Goal: Communication & Community: Answer question/provide support

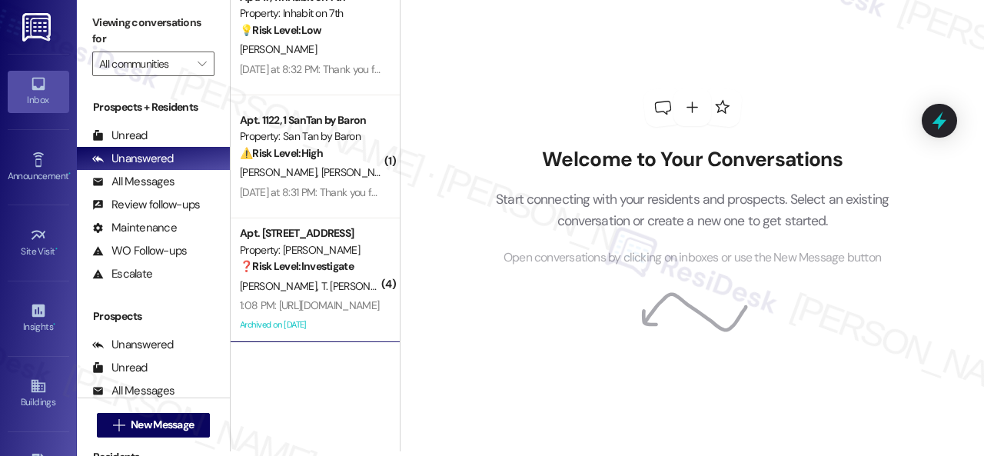
scroll to position [3805, 0]
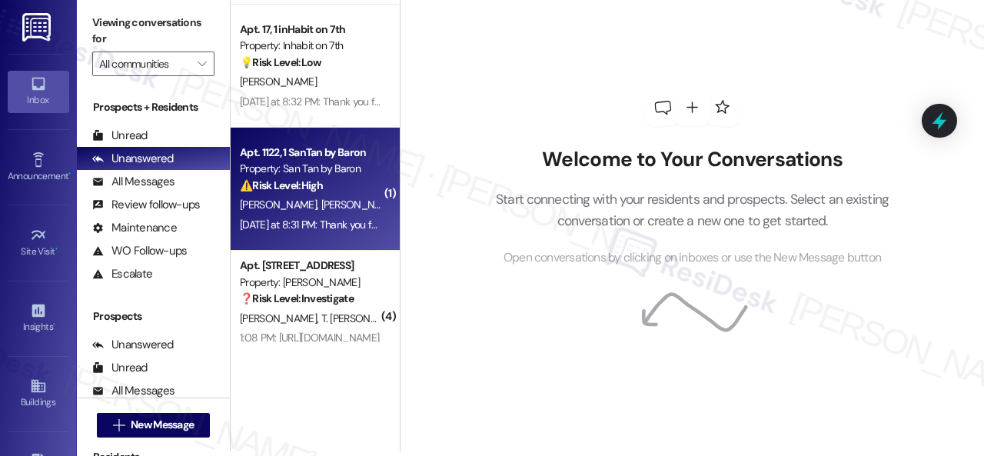
click at [337, 195] on div "[PERSON_NAME] [PERSON_NAME] [PERSON_NAME] [PERSON_NAME]" at bounding box center [310, 204] width 145 height 19
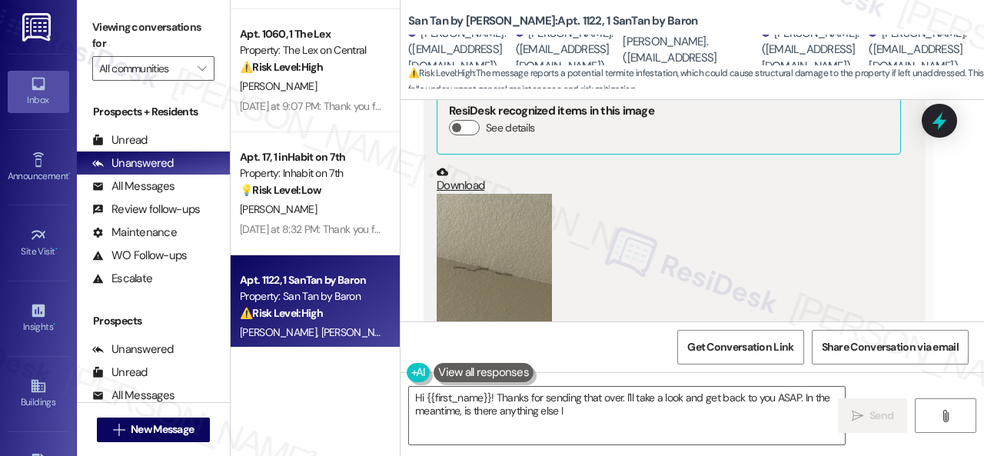
scroll to position [788, 0]
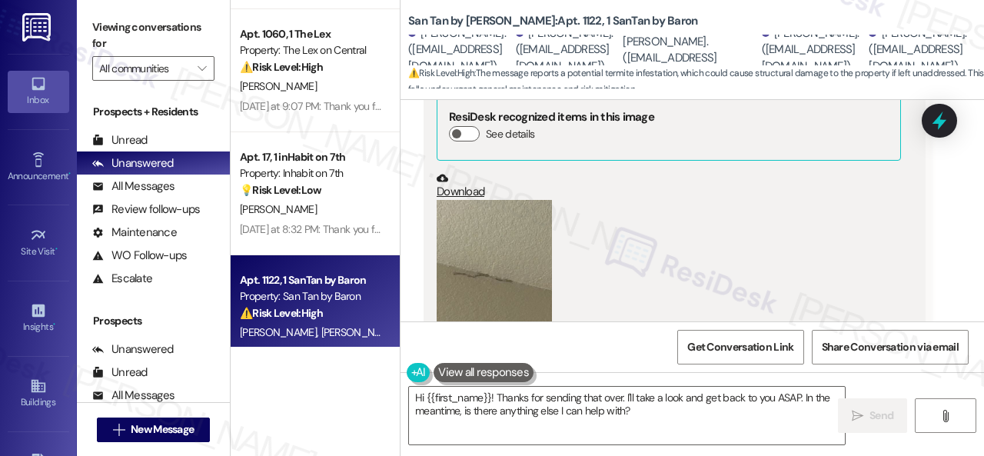
click at [477, 262] on button "Zoom image" at bounding box center [494, 277] width 115 height 154
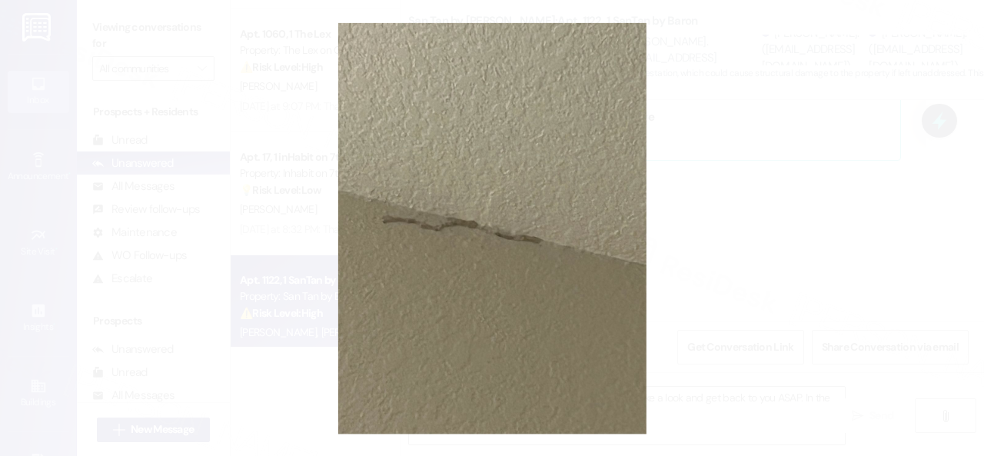
click at [560, 183] on button "Unzoom image" at bounding box center [492, 228] width 984 height 456
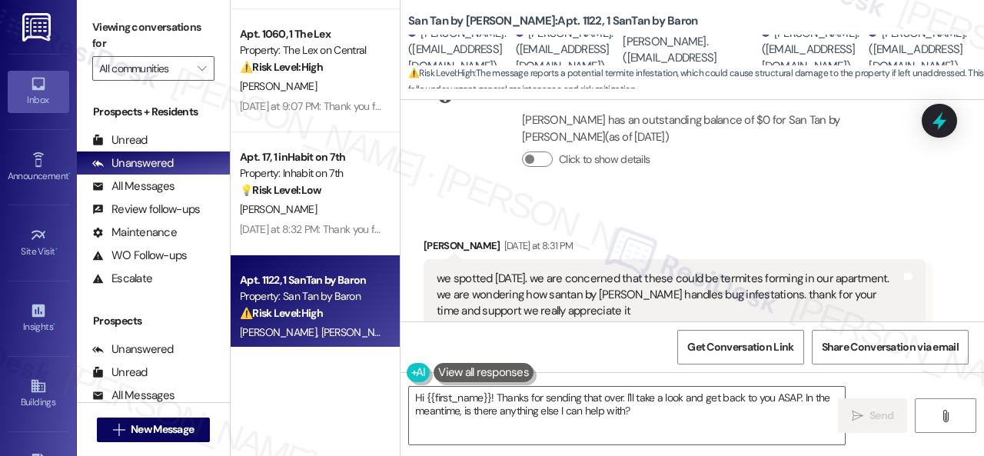
scroll to position [538, 0]
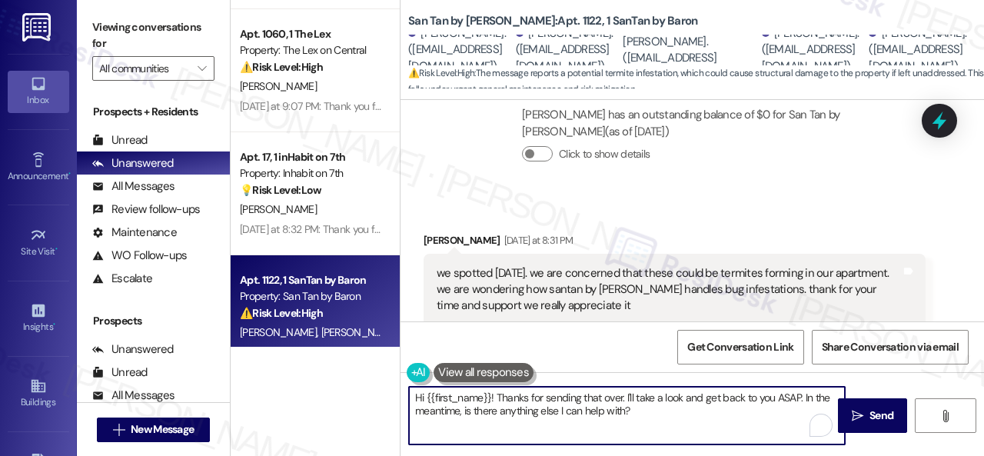
drag, startPoint x: 426, startPoint y: 401, endPoint x: 491, endPoint y: 396, distance: 65.6
click at [491, 396] on textarea "Hi {{first_name}}! Thanks for sending that over. I'll take a look and get back …" at bounding box center [627, 416] width 436 height 58
drag, startPoint x: 500, startPoint y: 400, endPoint x: 586, endPoint y: 410, distance: 86.7
click at [586, 410] on textarea "Hi Ryan! Thanks for sending that over. I'll take a look and get back to you ASA…" at bounding box center [627, 416] width 436 height 58
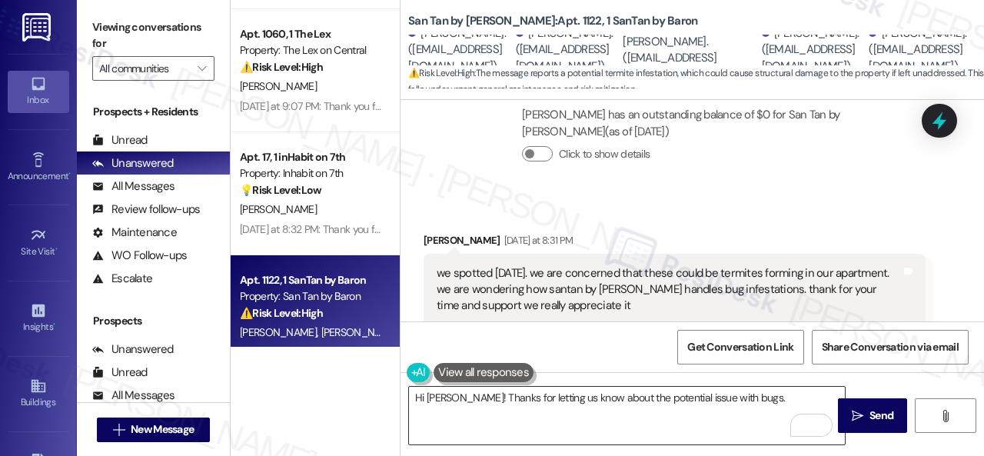
click at [776, 401] on textarea "Hi Ryan! Thanks for letting us know about the potential issue with bugs." at bounding box center [627, 416] width 436 height 58
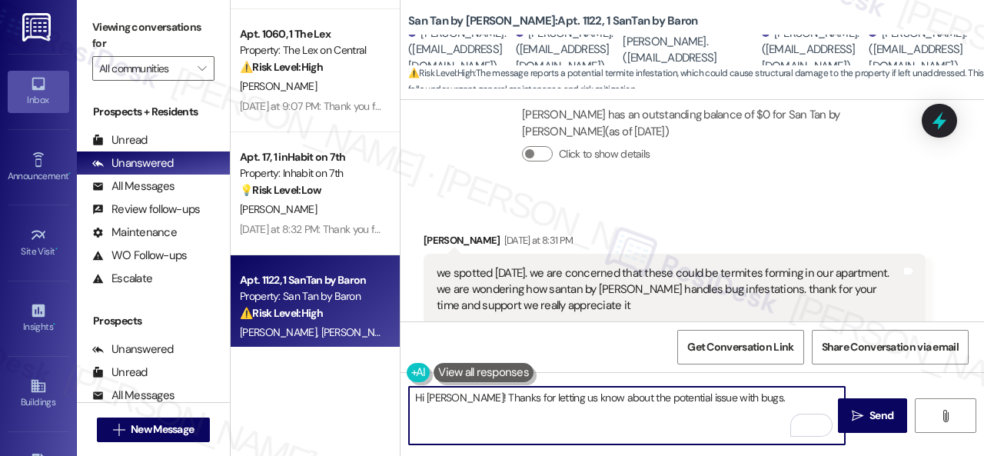
paste textarea "Have you already submitted a pest control service request? If so, may I have th…"
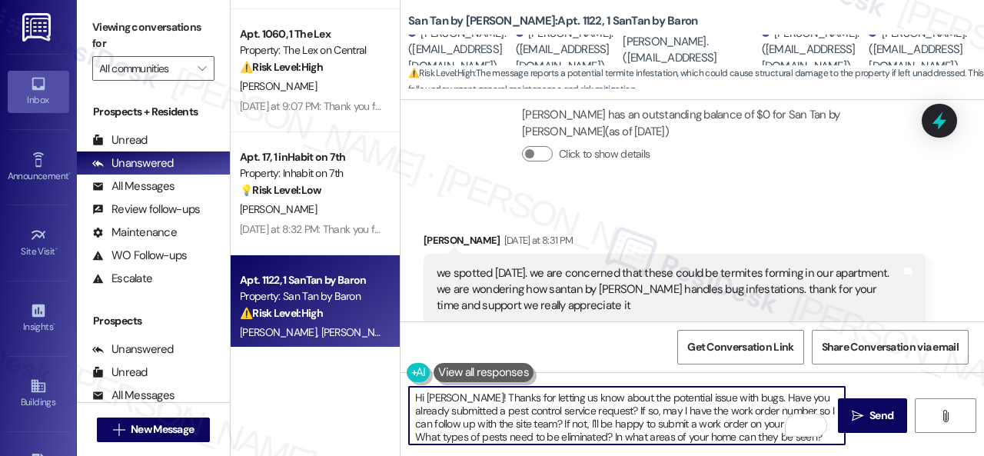
scroll to position [26, 0]
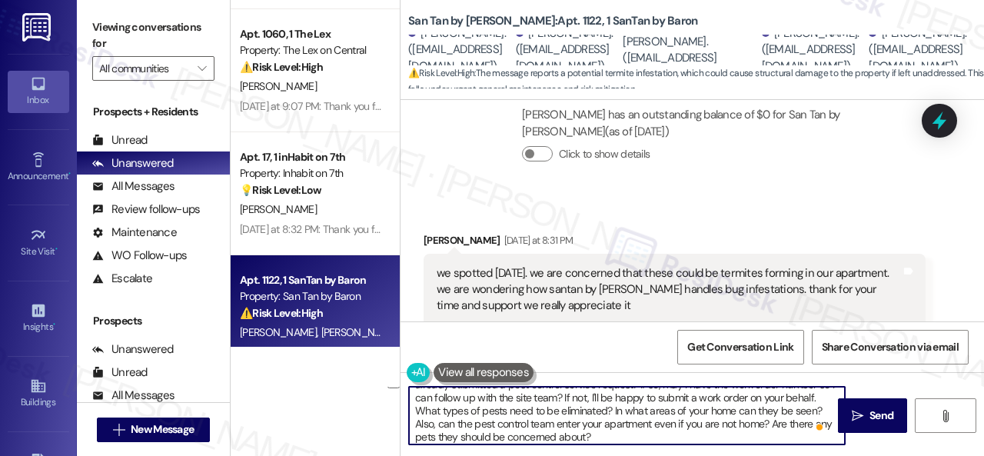
drag, startPoint x: 796, startPoint y: 398, endPoint x: 586, endPoint y: 413, distance: 210.5
click at [586, 413] on textarea "Hi Ryan! Thanks for letting us know about the potential issue with bugs. Have y…" at bounding box center [627, 416] width 436 height 58
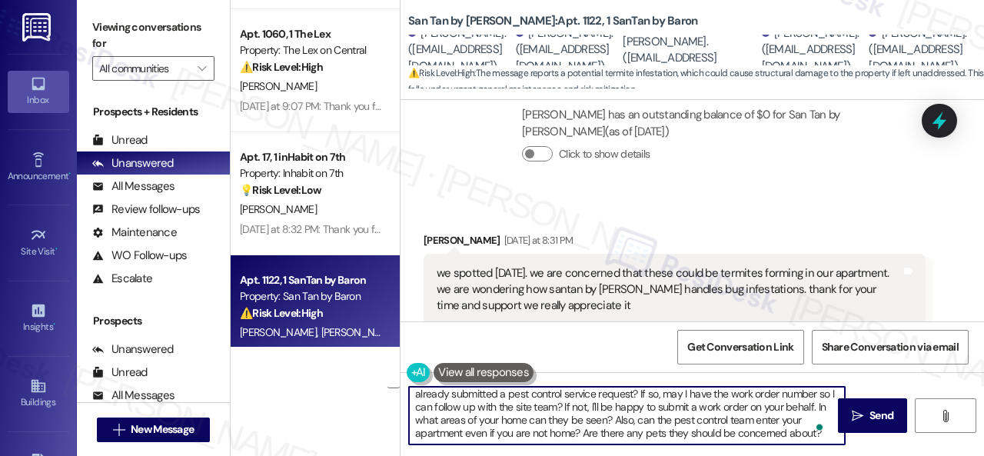
scroll to position [17, 0]
drag, startPoint x: 796, startPoint y: 406, endPoint x: 581, endPoint y: 419, distance: 215.0
click at [581, 419] on textarea "Hi Ryan! Thanks for letting us know about the potential issue with bugs. Have y…" at bounding box center [627, 416] width 436 height 58
click at [608, 420] on textarea "Hi Ryan! Thanks for letting us know about the potential issue with bugs. Have y…" at bounding box center [627, 416] width 436 height 58
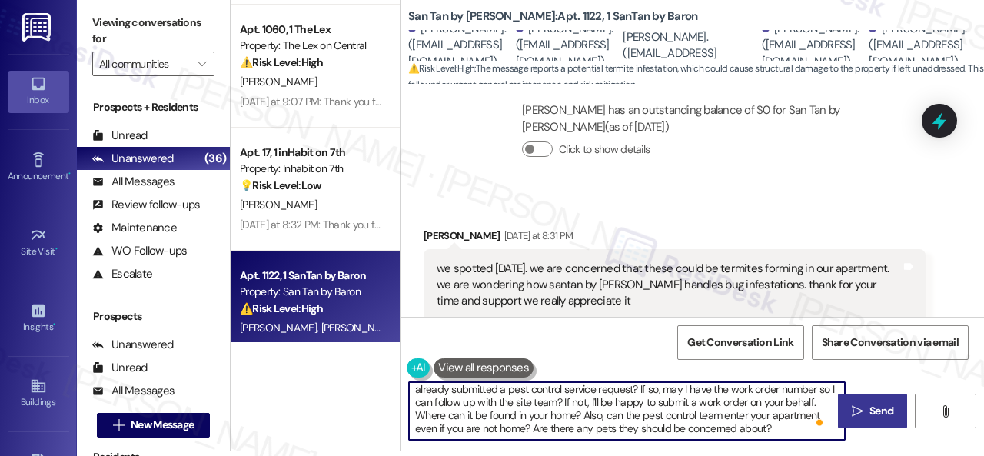
type textarea "Hi Ryan! Thanks for letting us know about the potential issue with bugs. Have y…"
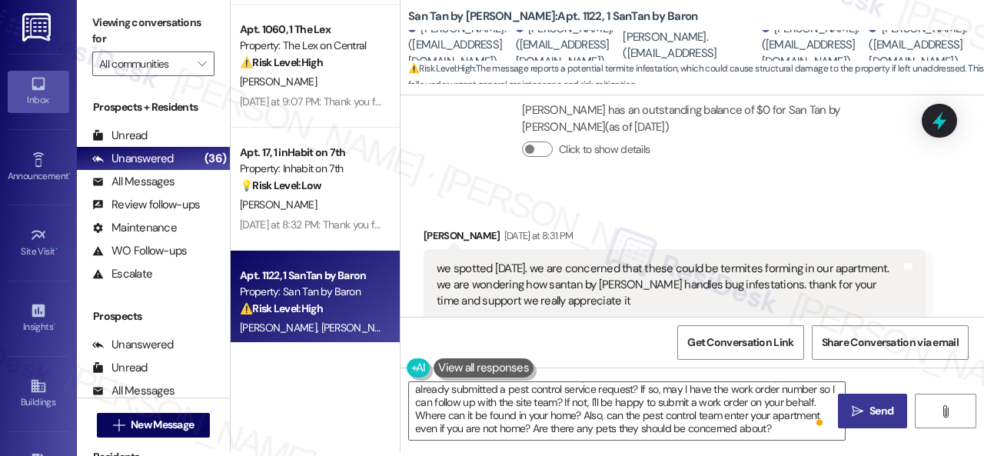
click at [852, 408] on icon "" at bounding box center [858, 411] width 12 height 12
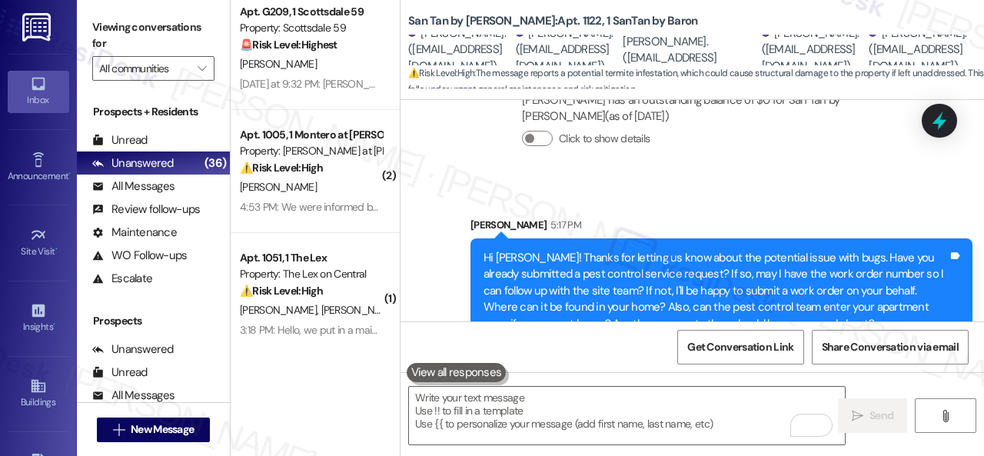
scroll to position [0, 0]
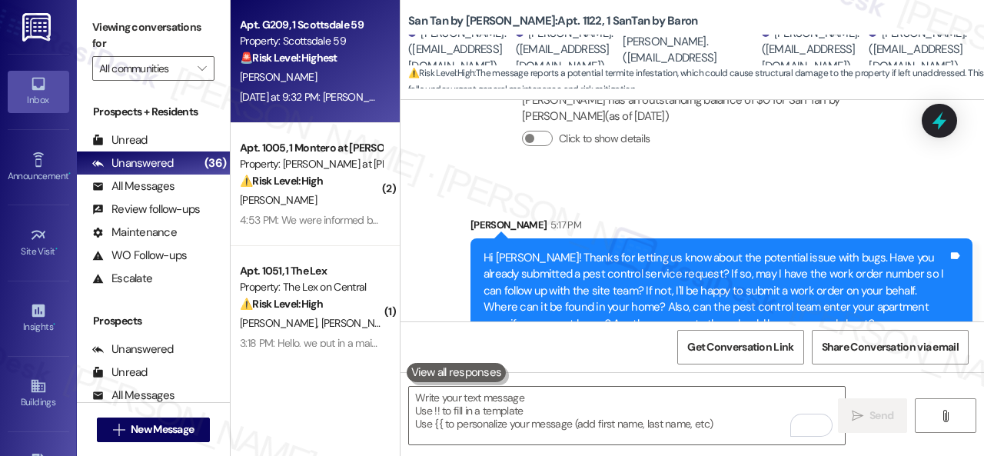
click at [331, 81] on div "C. Stump" at bounding box center [310, 77] width 145 height 19
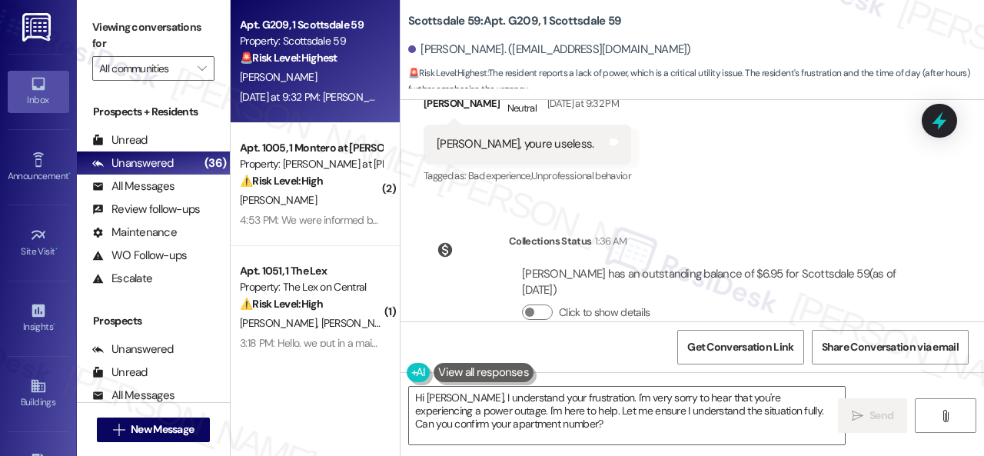
scroll to position [661, 0]
drag, startPoint x: 732, startPoint y: 416, endPoint x: 615, endPoint y: 432, distance: 118.0
click at [732, 415] on textarea "Hi Chad, I understand your frustration. I'm very sorry to hear that you're expe…" at bounding box center [627, 416] width 436 height 58
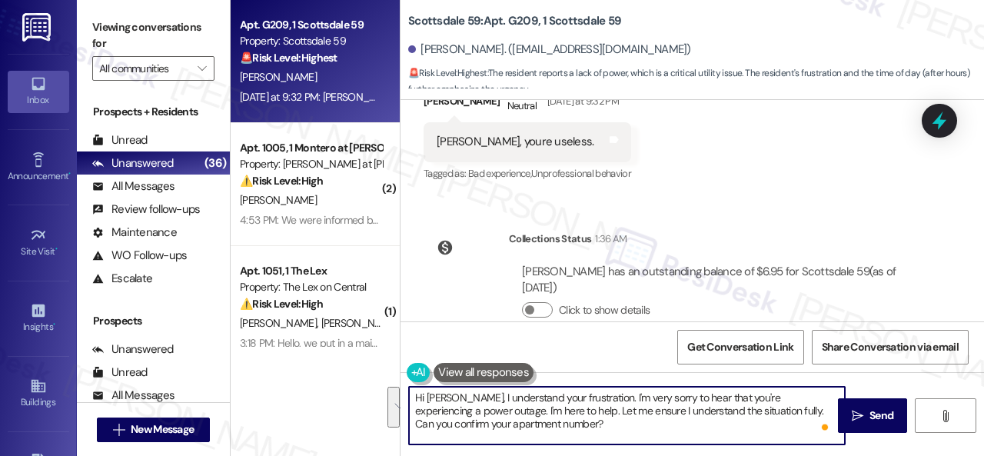
drag, startPoint x: 514, startPoint y: 427, endPoint x: 453, endPoint y: 401, distance: 66.1
click at [453, 401] on textarea "Hi Chad, I understand your frustration. I'm very sorry to hear that you're expe…" at bounding box center [627, 416] width 436 height 58
paste textarea "'m sorry for the delayed response."
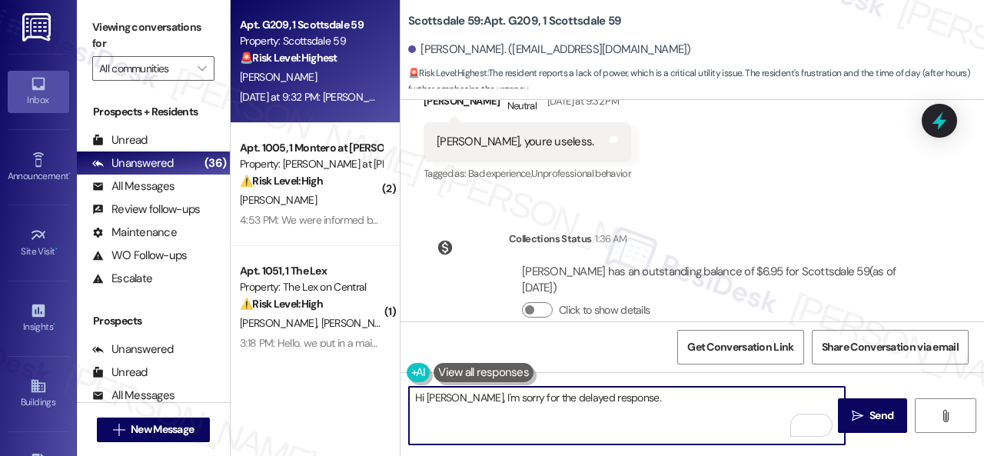
click at [466, 398] on textarea "Hi Chad, I'm sorry for the delayed response." at bounding box center [627, 416] width 436 height 58
click at [655, 401] on textarea "Hi Chad, I'm very sorry for the delayed response." at bounding box center [627, 416] width 436 height 58
click at [428, 406] on textarea "Hi Chad, I'm very sorry for the delayed response as I'm assisting multiple resi…" at bounding box center [627, 416] width 436 height 58
click at [485, 414] on textarea "Hi Chad, I'm very sorry for the delayed response as I'm assisting multiple resi…" at bounding box center [627, 416] width 436 height 58
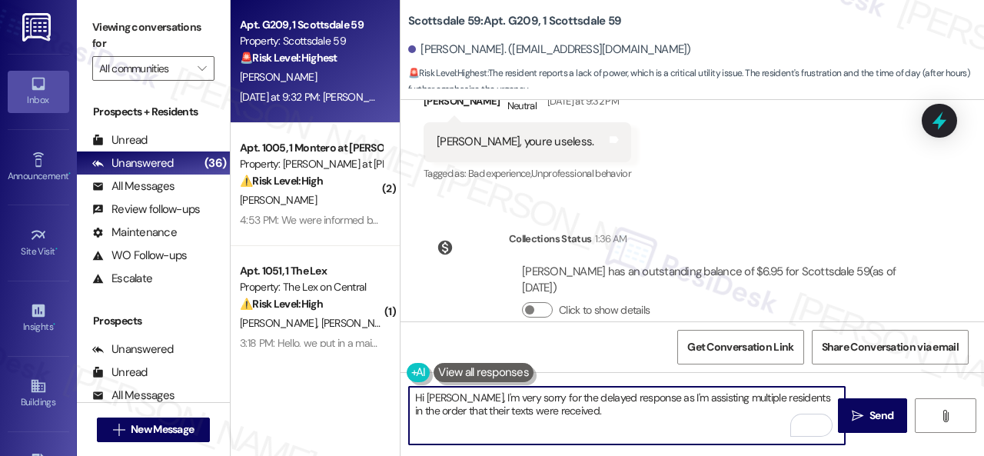
click at [780, 401] on textarea "Hi Chad, I'm very sorry for the delayed response as I'm assisting multiple resi…" at bounding box center [627, 416] width 436 height 58
click at [789, 404] on textarea "Hi Chad, I'm very sorry for the delayed response as I'm assisting multiple resi…" at bounding box center [627, 416] width 436 height 58
click at [455, 408] on textarea "Hi Chad, I'm very sorry for the delayed response, as I'm assisting multiple res…" at bounding box center [627, 416] width 436 height 58
drag, startPoint x: 638, startPoint y: 407, endPoint x: 702, endPoint y: 410, distance: 63.9
click at [702, 410] on textarea "Hi Chad, I'm very sorry for the delayed response, as I'm assisting multiple res…" at bounding box center [627, 416] width 436 height 58
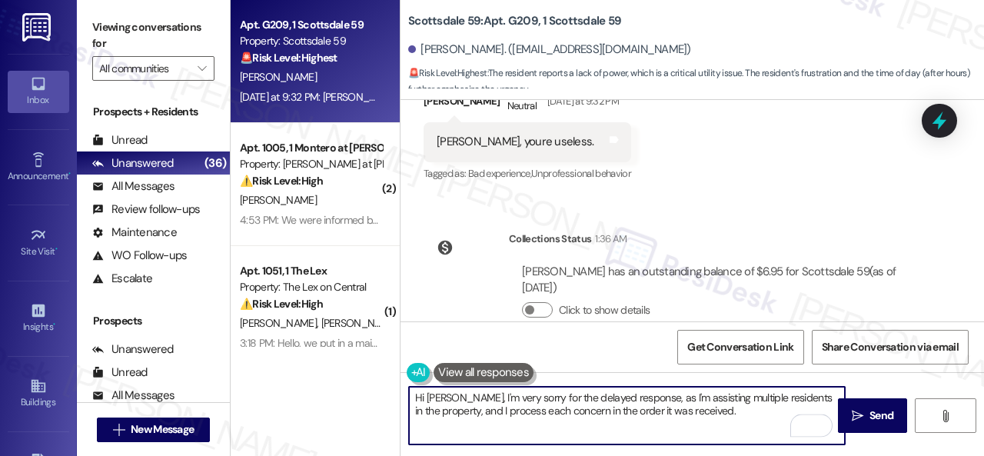
click at [732, 405] on textarea "Hi Chad, I'm very sorry for the delayed response, as I'm assisting multiple res…" at bounding box center [627, 416] width 436 height 58
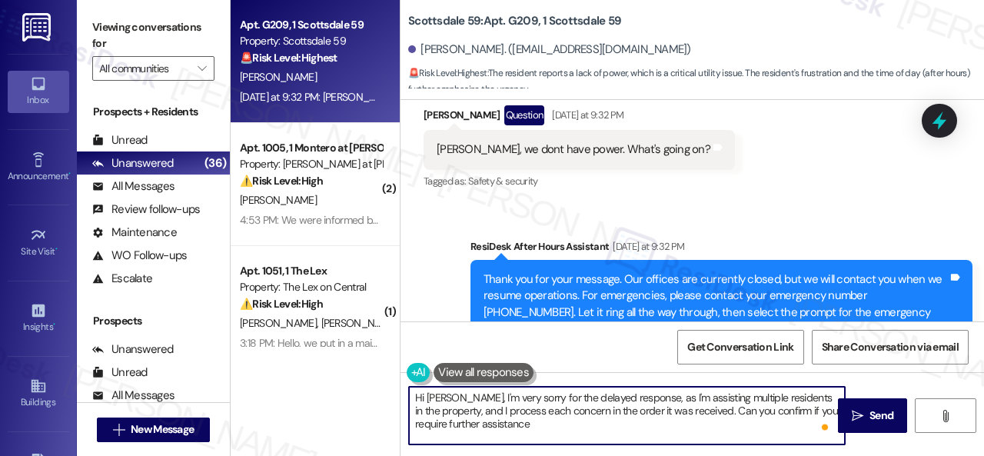
scroll to position [276, 0]
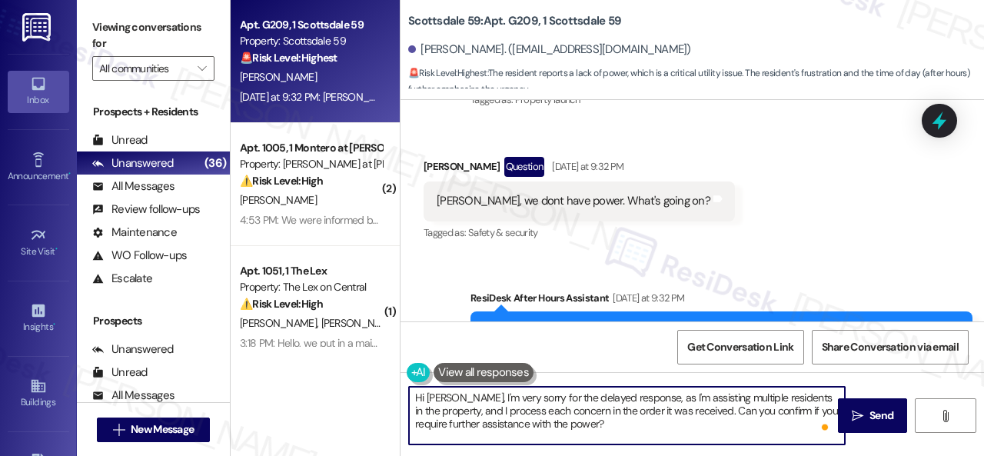
click at [708, 410] on textarea "Hi Chad, I'm very sorry for the delayed response, as I'm assisting multiple res…" at bounding box center [627, 416] width 436 height 58
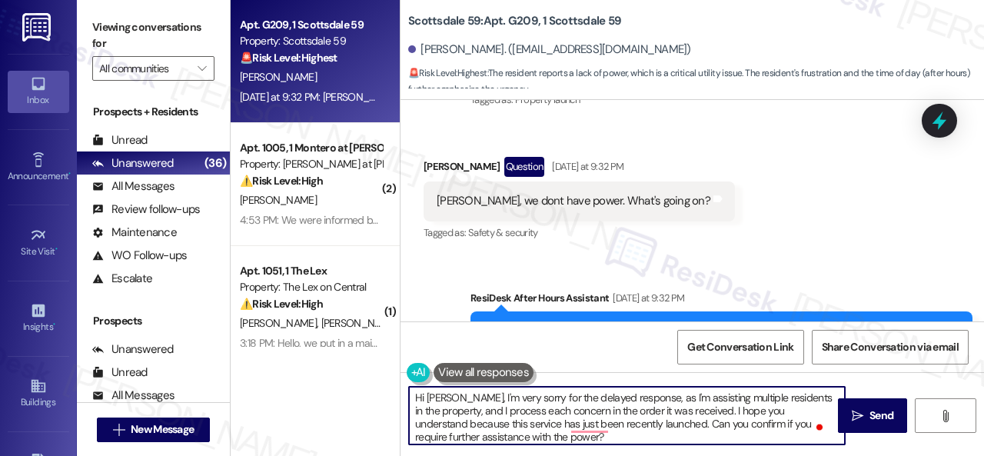
click at [650, 422] on textarea "Hi Chad, I'm very sorry for the delayed response, as I'm assisting multiple res…" at bounding box center [627, 416] width 436 height 58
click at [583, 427] on textarea "Hi Chad, I'm very sorry for the delayed response, as I'm assisting multiple res…" at bounding box center [627, 416] width 436 height 58
click at [610, 424] on textarea "Hi Chad, I'm very sorry for the delayed response, as I'm assisting multiple res…" at bounding box center [627, 416] width 436 height 58
click at [623, 425] on textarea "Hi Chad, I'm very sorry for the delayed response, as I'm assisting multiple res…" at bounding box center [627, 416] width 436 height 58
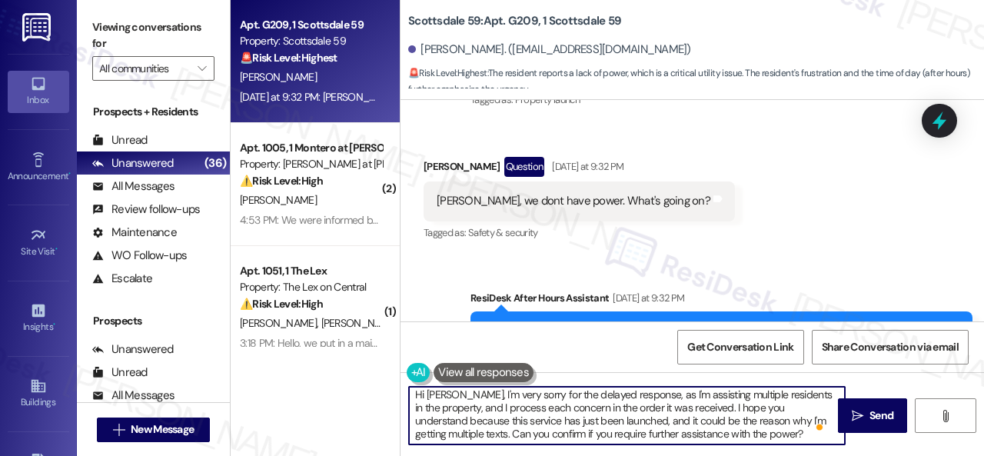
click at [780, 435] on textarea "Hi [PERSON_NAME], I'm very sorry for the delayed response, as I'm assisting mul…" at bounding box center [627, 416] width 436 height 58
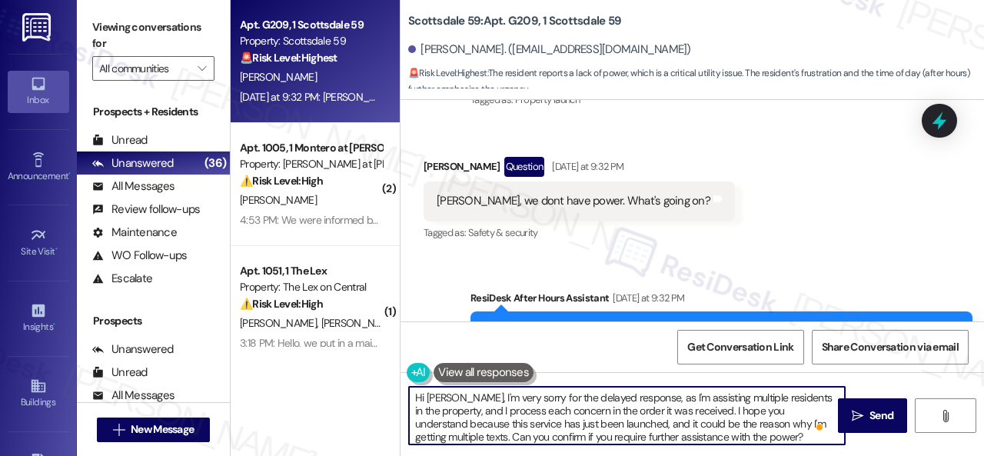
scroll to position [0, 0]
type textarea "Hi [PERSON_NAME], I'm very sorry for the delayed response, as I'm assisting mul…"
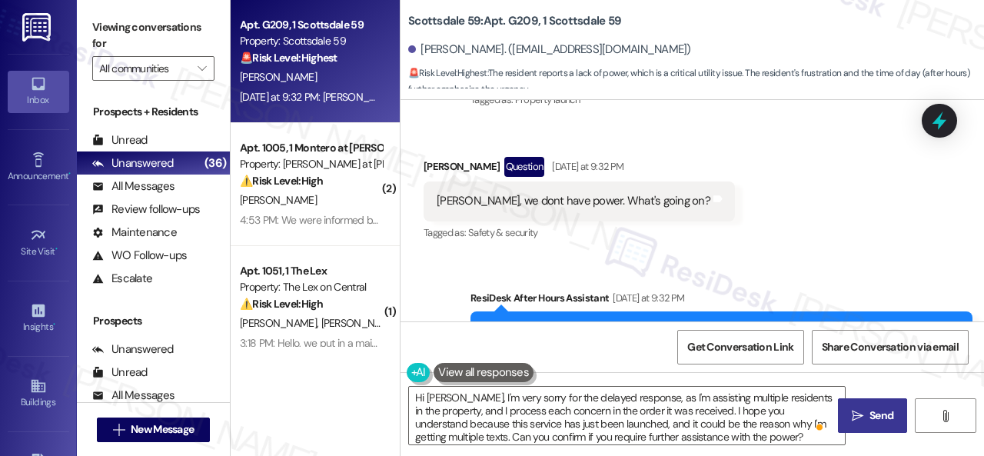
click at [870, 408] on span "Send" at bounding box center [882, 416] width 24 height 16
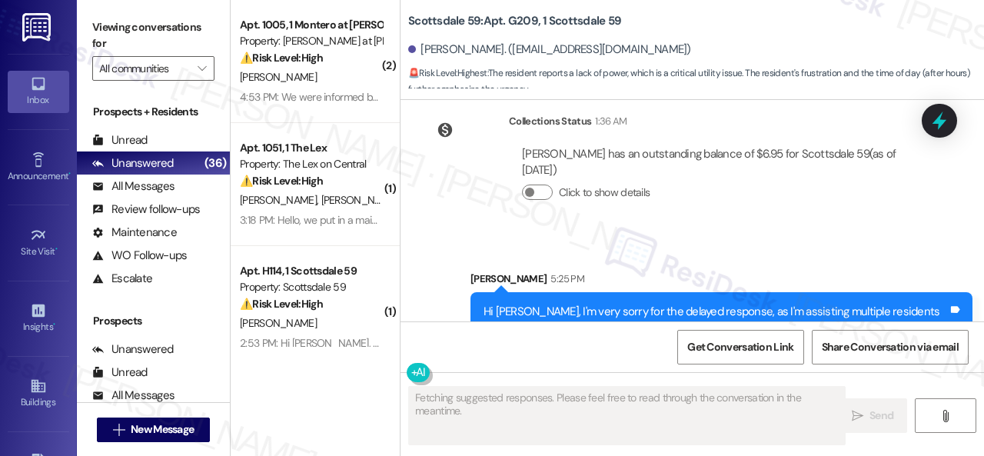
scroll to position [818, 0]
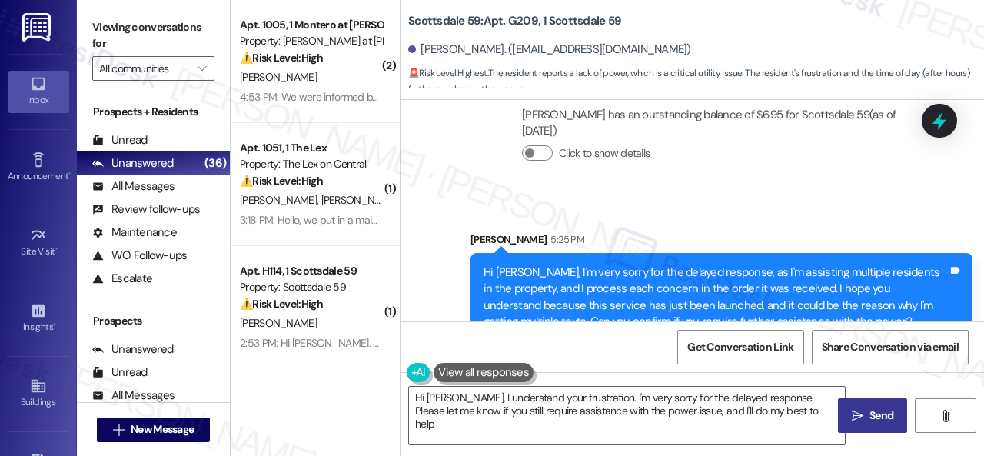
type textarea "Hi Chad, I understand your frustration. I'm very sorry for the delayed response…"
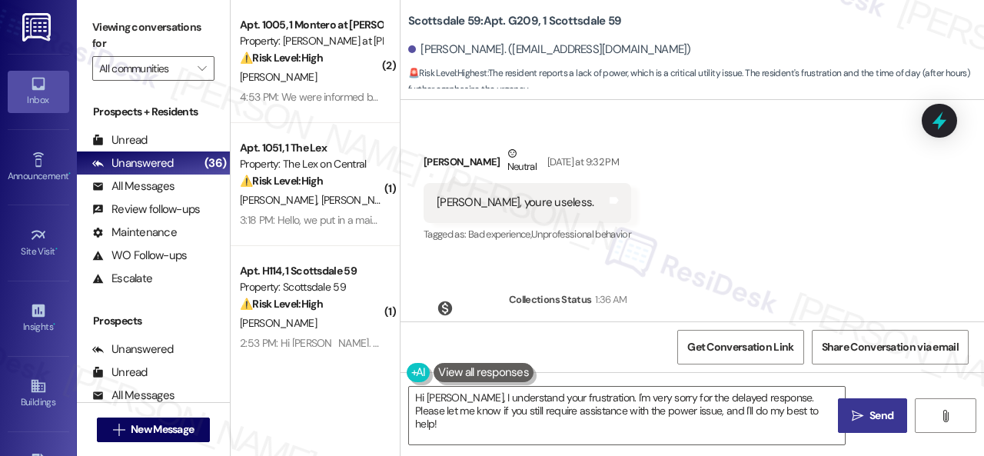
scroll to position [587, 0]
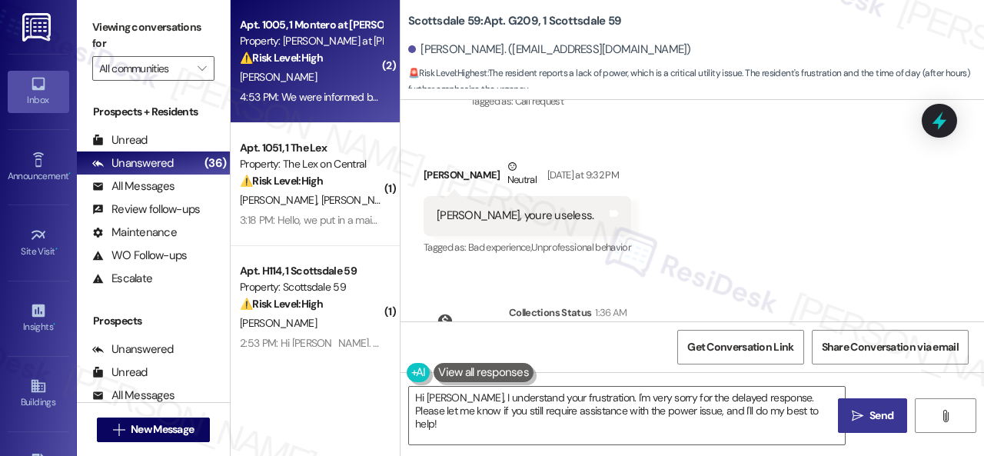
click at [345, 85] on div "M. Moore" at bounding box center [310, 77] width 145 height 19
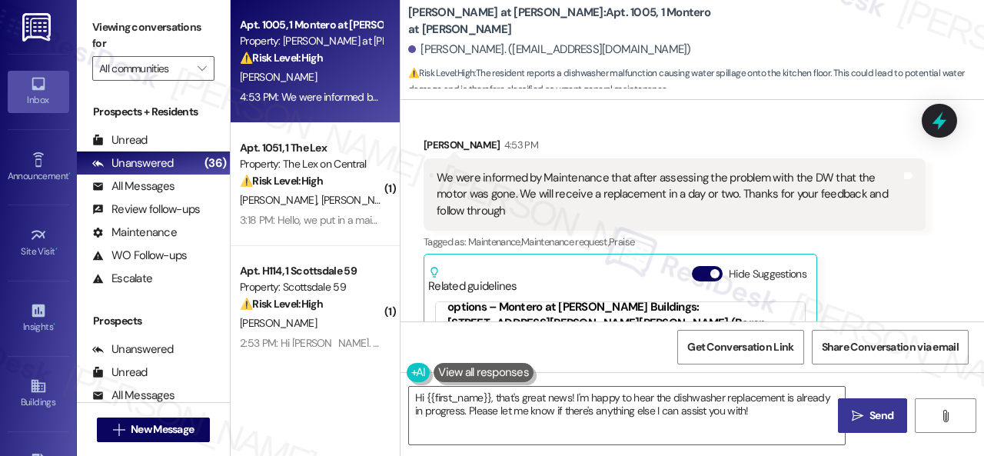
scroll to position [63, 0]
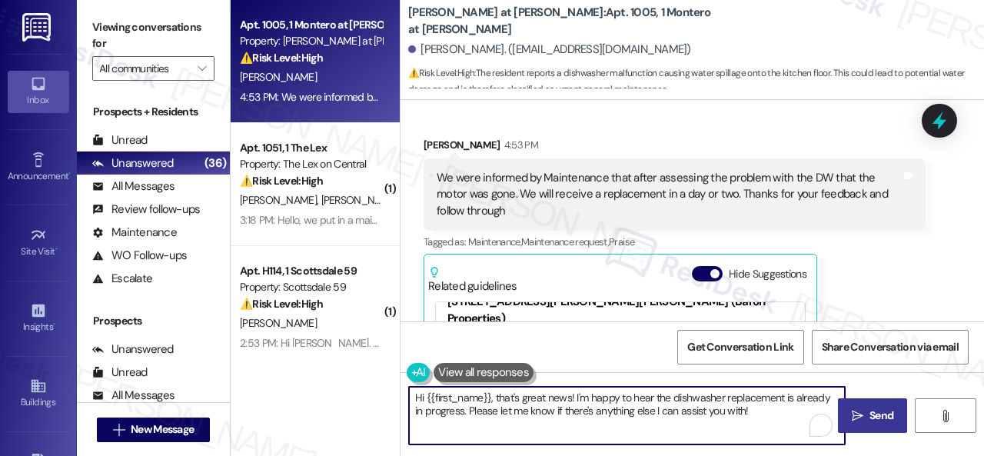
drag, startPoint x: 757, startPoint y: 411, endPoint x: 361, endPoint y: 381, distance: 396.5
click at [361, 381] on div "Apt. 1005, 1 Montero at Dana Park Property: Montero at Dana Park ⚠️ Risk Level:…" at bounding box center [608, 228] width 754 height 456
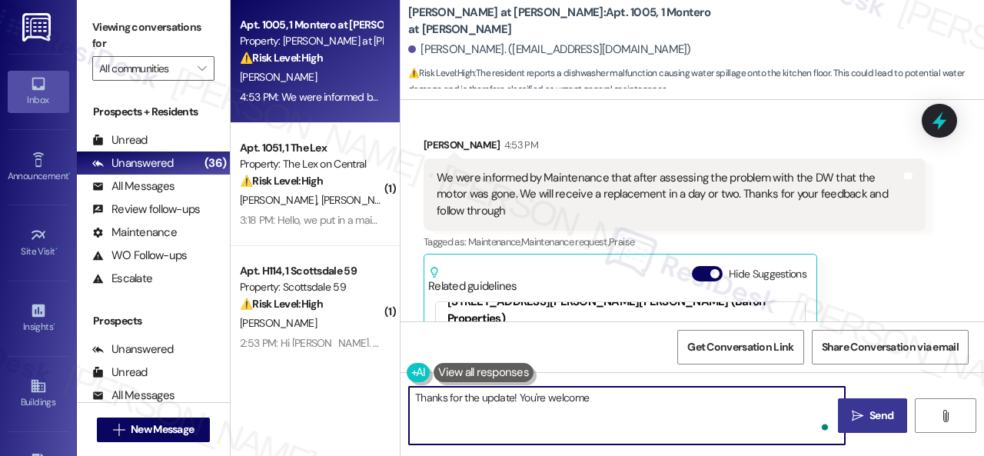
type textarea "Thanks for the update! You're welcome!"
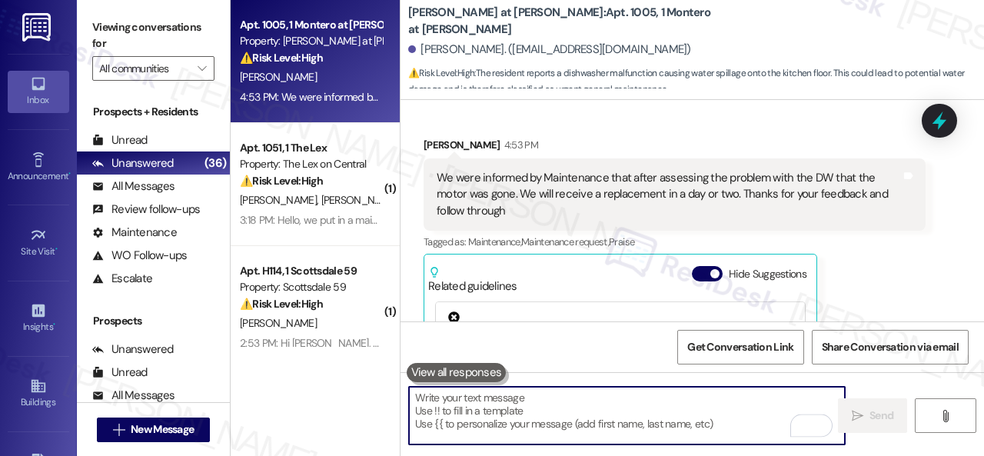
scroll to position [1455, 0]
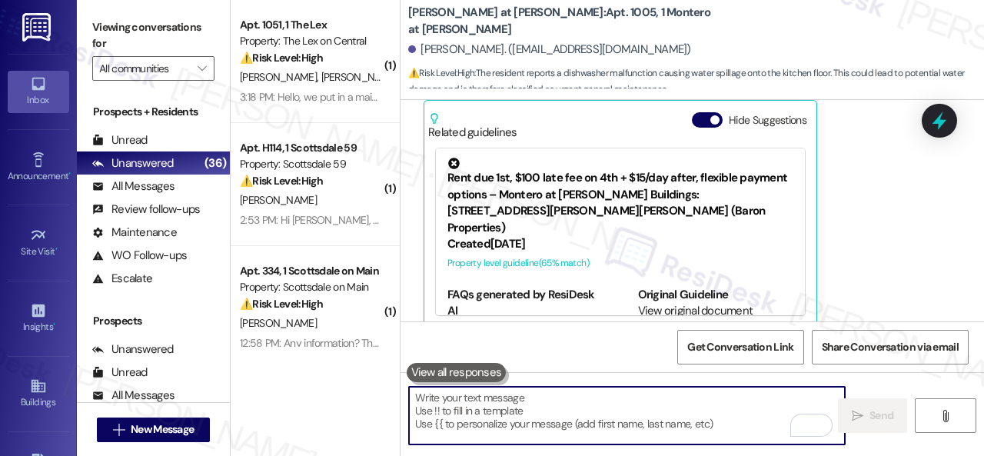
drag, startPoint x: 345, startPoint y: 64, endPoint x: 422, endPoint y: 64, distance: 77.7
click at [345, 64] on div "⚠️ Risk Level: High The resident is reporting a worsening water leak after a pr…" at bounding box center [311, 58] width 142 height 16
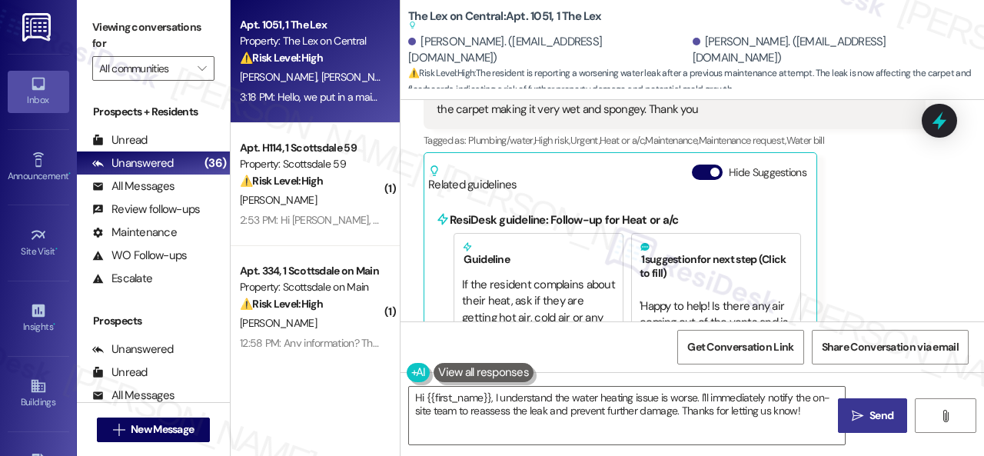
scroll to position [846, 0]
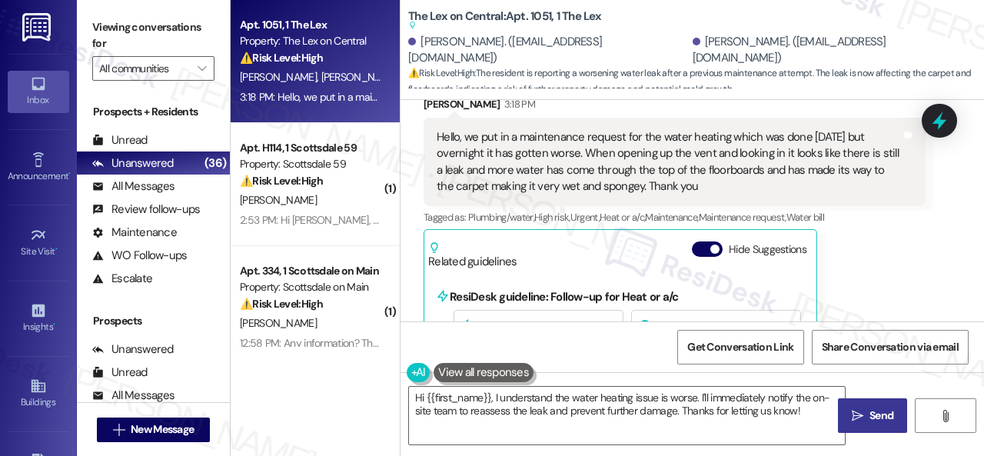
click at [858, 267] on div "Jacob Orozco 3:18 PM Hello, we put in a maintenance request for the water heati…" at bounding box center [675, 368] width 502 height 544
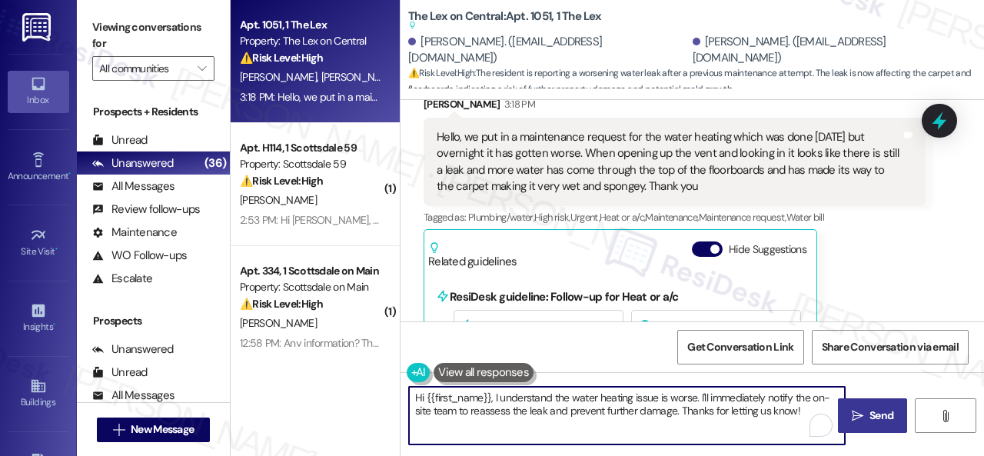
drag, startPoint x: 500, startPoint y: 402, endPoint x: 549, endPoint y: 398, distance: 49.4
click at [549, 398] on textarea "Hi {{first_name}}, I understand the water heating issue is worse. I'll immediat…" at bounding box center [627, 416] width 436 height 58
drag, startPoint x: 427, startPoint y: 398, endPoint x: 490, endPoint y: 396, distance: 63.1
click at [490, 396] on textarea "Hi {{first_name}}, I'm sorry to hear the water heating issue is worse. I'll imm…" at bounding box center [627, 416] width 436 height 58
click at [673, 395] on textarea "Hi Jacob, I'm sorry to hear the water heating issue is worse. I'll immediately …" at bounding box center [627, 416] width 436 height 58
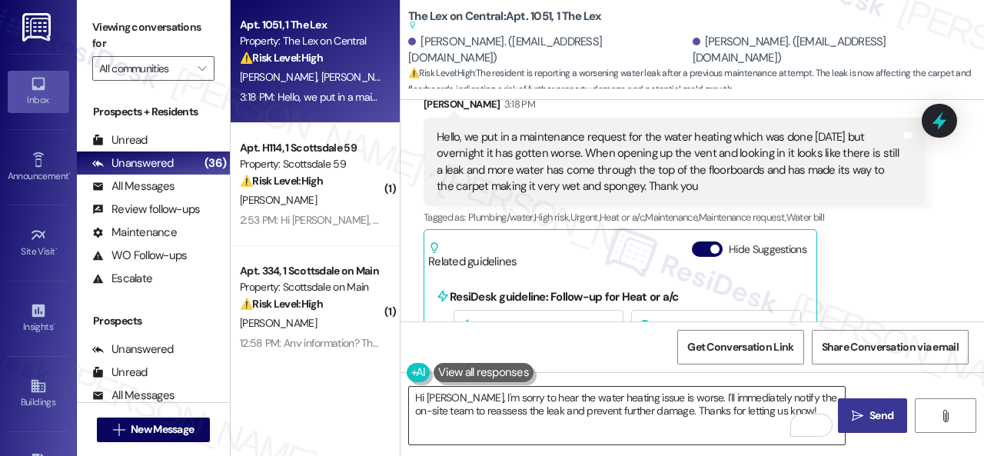
click at [728, 425] on textarea "Hi Jacob, I'm sorry to hear the water heating issue is worse. I'll immediately …" at bounding box center [627, 416] width 436 height 58
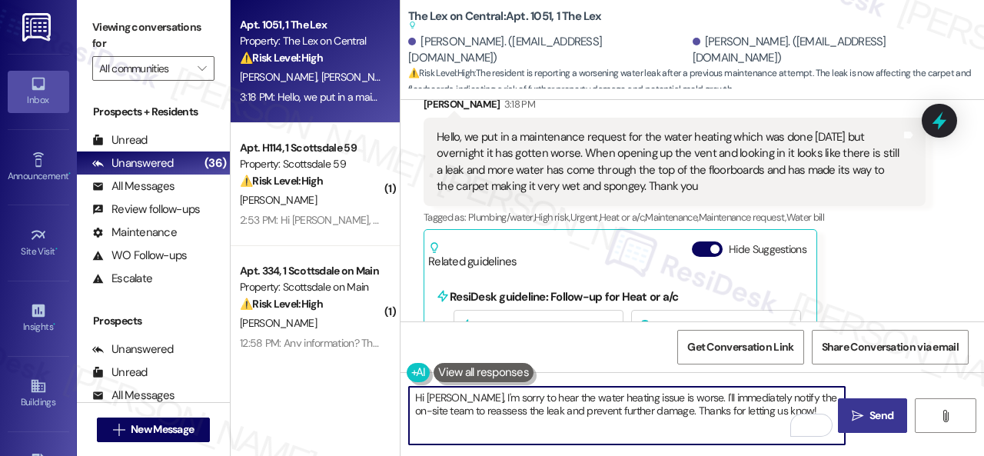
click at [785, 408] on textarea "Hi Jacob, I'm sorry to hear the water heating issue is worse. I'll immediately …" at bounding box center [627, 416] width 436 height 58
drag, startPoint x: 677, startPoint y: 395, endPoint x: 787, endPoint y: 408, distance: 110.8
click at [787, 408] on textarea "Hi Jacob, I'm sorry to hear the water heating issue is worse. I'll immediately …" at bounding box center [627, 416] width 436 height 58
paste textarea "s there already a work order for the issue? If so, may I have the work order nu…"
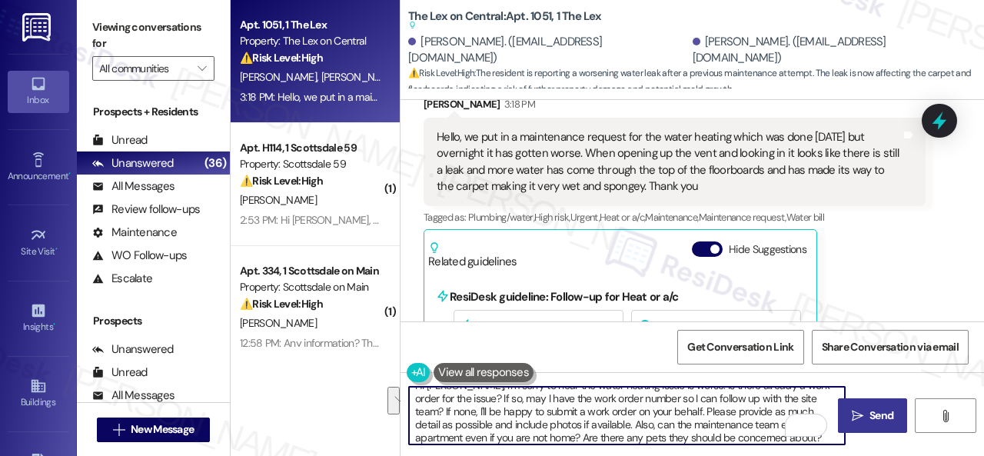
scroll to position [12, 0]
drag, startPoint x: 667, startPoint y: 408, endPoint x: 620, endPoint y: 426, distance: 50.1
click at [620, 426] on textarea "Hi Jacob, I'm sorry to hear the water heating issue is worse. Is there already …" at bounding box center [627, 416] width 436 height 58
type textarea "Hi Jacob, I'm sorry to hear the water heating issue is worse. Is there already …"
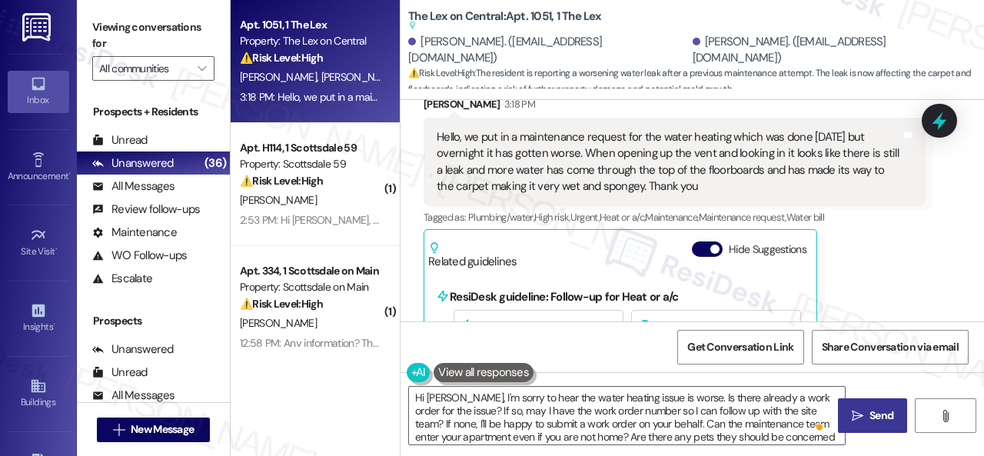
click at [877, 408] on span "Send" at bounding box center [882, 416] width 24 height 16
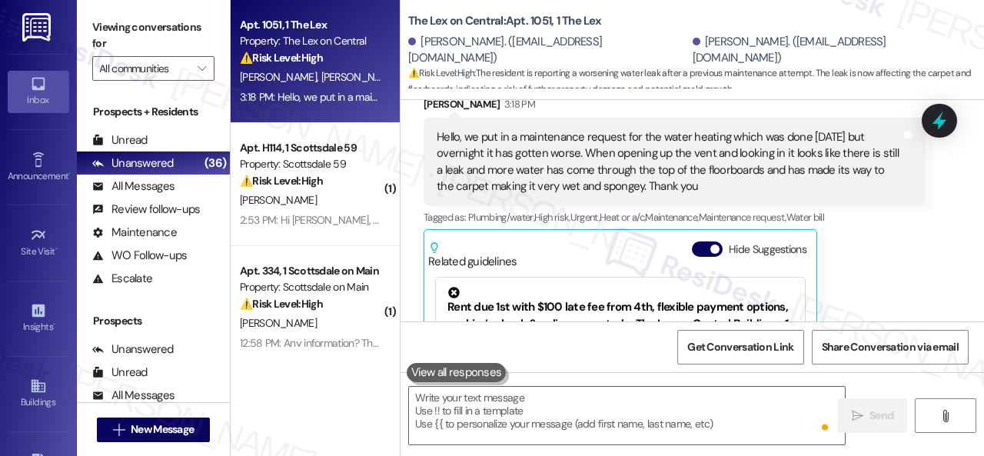
scroll to position [992, 0]
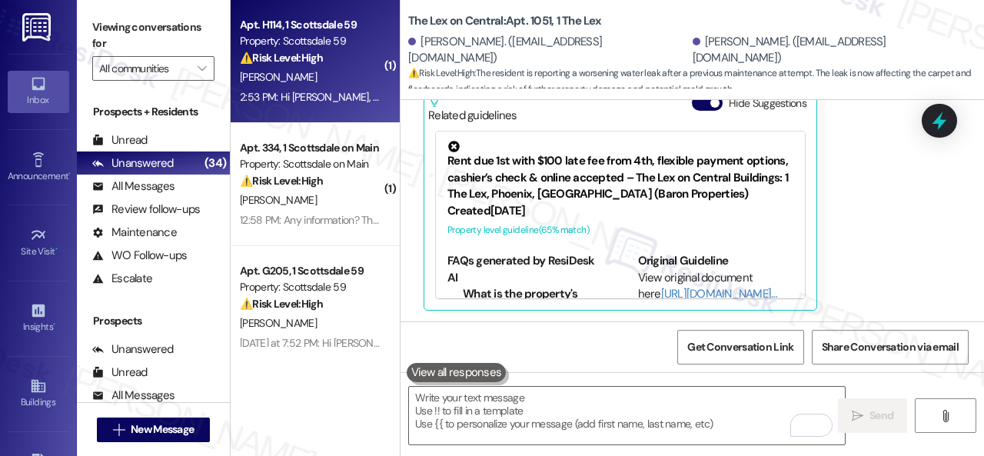
click at [328, 79] on div "[PERSON_NAME]" at bounding box center [310, 77] width 145 height 19
type textarea "Fetching suggested responses. Please feel free to read through the conversation…"
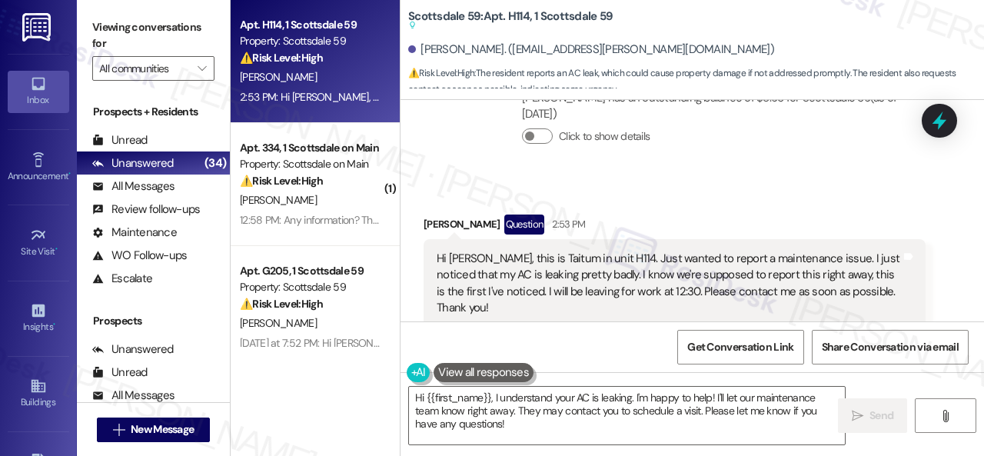
scroll to position [385, 0]
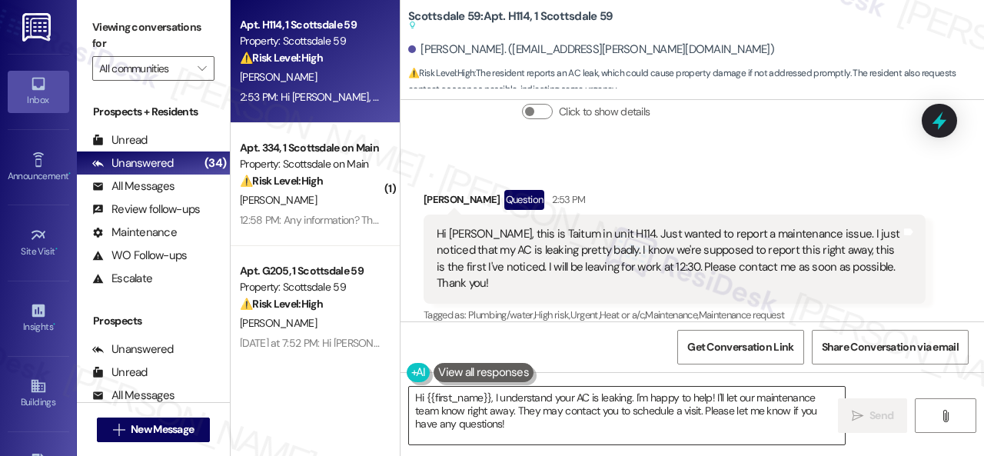
click at [770, 416] on textarea "Hi {{first_name}}, I understand your AC is leaking. I'm happy to help! I'll let…" at bounding box center [627, 416] width 436 height 58
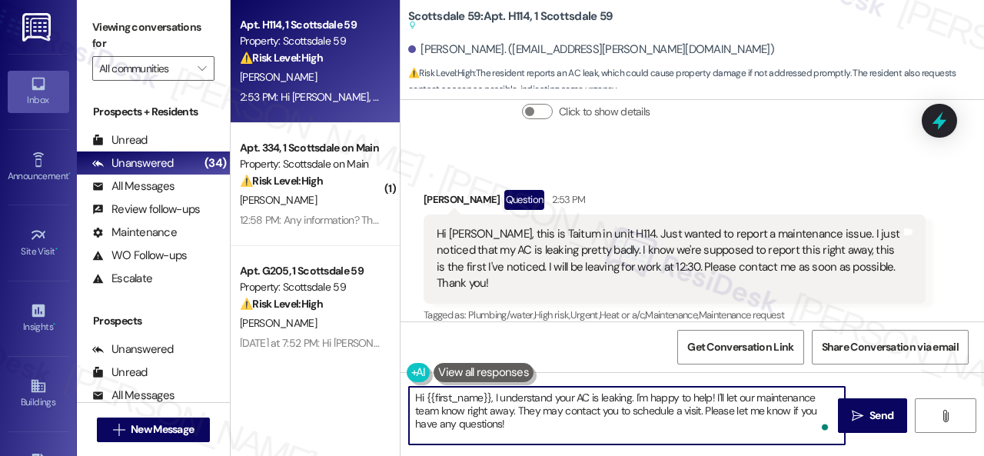
drag, startPoint x: 494, startPoint y: 398, endPoint x: 541, endPoint y: 427, distance: 55.9
click at [541, 427] on textarea "Hi {{first_name}}, I understand your AC is leaking. I'm happy to help! I'll let…" at bounding box center [627, 416] width 436 height 58
paste textarea "'m sorry for the delayed response."
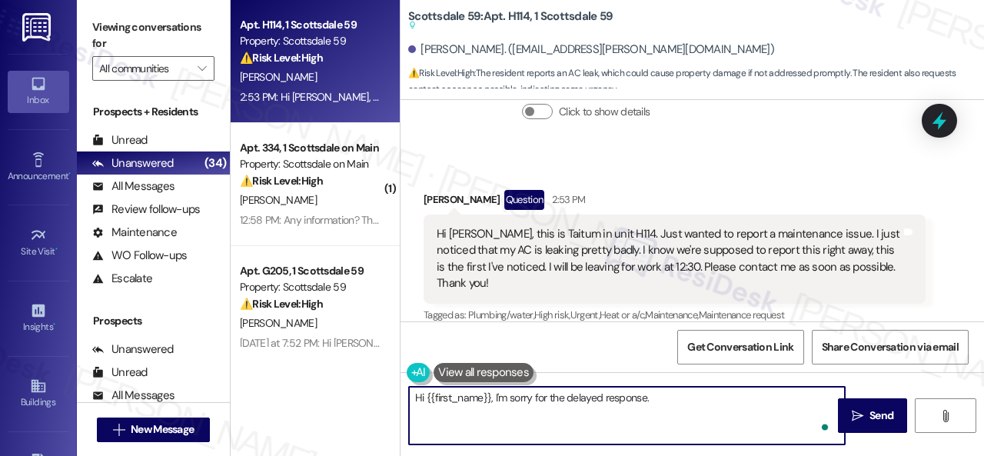
type textarea "Hi {{first_name}}, I'm sorry for the delayed response."
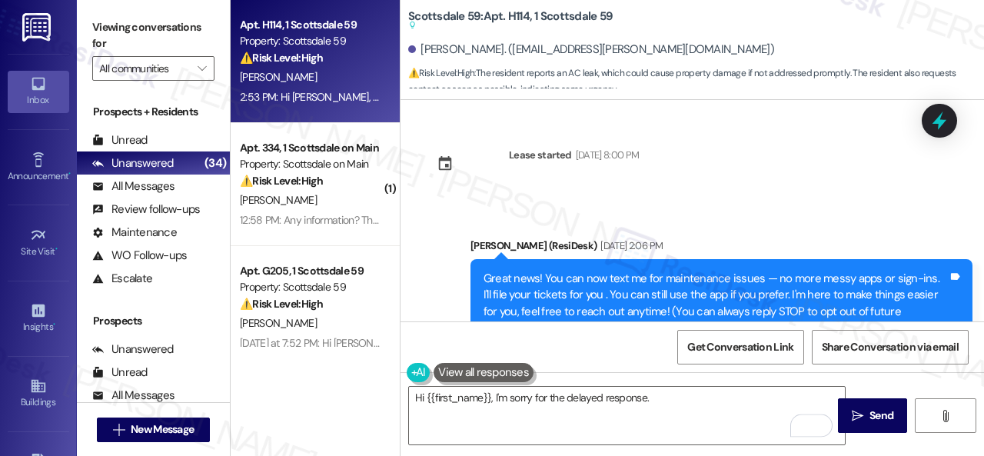
scroll to position [385, 0]
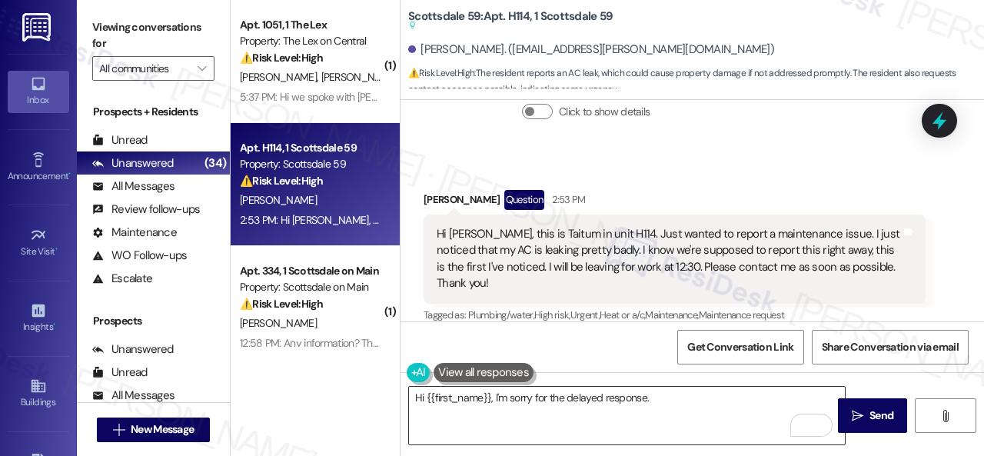
click at [735, 402] on textarea "Hi {{first_name}}, I'm sorry for the delayed response." at bounding box center [627, 416] width 436 height 58
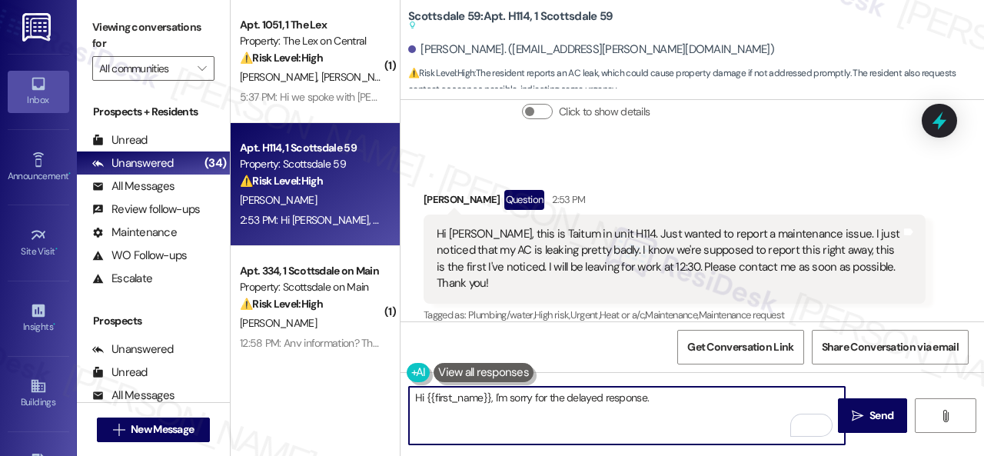
paste textarea "I'm sorry to hear about the AC issue. We apologize for any inconvenience this m…"
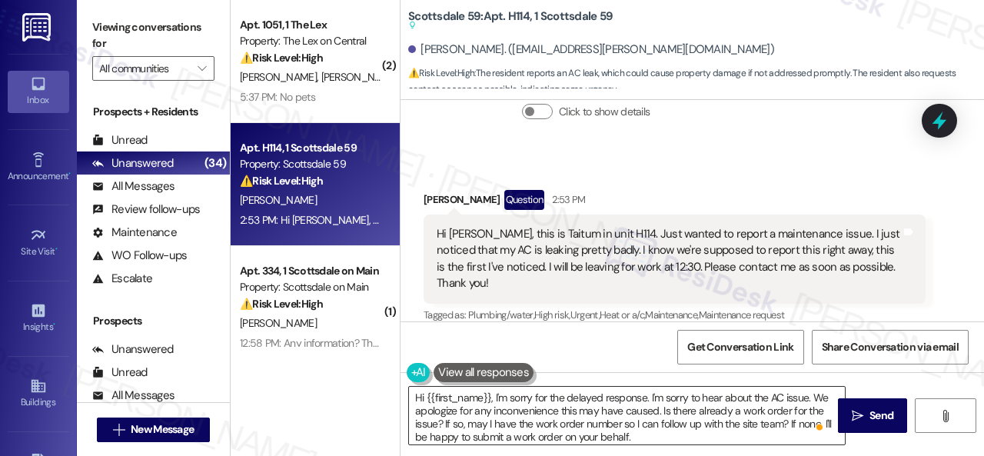
click at [734, 439] on textarea "Hi {{first_name}}, I'm sorry for the delayed response. I'm sorry to hear about …" at bounding box center [627, 416] width 436 height 58
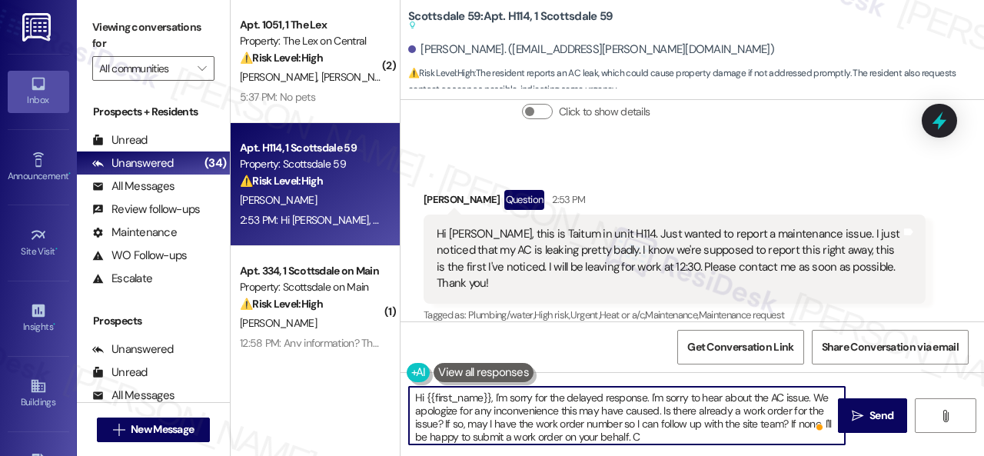
paste textarea "an the maintenance team enter your apartment even if you are not home? Are ther…"
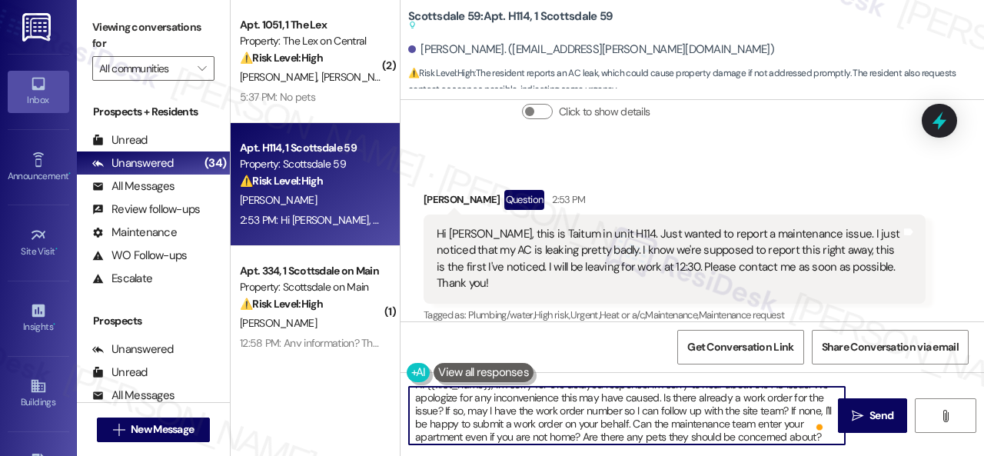
scroll to position [17, 0]
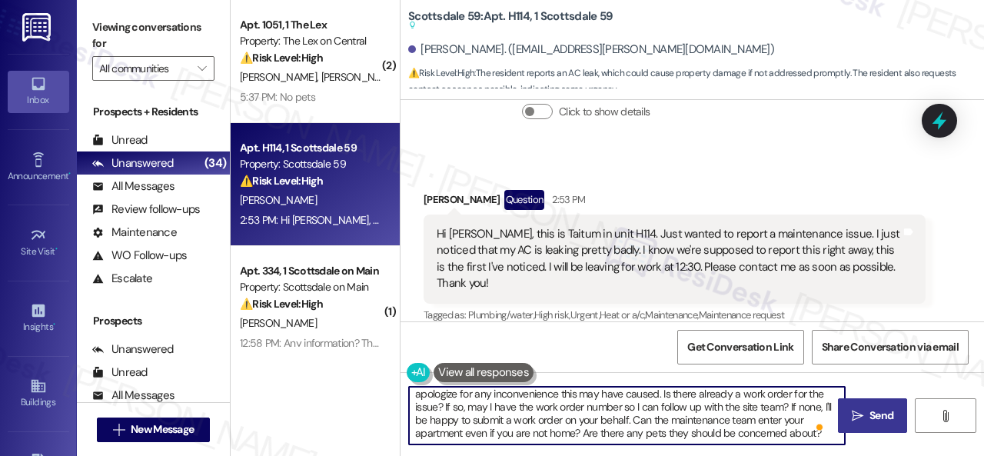
type textarea "Hi {{first_name}}, I'm sorry for the delayed response. I'm sorry to hear about …"
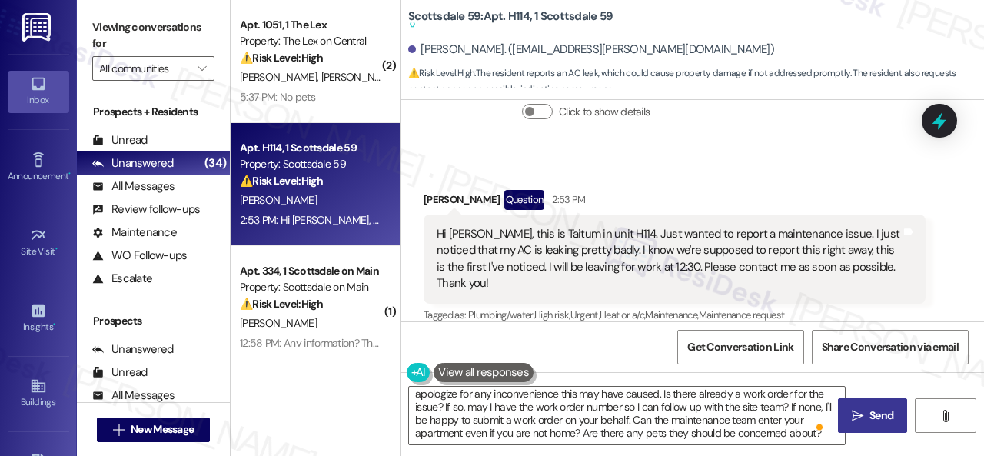
click at [867, 408] on span "Send" at bounding box center [882, 416] width 30 height 16
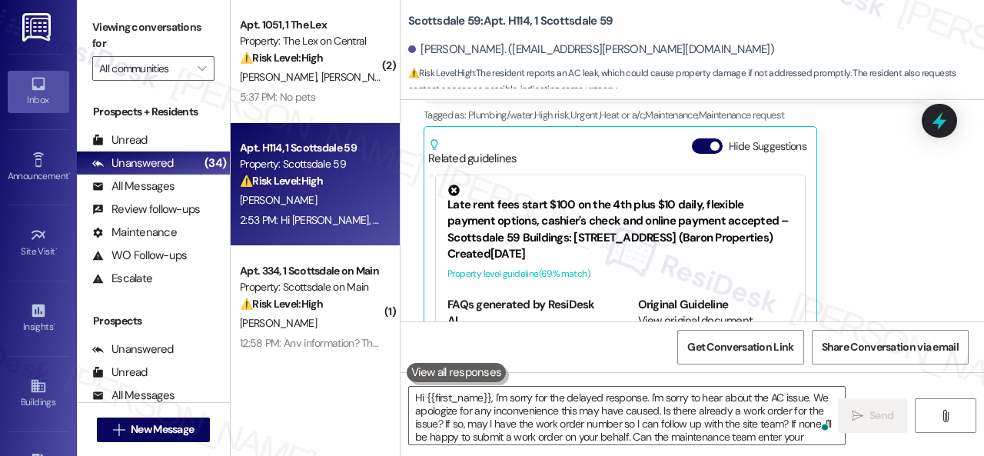
scroll to position [611, 0]
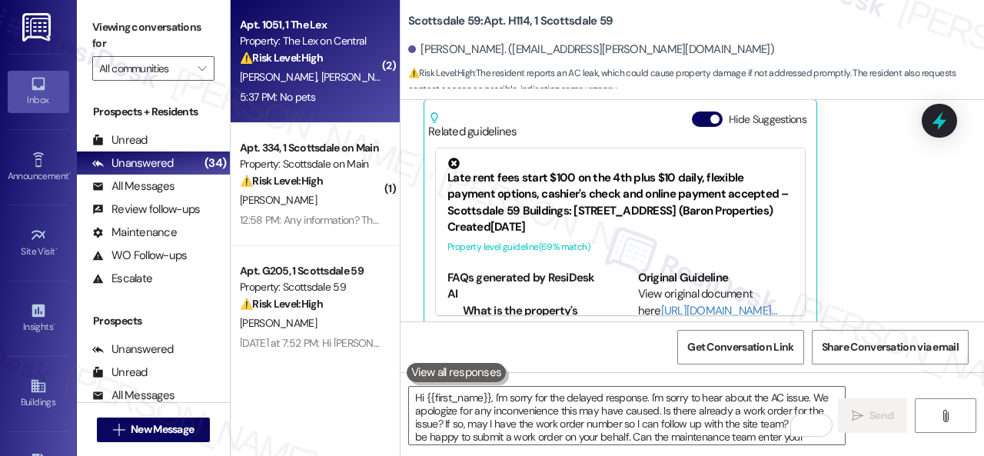
click at [352, 76] on div "[PERSON_NAME] [PERSON_NAME]" at bounding box center [310, 77] width 145 height 19
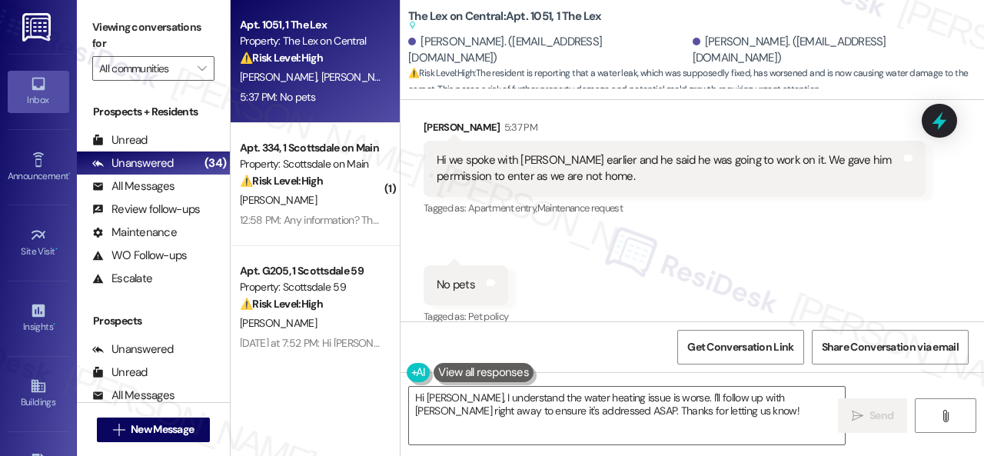
scroll to position [1261, 0]
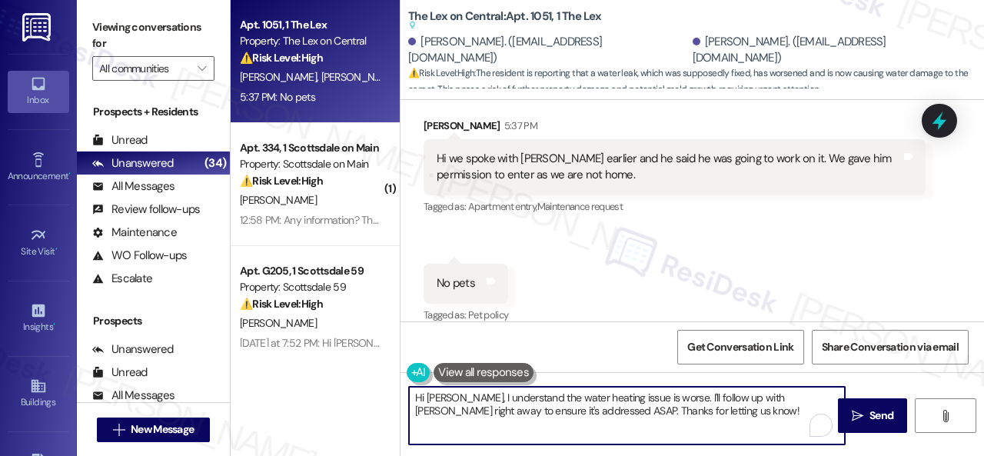
drag, startPoint x: 679, startPoint y: 417, endPoint x: 385, endPoint y: 379, distance: 297.0
click at [385, 379] on div "Apt. 1051, 1 The Lex Property: The Lex on Central ⚠️ Risk Level: High The resid…" at bounding box center [608, 228] width 754 height 456
type textarea "I"
click at [469, 411] on textarea "Thanks for the update! It's good to hear that you have already spoken with some…" at bounding box center [627, 416] width 436 height 58
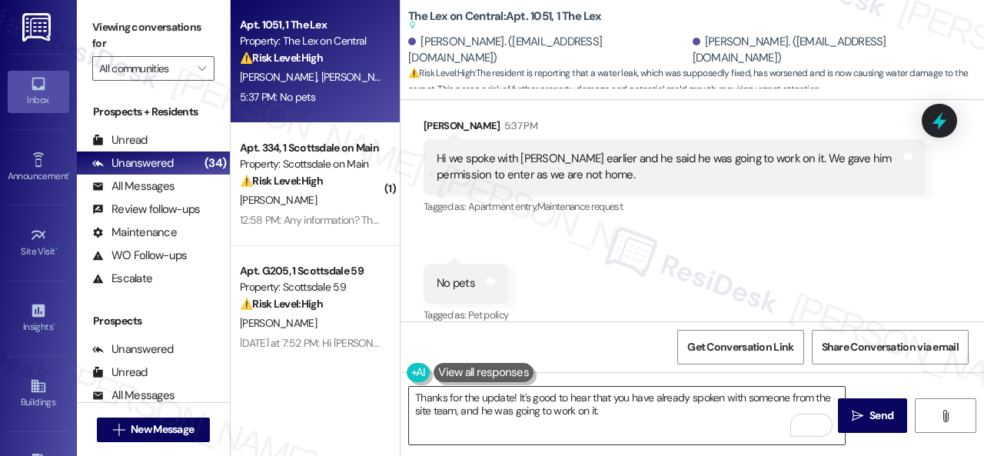
click at [728, 411] on textarea "Thanks for the update! It's good to hear that you have already spoken with some…" at bounding box center [627, 416] width 436 height 58
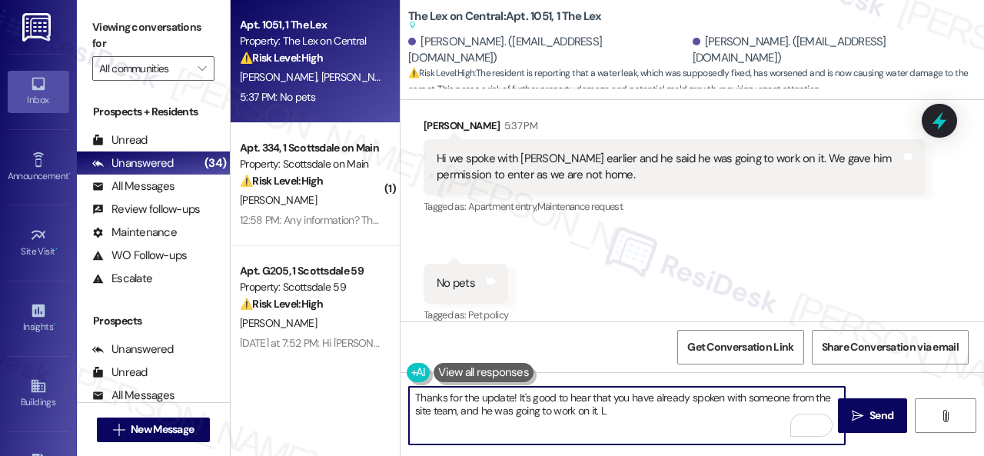
paste textarea "et me know if you have an update or need anything else."
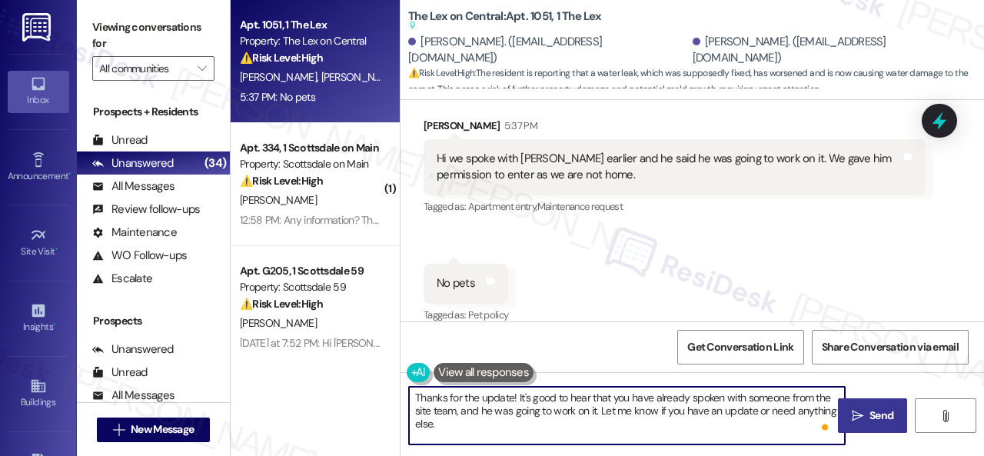
type textarea "Thanks for the update! It's good to hear that you have already spoken with some…"
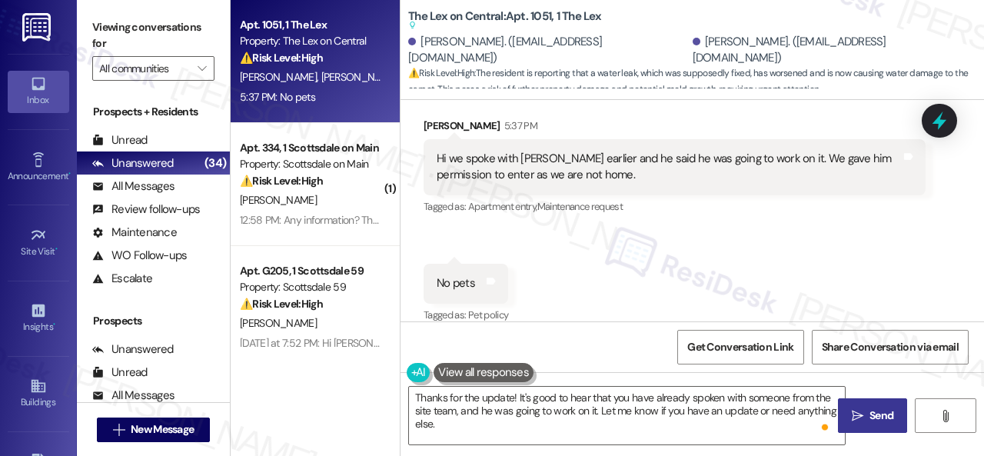
click at [880, 406] on button " Send" at bounding box center [872, 415] width 69 height 35
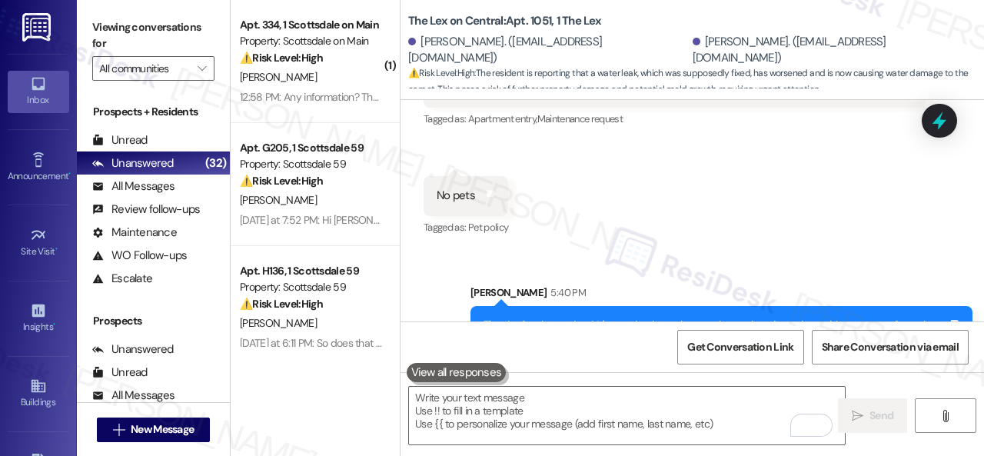
scroll to position [1401, 0]
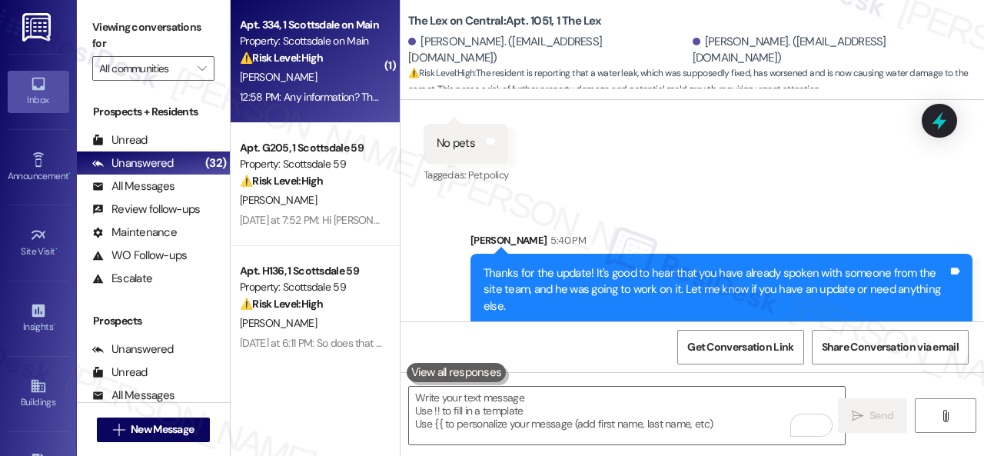
click at [320, 73] on div "[PERSON_NAME]" at bounding box center [310, 77] width 145 height 19
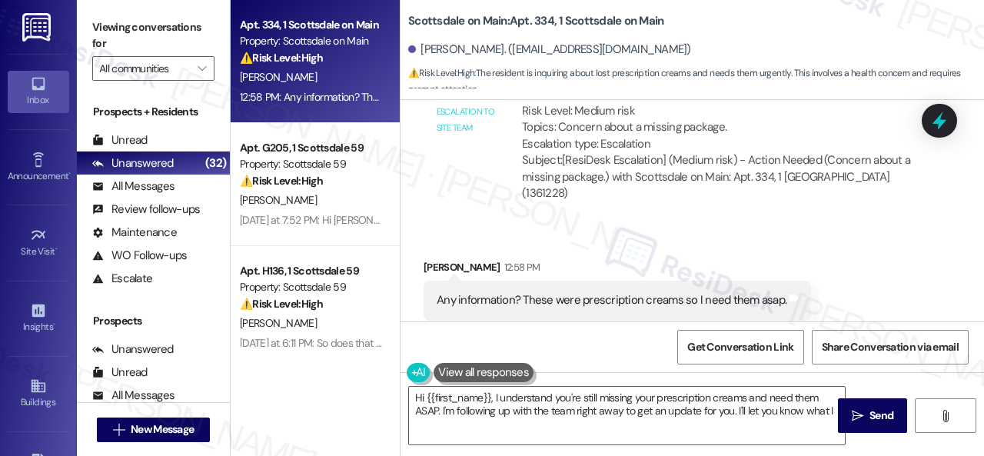
scroll to position [5, 0]
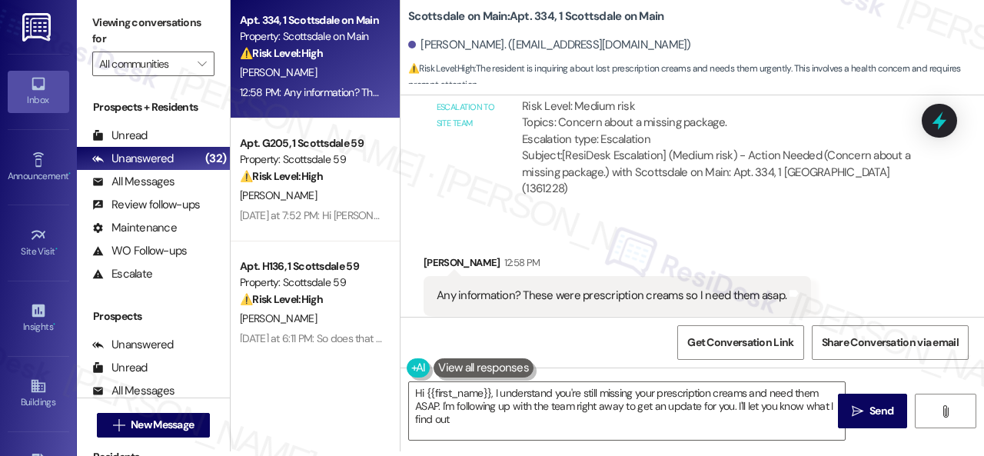
type textarea "Hi {{first_name}}, I understand you're still missing your prescription creams a…"
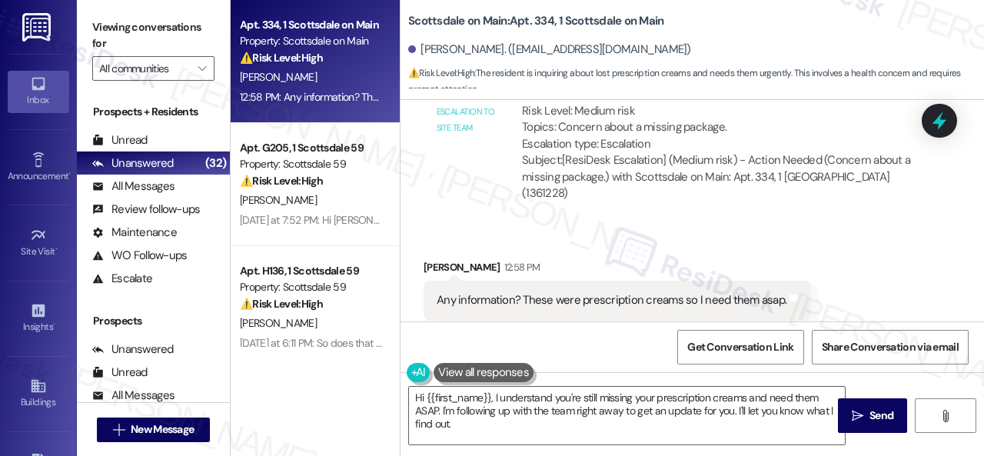
scroll to position [3375, 0]
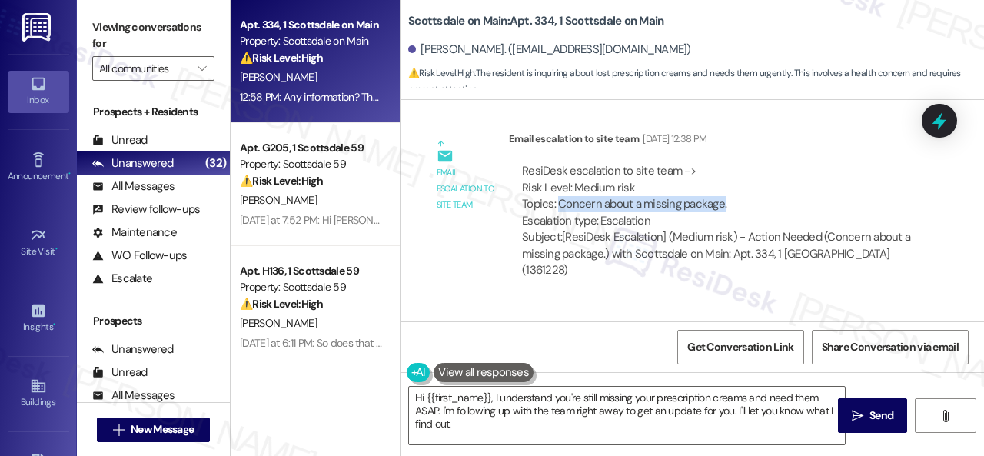
drag, startPoint x: 557, startPoint y: 170, endPoint x: 723, endPoint y: 166, distance: 166.2
click at [723, 166] on div "ResiDesk escalation to site team -> Risk Level: Medium risk Topics: Concern abo…" at bounding box center [717, 196] width 391 height 66
copy div "Concern about a missing package."
click at [748, 268] on div "Email escalation to site team Email escalation to site team Aug 22, 2025 at 12:…" at bounding box center [674, 210] width 525 height 183
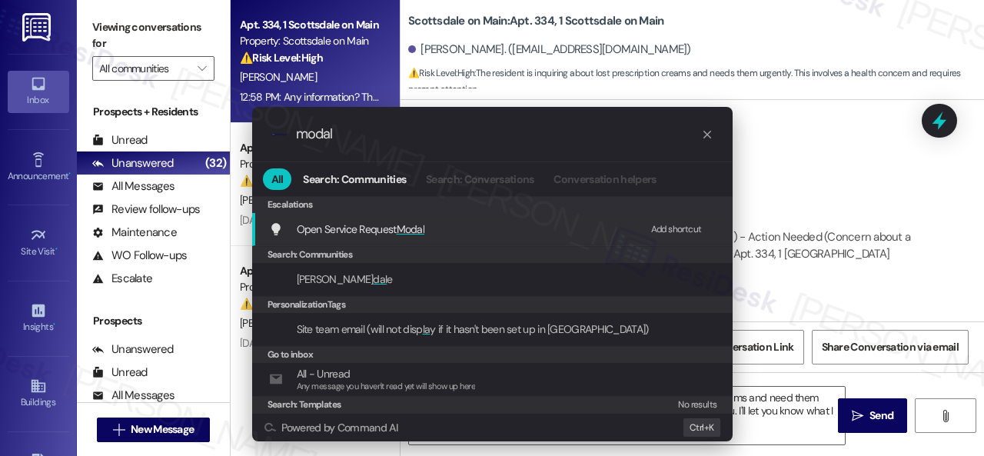
click at [665, 229] on div "Add shortcut" at bounding box center [676, 229] width 51 height 16
drag, startPoint x: 354, startPoint y: 133, endPoint x: 269, endPoint y: 138, distance: 84.8
click at [269, 138] on div ".cls-1{fill:#0a055f;}.cls-2{fill:#0cc4c4;} resideskLogoBlueOrange modal" at bounding box center [492, 134] width 481 height 55
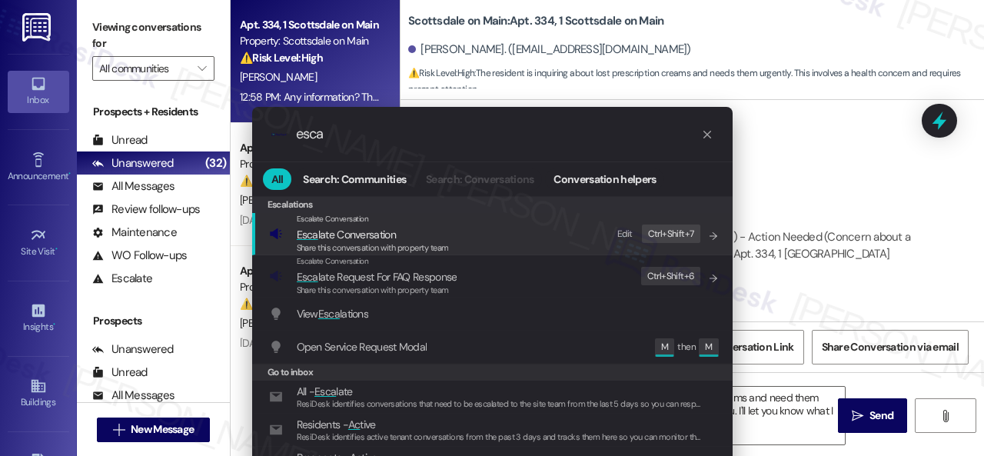
type input "esca"
click at [626, 230] on div "Edit" at bounding box center [625, 234] width 15 height 16
click at [335, 238] on span "Esca late Conversation" at bounding box center [346, 235] width 99 height 14
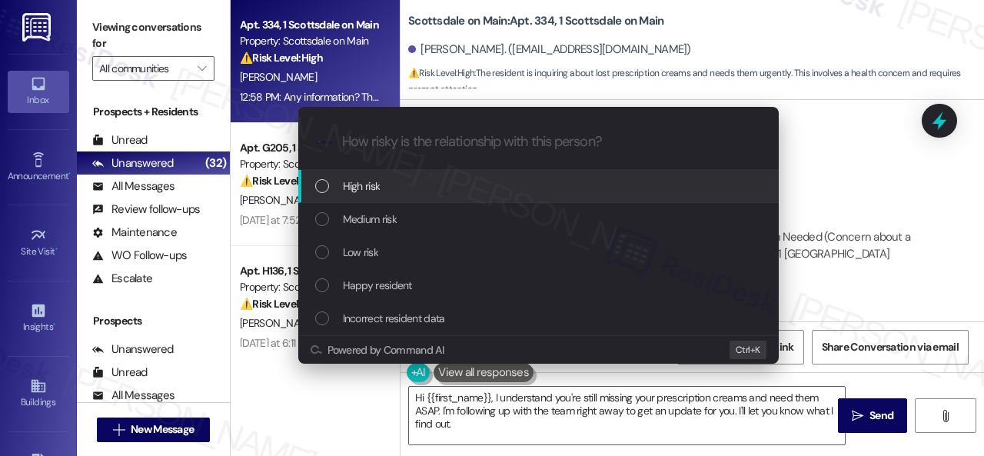
click at [388, 182] on div "High risk" at bounding box center [540, 186] width 450 height 17
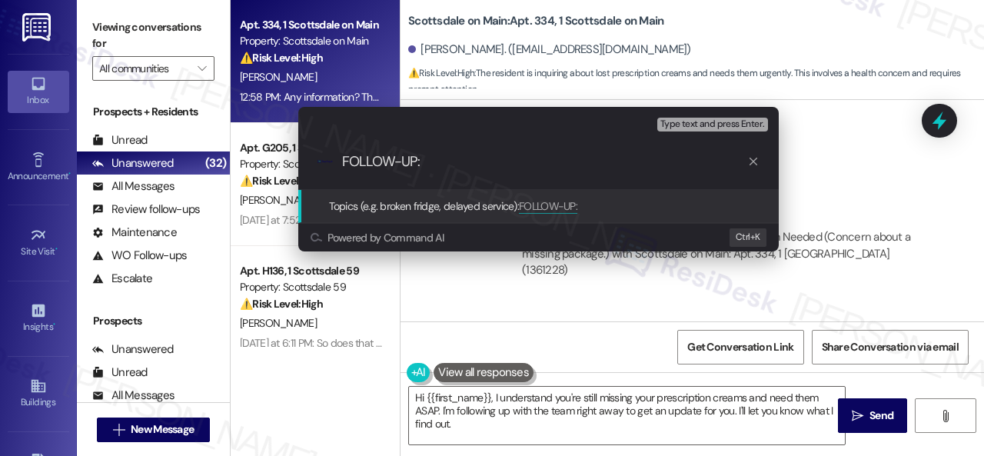
paste input "Concern about a missing package."
type input "FOLLOW-UP: Concern about a missing package."
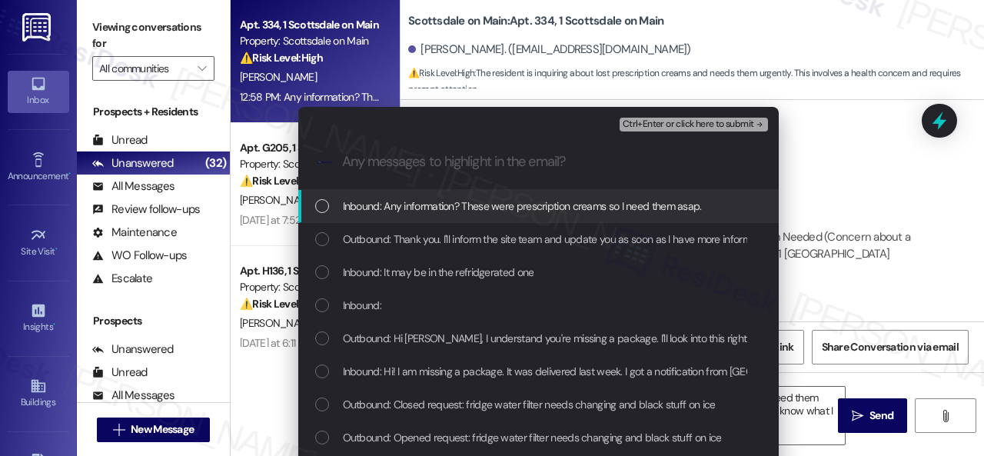
click at [401, 204] on span "Inbound: Any information? These were prescription creams so I need them asap." at bounding box center [522, 206] width 359 height 17
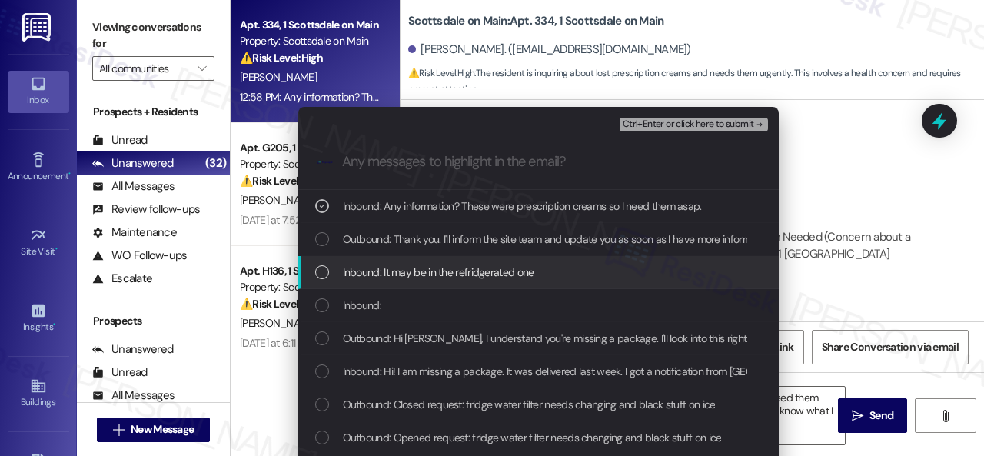
click at [418, 271] on span "Inbound: It may be in the refridgerated one" at bounding box center [438, 272] width 191 height 17
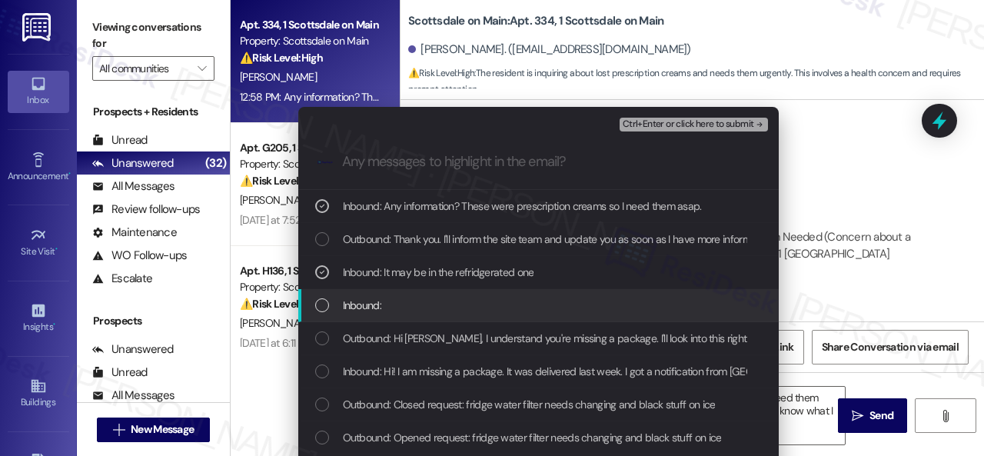
click at [363, 307] on span "Inbound:" at bounding box center [362, 305] width 38 height 17
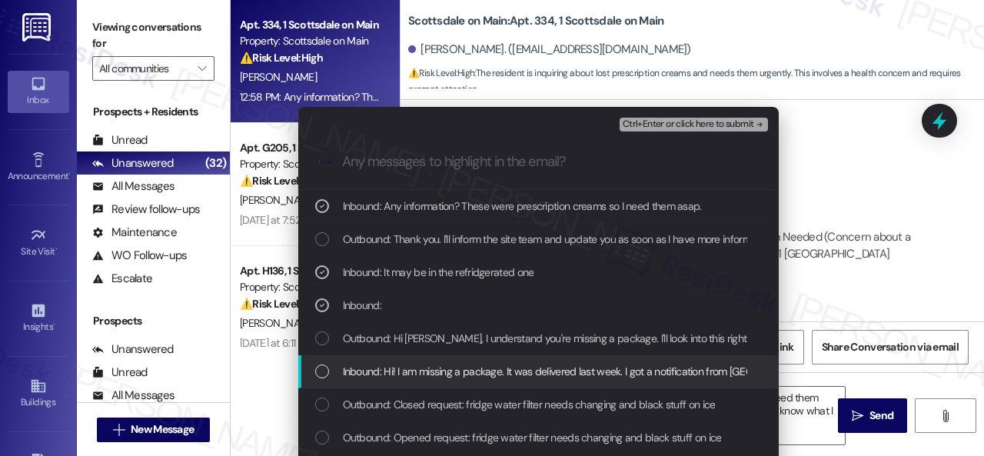
click at [392, 371] on span "Inbound: Hi! I am missing a package. It was delivered last week. I got a notifi…" at bounding box center [765, 371] width 844 height 17
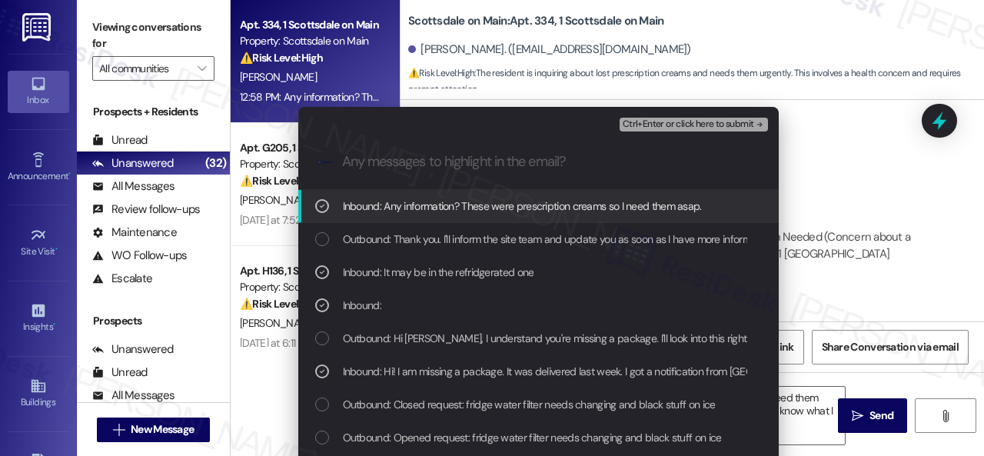
click at [663, 121] on span "Ctrl+Enter or click here to submit" at bounding box center [689, 124] width 132 height 11
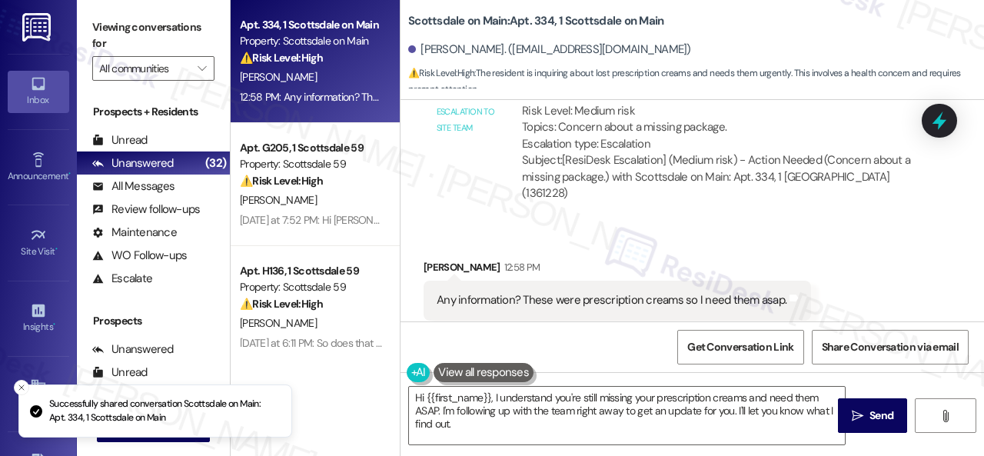
scroll to position [3451, 0]
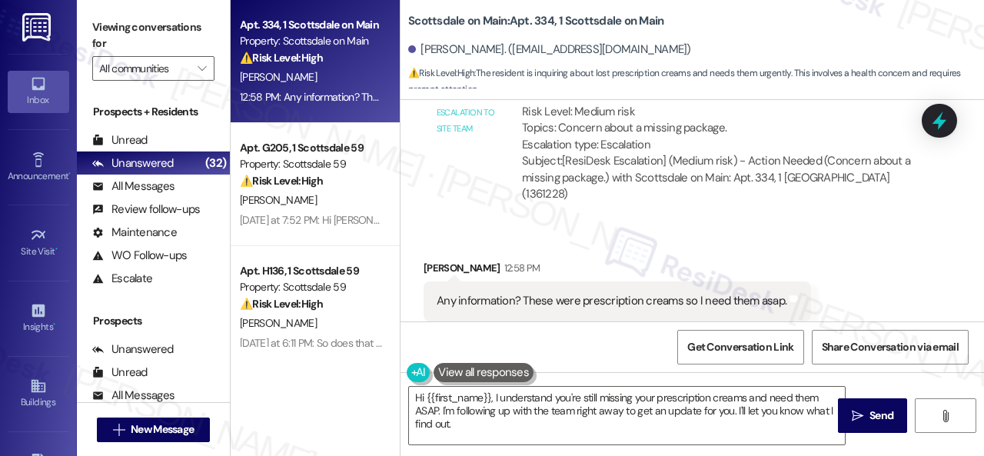
click at [789, 260] on div "Rachel Valverde 12:58 PM" at bounding box center [618, 271] width 388 height 22
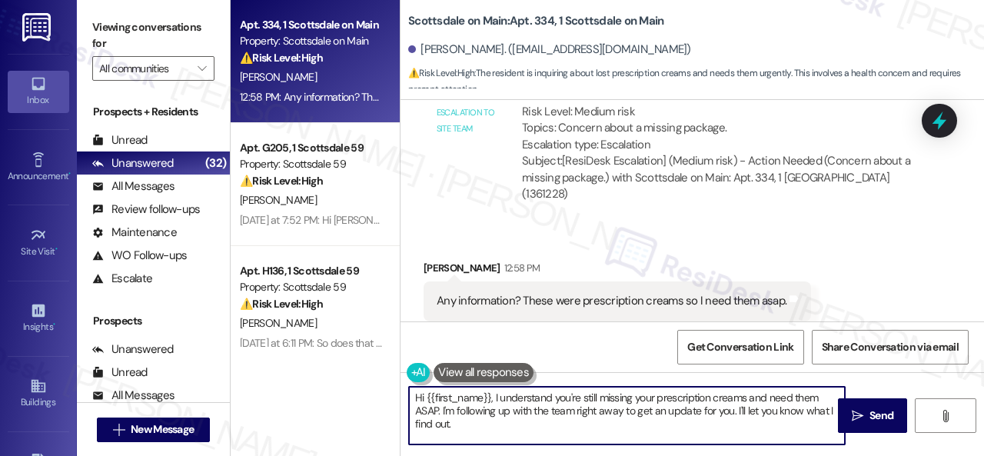
drag, startPoint x: 398, startPoint y: 395, endPoint x: 388, endPoint y: 371, distance: 25.1
click at [361, 371] on div "Apt. 334, 1 Scottsdale on Main Property: Scottsdale on Main ⚠️ Risk Level: High…" at bounding box center [608, 228] width 754 height 456
paste textarea "I haven't received a response from the site team yet, but I have made a follow-…"
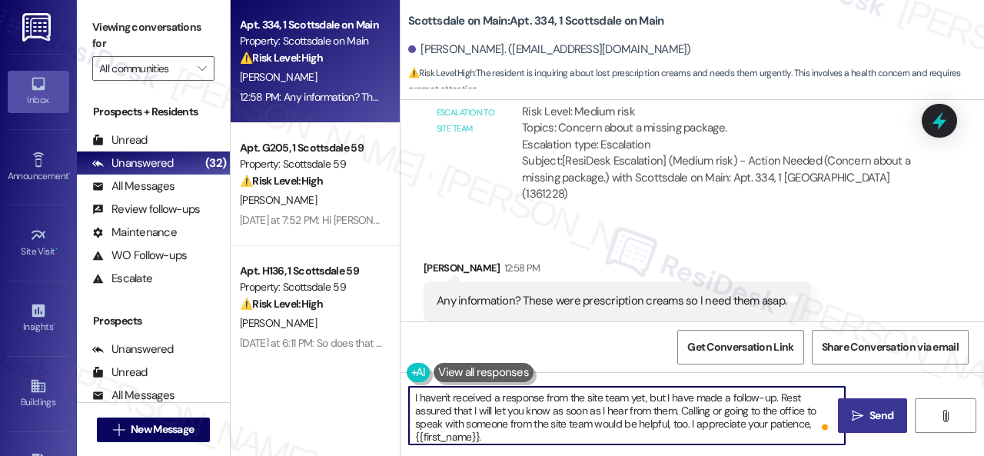
type textarea "I haven't received a response from the site team yet, but I have made a follow-…"
click at [867, 411] on span "Send" at bounding box center [882, 416] width 30 height 16
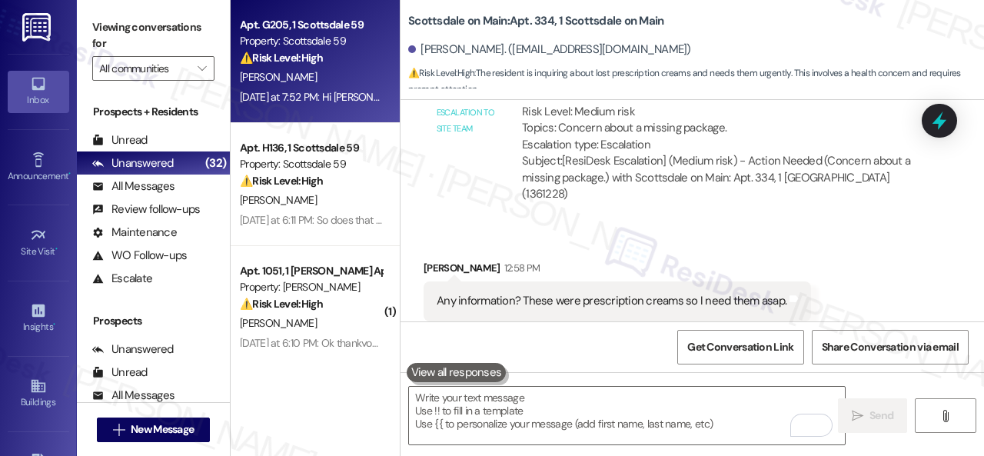
click at [357, 81] on div "T. Fergus" at bounding box center [310, 77] width 145 height 19
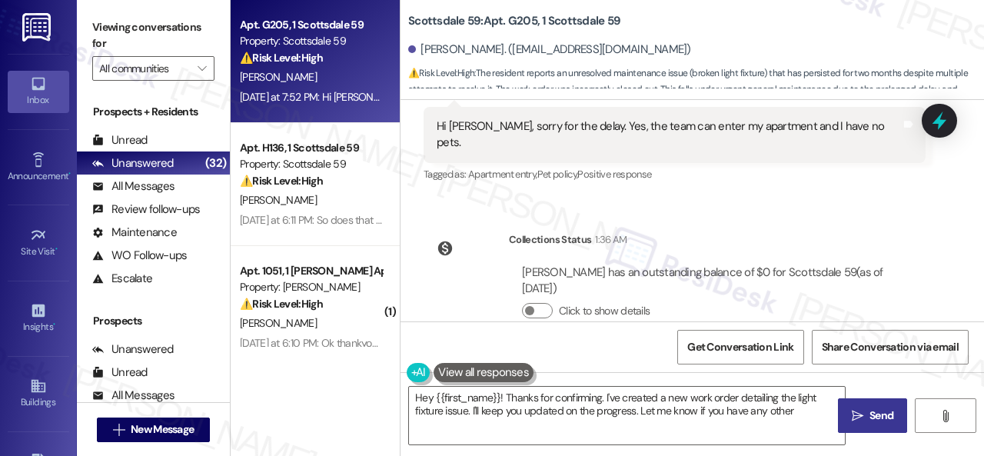
scroll to position [5, 0]
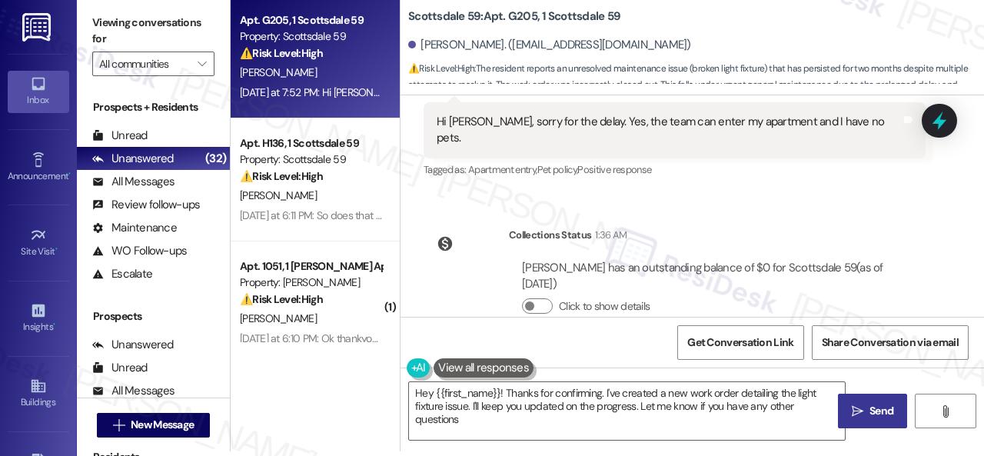
type textarea "Hey {{first_name}}! Thanks for confirming. I've created a new work order detail…"
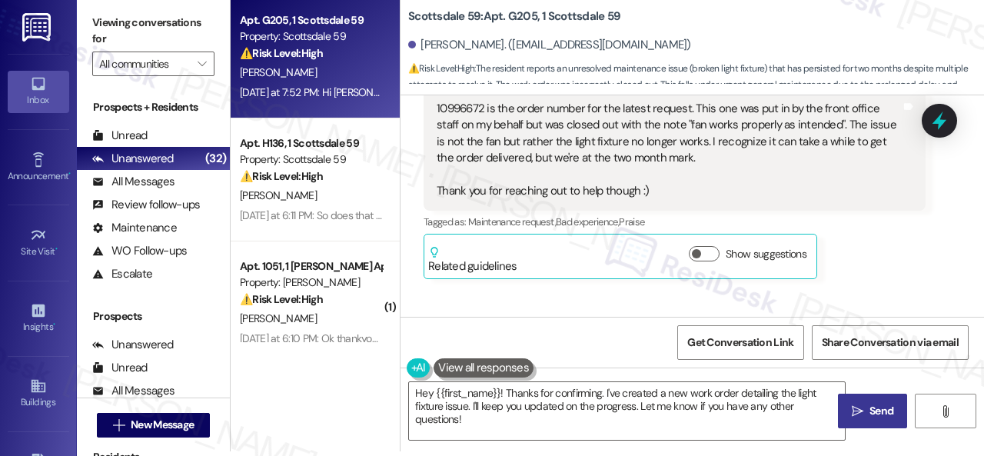
scroll to position [1244, 0]
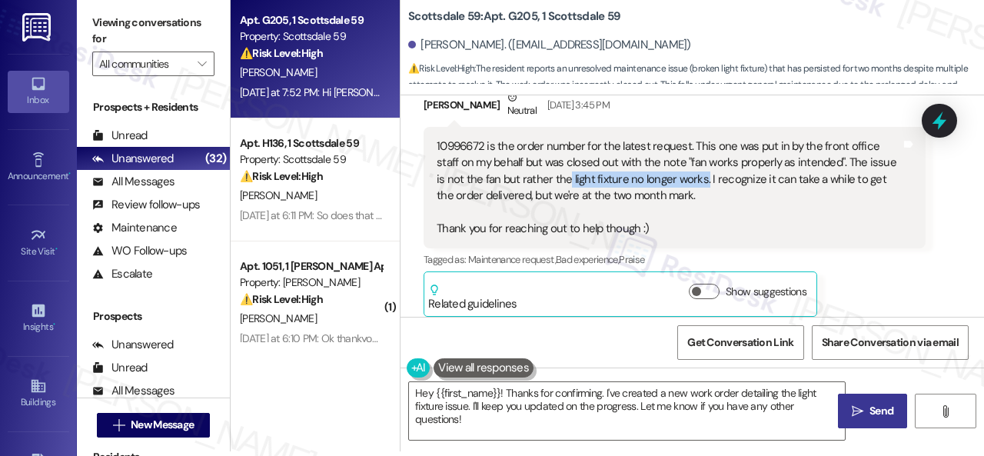
drag, startPoint x: 568, startPoint y: 163, endPoint x: 701, endPoint y: 163, distance: 133.8
click at [701, 163] on div "10996672 is the order number for the latest request. This one was put in by the…" at bounding box center [669, 187] width 465 height 99
copy div "light fixture no longer works."
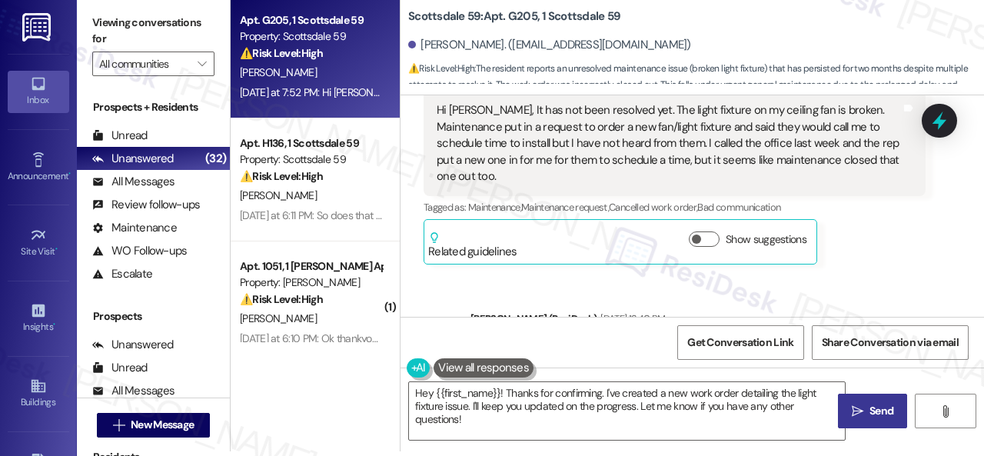
scroll to position [783, 0]
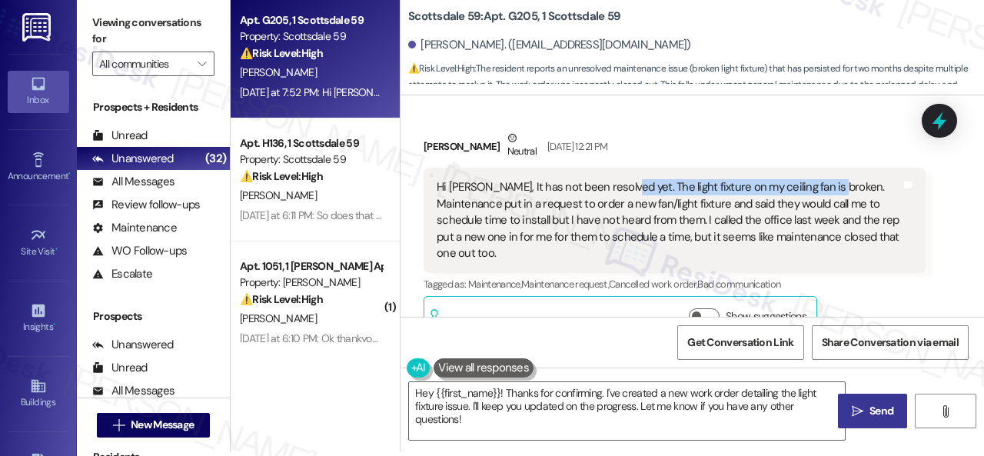
drag, startPoint x: 618, startPoint y: 187, endPoint x: 821, endPoint y: 185, distance: 202.3
click at [821, 185] on div "Hi Sarah, It has not been resolved yet. The light fixture on my ceiling fan is …" at bounding box center [669, 220] width 465 height 82
copy div "The light fixture on my ceiling fan is broken."
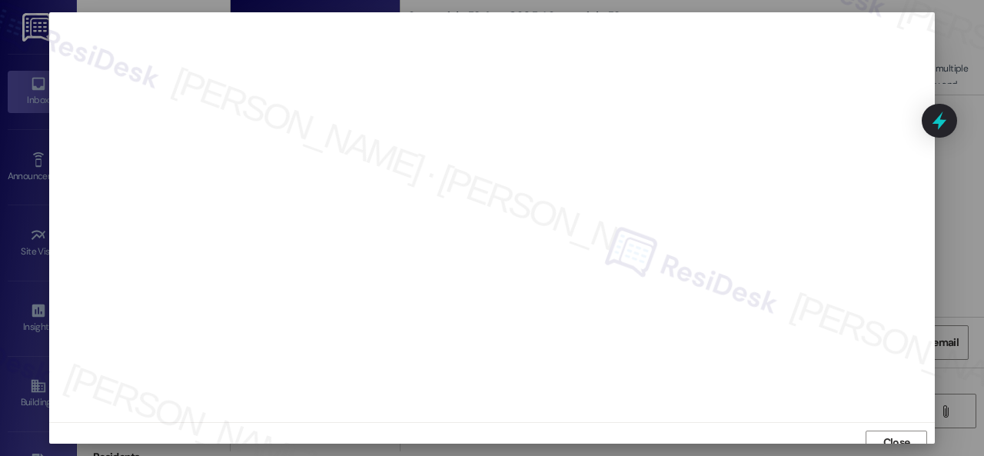
scroll to position [0, 0]
click at [884, 438] on span "Close" at bounding box center [897, 443] width 27 height 16
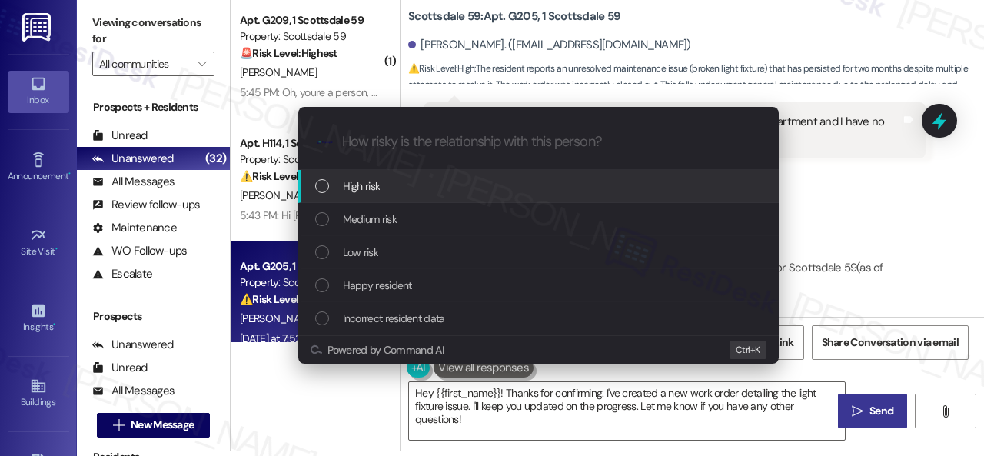
click at [356, 187] on span "High risk" at bounding box center [362, 186] width 38 height 17
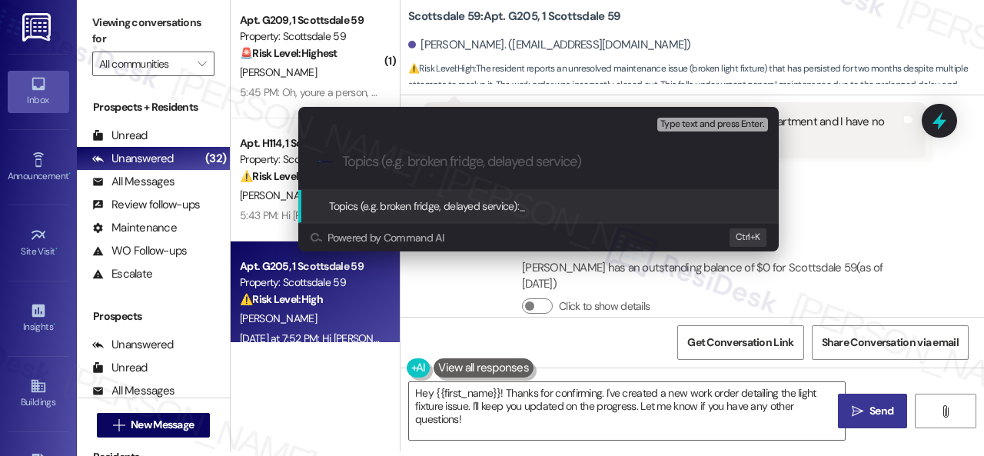
paste input "New work order/s submitted - Light fixture issue"
type input "New work order/s submitted - Light fixture issue"
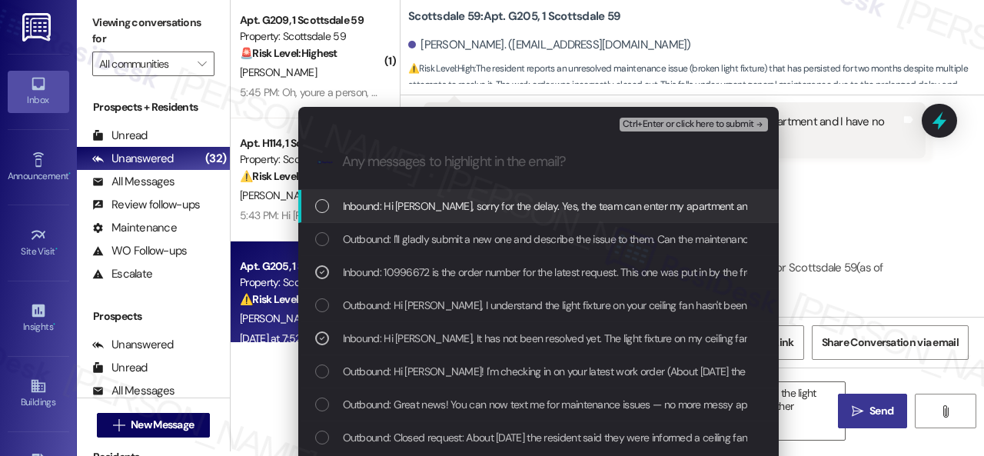
click at [698, 127] on span "Ctrl+Enter or click here to submit" at bounding box center [689, 124] width 132 height 11
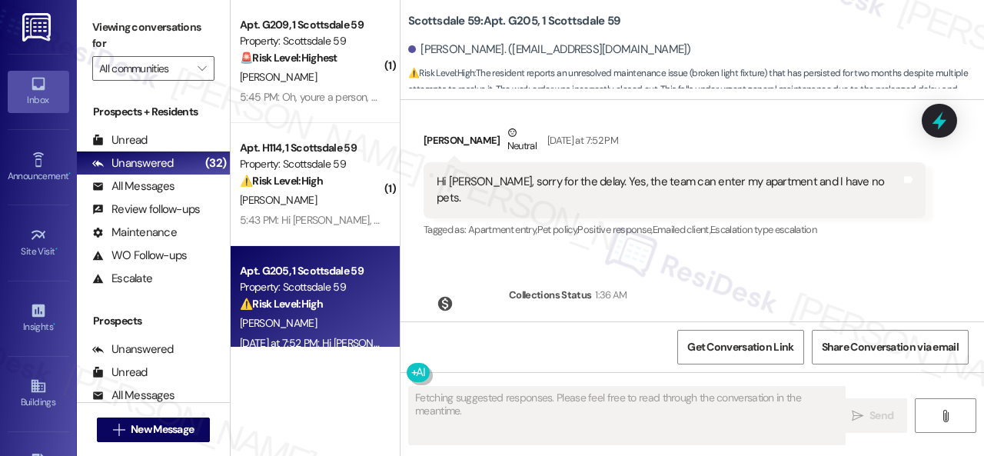
scroll to position [1701, 0]
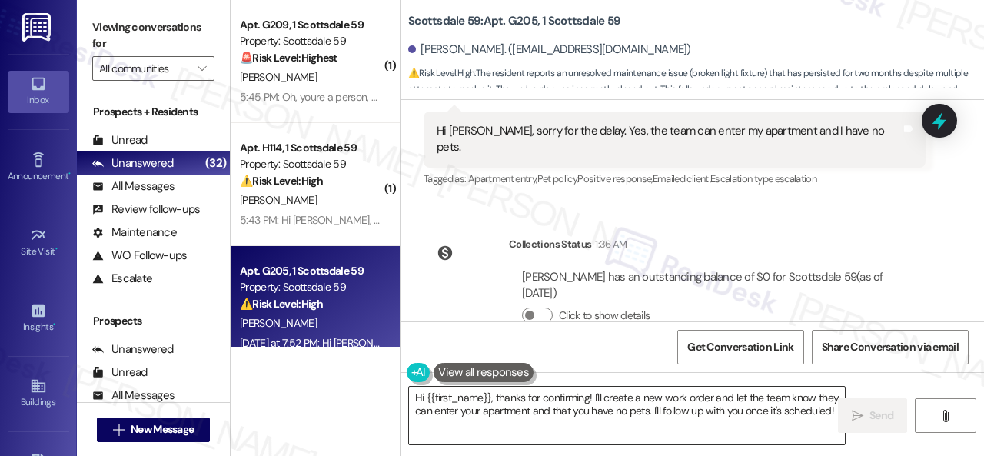
click at [741, 411] on textarea "Hi {{first_name}}, thanks for confirming! I'll create a new work order and let …" at bounding box center [627, 416] width 436 height 58
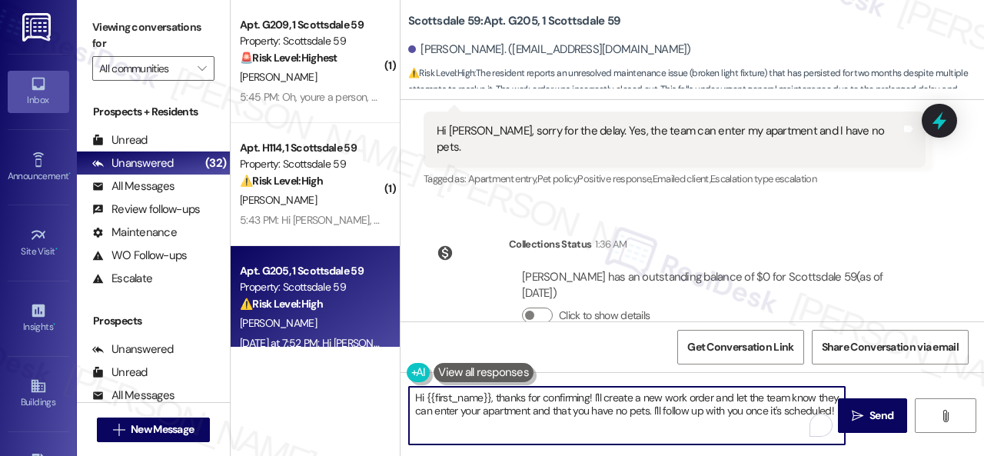
paste textarea "Thank you. I've submitted a work order on your behalf and notified the site tea…"
click at [538, 401] on textarea "Thank you. I've submitted a work order on your behalf and notified the site tea…" at bounding box center [627, 416] width 436 height 58
click at [713, 415] on textarea "Thank you. I've submitted a new work order on your behalf and notified the site…" at bounding box center [627, 416] width 436 height 58
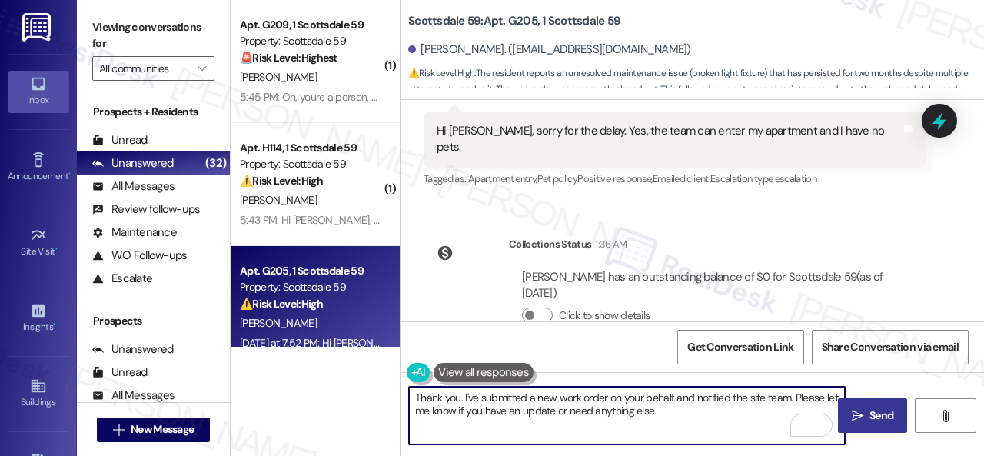
type textarea "Thank you. I've submitted a new work order on your behalf and notified the site…"
click at [870, 411] on span "Send" at bounding box center [882, 416] width 24 height 16
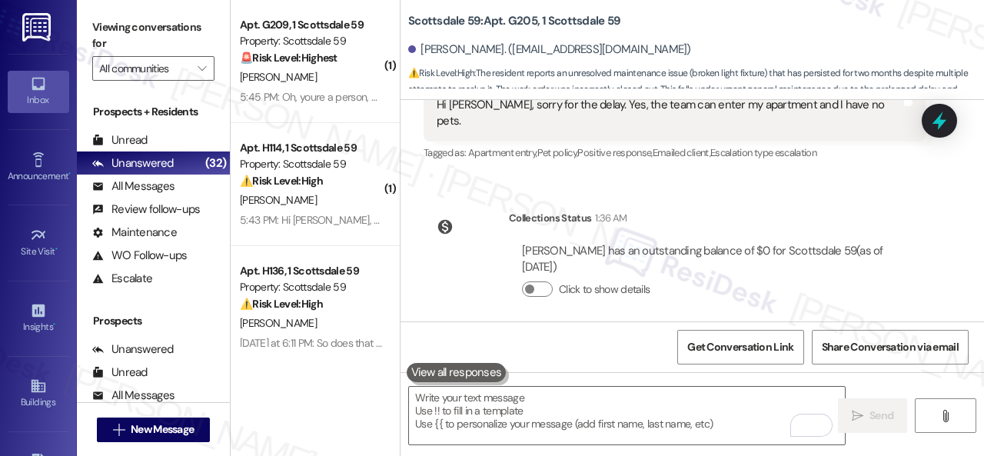
scroll to position [1830, 0]
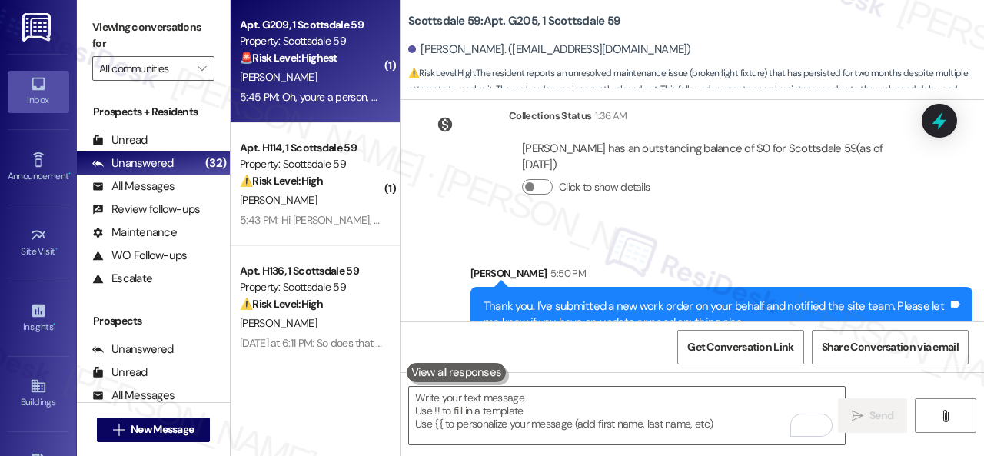
click at [358, 78] on div "C. Stump" at bounding box center [310, 77] width 145 height 19
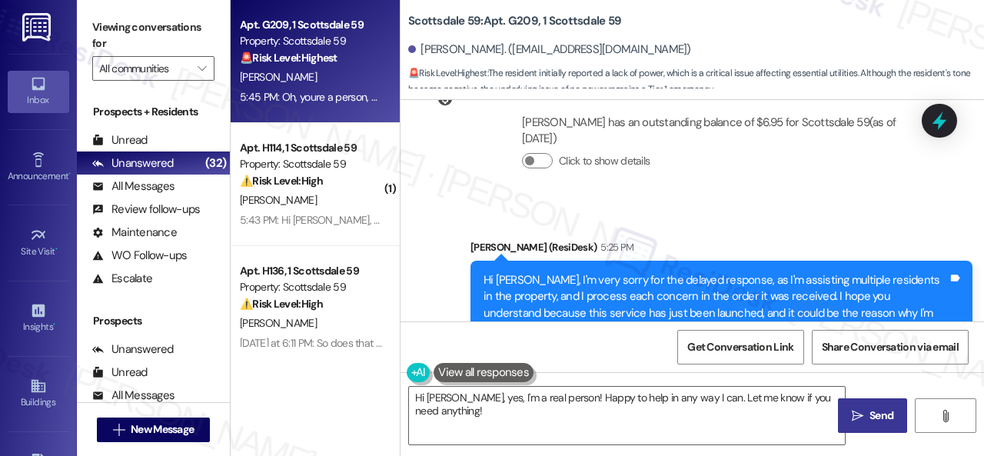
scroll to position [951, 0]
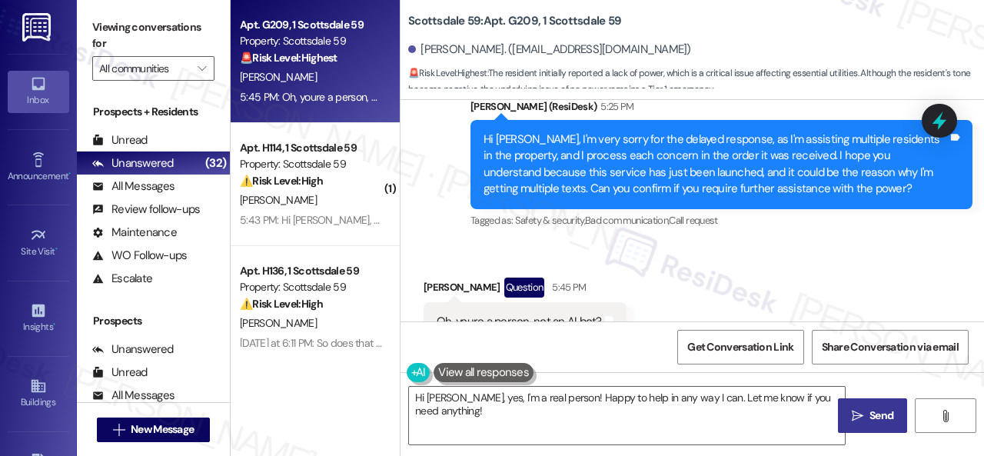
click at [804, 287] on div "Received via SMS Chad Stump Question 5:45 PM Oh, youre a person, not an AI bot?…" at bounding box center [693, 298] width 584 height 110
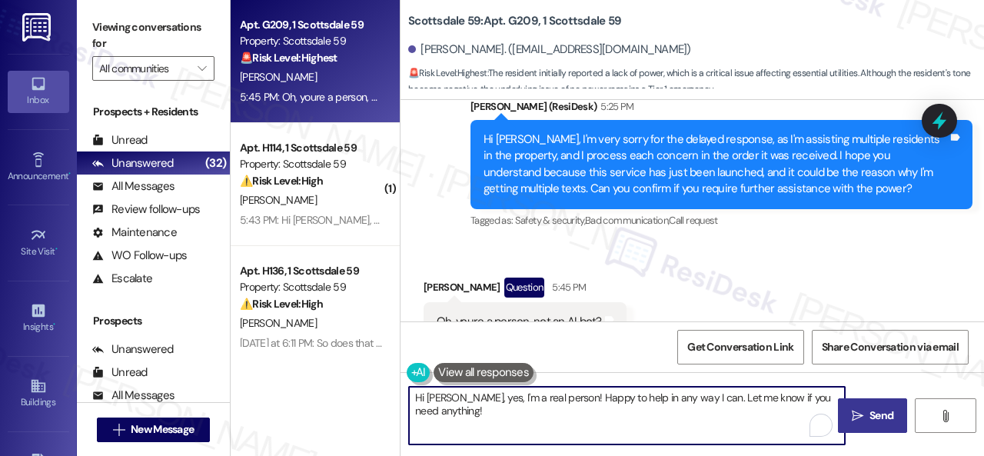
drag, startPoint x: 463, startPoint y: 412, endPoint x: 391, endPoint y: 385, distance: 77.1
click at [391, 385] on div "Apt. G209, 1 Scottsdale 59 Property: Scottsdale 59 🚨 Risk Level: Highest The re…" at bounding box center [608, 228] width 754 height 456
paste textarea "I'm part of {{property}}'s Resident Support Offsite Team, working closely with …"
click at [488, 401] on textarea "I'm not a bot. I'm part of {{property}}'s Resident Support Offsite Team, workin…" at bounding box center [627, 416] width 436 height 58
click at [529, 405] on textarea "I'm not a bot. I'm Sarah and I'm part of {{property}}'s Resident Support Offsit…" at bounding box center [627, 416] width 436 height 58
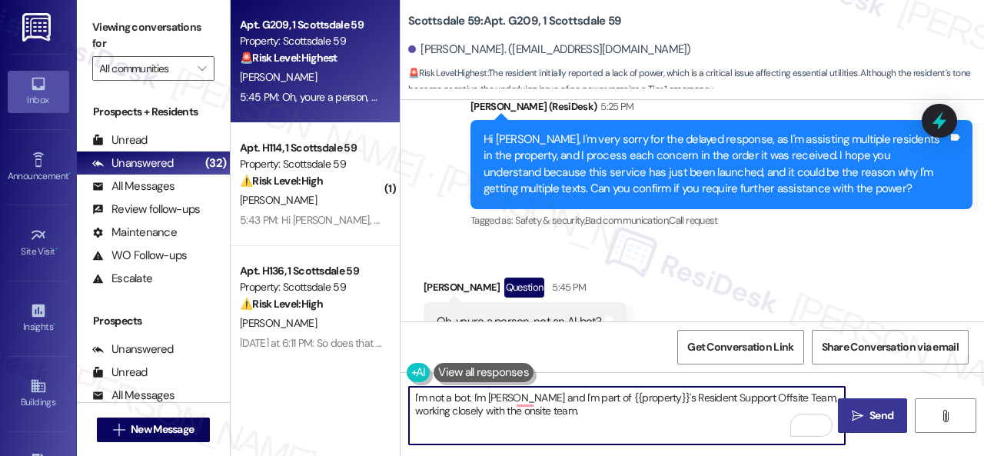
click at [529, 405] on textarea "I'm not a bot. I'm Sarah and I'm part of {{property}}'s Resident Support Offsit…" at bounding box center [627, 416] width 436 height 58
click at [526, 399] on textarea "I'm not a bot. I'm Sarah and I'm part of {{property}}'s Resident Support Offsit…" at bounding box center [627, 416] width 436 height 58
click at [598, 413] on textarea "I'm not a bot. I'm Sarah, and I'm part of {{property}}'s Resident Support Offsi…" at bounding box center [627, 416] width 436 height 58
type textarea "I'm not a bot. I'm Sarah, and I'm part of {{property}}'s Resident Support Offsi…"
click at [854, 408] on span " Send" at bounding box center [873, 416] width 48 height 16
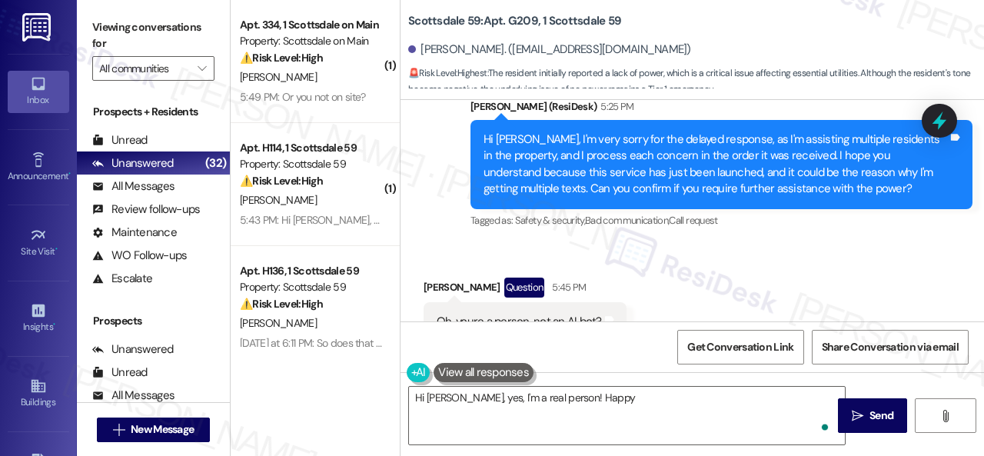
scroll to position [1074, 0]
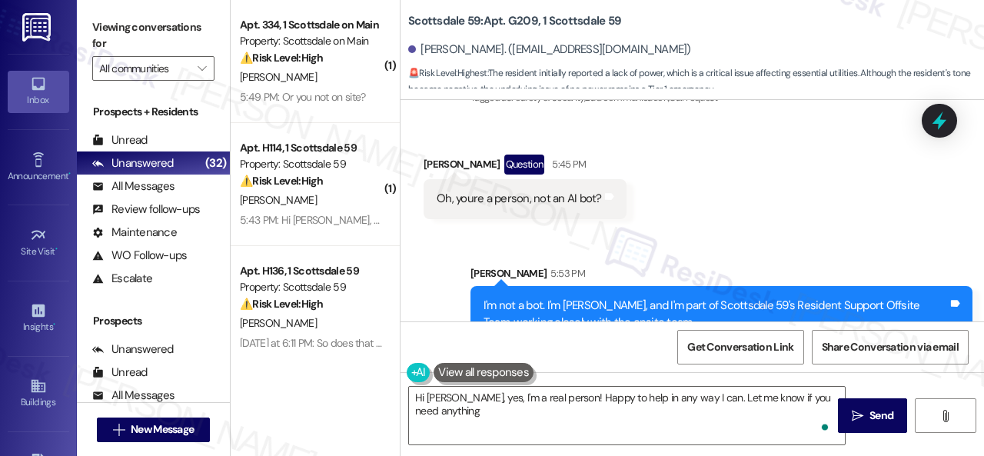
type textarea "Hi [PERSON_NAME], yes, I'm a real person! Happy to help in any way I can. Let m…"
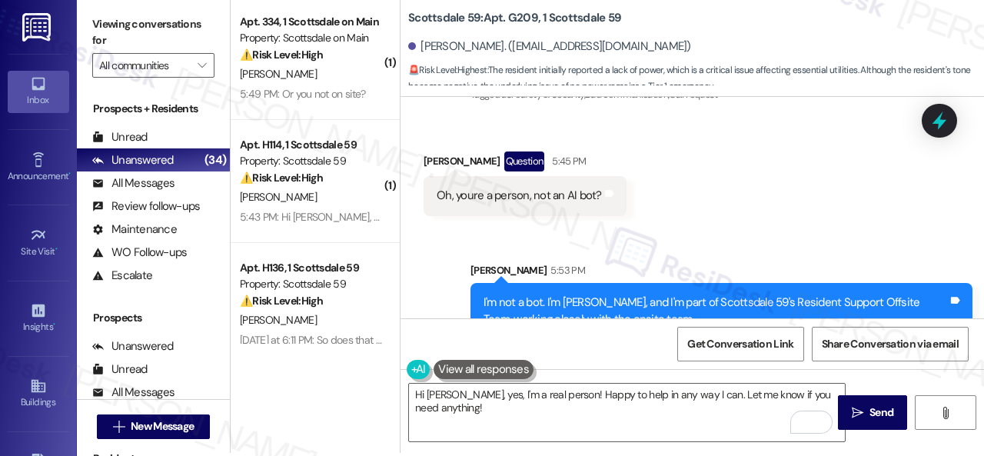
scroll to position [5, 0]
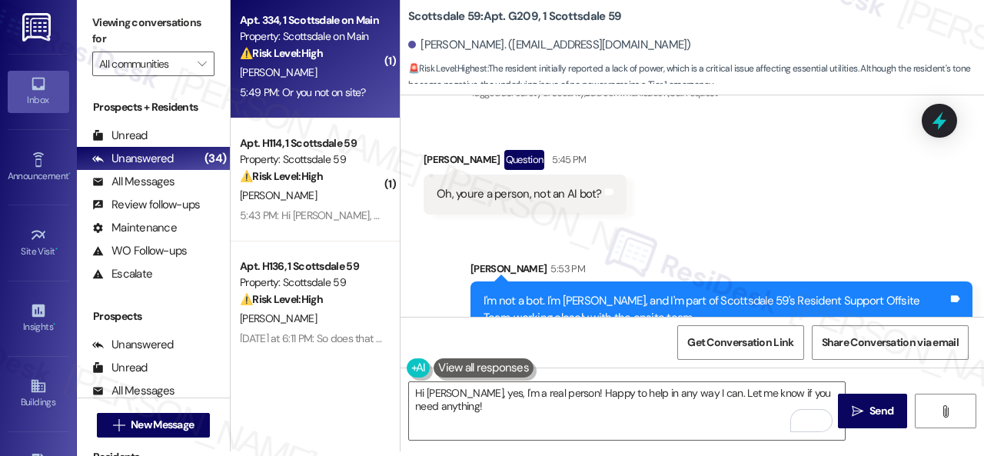
click at [341, 81] on div "[PERSON_NAME]" at bounding box center [310, 72] width 145 height 19
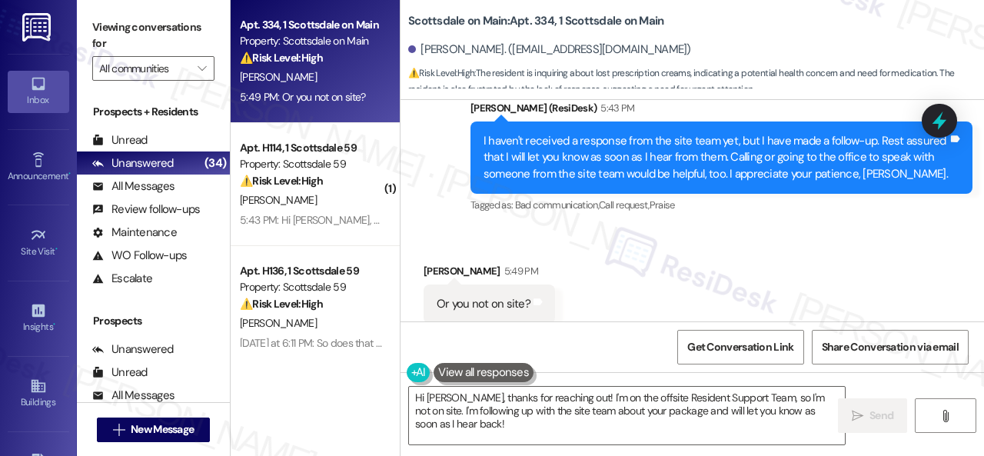
scroll to position [3951, 0]
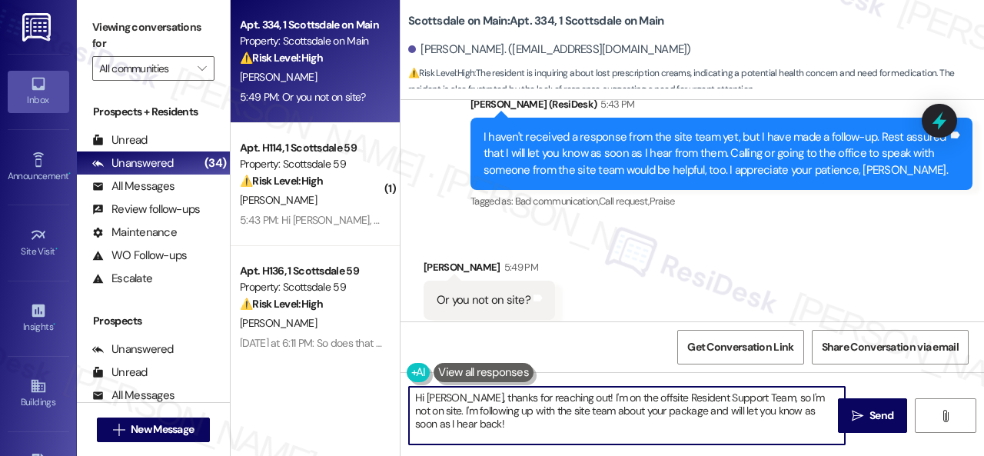
drag, startPoint x: 377, startPoint y: 399, endPoint x: 321, endPoint y: 350, distance: 74.1
click at [325, 353] on div "Apt. 334, 1 Scottsdale on Main Property: [GEOGRAPHIC_DATA] on Main ⚠️ Risk Leve…" at bounding box center [608, 228] width 754 height 456
type textarea "O"
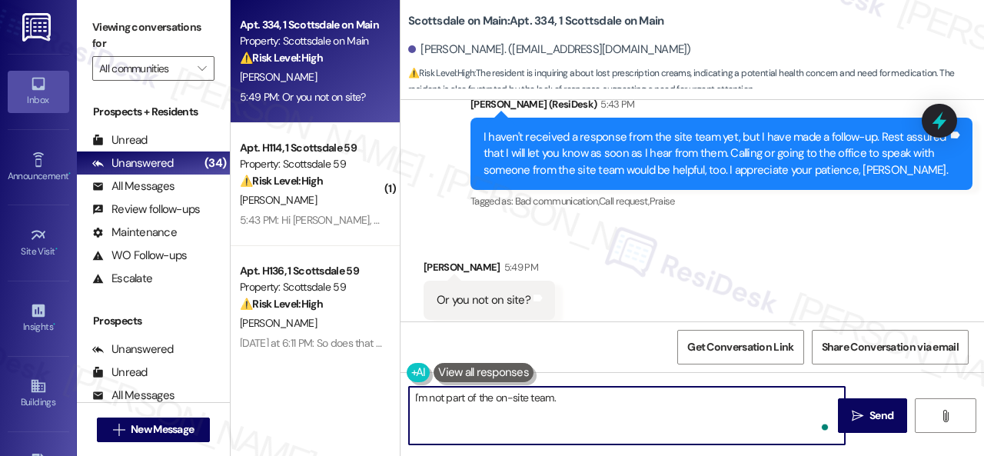
paste textarea "Before I answer, I have a question - when you say remove it? Do you mean comple…"
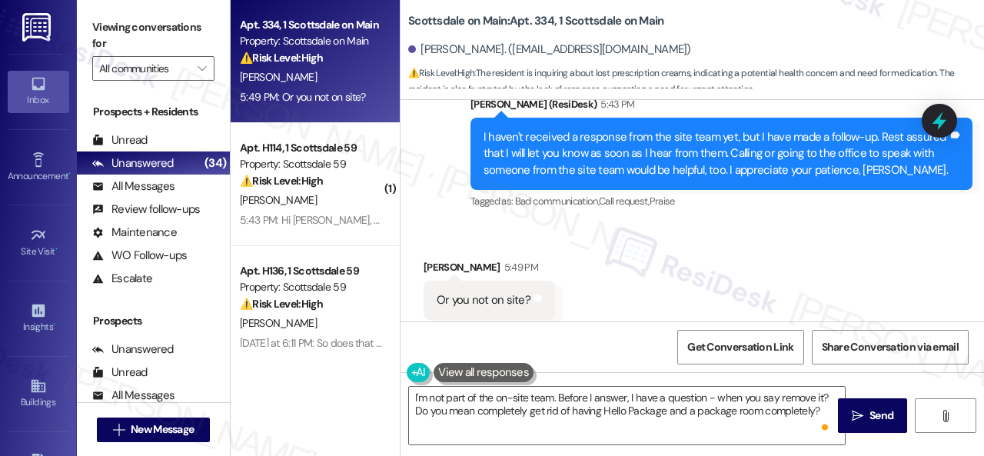
click at [768, 282] on div "Received via SMS [PERSON_NAME] 5:49 PM Or you not on site? Tags and notes Tagge…" at bounding box center [693, 290] width 584 height 130
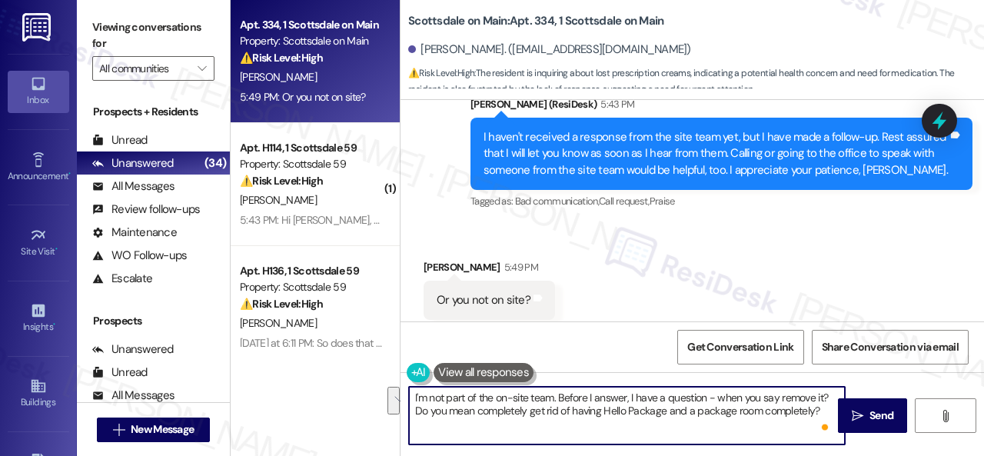
drag, startPoint x: 561, startPoint y: 398, endPoint x: 816, endPoint y: 425, distance: 255.9
click at [816, 425] on textarea "I'm not part of the on-site team. Before I answer, I have a question - when you…" at bounding box center [627, 416] width 436 height 58
paste textarea "I'm part of {{property}}'s Resident Support Offsite Team, working closely with …"
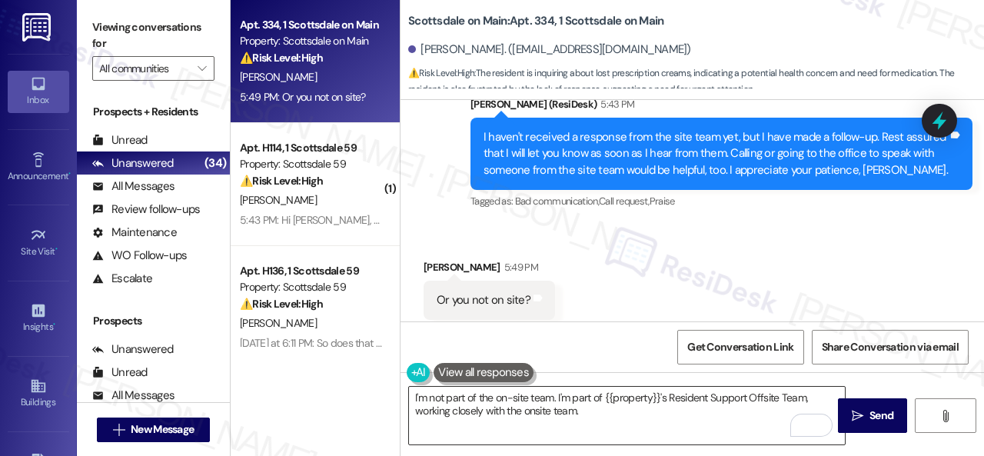
drag, startPoint x: 817, startPoint y: 395, endPoint x: 761, endPoint y: 395, distance: 55.4
click at [817, 395] on textarea "I'm not part of the on-site team. I'm part of {{property}}'s Resident Support O…" at bounding box center [627, 416] width 436 height 58
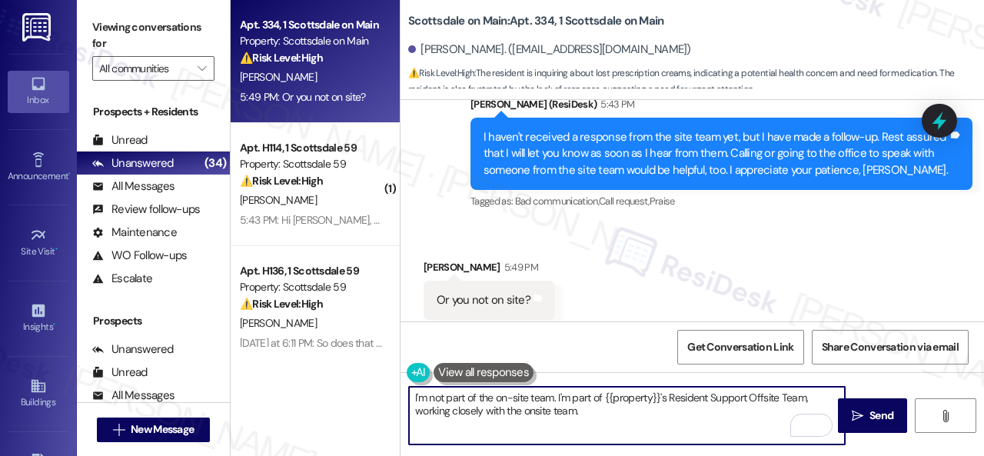
click at [612, 416] on textarea "I'm not part of the on-site team. I'm part of {{property}}'s Resident Support O…" at bounding box center [627, 416] width 436 height 58
paste textarea "goal is to improve your experience at the property."
click at [594, 410] on textarea "I'm not part of the on-site team. I'm part of {{property}}'s Resident Support O…" at bounding box center [627, 416] width 436 height 58
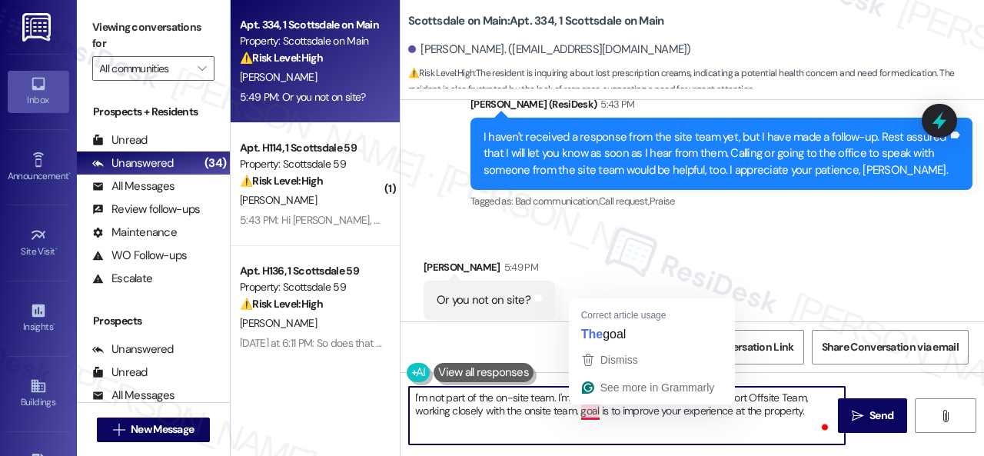
click at [581, 415] on textarea "I'm not part of the on-site team. I'm part of {{property}}'s Resident Support O…" at bounding box center [627, 416] width 436 height 58
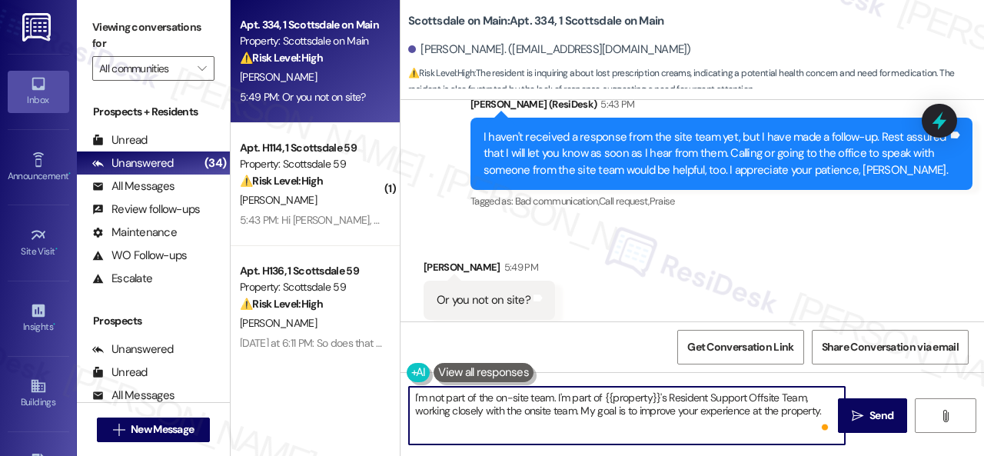
click at [819, 407] on textarea "I'm not part of the on-site team. I'm part of {{property}}'s Resident Support O…" at bounding box center [627, 416] width 436 height 58
click at [415, 425] on textarea "I'm not part of the on-site team. I'm part of {{property}}'s Resident Support O…" at bounding box center [627, 416] width 436 height 58
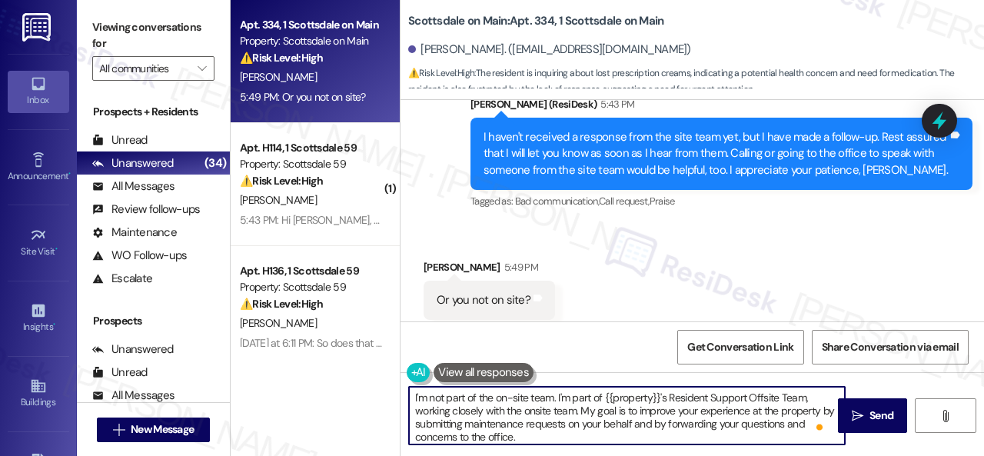
click at [551, 435] on textarea "I'm not part of the on-site team. I'm part of {{property}}'s Resident Support O…" at bounding box center [627, 416] width 436 height 58
type textarea "I'm not part of the on-site team. I'm part of {{property}}'s Resident Support O…"
click at [872, 407] on button " Send" at bounding box center [872, 415] width 69 height 35
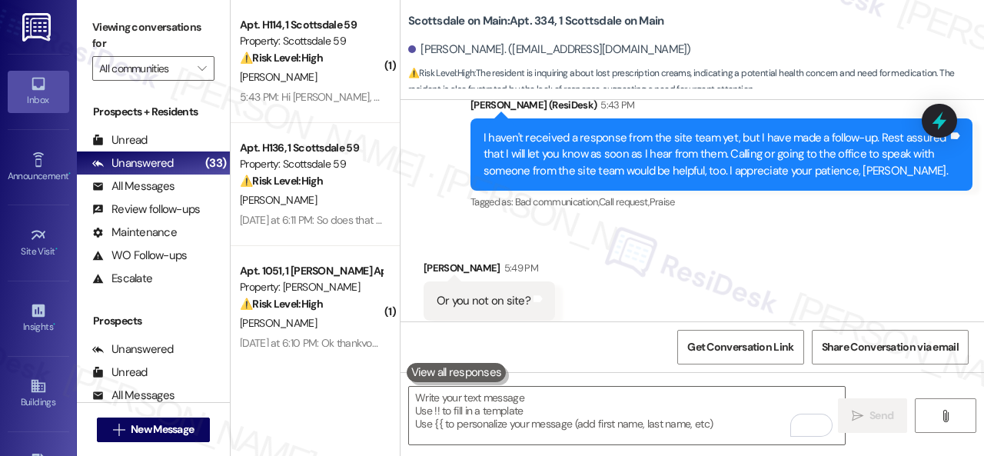
scroll to position [4104, 0]
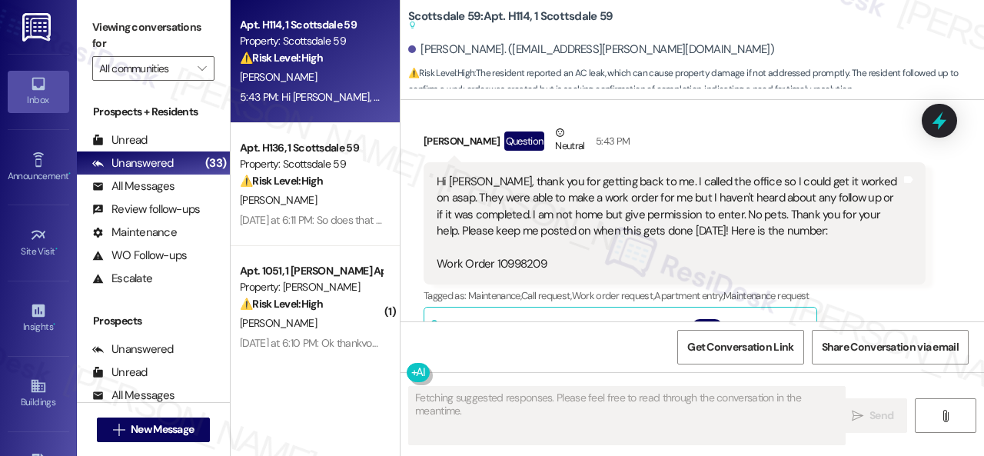
scroll to position [851, 0]
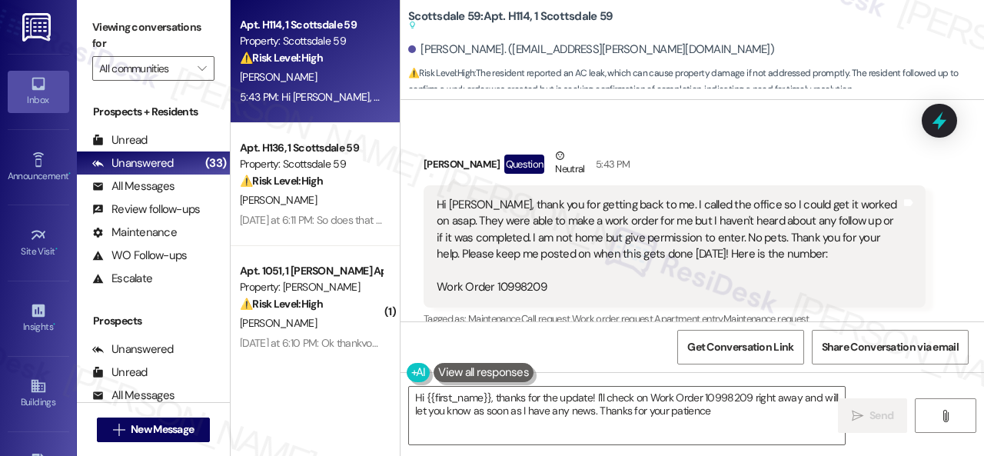
type textarea "Hi {{first_name}}, thanks for the update! I'll check on Work Order 10998209 rig…"
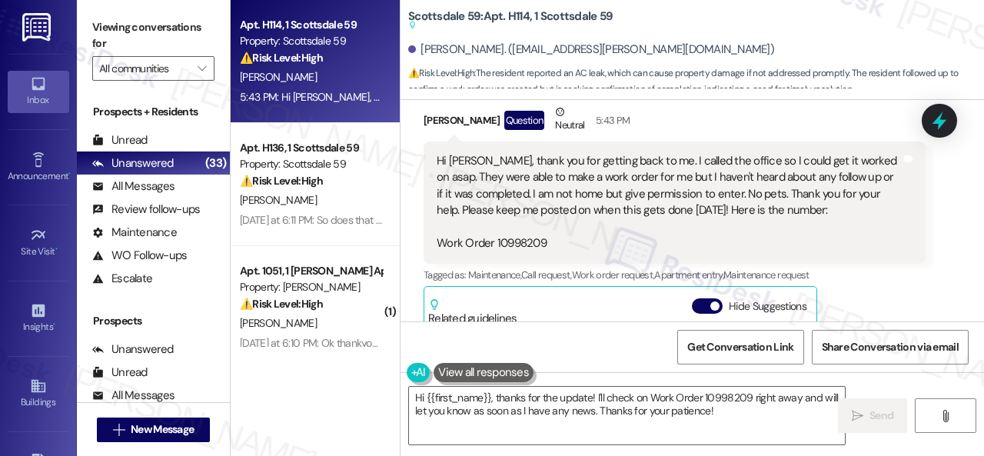
scroll to position [928, 0]
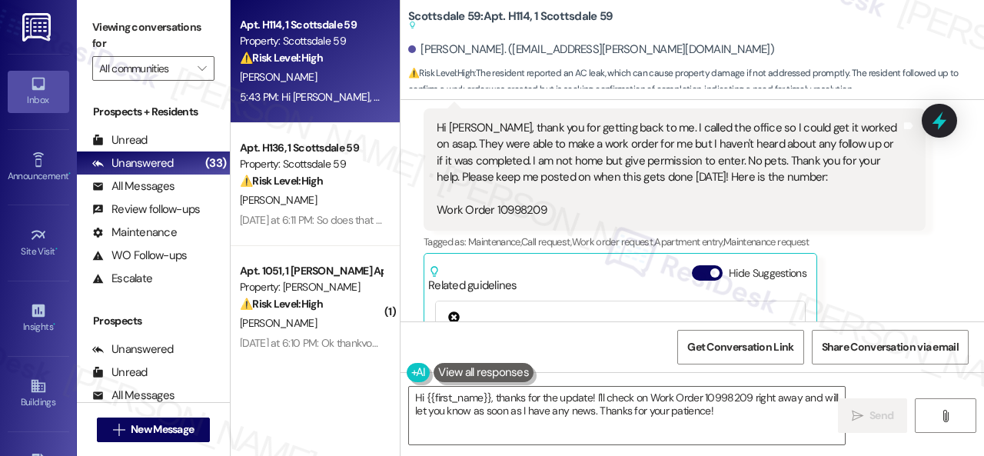
click at [521, 193] on div "Hi Sarah, thank you for getting back to me. I called the office so I could get …" at bounding box center [669, 169] width 465 height 99
copy div "10998209"
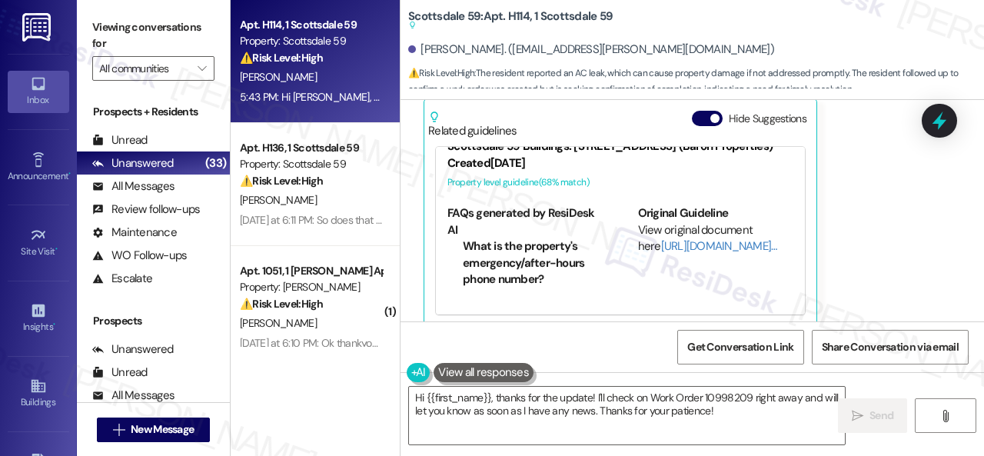
scroll to position [5, 0]
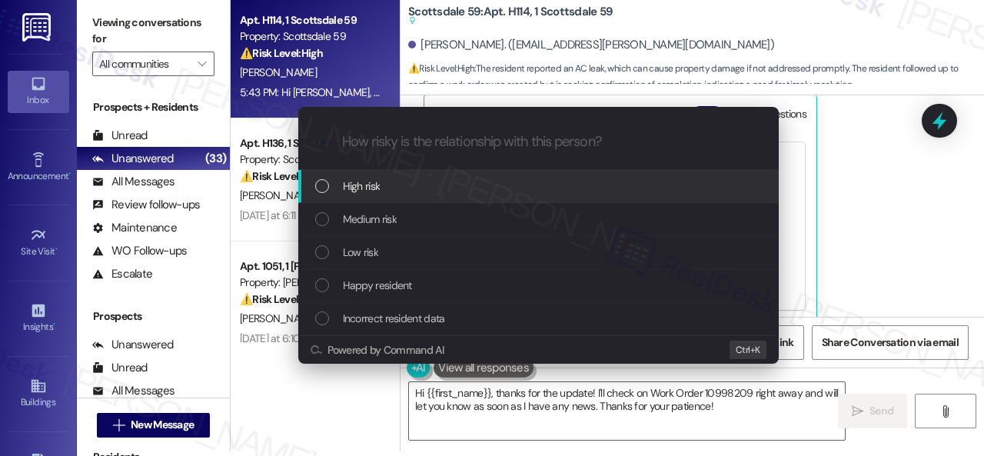
click at [357, 188] on span "High risk" at bounding box center [362, 186] width 38 height 17
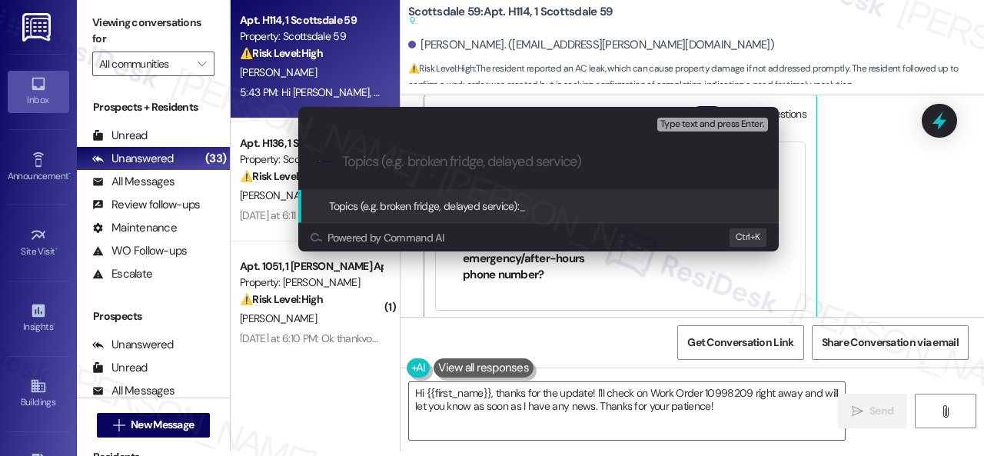
paste input "Follow-up on work order 10998209"
type input "Follow-up on work order 10998209"
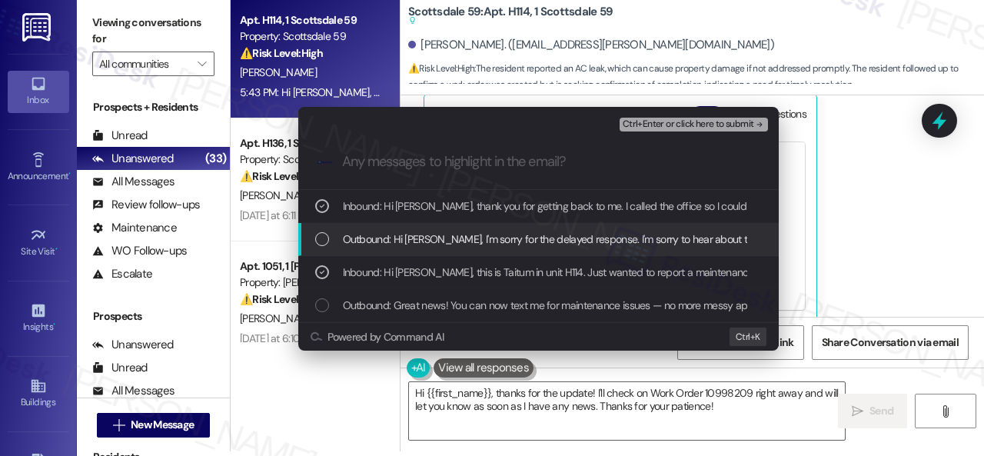
click at [694, 113] on div "Escalate Conversation High risk Follow-up on work order 10998209 Inbound: Hi Sa…" at bounding box center [538, 121] width 481 height 28
click at [694, 125] on span "Ctrl+Enter or click here to submit" at bounding box center [689, 124] width 132 height 11
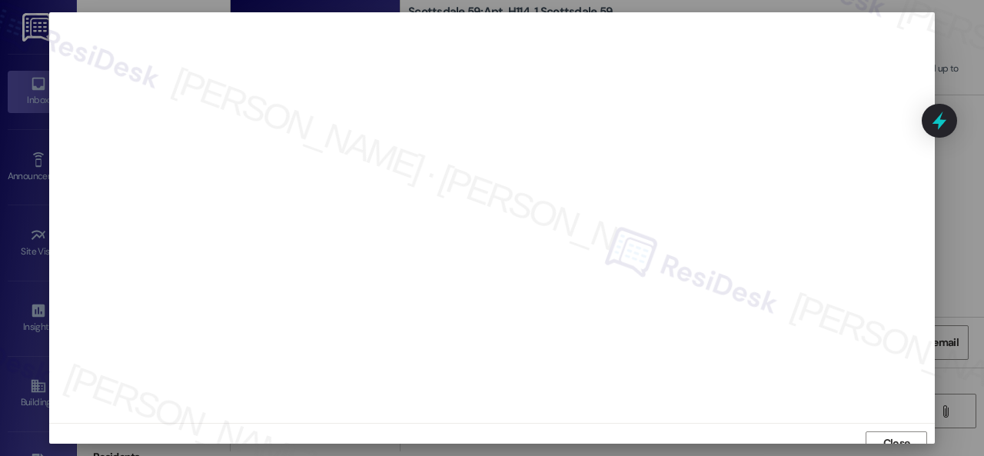
scroll to position [12, 0]
click at [901, 429] on span "Close" at bounding box center [897, 432] width 27 height 16
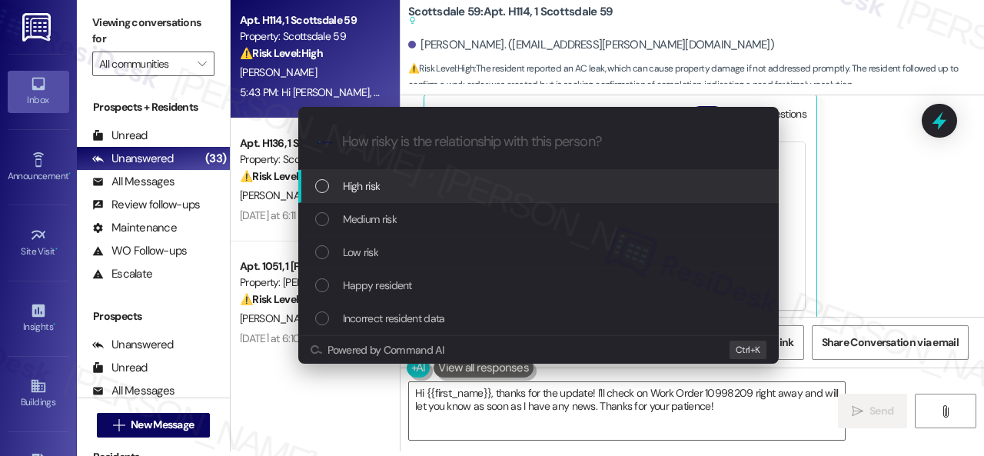
click at [357, 185] on span "High risk" at bounding box center [362, 186] width 38 height 17
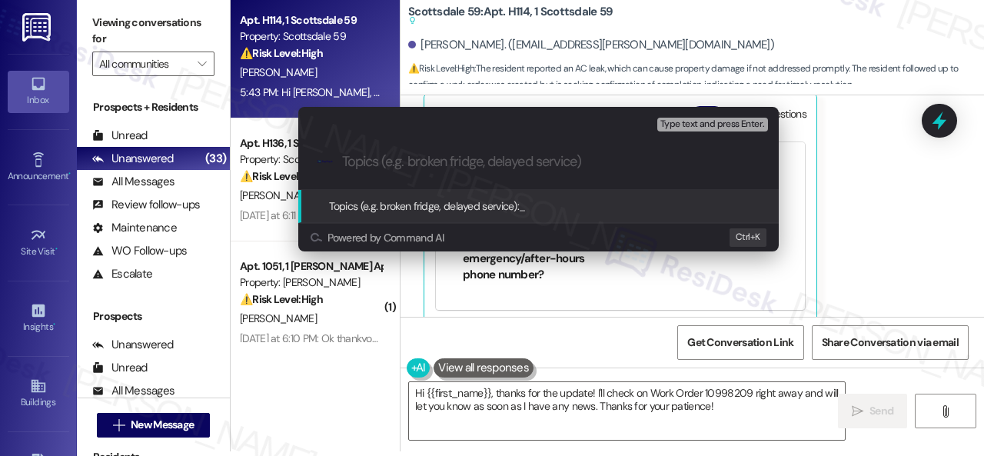
paste input "Follow-up on work order 10998209"
type input "Follow-up on work order 10998209"
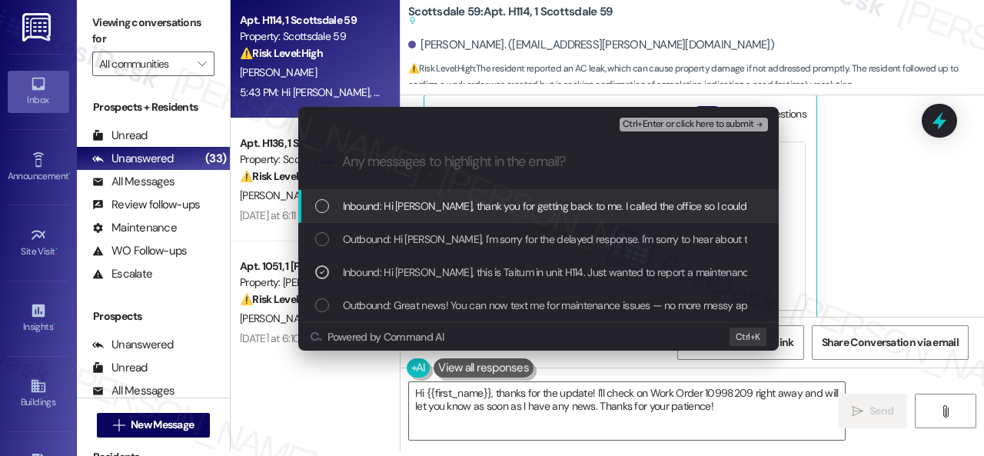
click at [657, 125] on span "Ctrl+Enter or click here to submit" at bounding box center [689, 124] width 132 height 11
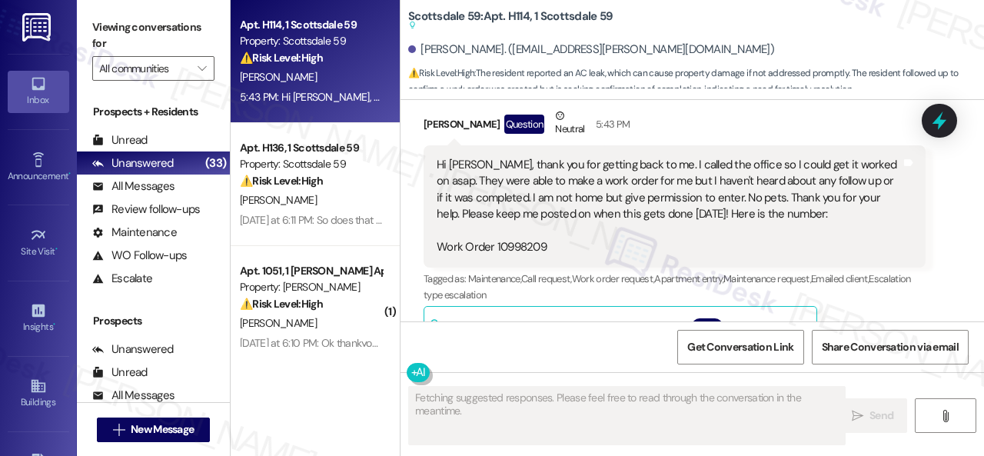
scroll to position [867, 0]
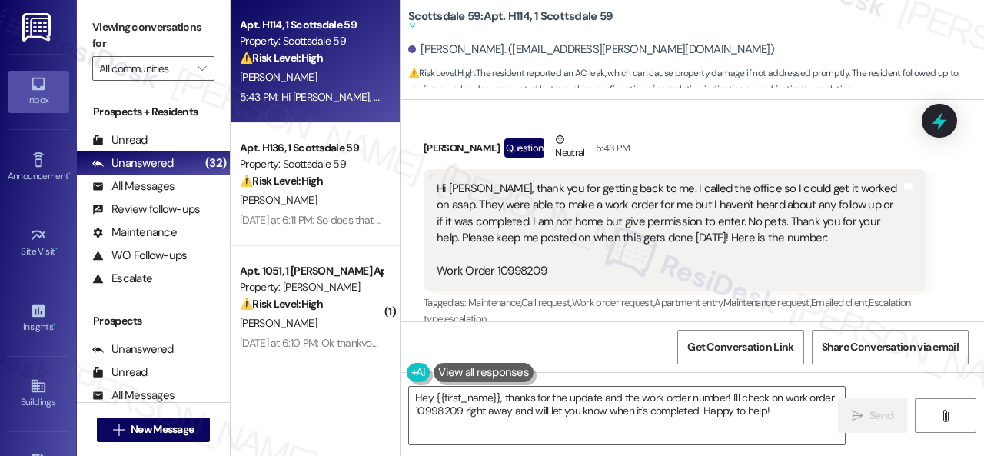
click at [942, 276] on div "Received via SMS Taitum Ficklin Question Neutral 5:43 PM Hi Sarah, thank you fo…" at bounding box center [693, 333] width 584 height 473
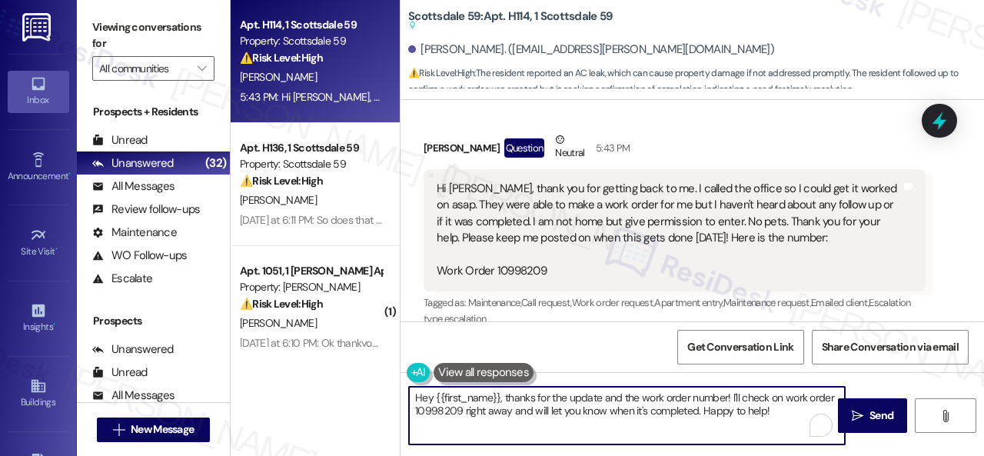
drag, startPoint x: 648, startPoint y: 402, endPoint x: 275, endPoint y: 347, distance: 376.3
click at [275, 347] on div "Apt. H114, 1 Scottsdale 59 Property: Scottsdale 59 ⚠️ Risk Level: High The resi…" at bounding box center [608, 228] width 754 height 456
paste textarea "Thank you. I've made a follow-up with the site team regarding your work order. …"
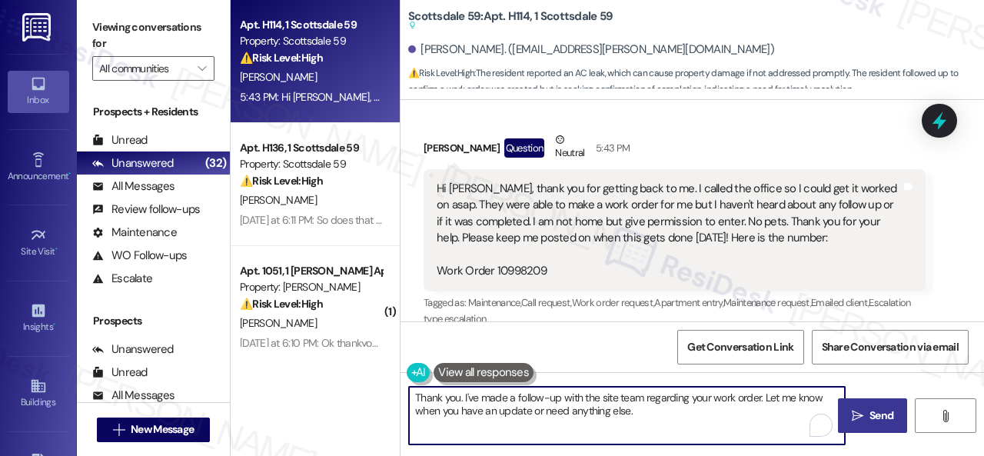
type textarea "Thank you. I've made a follow-up with the site team regarding your work order. …"
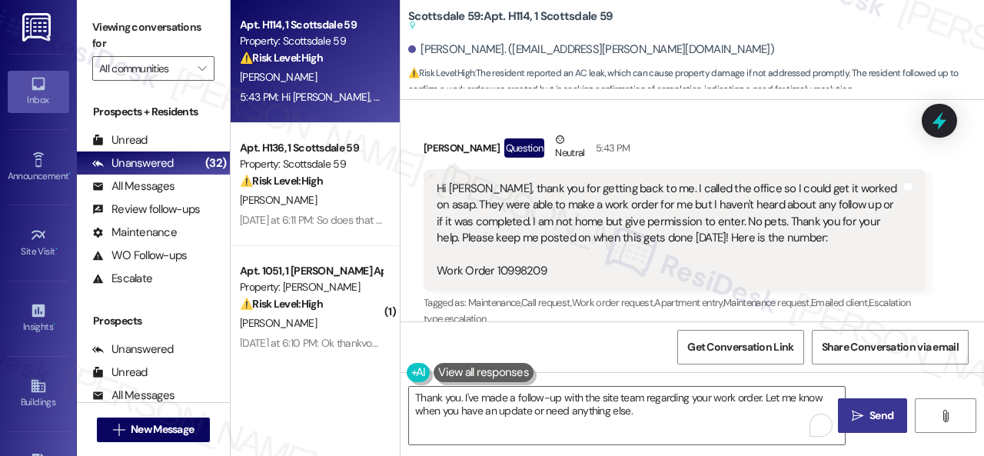
click at [874, 413] on span "Send" at bounding box center [882, 416] width 24 height 16
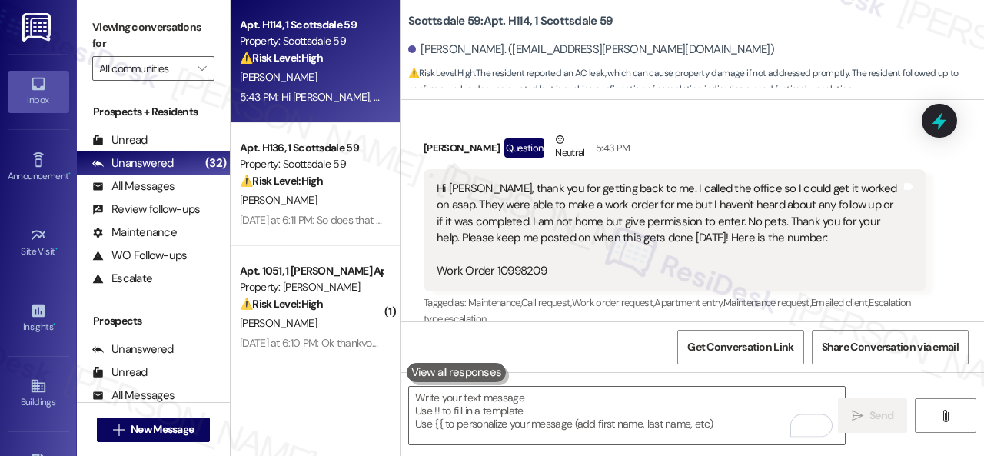
scroll to position [1097, 0]
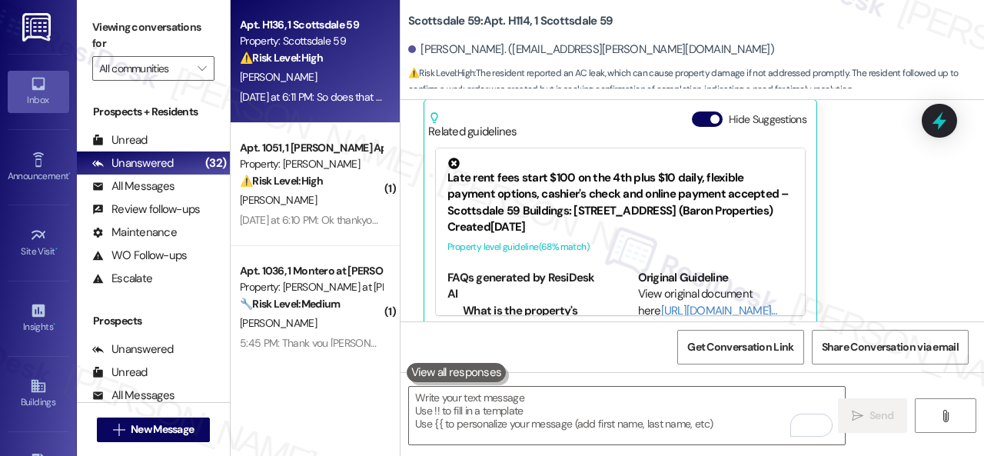
click at [345, 82] on div "A. Armstrong" at bounding box center [310, 77] width 145 height 19
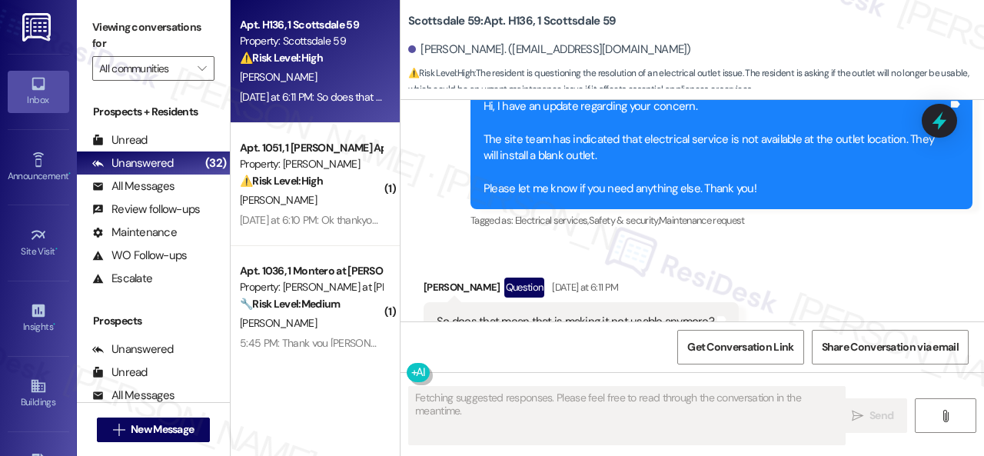
scroll to position [1470, 0]
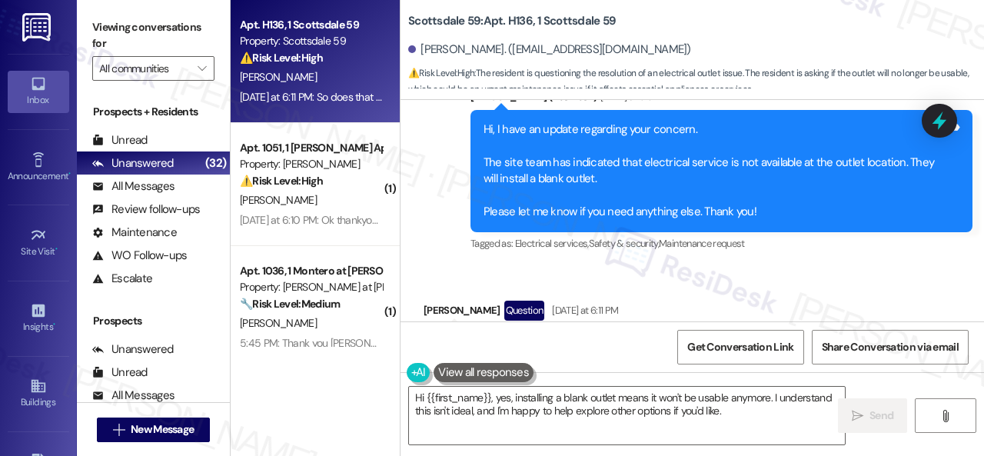
click at [521, 19] on b "Scottsdale 59: Apt. H136, 1 Scottsdale 59" at bounding box center [512, 21] width 208 height 16
copy b "H136"
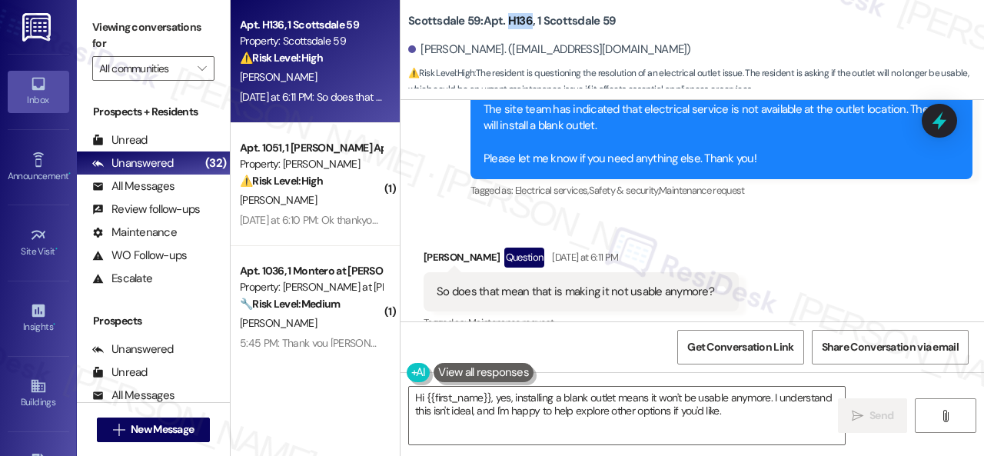
scroll to position [1547, 0]
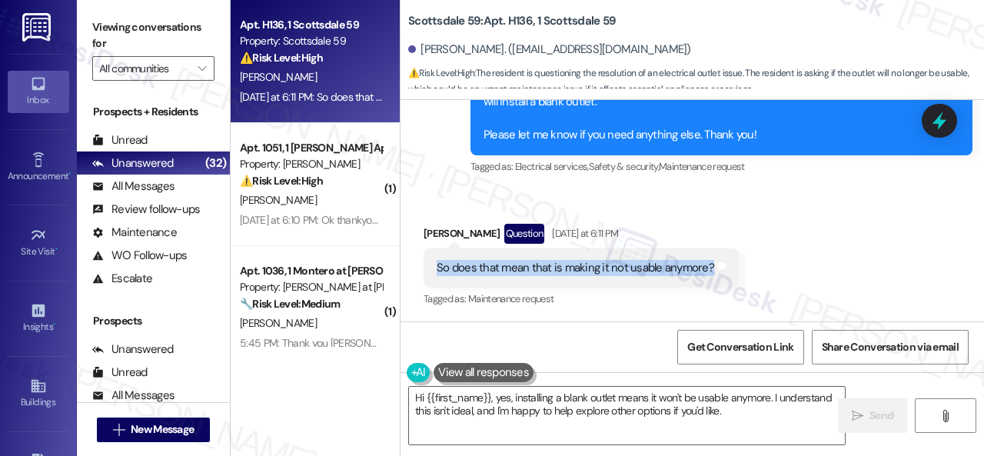
drag, startPoint x: 437, startPoint y: 266, endPoint x: 706, endPoint y: 266, distance: 269.2
click at [706, 266] on div "So does that mean that is making it not usable anymore?" at bounding box center [576, 268] width 278 height 16
copy div "So does that mean that is making it not usable anymore?"
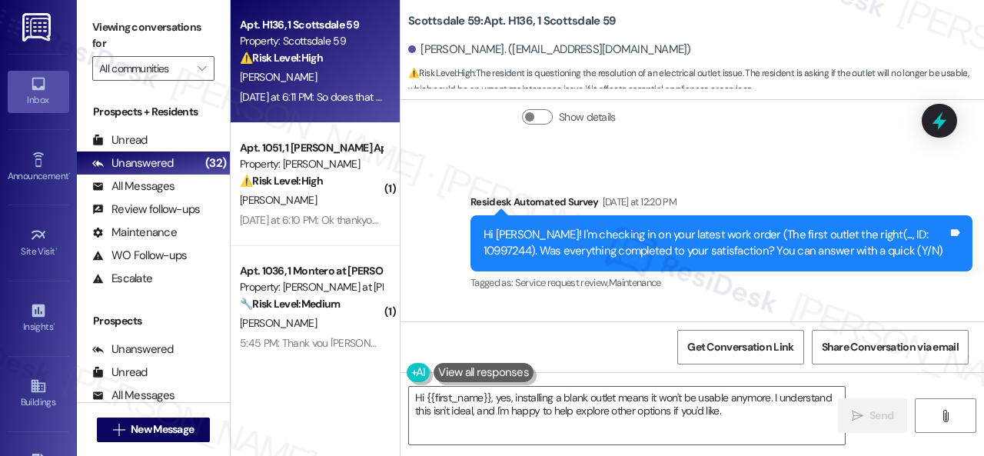
scroll to position [317, 0]
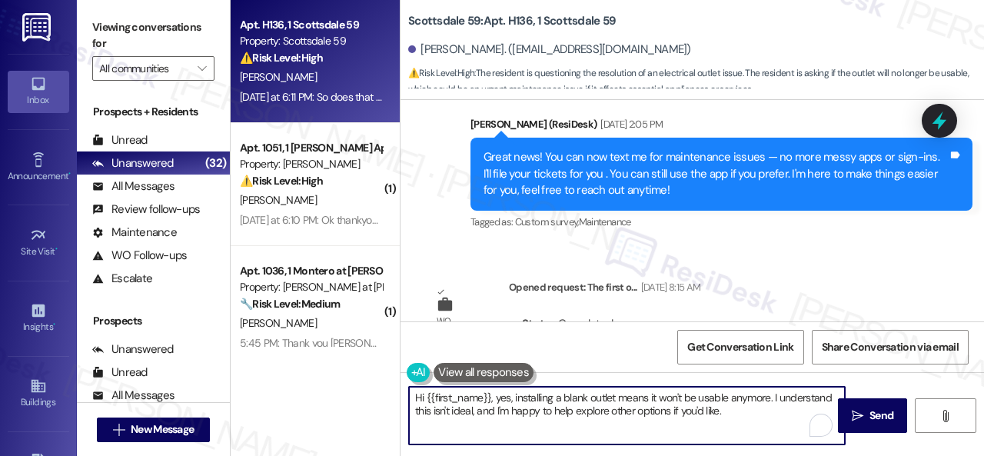
drag, startPoint x: 728, startPoint y: 408, endPoint x: 361, endPoint y: 368, distance: 369.0
click at [361, 368] on div "Apt. H136, 1 Scottsdale 59 Property: Scottsdale 59 ⚠️ Risk Level: High The resi…" at bounding box center [608, 228] width 754 height 456
paste textarea "I will forward your inquiry to the site team and get back to you as soon as I r…"
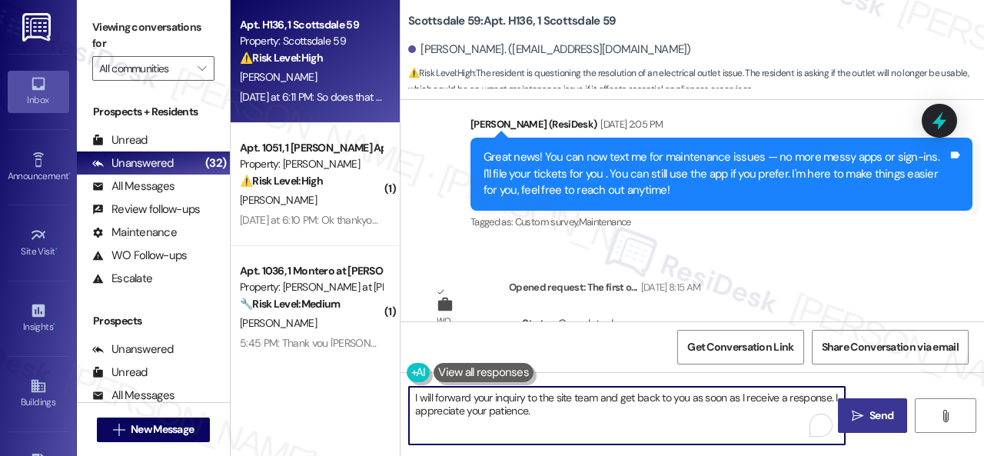
type textarea "I will forward your inquiry to the site team and get back to you as soon as I r…"
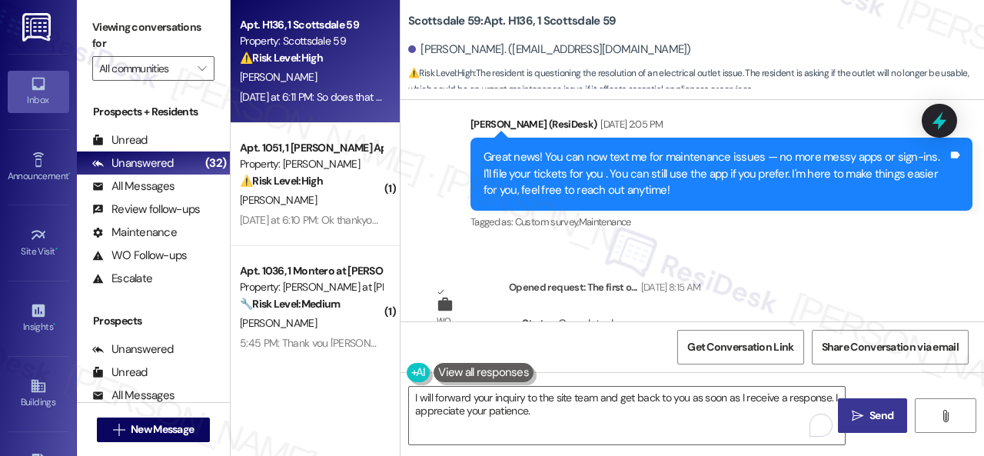
click at [870, 416] on span "Send" at bounding box center [882, 416] width 24 height 16
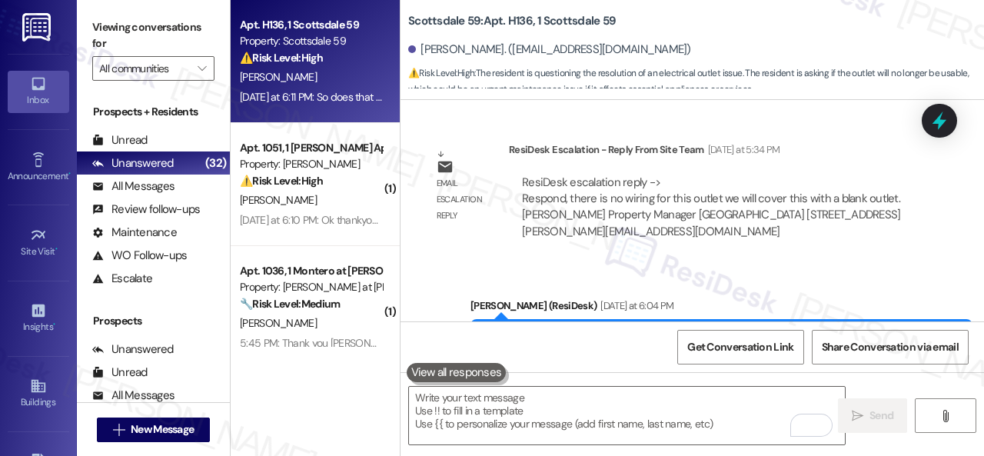
scroll to position [1547, 0]
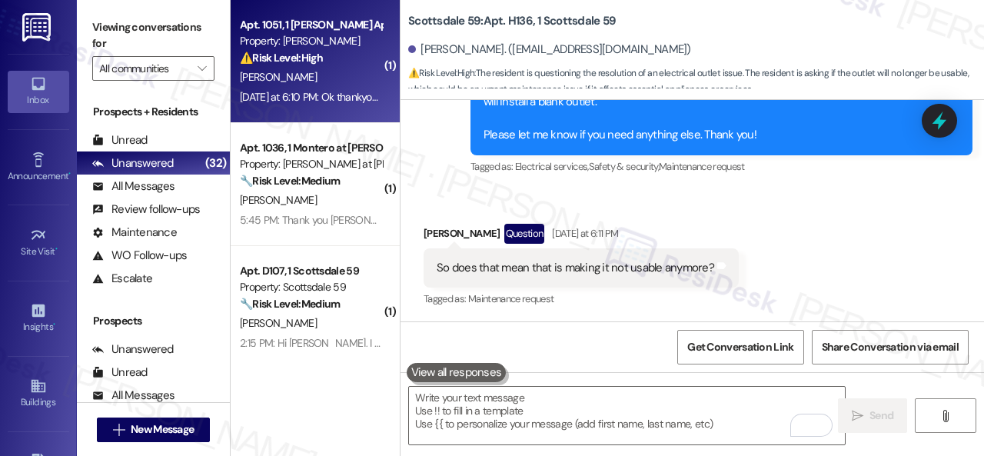
click at [341, 72] on div "A. Guevara" at bounding box center [310, 77] width 145 height 19
type textarea "Fetching suggested responses. Please feel free to read through the conversation…"
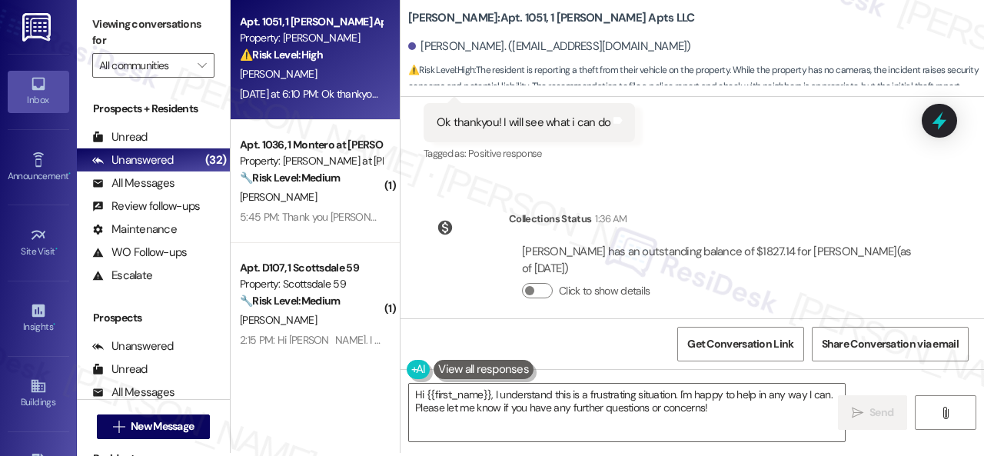
scroll to position [5, 0]
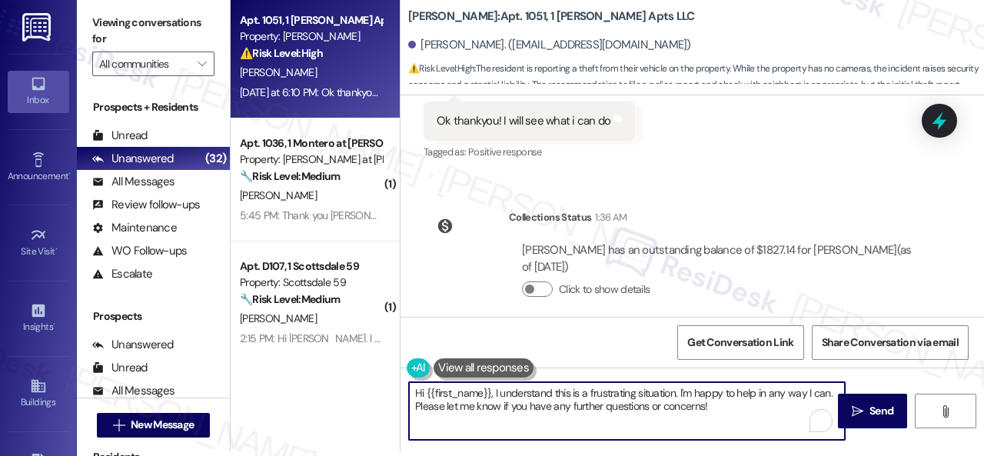
drag, startPoint x: 474, startPoint y: 373, endPoint x: 338, endPoint y: 355, distance: 136.6
click at [338, 355] on div "Apt. 1051, 1 Dana Park Apts LLC Property: Dana Park ⚠️ Risk Level: High The res…" at bounding box center [608, 223] width 754 height 456
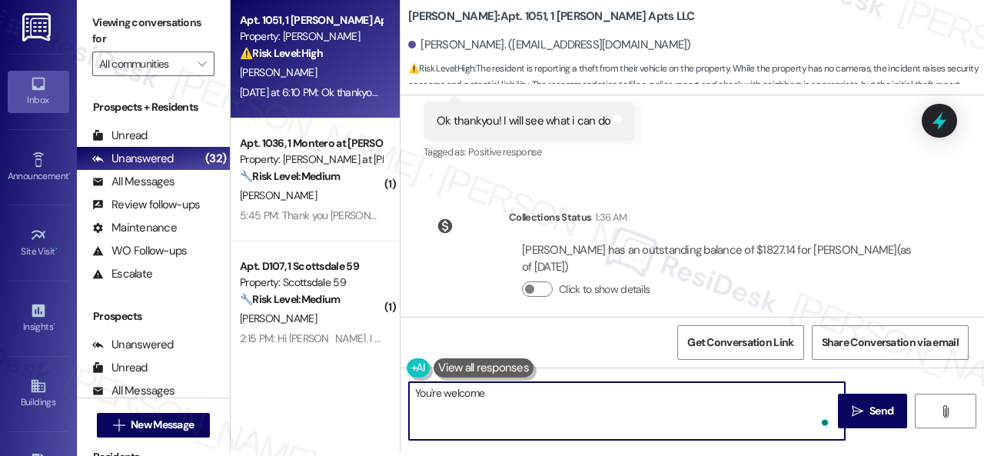
type textarea "You're welcome!"
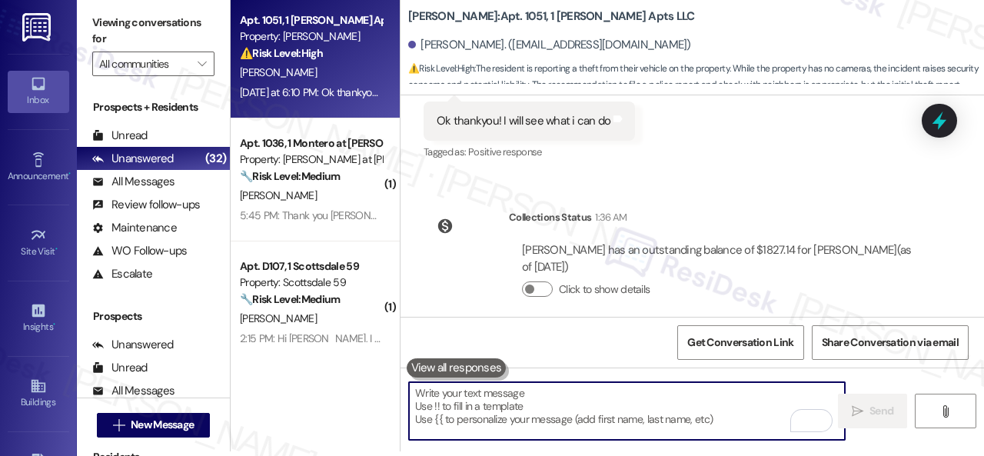
scroll to position [1533, 0]
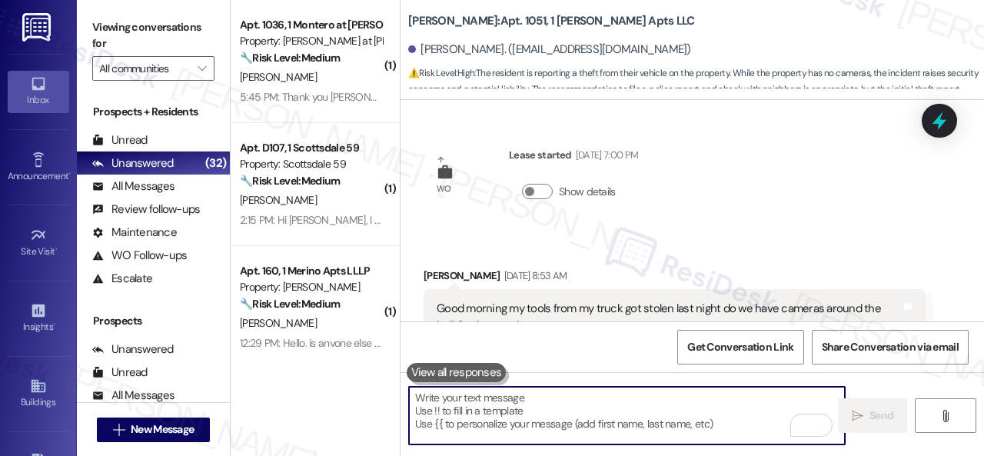
scroll to position [1533, 0]
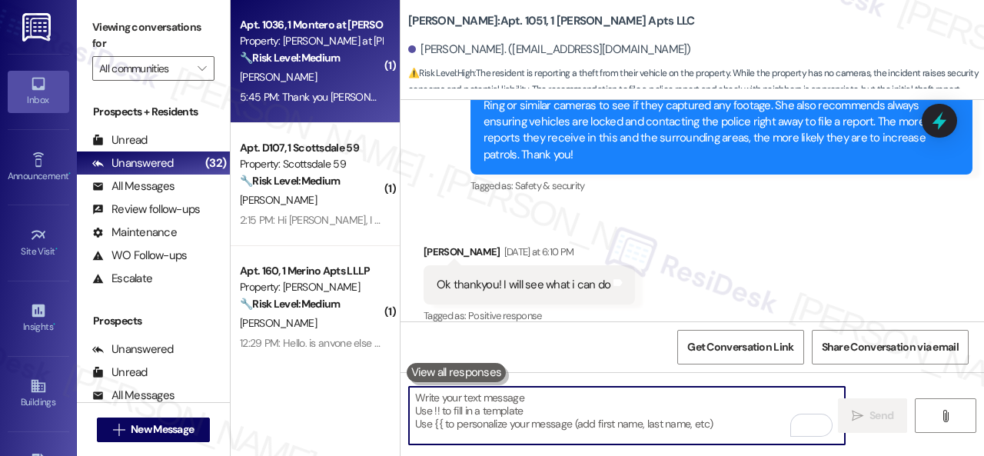
click at [337, 82] on div "[PERSON_NAME]" at bounding box center [310, 77] width 145 height 19
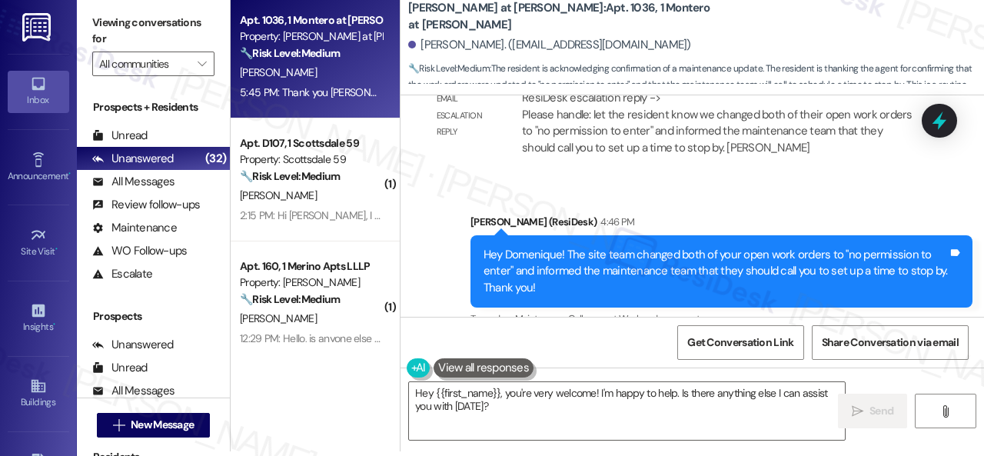
scroll to position [3367, 0]
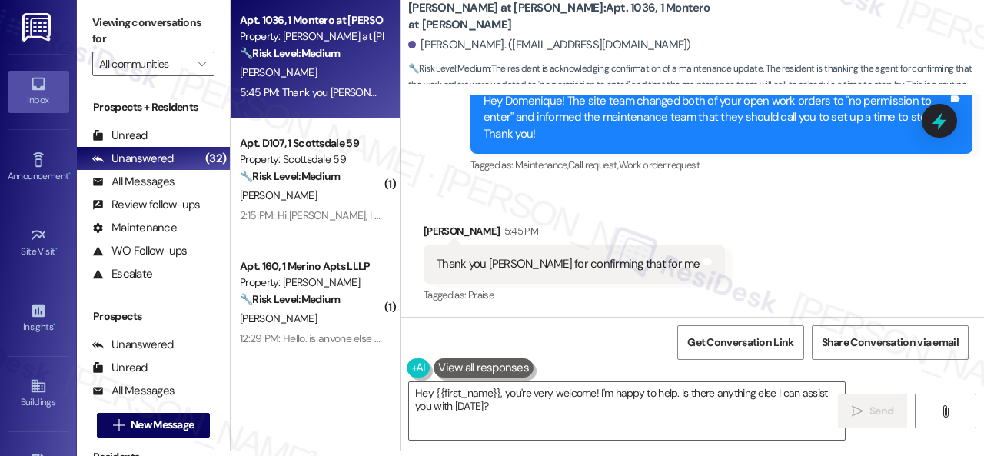
drag, startPoint x: 506, startPoint y: 408, endPoint x: 341, endPoint y: 371, distance: 169.4
click at [331, 365] on div "Apt. 1036, 1 Montero at Dana Park Property: Montero at Dana Park 🔧 Risk Level: …" at bounding box center [608, 223] width 754 height 456
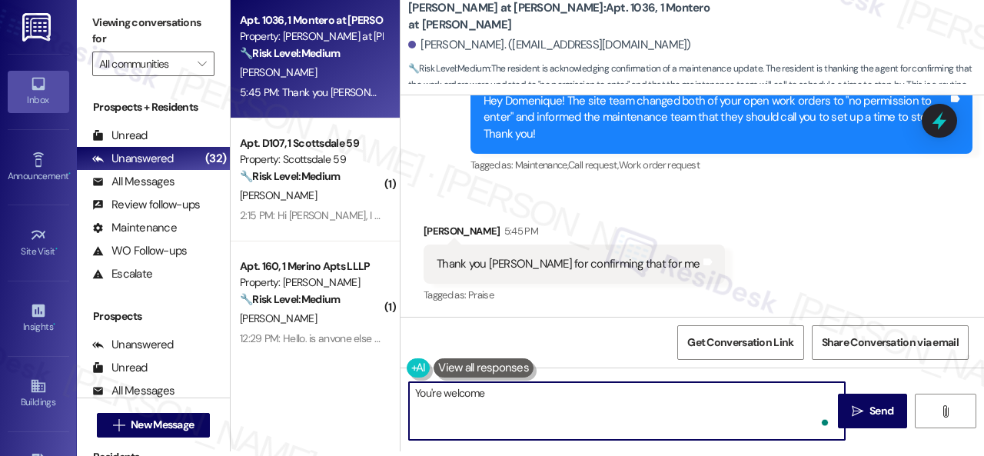
type textarea "You're welcome!"
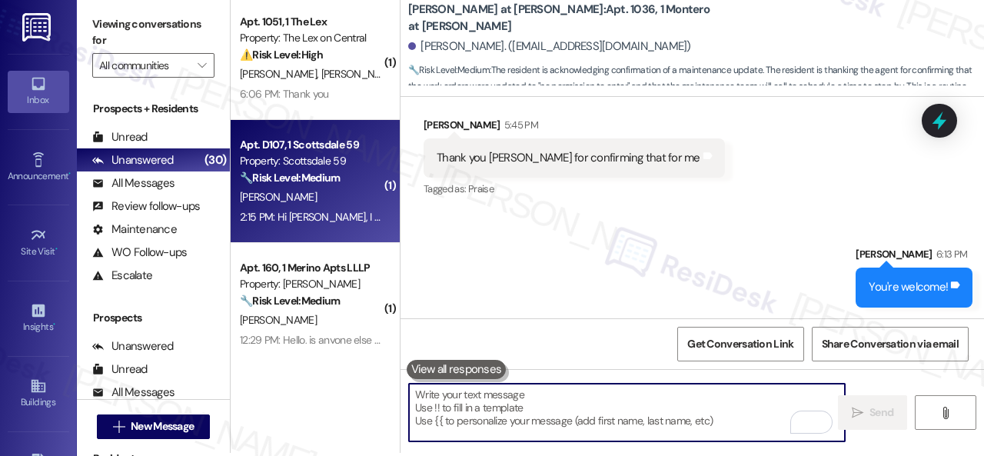
scroll to position [0, 0]
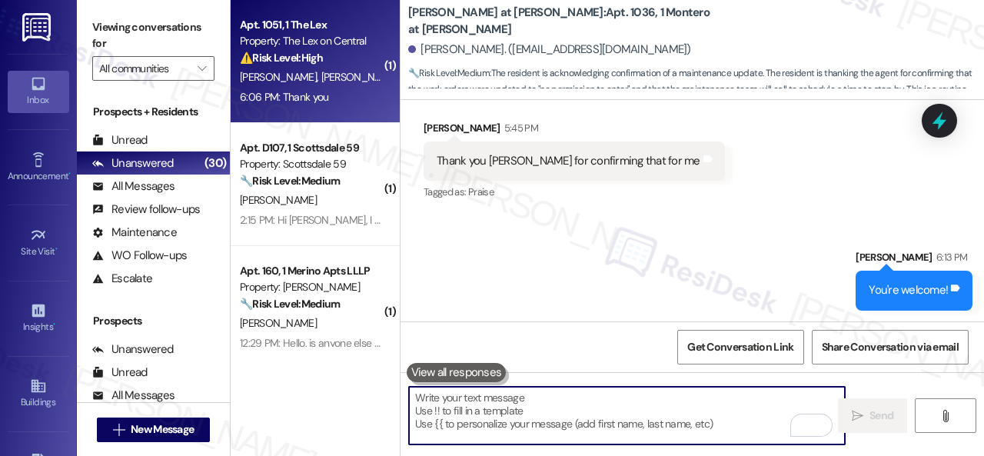
click at [360, 78] on div "H. Orozco J. Orozco" at bounding box center [310, 77] width 145 height 19
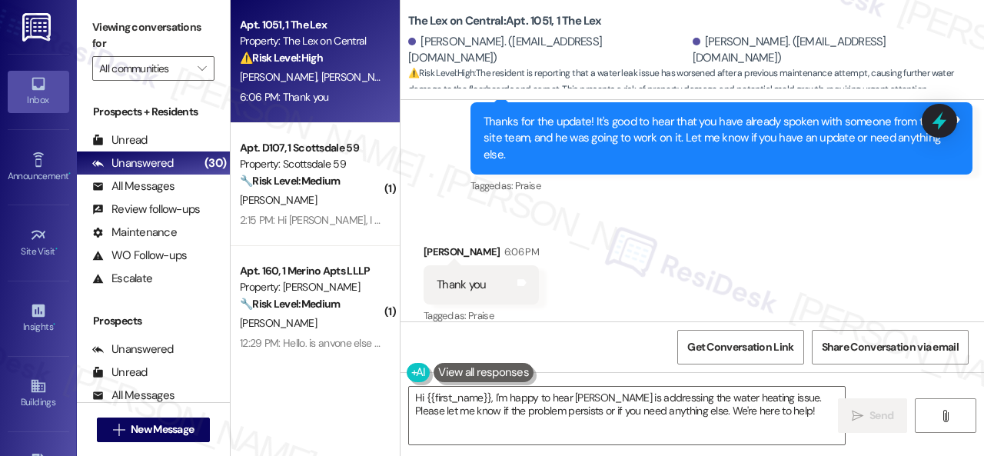
scroll to position [1554, 0]
drag, startPoint x: 763, startPoint y: 413, endPoint x: 226, endPoint y: 354, distance: 540.1
click at [300, 381] on div "Apt. 1051, 1 The Lex Property: The Lex on Central ⚠️ Risk Level: High The resid…" at bounding box center [608, 228] width 754 height 456
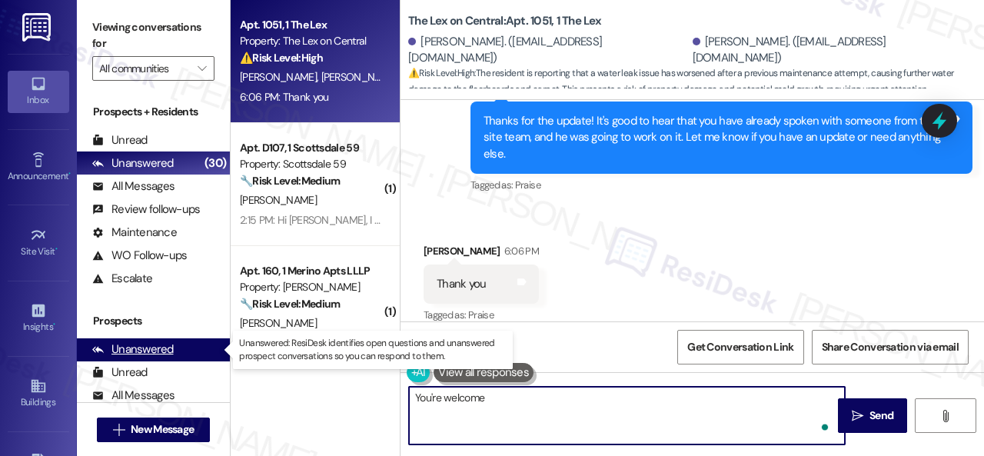
type textarea "You're welcome!"
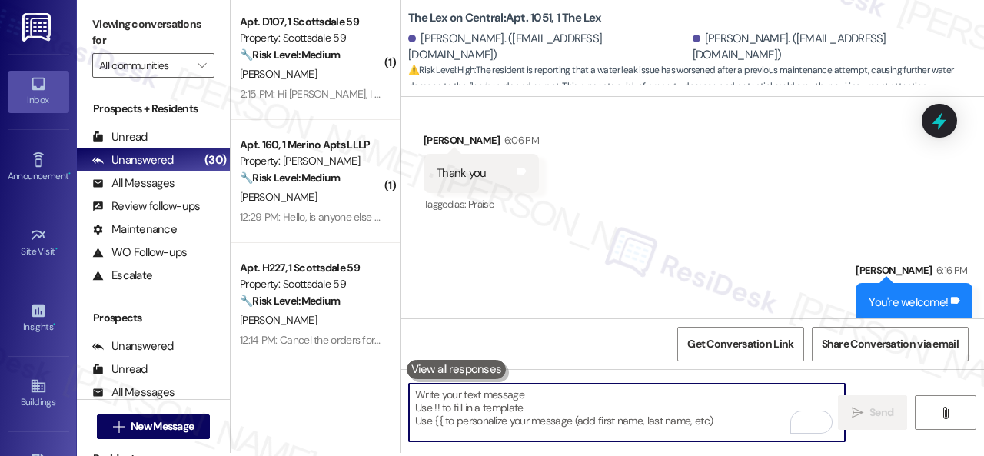
scroll to position [5, 0]
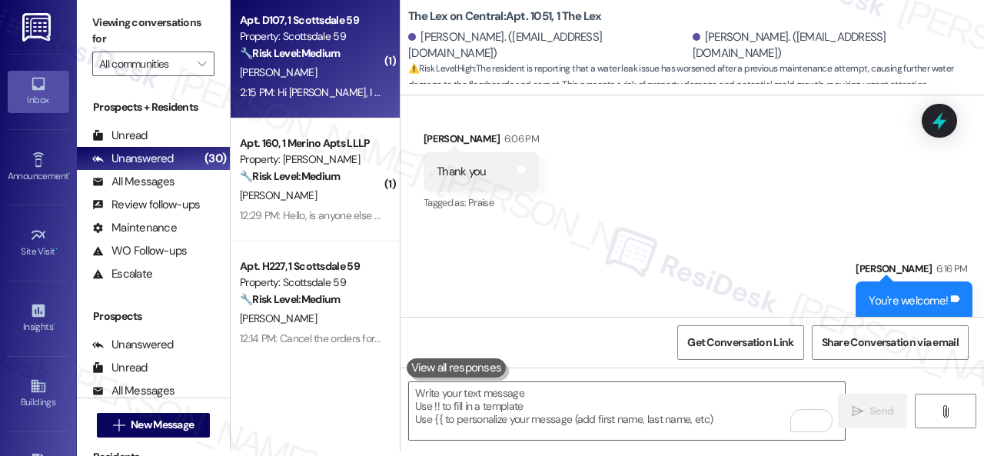
click at [321, 68] on div "[PERSON_NAME]" at bounding box center [310, 72] width 145 height 19
type textarea "Fetching suggested responses. Please feel free to read through the conversation…"
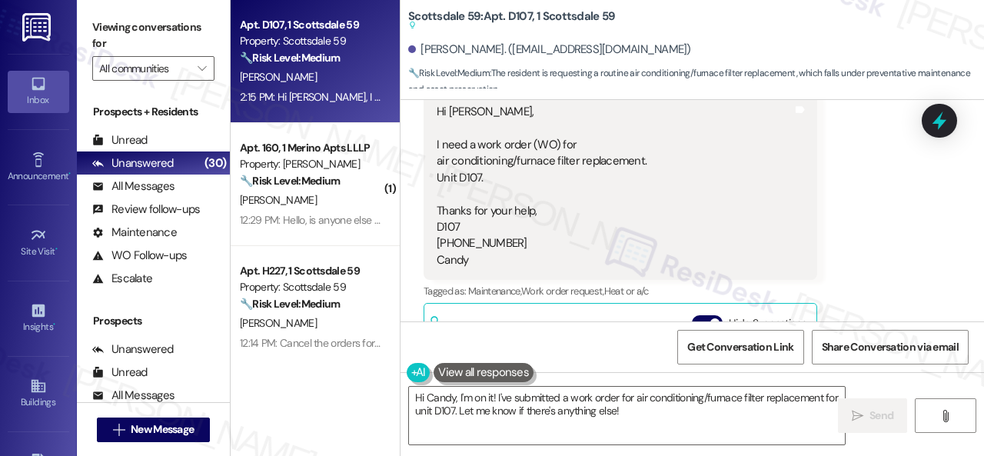
scroll to position [702, 0]
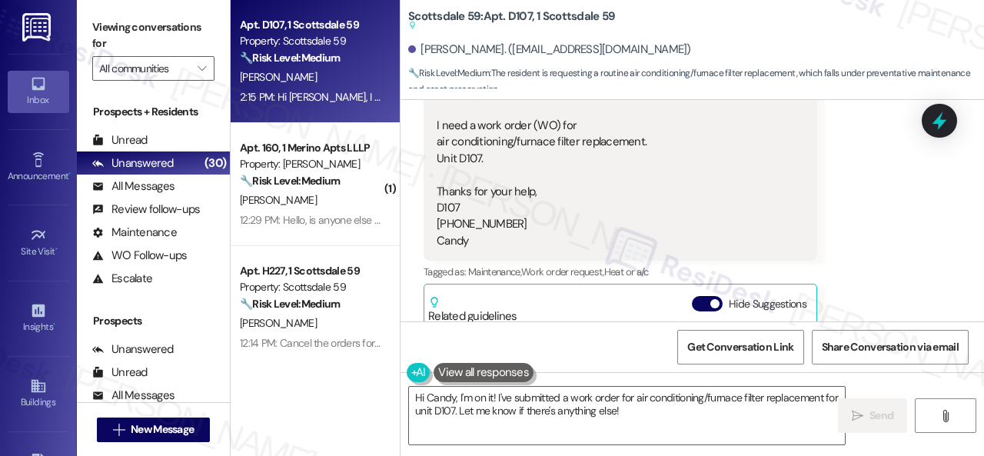
drag, startPoint x: 878, startPoint y: 168, endPoint x: 863, endPoint y: 181, distance: 19.7
click at [878, 168] on div "Received via SMS Candace Muzzey 2:15 PM Hi Sarah, I need a work order (WO) for …" at bounding box center [693, 361] width 584 height 688
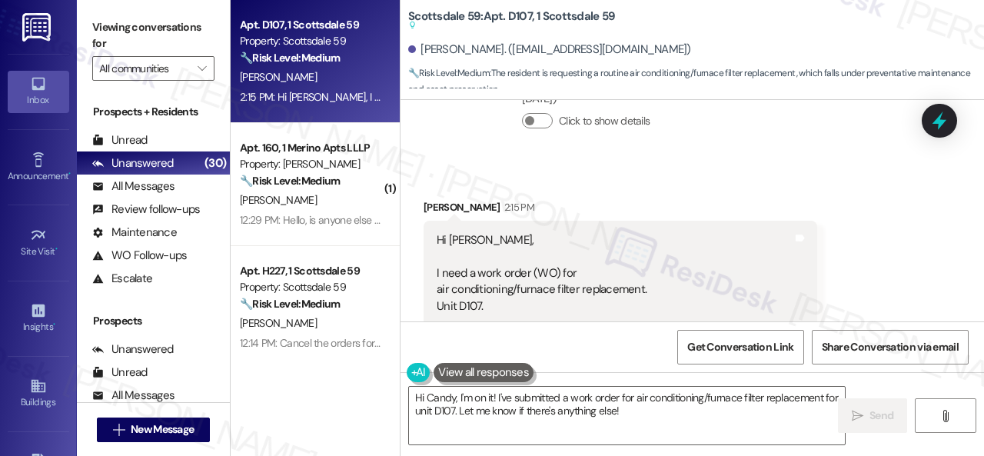
scroll to position [548, 0]
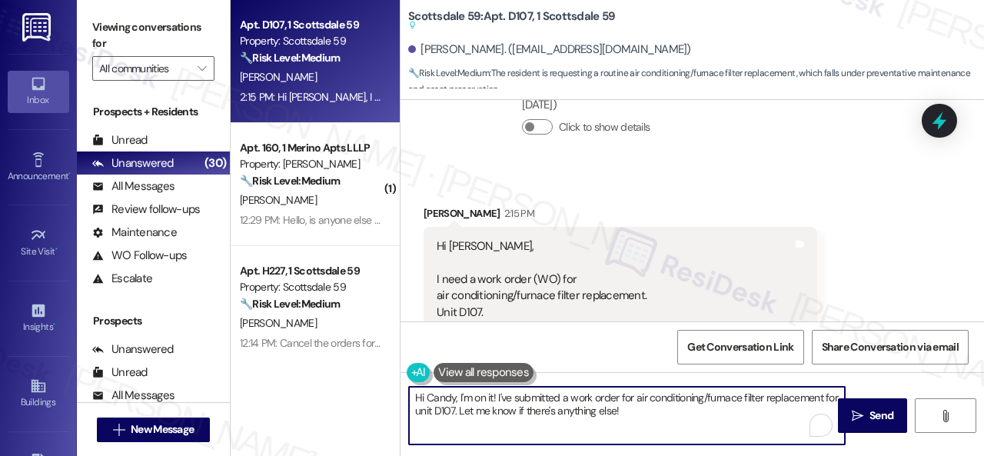
drag, startPoint x: 457, startPoint y: 399, endPoint x: 493, endPoint y: 401, distance: 36.2
click at [493, 401] on textarea "Hi Candy, I'm on it! I've submitted a work order for air conditioning/furnace f…" at bounding box center [627, 416] width 436 height 58
drag, startPoint x: 604, startPoint y: 401, endPoint x: 738, endPoint y: 399, distance: 133.8
click at [738, 399] on textarea "Hi Candy, I apologize for the late response! I've submitted a work order for ai…" at bounding box center [627, 416] width 436 height 58
drag, startPoint x: 591, startPoint y: 412, endPoint x: 824, endPoint y: 408, distance: 233.1
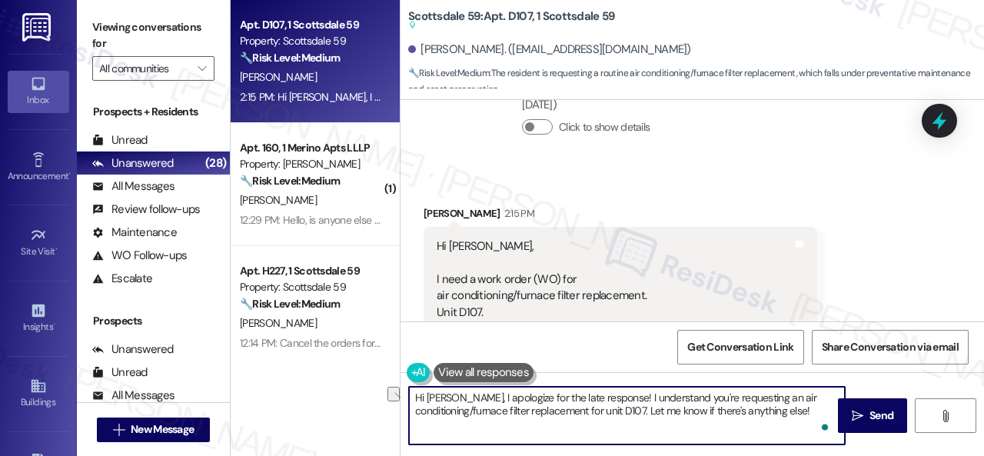
click at [824, 408] on textarea "Hi Candy, I apologize for the late response! I understand you're requesting an …" at bounding box center [627, 416] width 436 height 58
paste textarea "Can the maintenance team enter your apartment even if you are not home? Are the…"
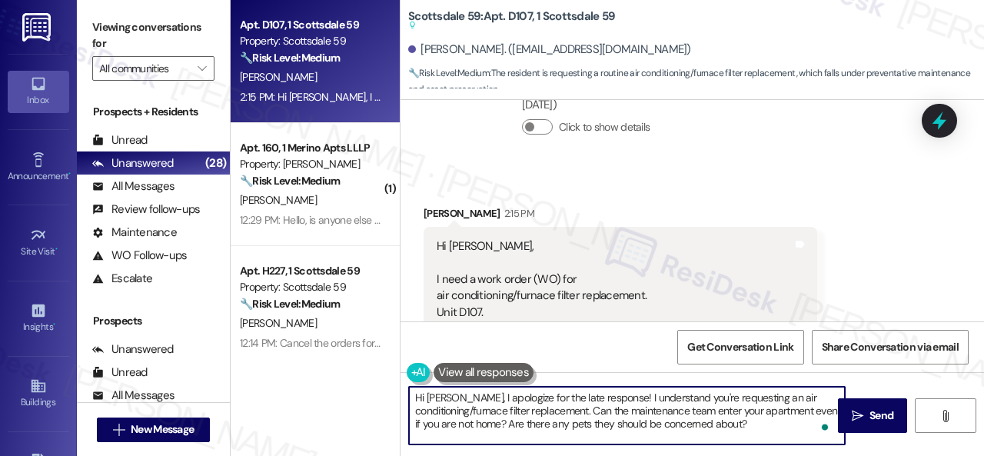
click at [592, 413] on textarea "Hi Candy, I apologize for the late response! I understand you're requesting an …" at bounding box center [627, 416] width 436 height 58
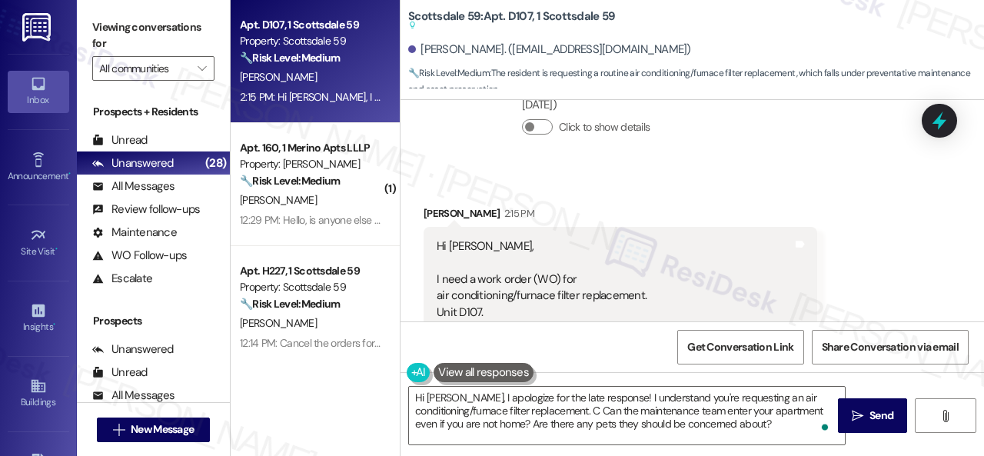
click at [138, 91] on div "Viewing conversations for All communities " at bounding box center [153, 48] width 153 height 96
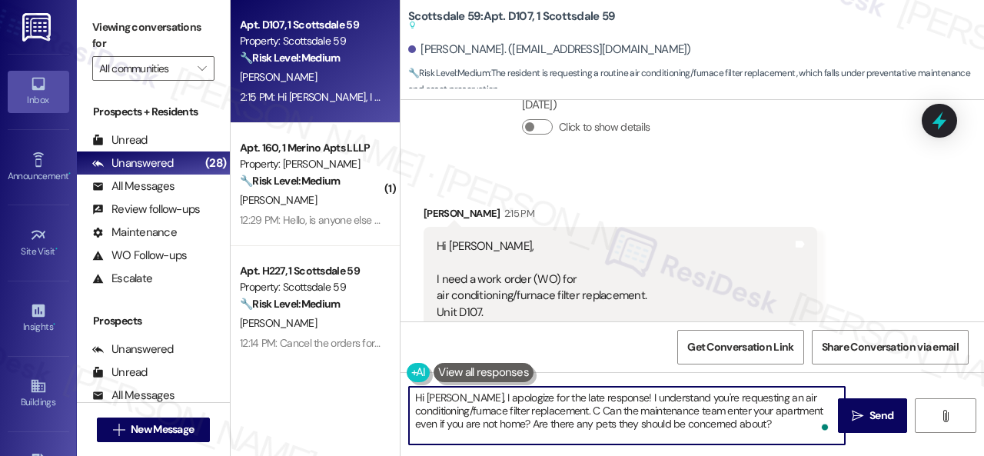
click at [601, 409] on textarea "Hi Candy, I apologize for the late response! I understand you're requesting an …" at bounding box center [627, 416] width 436 height 58
click at [420, 421] on textarea "Hi Candy, I apologize for the late response! I understand you're requesting an …" at bounding box center [627, 416] width 436 height 58
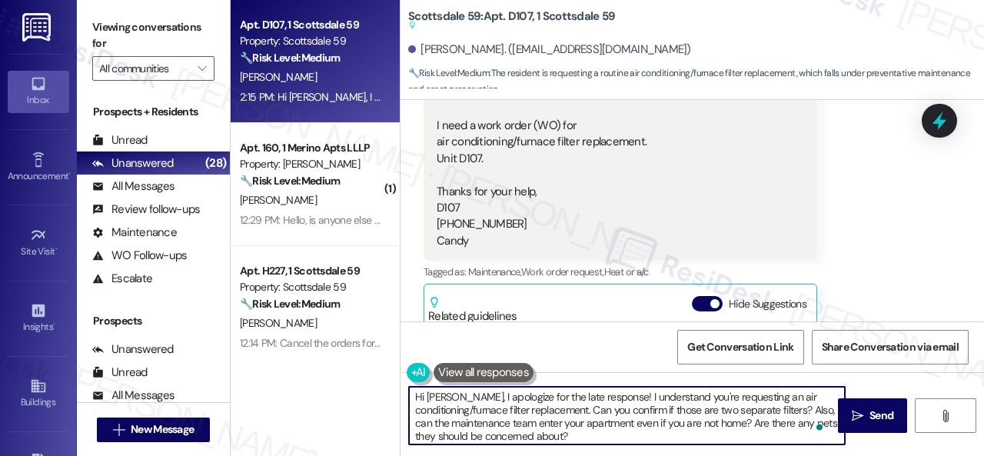
scroll to position [0, 0]
type textarea "Hi Candy, I apologize for the late response! I understand you're requesting an …"
click at [870, 415] on span "Send" at bounding box center [882, 416] width 24 height 16
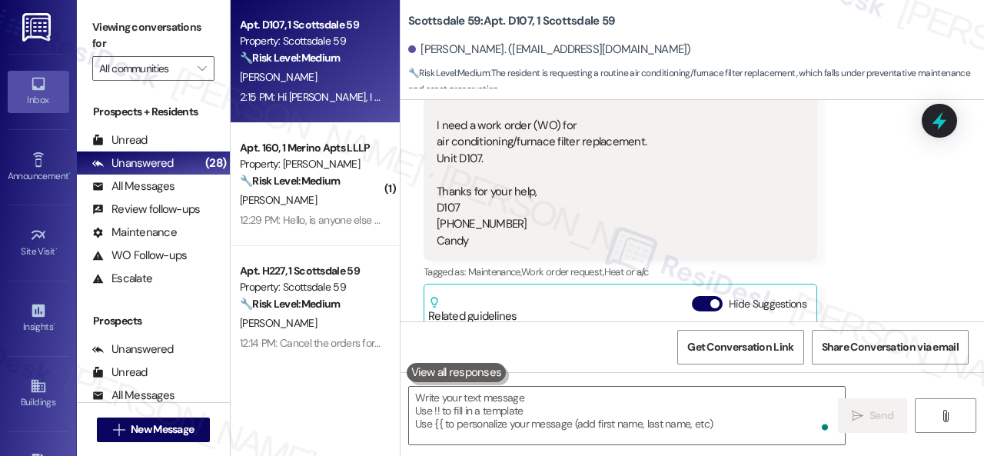
scroll to position [903, 0]
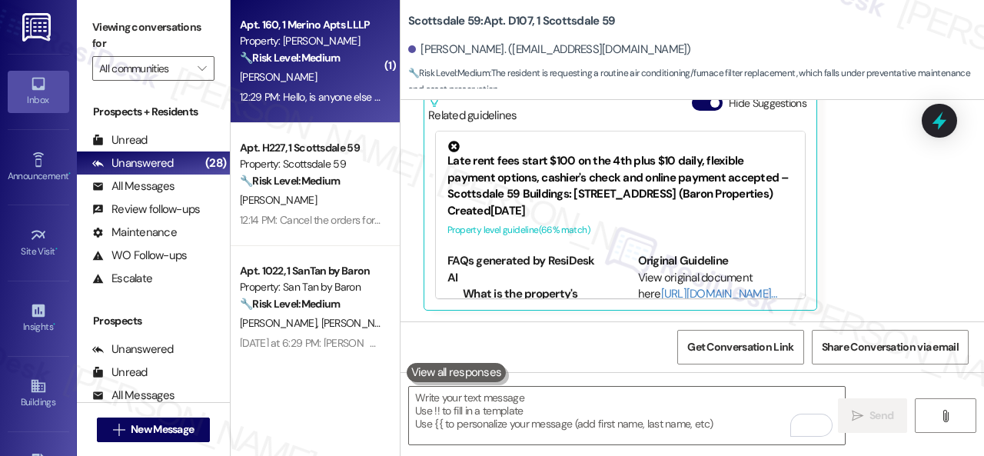
click at [341, 66] on div "🔧 Risk Level: Medium The resident is inquiring about an internet outage. While …" at bounding box center [311, 58] width 142 height 16
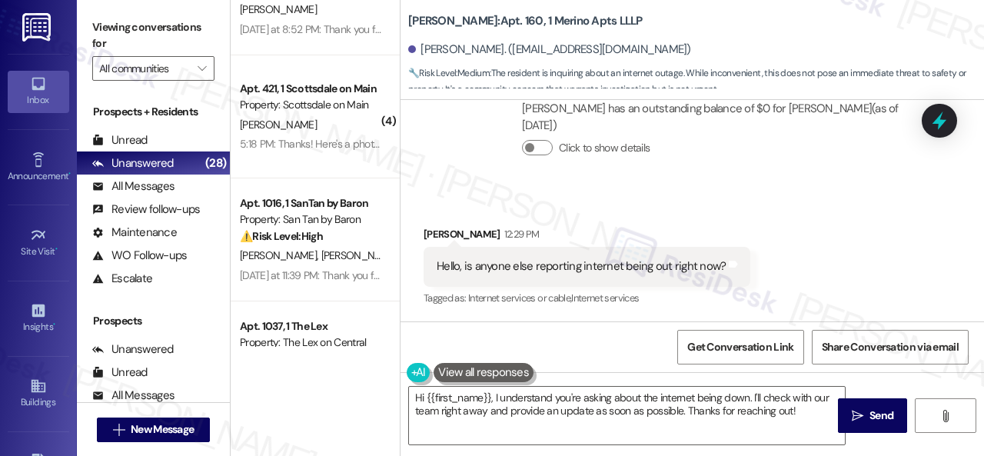
scroll to position [2230, 0]
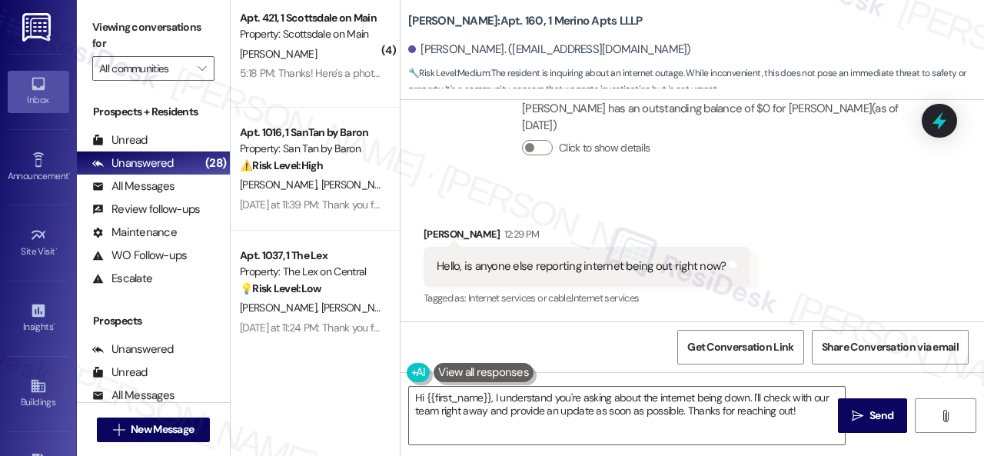
click at [859, 265] on div "Received via SMS Mariano Monti 12:29 PM Hello, is anyone else reporting interne…" at bounding box center [693, 256] width 584 height 130
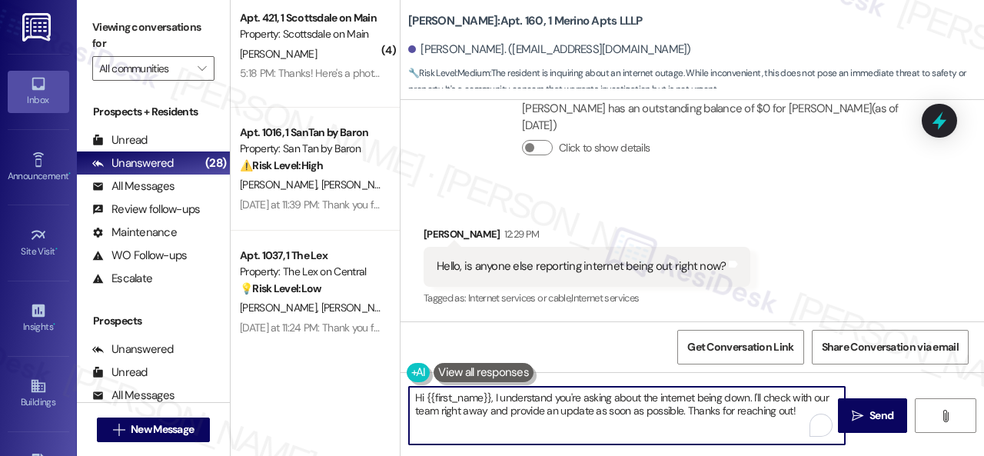
drag, startPoint x: 494, startPoint y: 401, endPoint x: 761, endPoint y: 419, distance: 268.3
click at [798, 422] on textarea "Hi {{first_name}}, I understand you're asking about the internet being down. I'…" at bounding box center [627, 416] width 436 height 58
paste textarea "'m sorry for the delayed response."
type textarea "Hi {{first_name}}, I'm sorry for the delayed response. I understand you have a …"
click at [886, 413] on span "Send" at bounding box center [882, 416] width 24 height 16
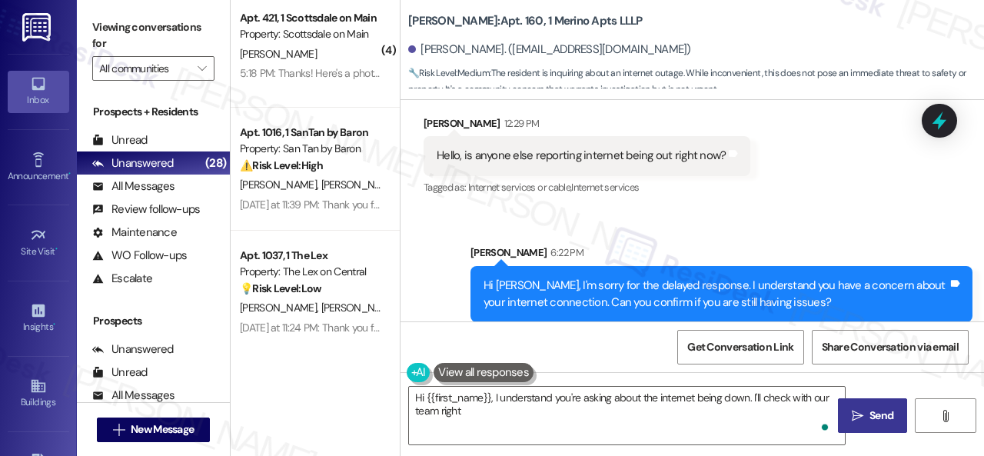
scroll to position [489, 0]
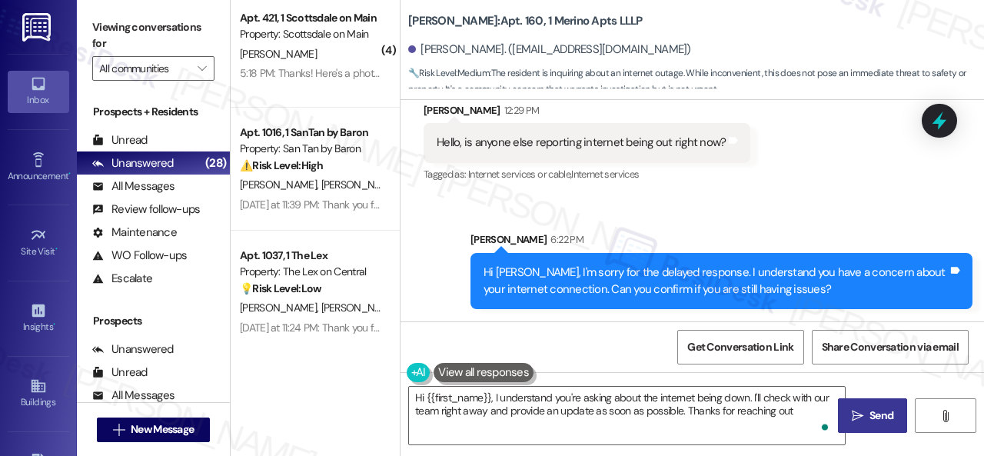
type textarea "Hi {{first_name}}, I understand you're asking about the internet being down. I'…"
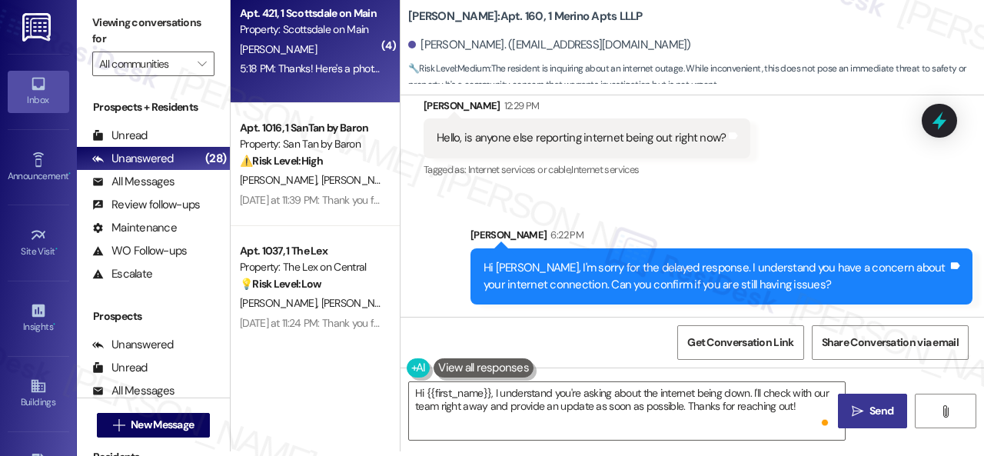
click at [328, 51] on div "R. Reder" at bounding box center [310, 49] width 145 height 19
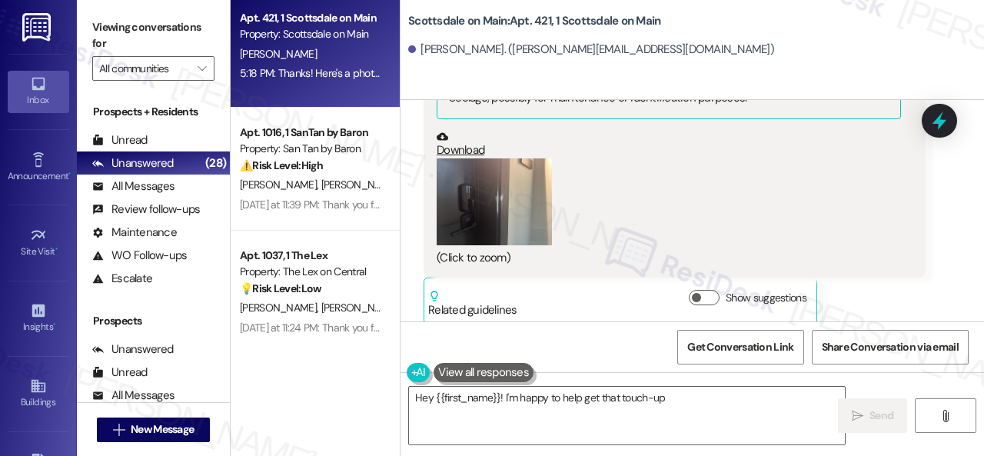
scroll to position [1631, 0]
click at [474, 186] on button "Zoom image" at bounding box center [494, 202] width 115 height 87
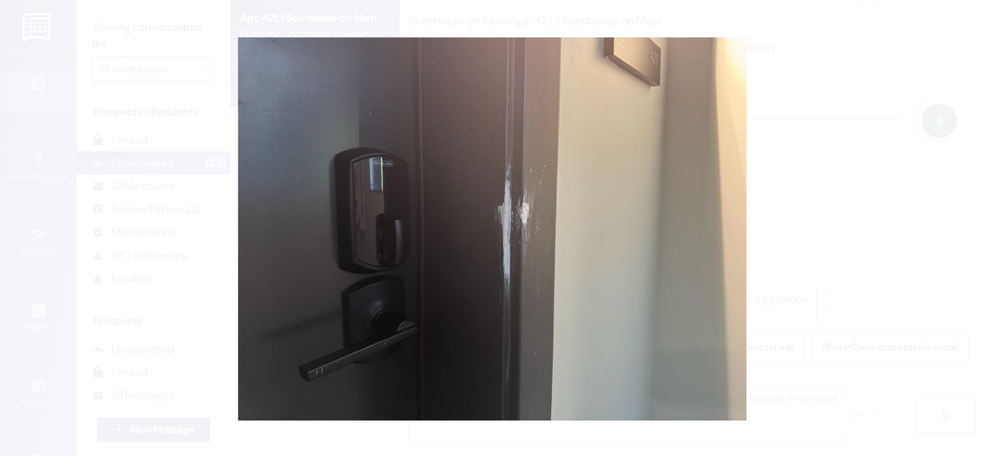
type textarea "Hey {{first_name}}! I'm happy to help get that touch-up paint addressed. I'll c…"
click at [489, 225] on button "Unzoom image" at bounding box center [492, 228] width 984 height 456
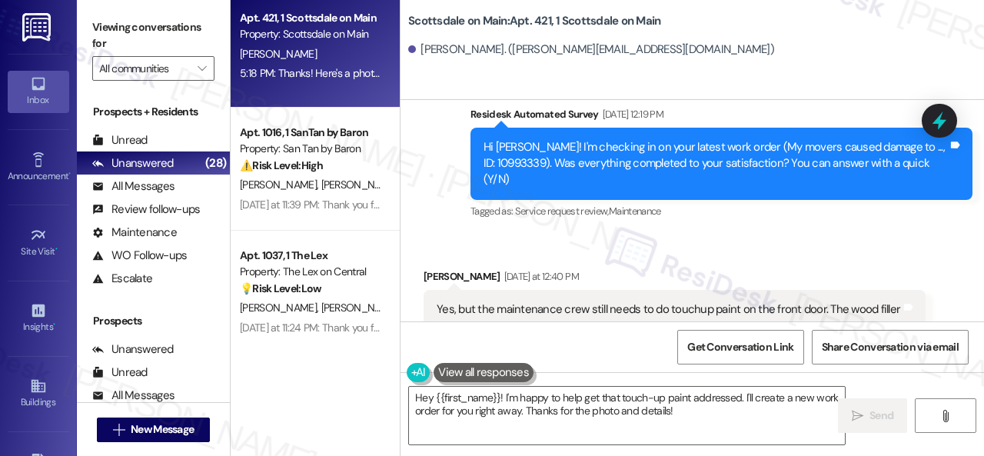
scroll to position [862, 0]
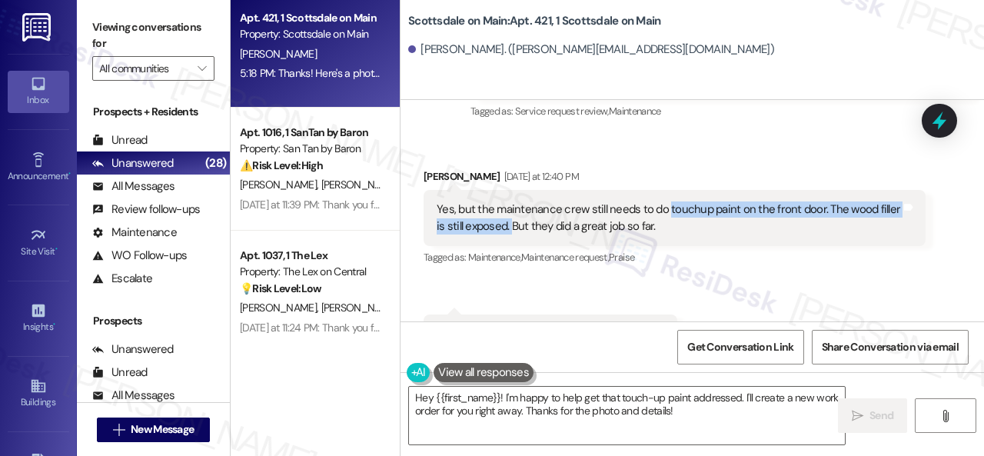
drag, startPoint x: 664, startPoint y: 190, endPoint x: 509, endPoint y: 212, distance: 156.2
click at [509, 212] on div "Yes, but the maintenance crew still needs to do touchup paint on the front door…" at bounding box center [669, 217] width 465 height 33
copy div "touchup paint on the front door. The wood filler is still exposed."
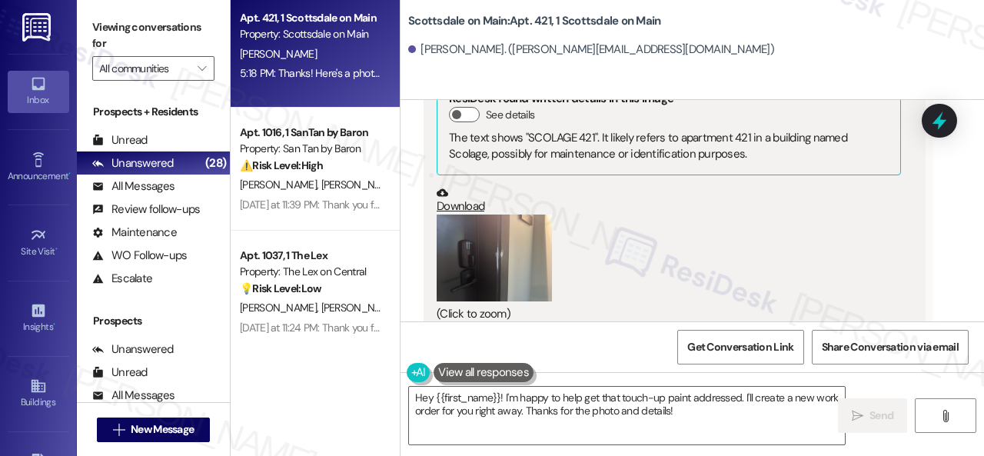
scroll to position [1631, 0]
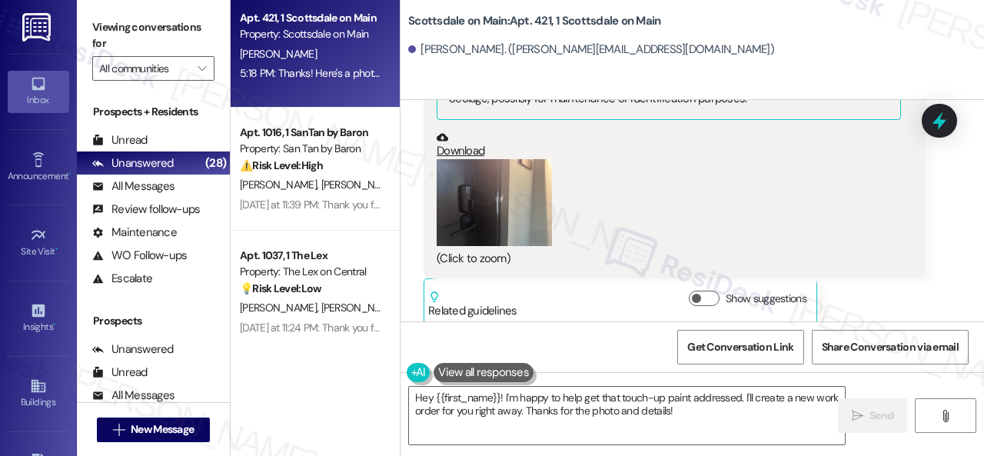
click at [505, 173] on button "Zoom image" at bounding box center [494, 202] width 115 height 87
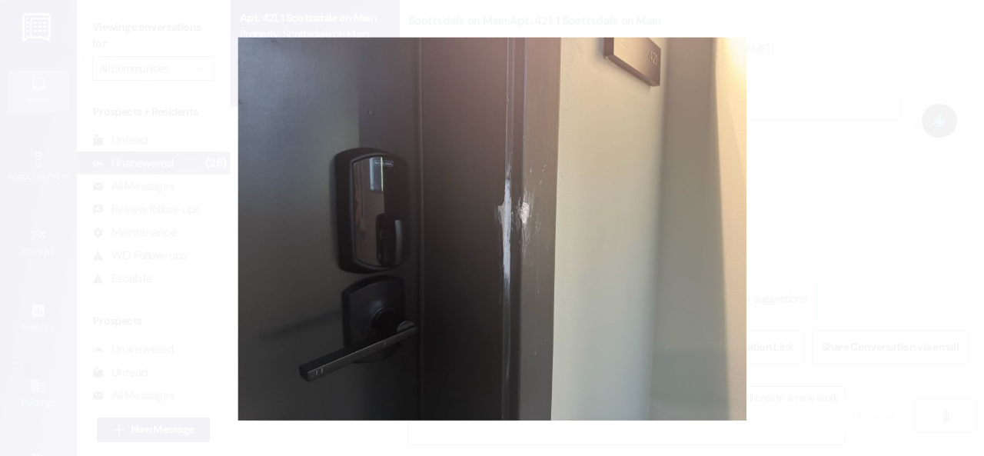
click at [621, 303] on button "Unzoom image" at bounding box center [492, 228] width 984 height 456
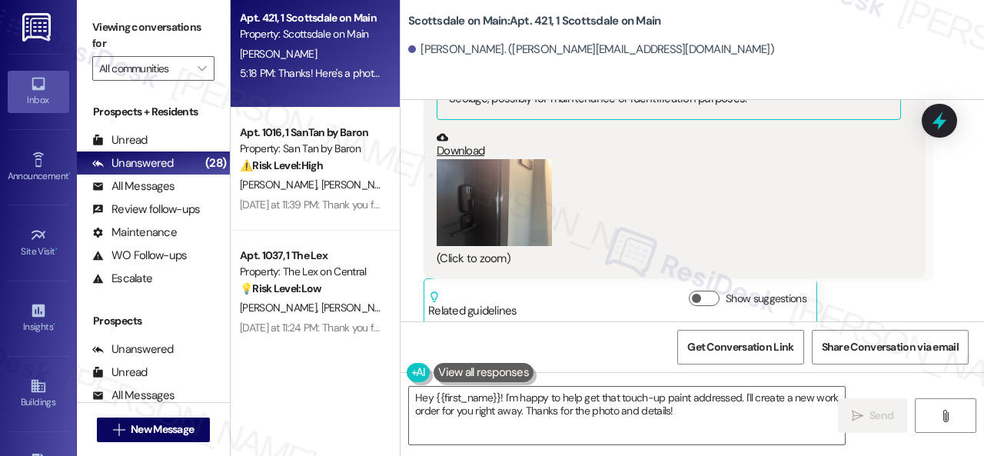
click at [891, 287] on div "Robert Reder 5:17 PM JPG attachment ResiDesk found written details in this imag…" at bounding box center [675, 152] width 502 height 345
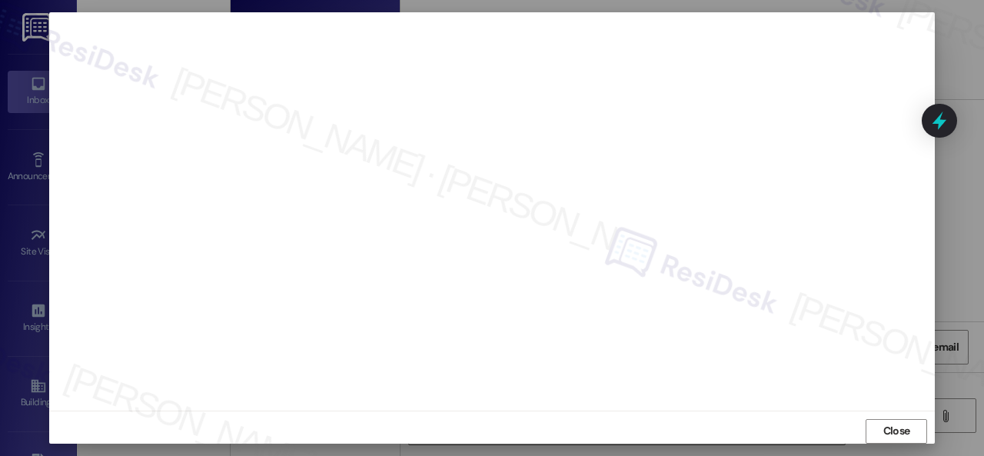
scroll to position [19, 0]
click at [884, 422] on span "Close" at bounding box center [897, 424] width 27 height 16
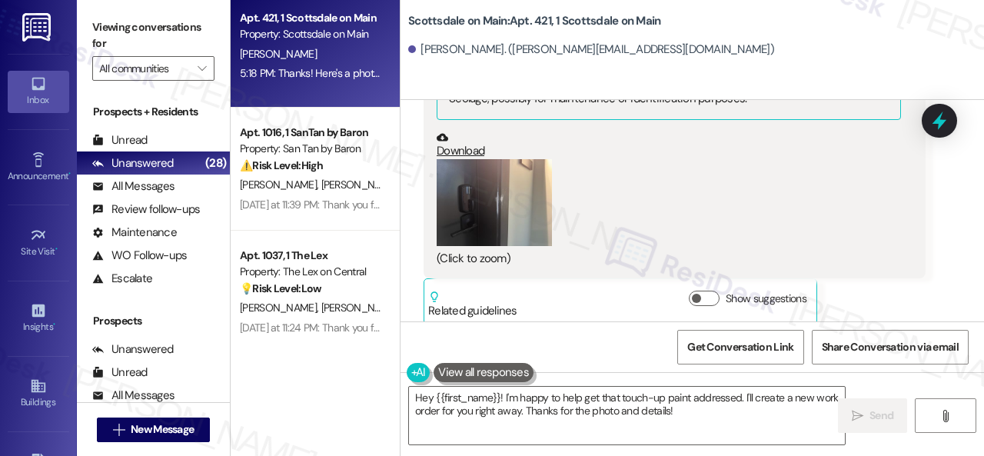
click at [718, 167] on div "(Click to zoom)" at bounding box center [669, 213] width 465 height 108
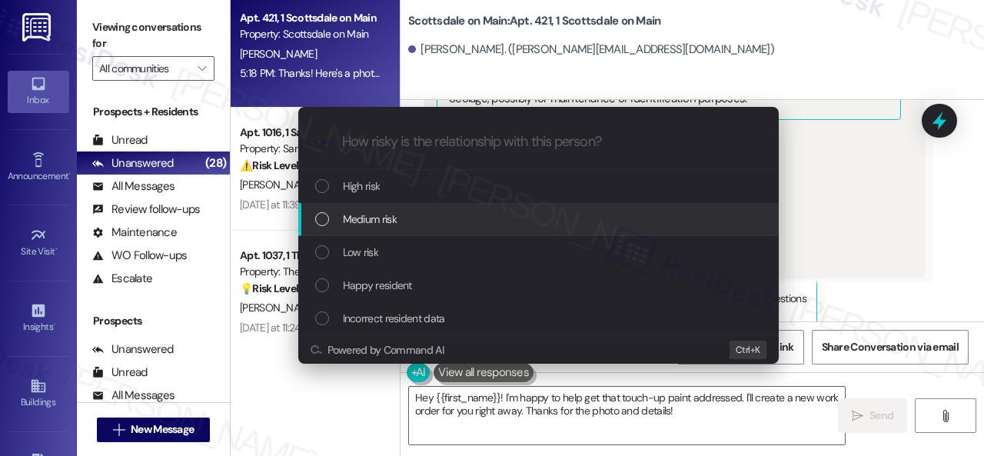
drag, startPoint x: 375, startPoint y: 218, endPoint x: 423, endPoint y: 193, distance: 53.7
click at [375, 218] on span "Medium risk" at bounding box center [370, 219] width 54 height 17
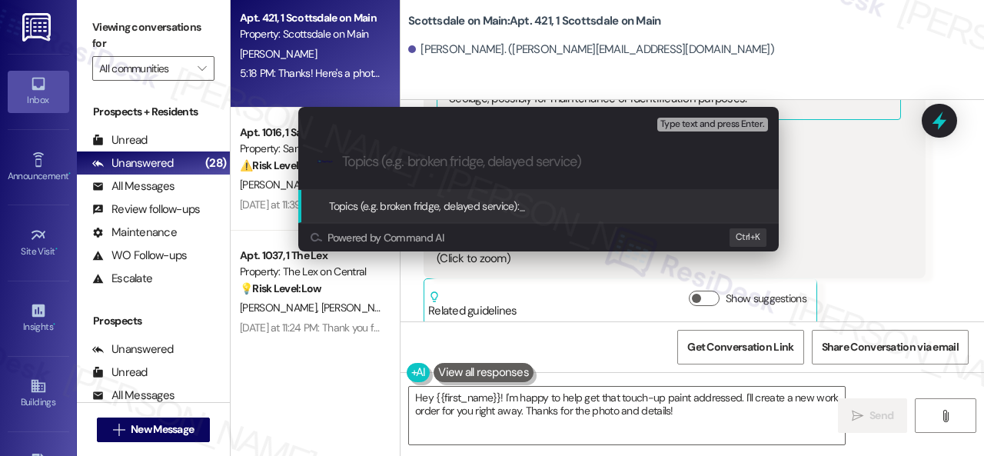
paste input "New work order/s submitted - Front door paint touch-up"
type input "New work order/s submitted - Front door paint touch-up"
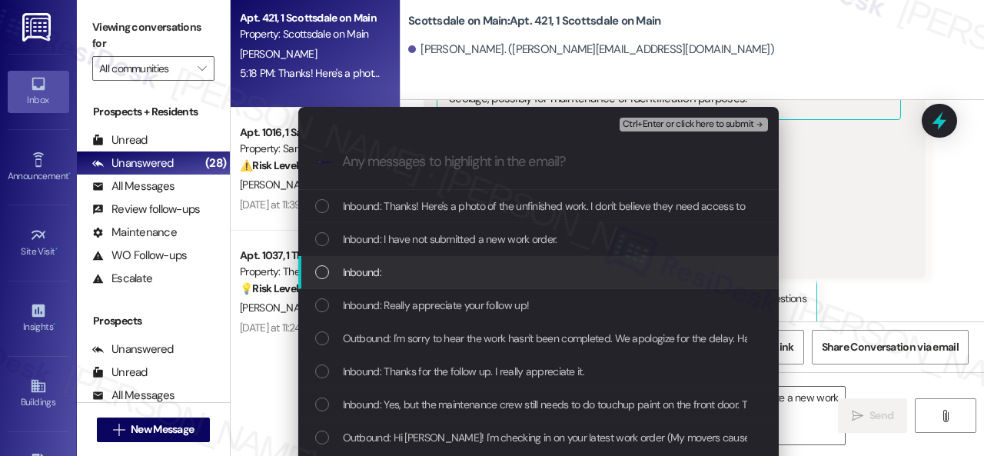
click at [351, 269] on span "Inbound:" at bounding box center [362, 272] width 38 height 17
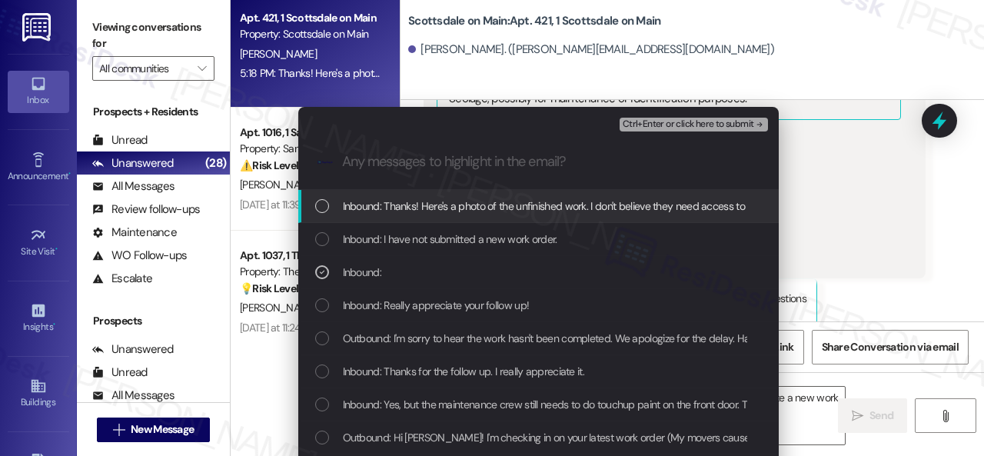
click at [406, 201] on span "Inbound: Thanks! Here's a photo of the unfinished work. I don't believe they ne…" at bounding box center [725, 206] width 765 height 17
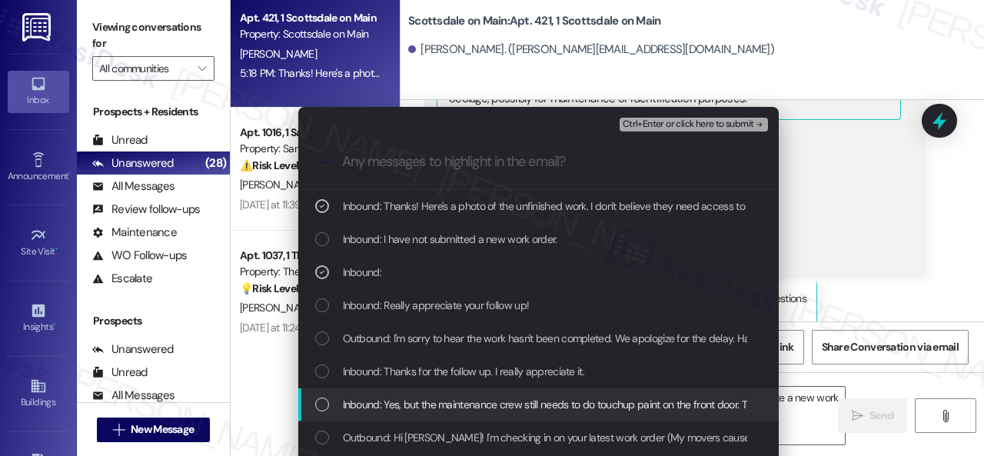
click at [418, 405] on span "Inbound: Yes, but the maintenance crew still needs to do touchup paint on the f…" at bounding box center [677, 404] width 669 height 17
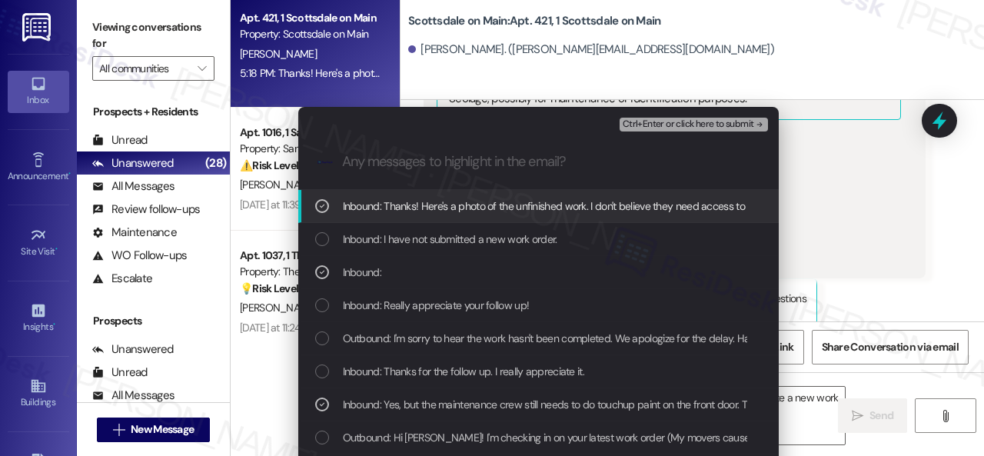
click at [634, 125] on span "Ctrl+Enter or click here to submit" at bounding box center [689, 124] width 132 height 11
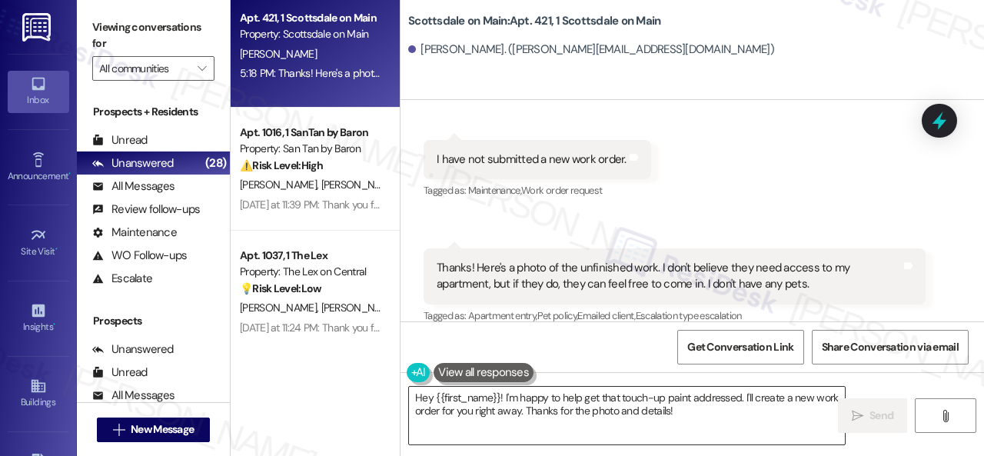
scroll to position [5, 0]
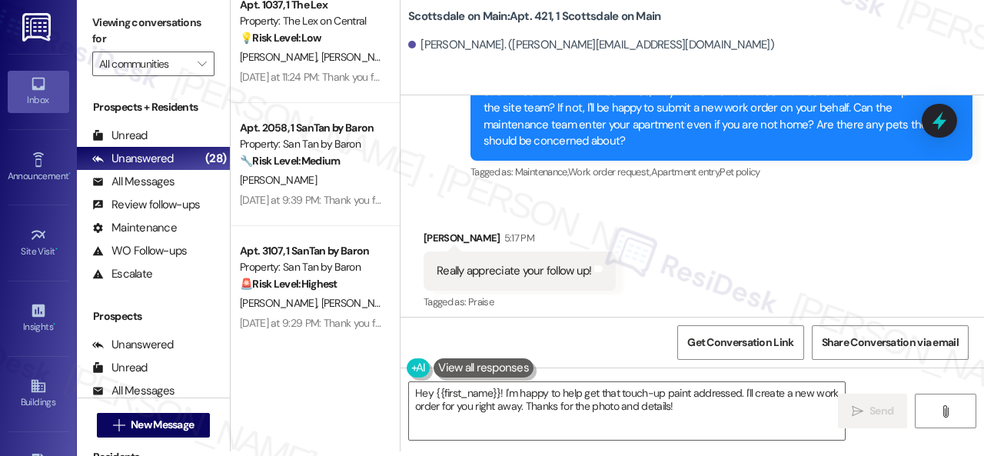
scroll to position [1170, 0]
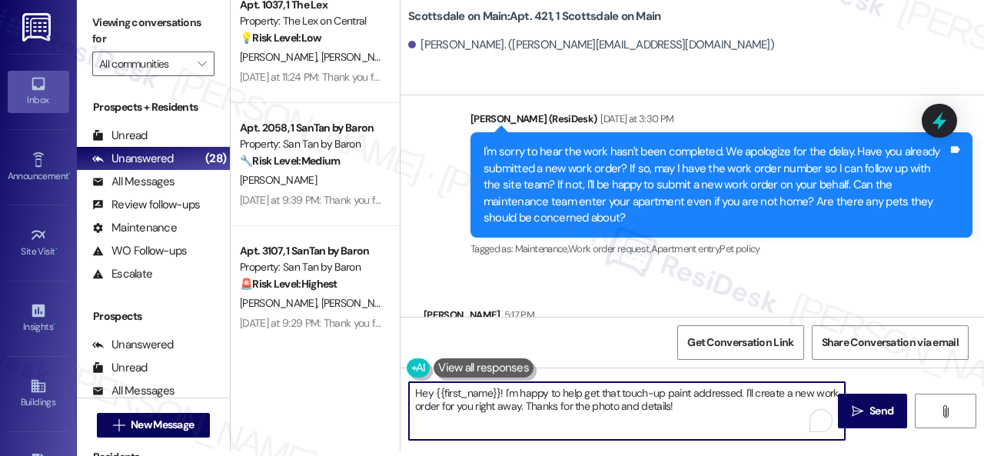
drag, startPoint x: 512, startPoint y: 402, endPoint x: 354, endPoint y: 382, distance: 159.7
click at [354, 382] on div "Apt. 421, 1 Scottsdale on Main Property: Scottsdale on Main R. Reder 5:18 PM: T…" at bounding box center [608, 223] width 754 height 456
paste textarea "Thank you. I've submitted a work order on your behalf and notified the site tea…"
type textarea "Thank you. I've submitted a work order on your behalf and notified the site tea…"
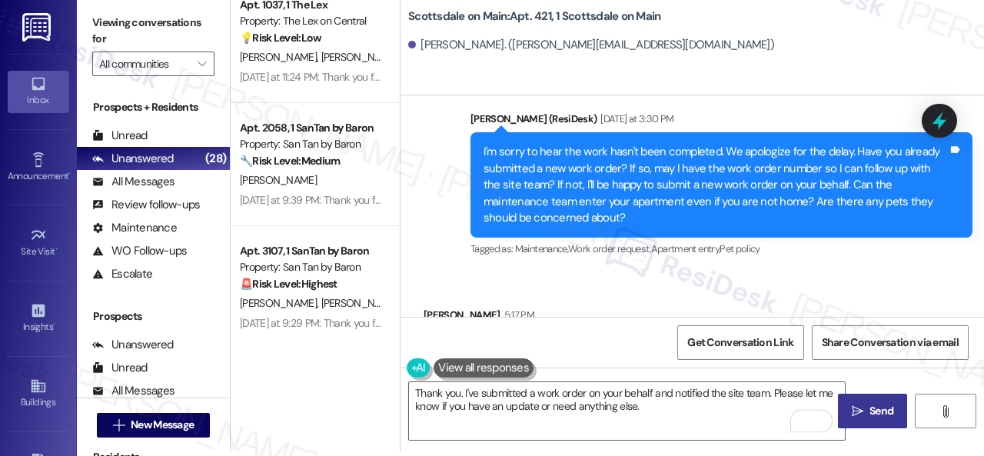
click at [870, 408] on span "Send" at bounding box center [882, 411] width 24 height 16
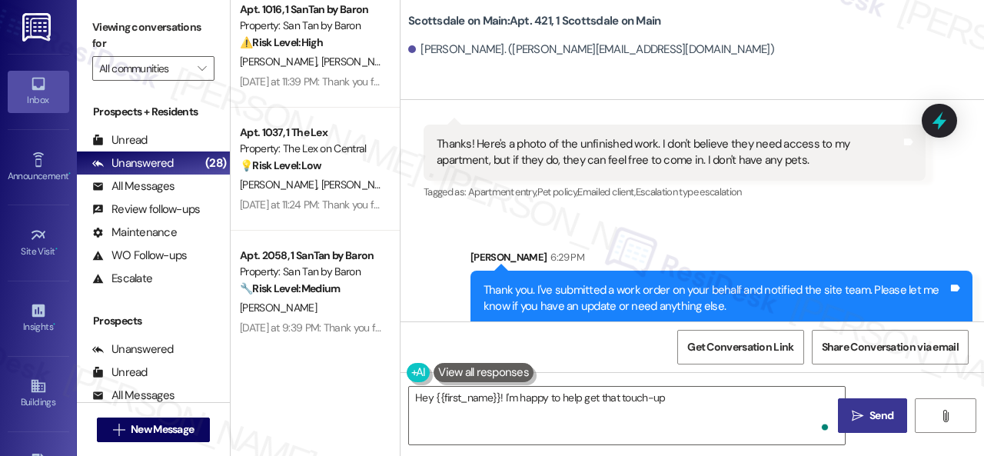
scroll to position [5, 0]
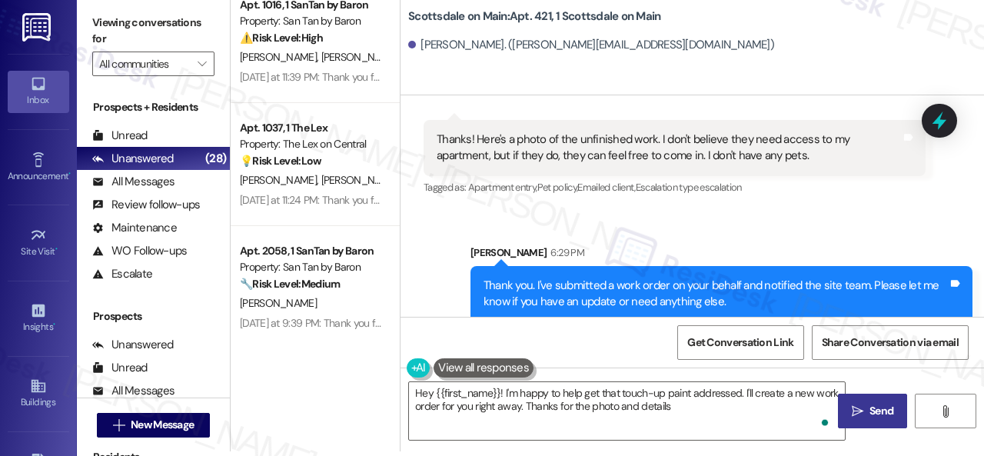
type textarea "Hey {{first_name}}! I'm happy to help get that touch-up paint addressed. I'll c…"
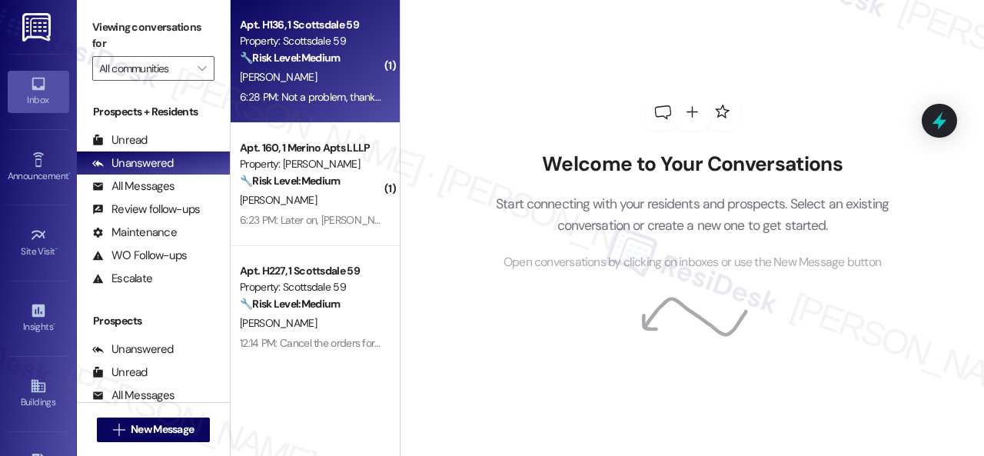
click at [361, 85] on div "[PERSON_NAME]" at bounding box center [310, 77] width 145 height 19
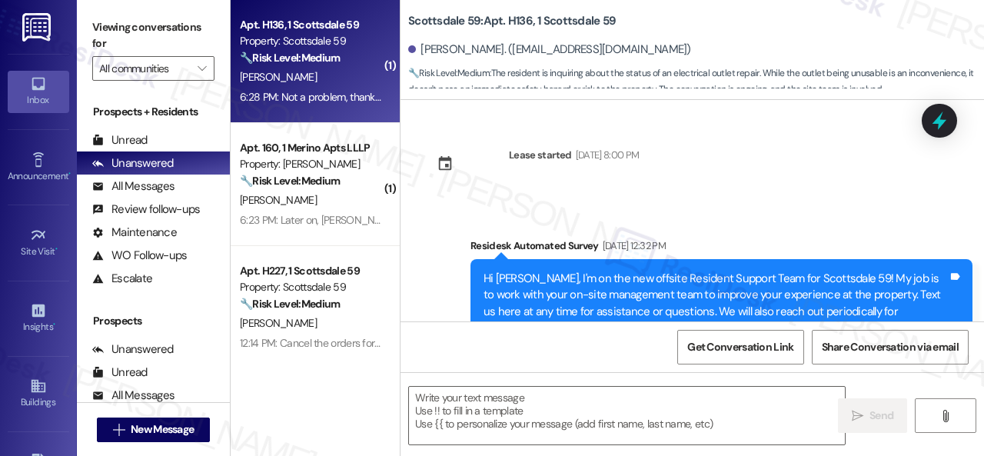
type textarea "Fetching suggested responses. Please feel free to read through the conversation…"
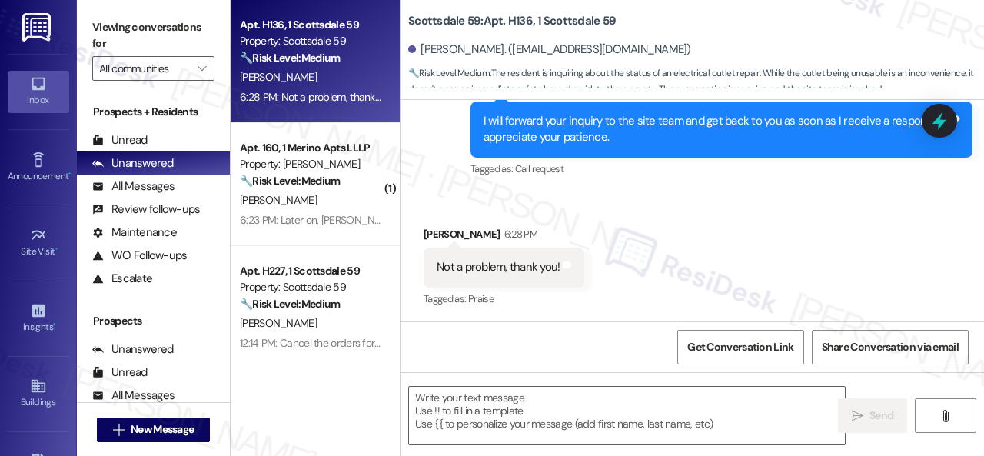
scroll to position [1983, 0]
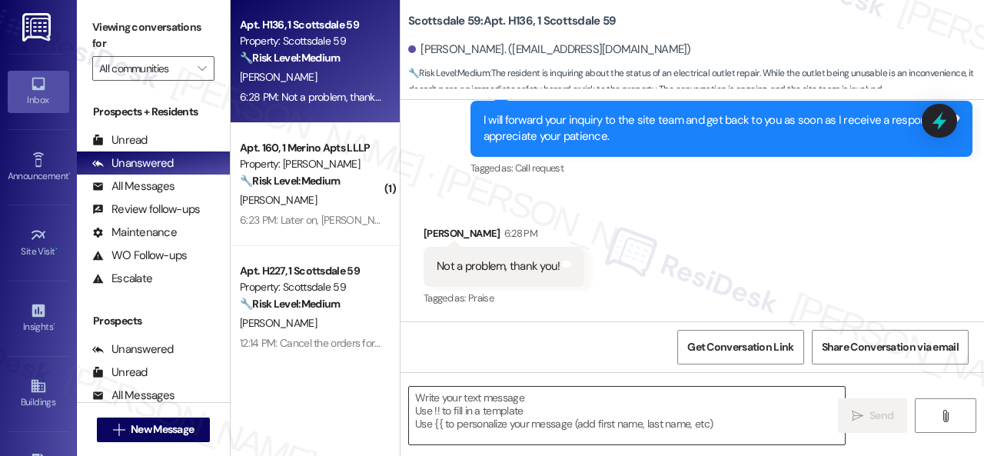
drag, startPoint x: 518, startPoint y: 404, endPoint x: 511, endPoint y: 408, distance: 8.6
click at [517, 404] on textarea at bounding box center [627, 416] width 436 height 58
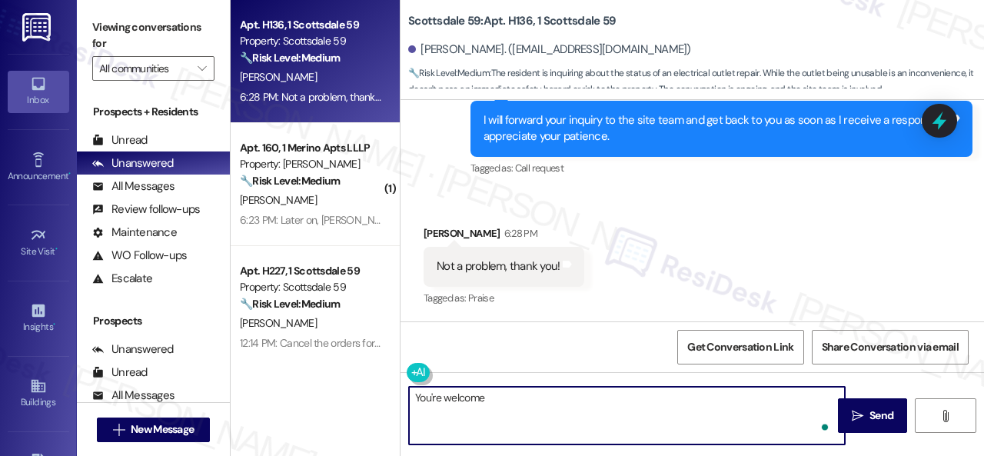
type textarea "You're welcome!"
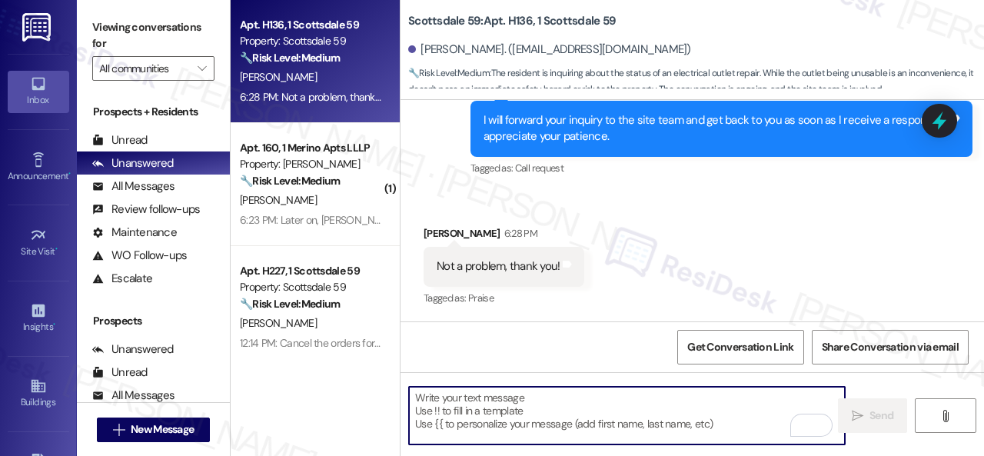
scroll to position [1982, 0]
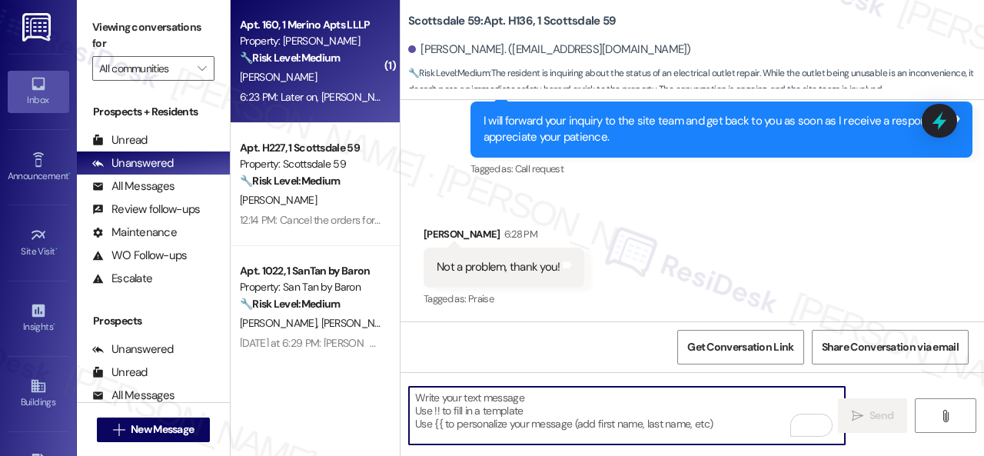
click at [321, 84] on div "M. Monti" at bounding box center [310, 77] width 145 height 19
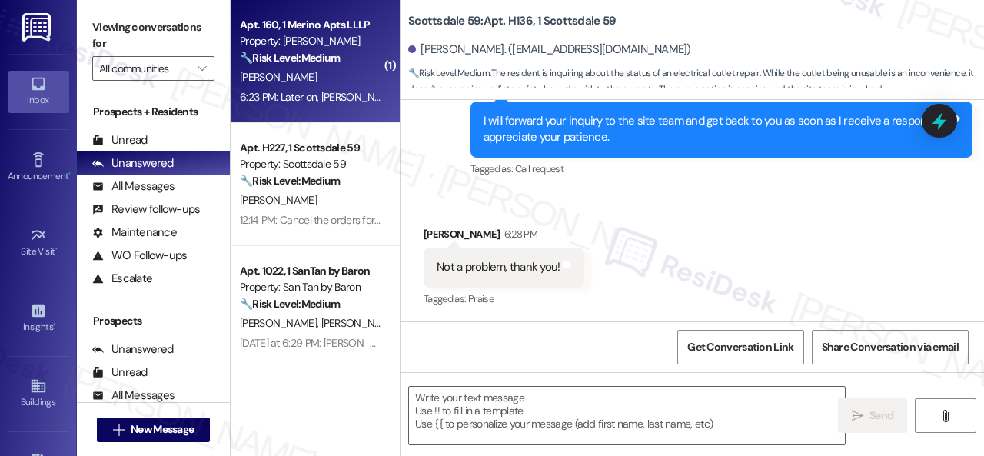
type textarea "Fetching suggested responses. Please feel free to read through the conversation…"
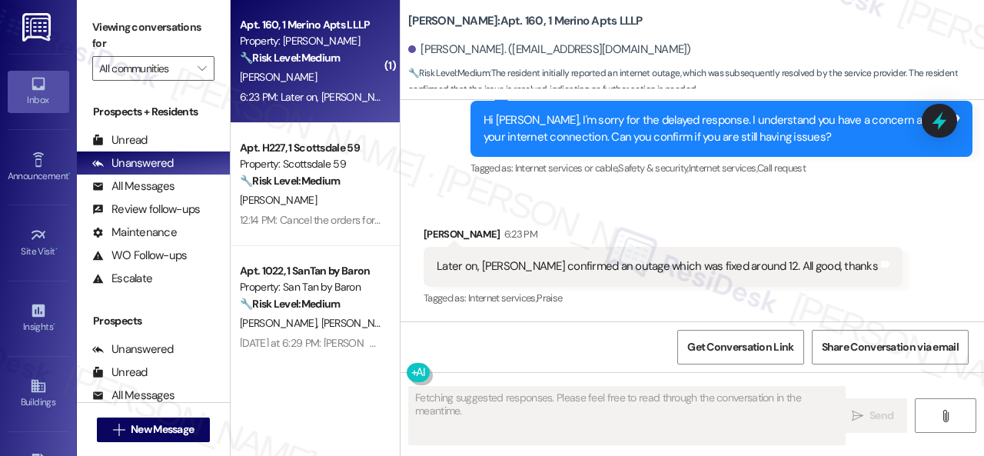
scroll to position [641, 0]
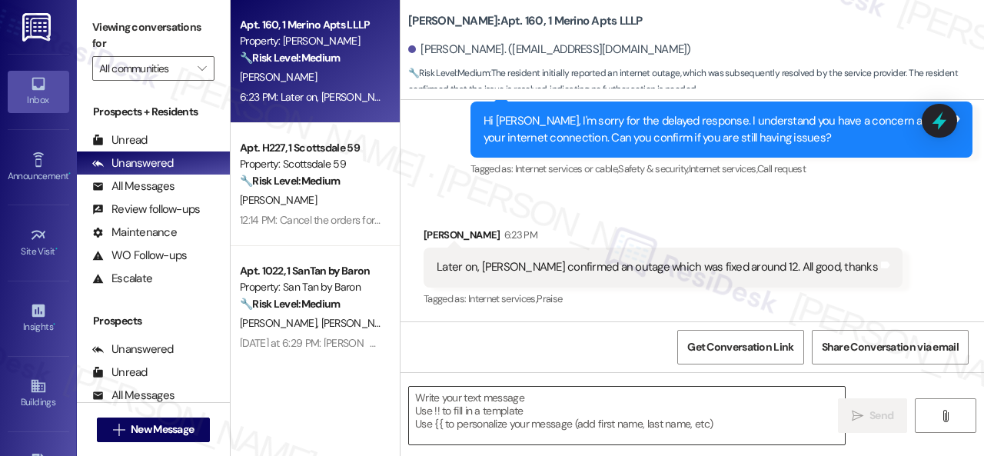
click at [568, 414] on textarea at bounding box center [627, 416] width 436 height 58
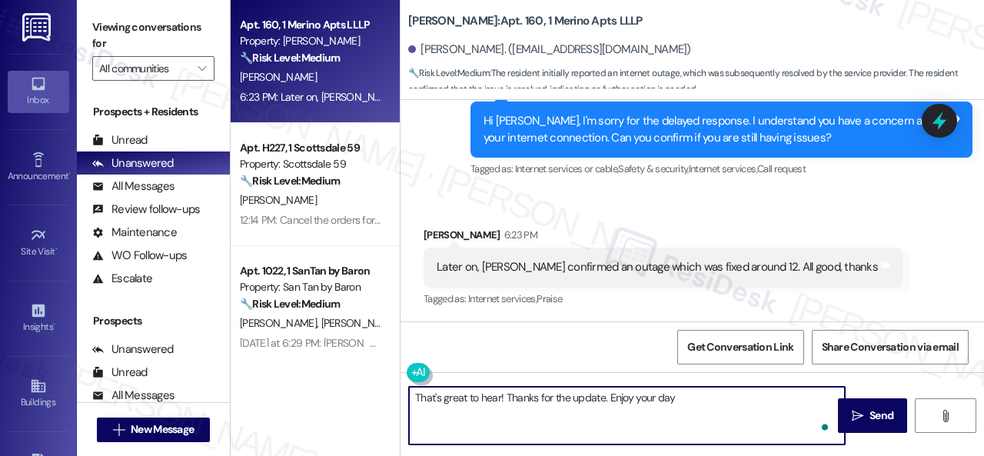
type textarea "That's great to hear! Thanks for the update. Enjoy your day!"
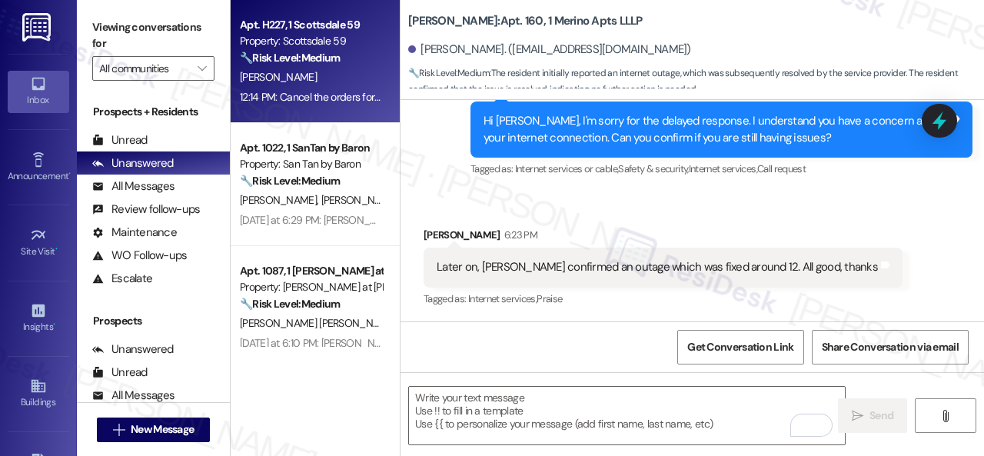
click at [338, 85] on div "K. Dubs" at bounding box center [310, 77] width 145 height 19
type textarea "Fetching suggested responses. Please feel free to read through the conversation…"
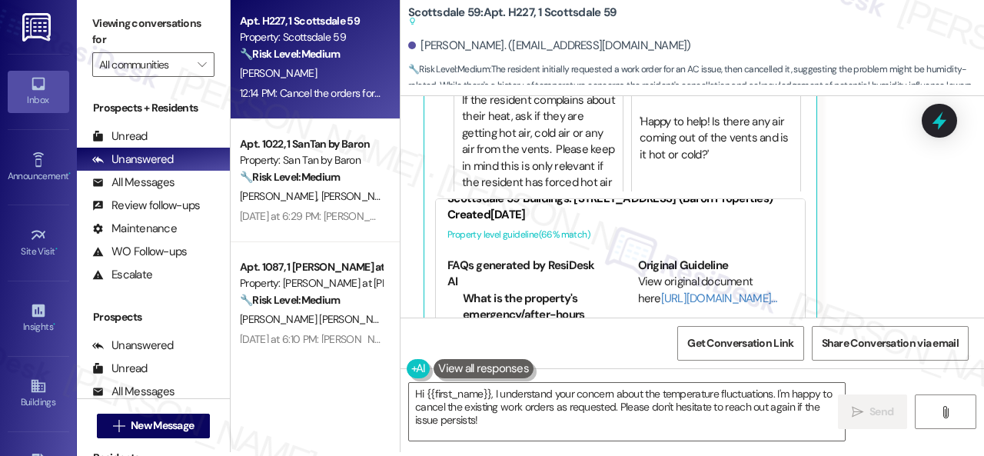
scroll to position [5, 0]
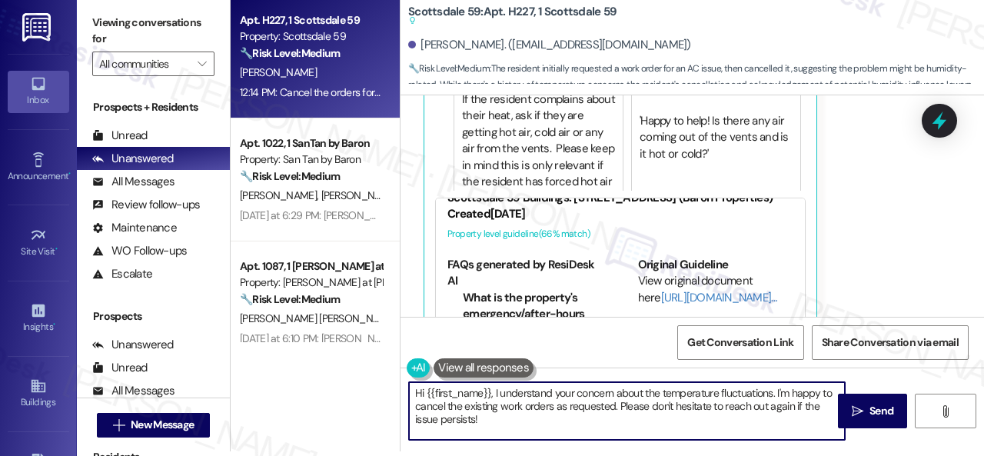
drag, startPoint x: 488, startPoint y: 425, endPoint x: 307, endPoint y: 371, distance: 189.3
click at [345, 388] on div "Apt. H227, 1 Scottsdale 59 Property: Scottsdale 59 🔧 Risk Level: Medium The res…" at bounding box center [608, 223] width 754 height 456
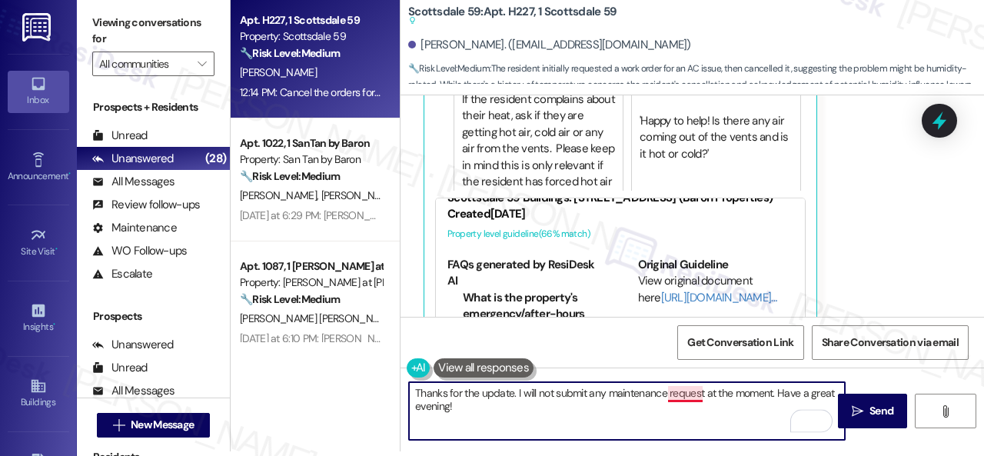
click at [694, 397] on textarea "Thanks for the update. I will not submit any maintenance request at the moment.…" at bounding box center [627, 411] width 436 height 58
drag, startPoint x: 595, startPoint y: 396, endPoint x: 603, endPoint y: 395, distance: 7.8
click at [603, 395] on textarea "Thanks for the update. I will not submit any maintenance requests at the moment…" at bounding box center [627, 411] width 436 height 58
click at [706, 411] on textarea "Thanks for the update. I will not submit any maintenance requests at the moment…" at bounding box center [627, 411] width 436 height 58
type textarea "Thanks for the update. I will not submit any maintenance requests at the moment…"
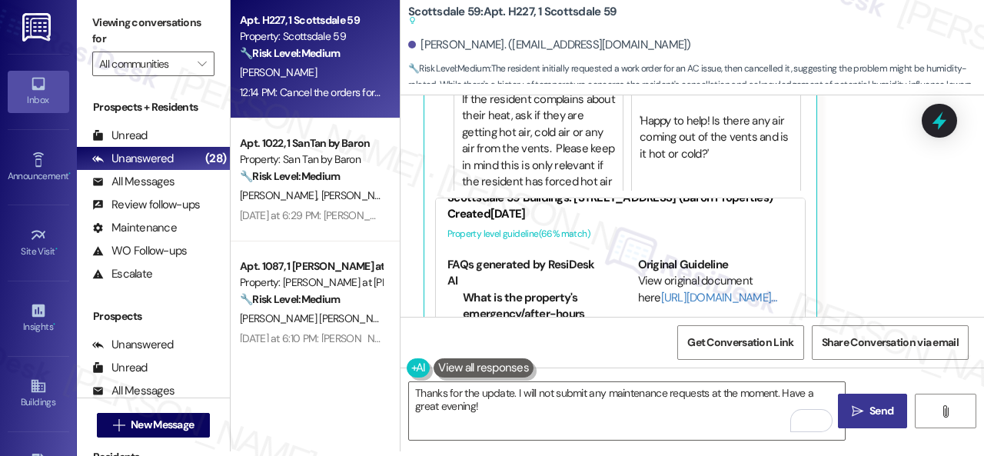
click at [870, 408] on span "Send" at bounding box center [882, 411] width 24 height 16
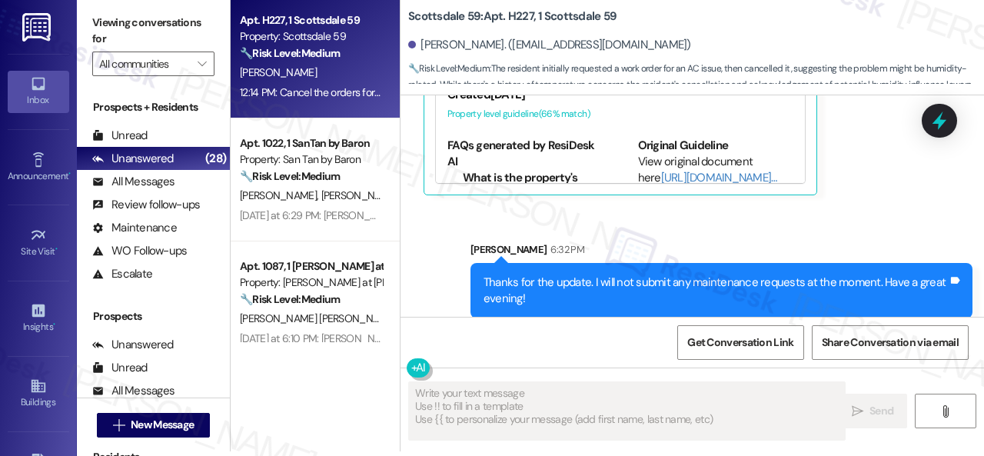
type textarea "Fetching suggested responses. Please feel free to read through the conversation…"
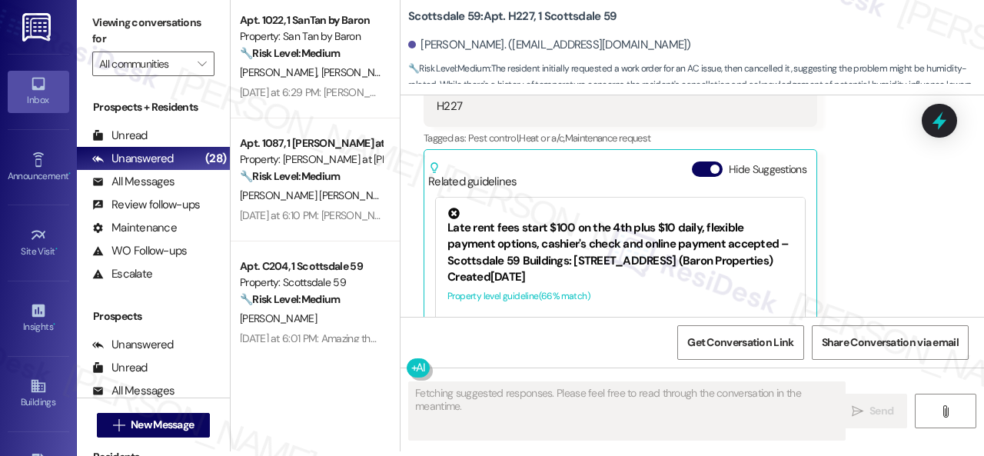
scroll to position [17296, 0]
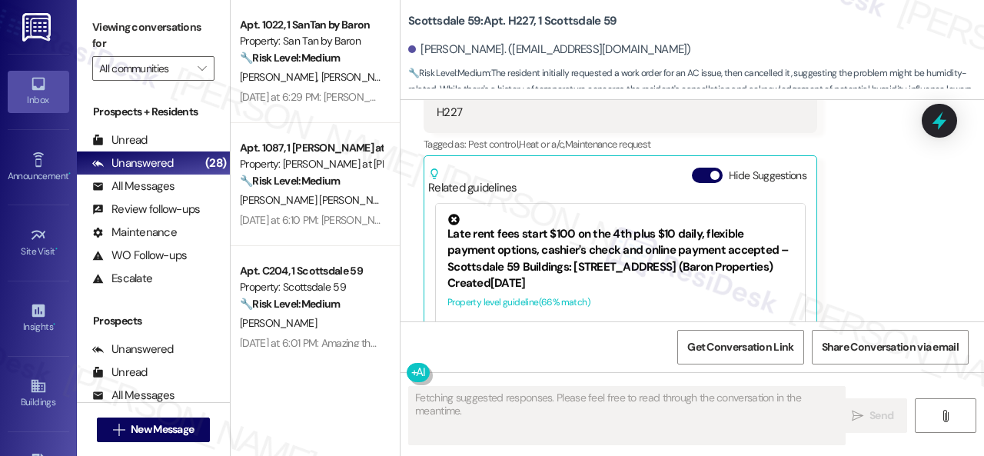
drag, startPoint x: 362, startPoint y: 73, endPoint x: 455, endPoint y: 90, distance: 93.8
click at [365, 73] on div "A. Alemdar S. Alemdar" at bounding box center [310, 77] width 145 height 19
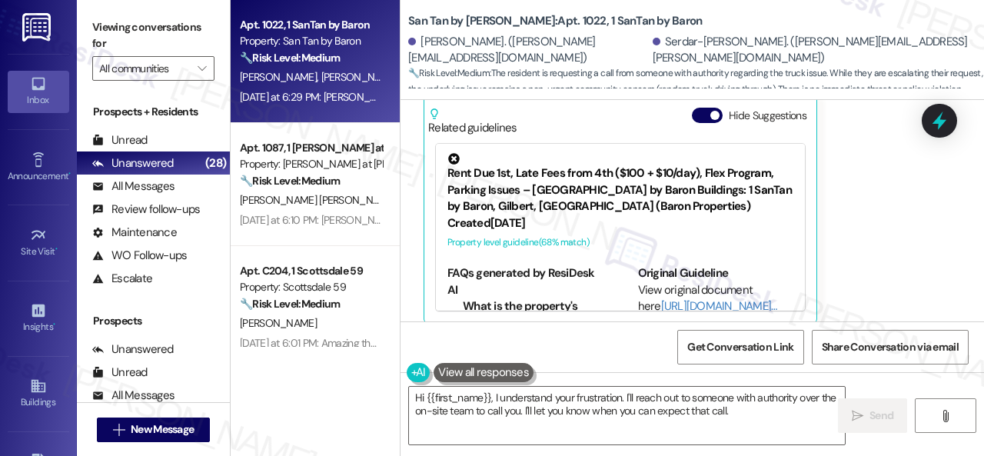
scroll to position [2443, 0]
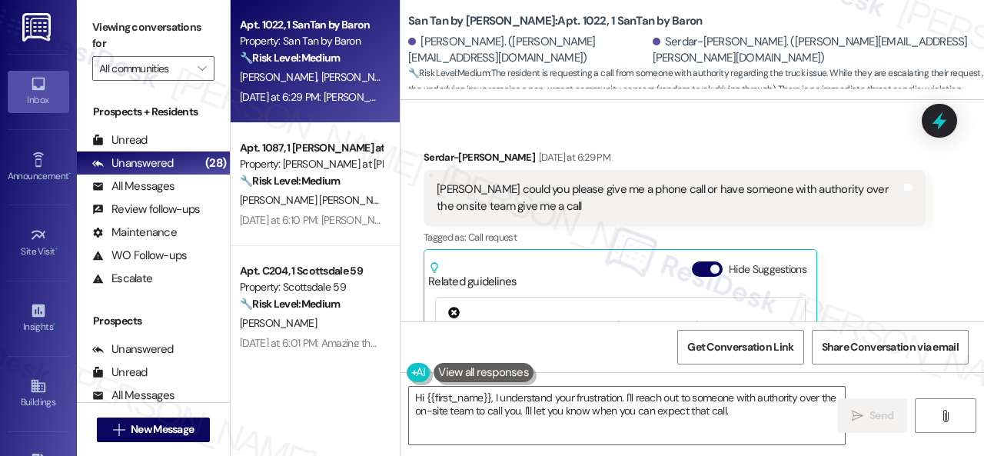
click at [880, 246] on div "Serdar-Stephan Alemdar Yesterday at 6:29 PM Sarah could you please give me a ph…" at bounding box center [675, 313] width 502 height 328
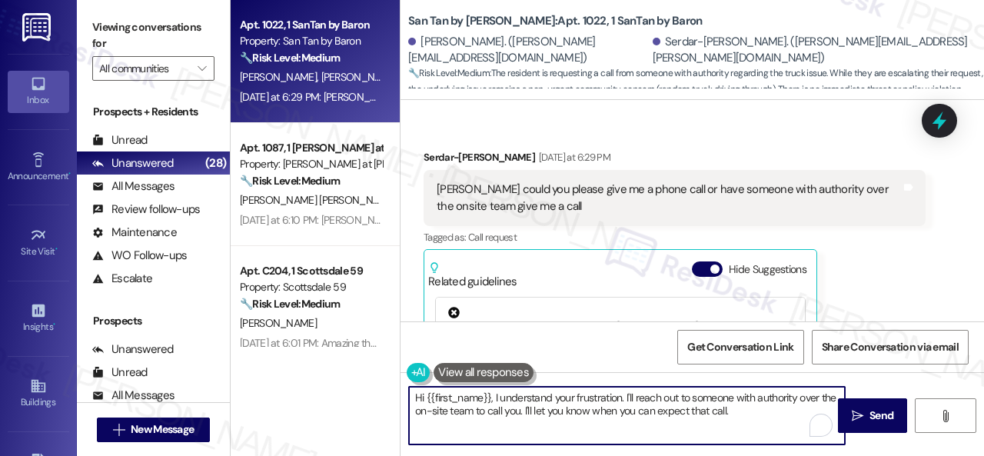
drag, startPoint x: 760, startPoint y: 410, endPoint x: 359, endPoint y: 433, distance: 401.4
click at [345, 393] on div "Apt. 1022, 1 SanTan by Baron Property: San Tan by Baron 🔧 Risk Level: Medium Th…" at bounding box center [608, 228] width 754 height 456
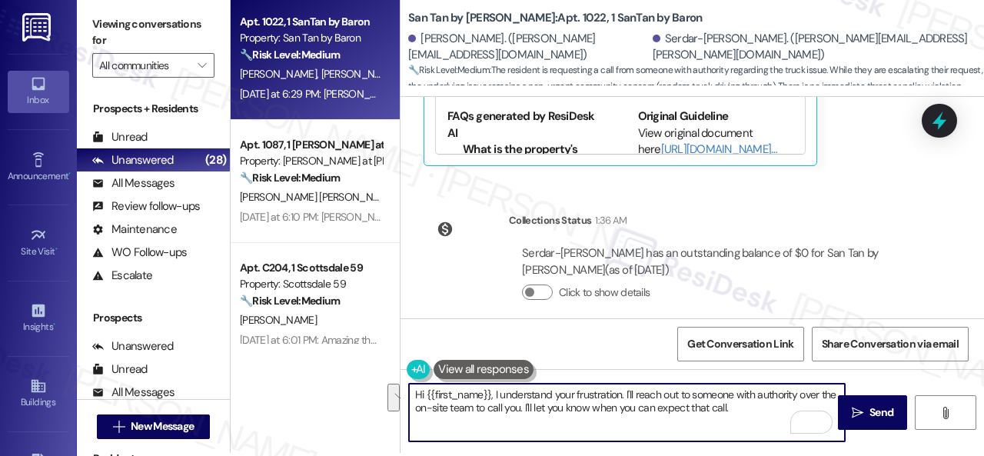
scroll to position [5, 0]
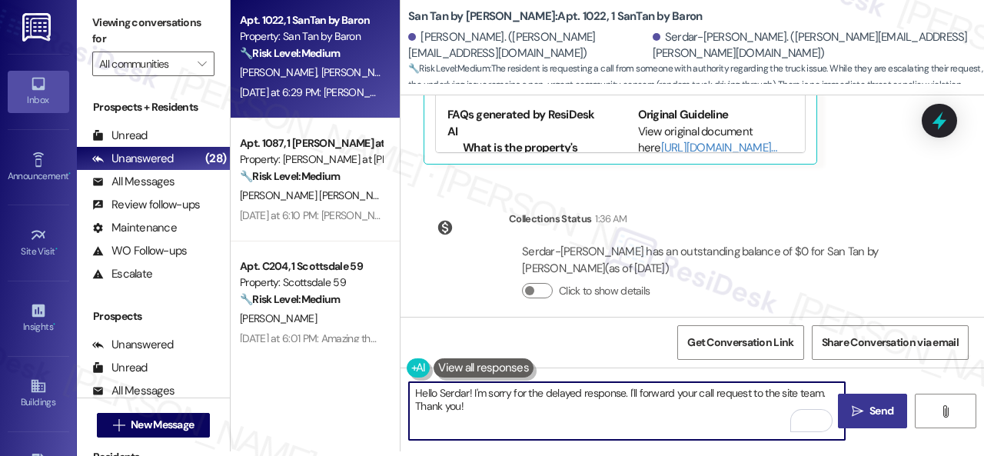
type textarea "Hello Serdar! I'm sorry for the delayed response. I'll forward your call reques…"
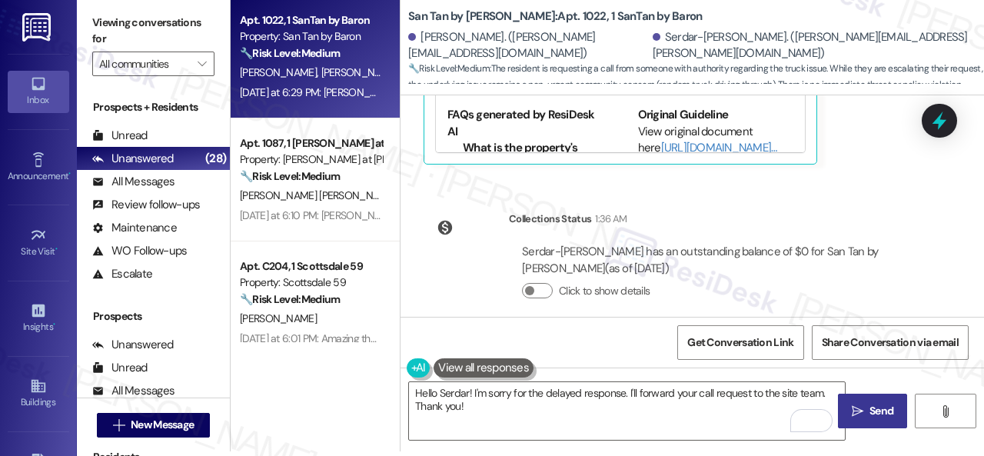
click at [870, 415] on span "Send" at bounding box center [882, 411] width 24 height 16
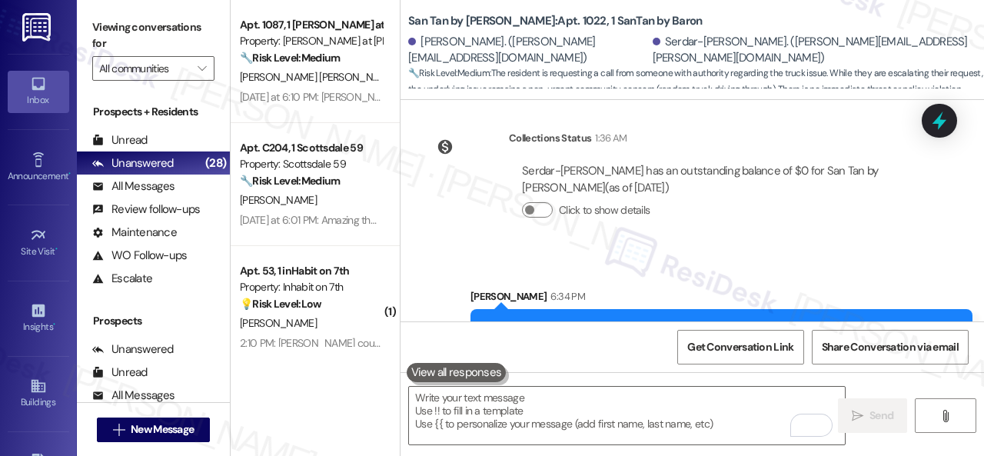
scroll to position [2875, 0]
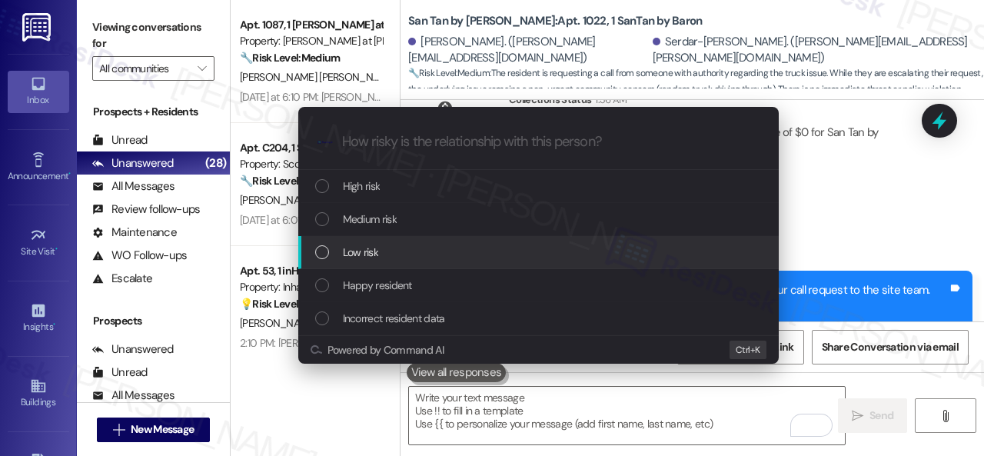
click at [368, 249] on span "Low risk" at bounding box center [360, 252] width 35 height 17
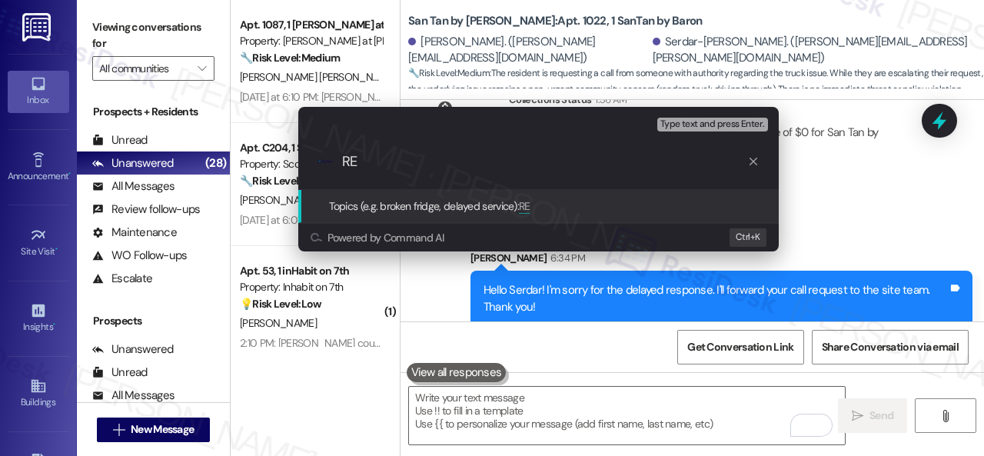
type input "R"
type input "C"
type input "Request for a call from the office."
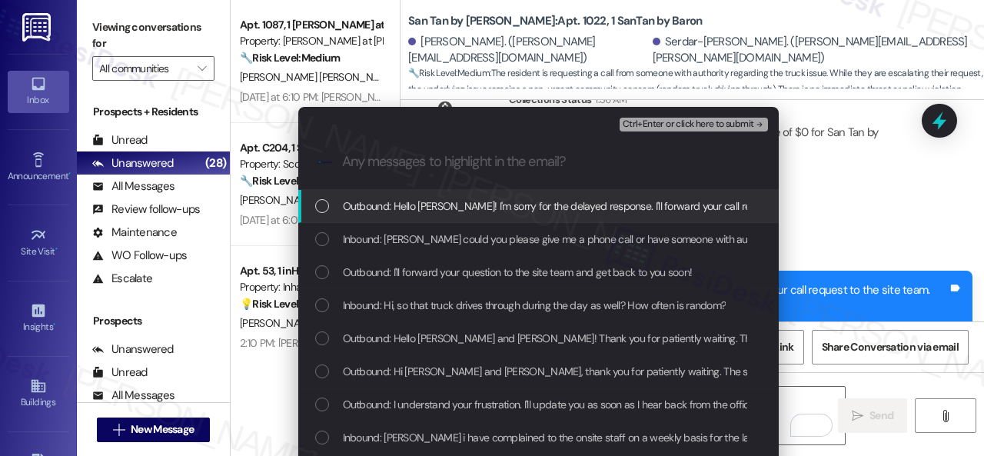
click at [485, 248] on span "Inbound: Sarah could you please give me a phone call or have someone with autho…" at bounding box center [638, 239] width 591 height 17
click at [652, 119] on span "Ctrl+Enter or click here to submit" at bounding box center [689, 124] width 132 height 11
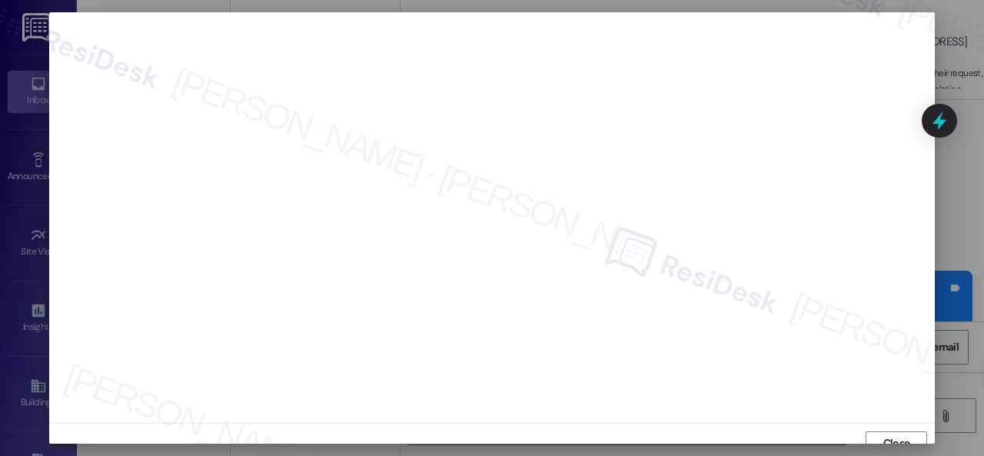
scroll to position [12, 0]
click at [871, 429] on button "Close" at bounding box center [897, 432] width 62 height 25
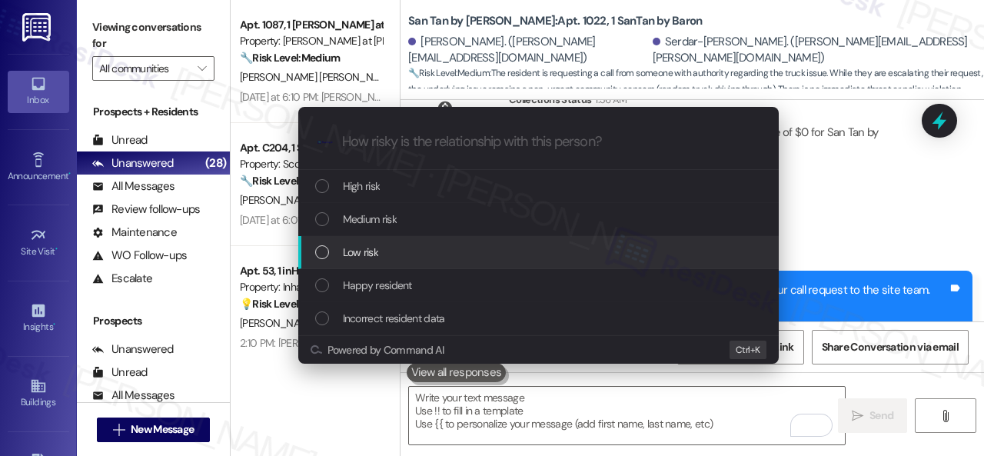
click at [363, 241] on div "Low risk" at bounding box center [538, 252] width 481 height 33
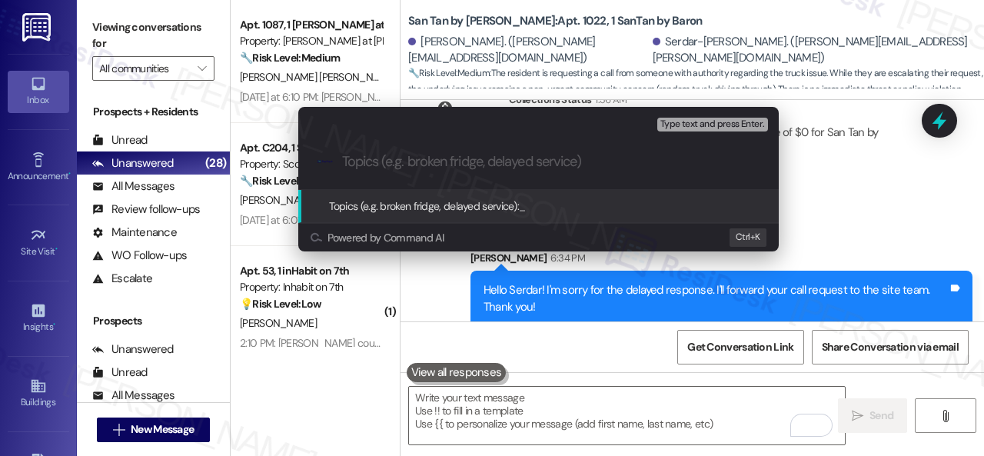
paste input "Request for a call from the office."
type input "Request for a call from the office."
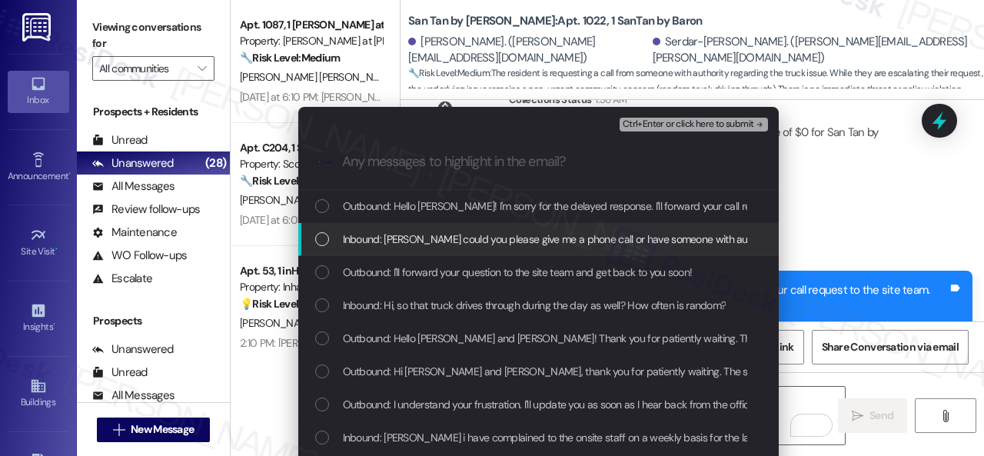
click at [418, 244] on span "Inbound: Sarah could you please give me a phone call or have someone with autho…" at bounding box center [638, 239] width 591 height 17
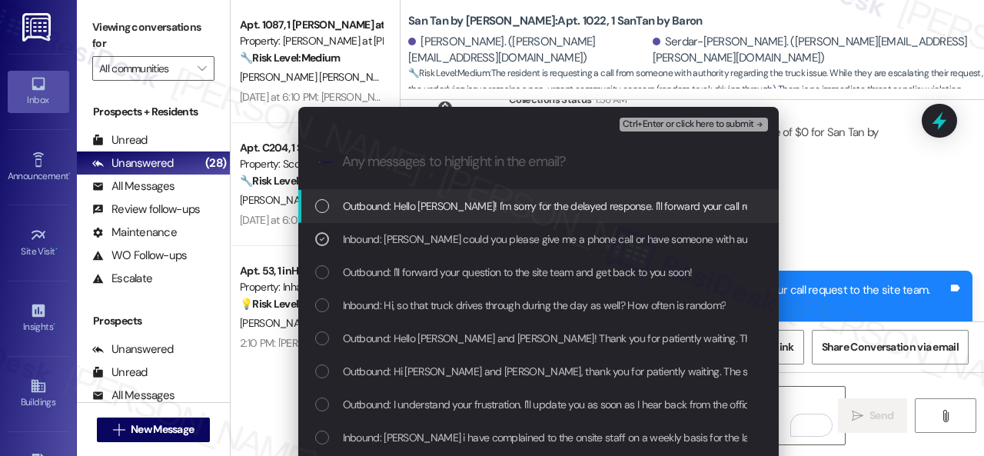
click at [646, 121] on span "Ctrl+Enter or click here to submit" at bounding box center [689, 124] width 132 height 11
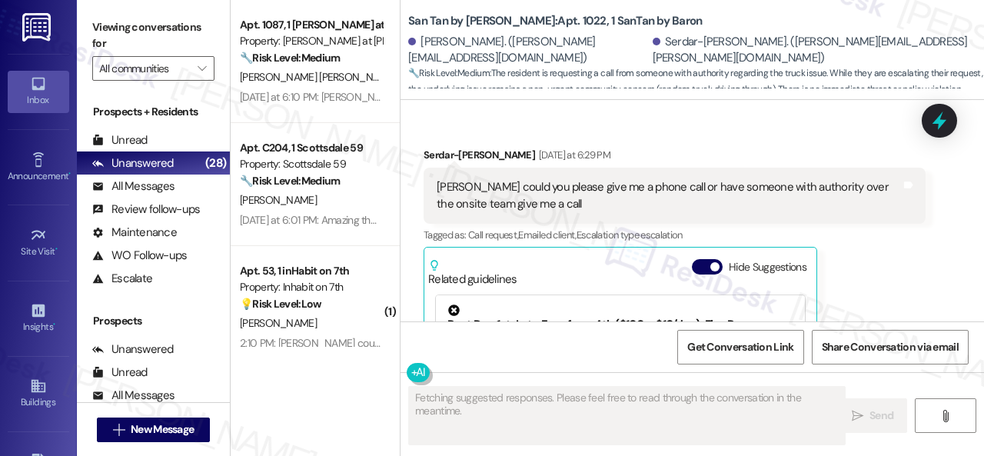
scroll to position [2593, 0]
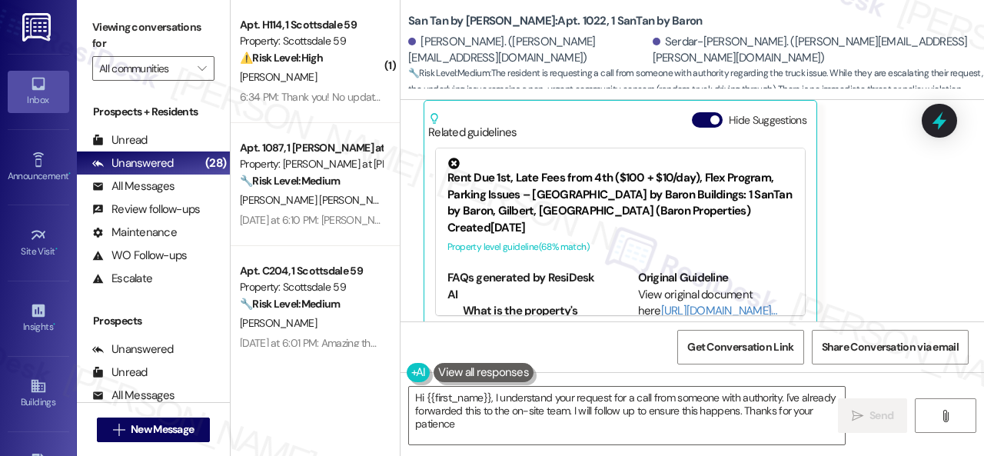
type textarea "Hi {{first_name}}, I understand your request for a call from someone with autho…"
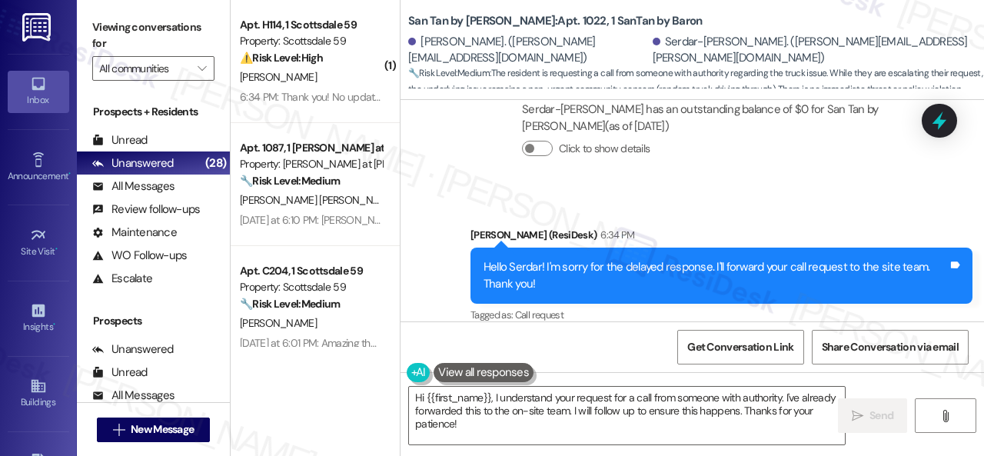
scroll to position [5, 0]
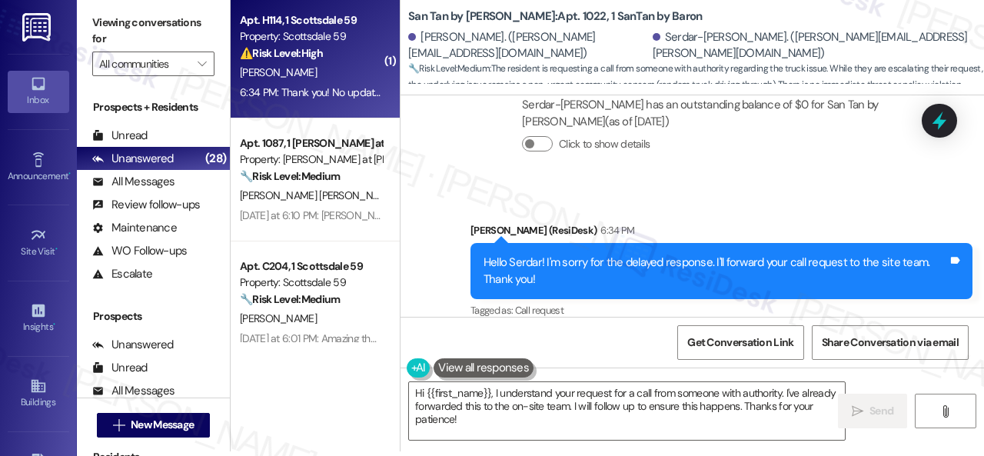
click at [345, 58] on div "⚠️ Risk Level: High The resident is following up on a previously reported AC le…" at bounding box center [311, 53] width 142 height 16
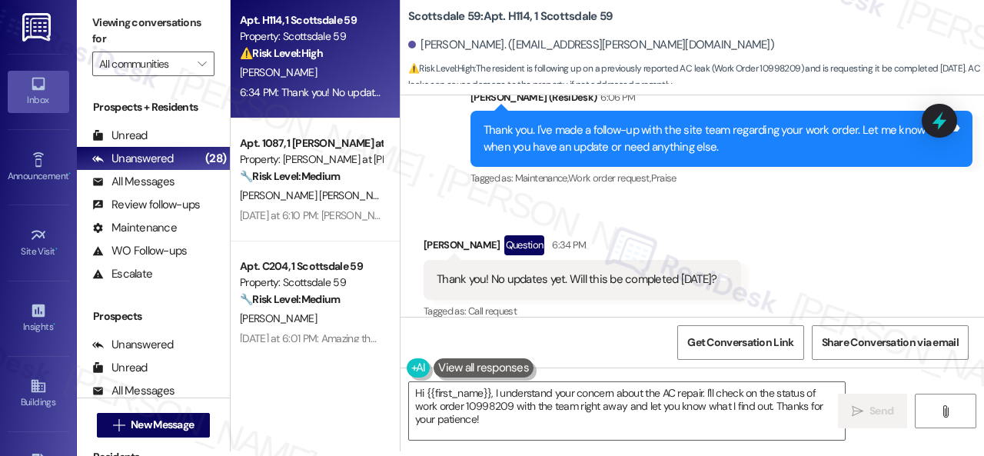
click at [824, 223] on div "Received via SMS Taitum Ficklin Question 6:34 PM Thank you! No updates yet. Wil…" at bounding box center [693, 267] width 584 height 133
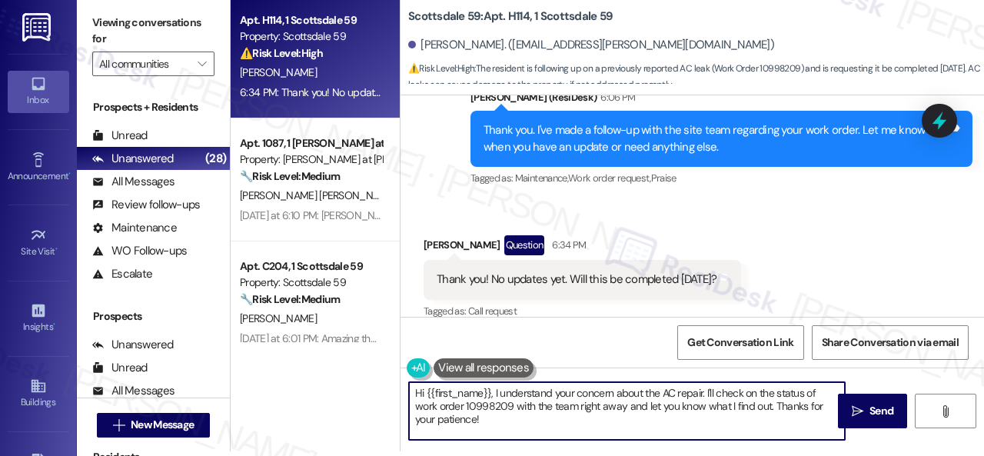
drag, startPoint x: 369, startPoint y: 397, endPoint x: 323, endPoint y: 382, distance: 48.4
click at [323, 382] on div "Apt. H114, 1 Scottsdale 59 Property: Scottsdale 59 ⚠️ Risk Level: High The resi…" at bounding box center [608, 223] width 754 height 456
paste textarea "I apologize if I cannot confirm when the maintenance team will visit your apart…"
type textarea "I apologize if I cannot confirm when the maintenance team will visit your apart…"
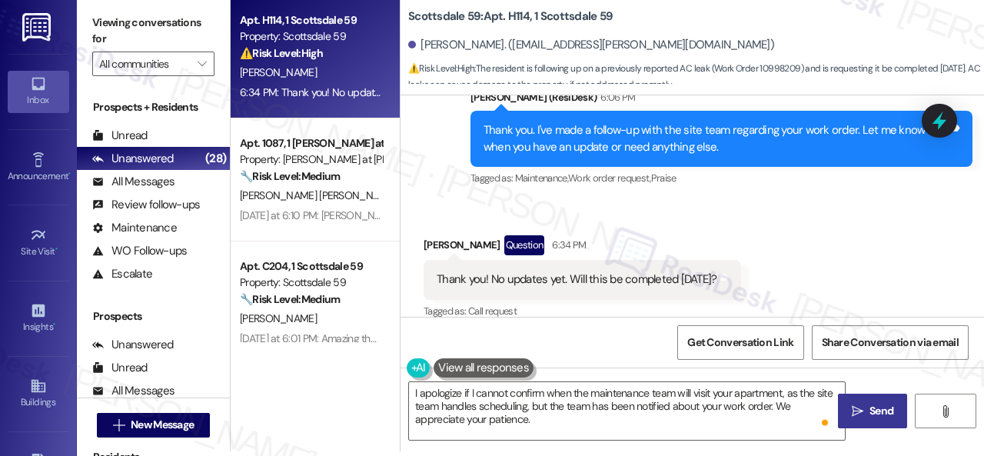
click at [870, 403] on span "Send" at bounding box center [882, 411] width 24 height 16
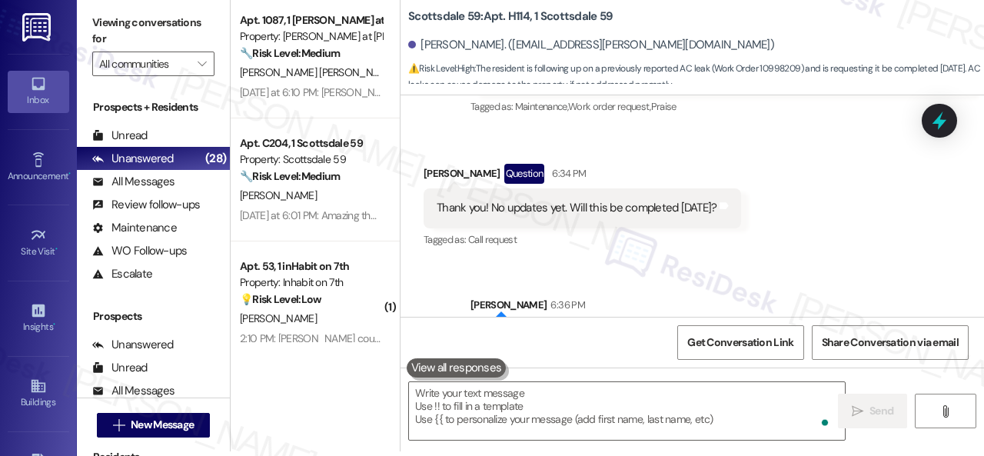
scroll to position [1524, 0]
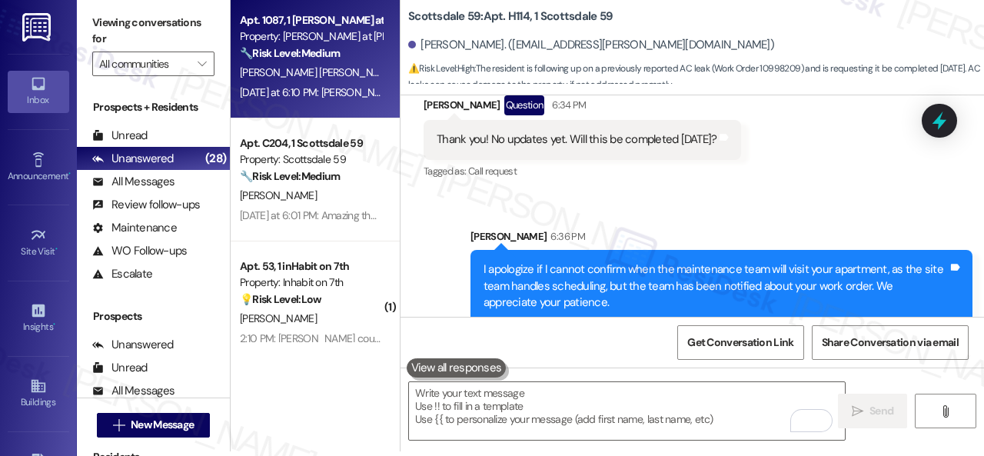
click at [365, 68] on div "[PERSON_NAME] [PERSON_NAME]" at bounding box center [310, 72] width 145 height 19
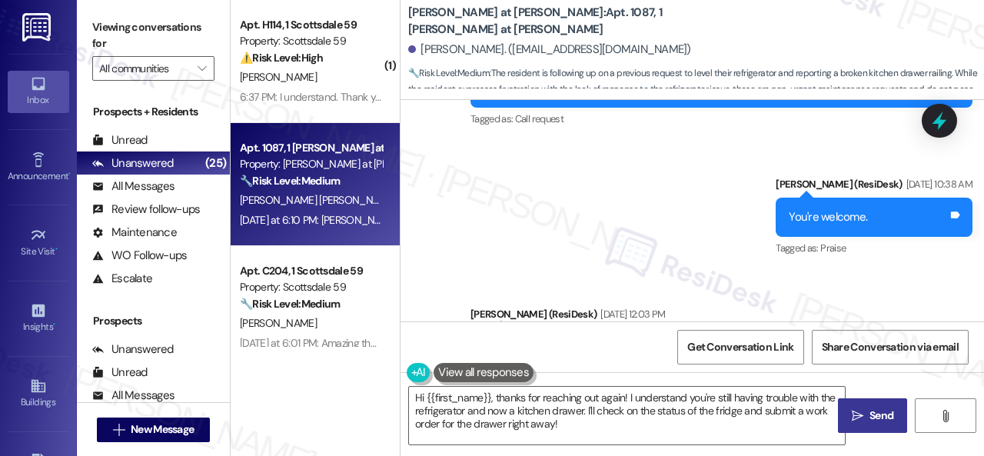
scroll to position [1340, 0]
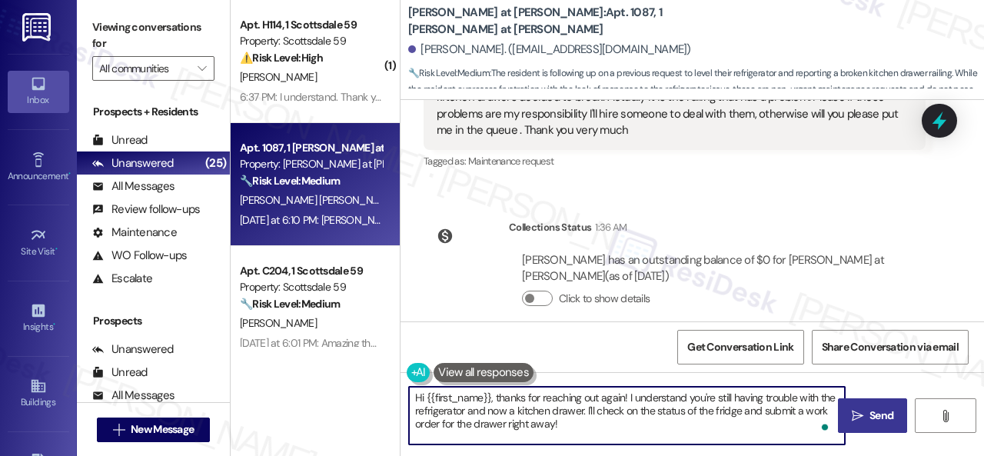
drag, startPoint x: 494, startPoint y: 397, endPoint x: 586, endPoint y: 425, distance: 96.6
click at [586, 425] on textarea "Hi {{first_name}}, thanks for reaching out again! I understand you're still hav…" at bounding box center [627, 416] width 436 height 58
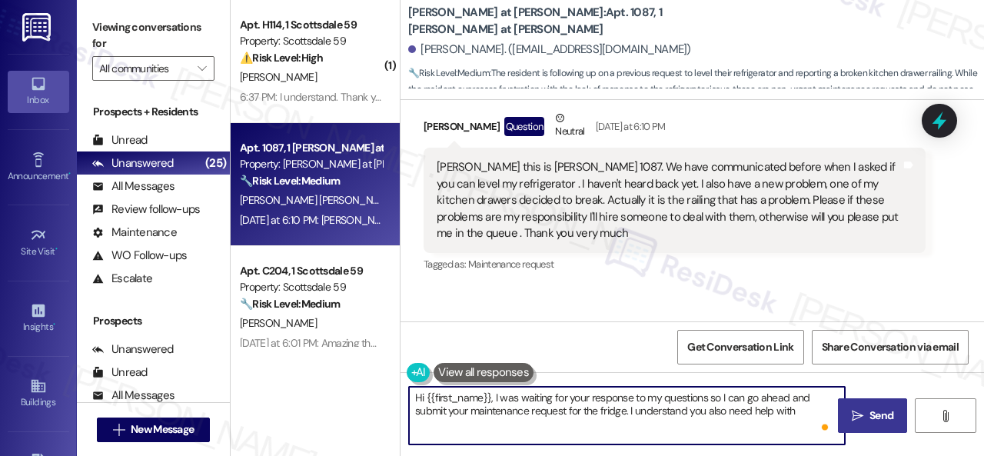
scroll to position [1186, 0]
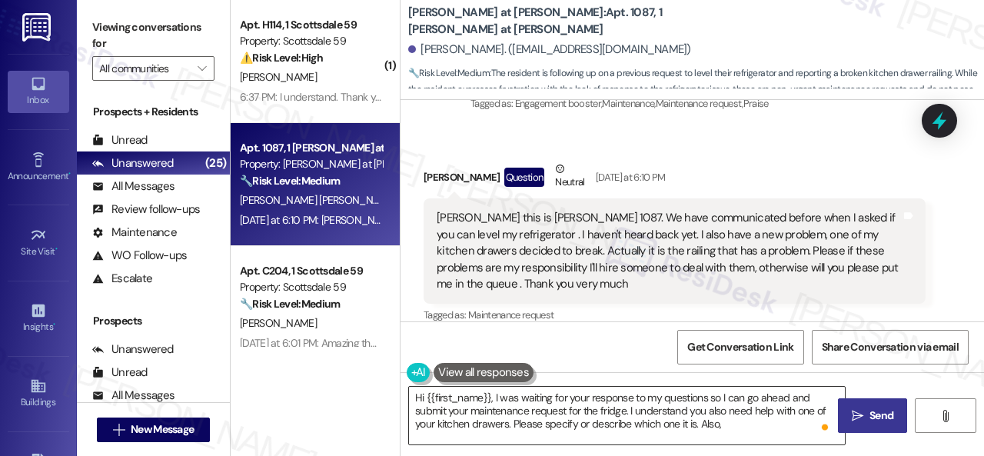
click at [730, 429] on textarea "Hi {{first_name}}, I was waiting for your response to my questions so I can go …" at bounding box center [627, 416] width 436 height 58
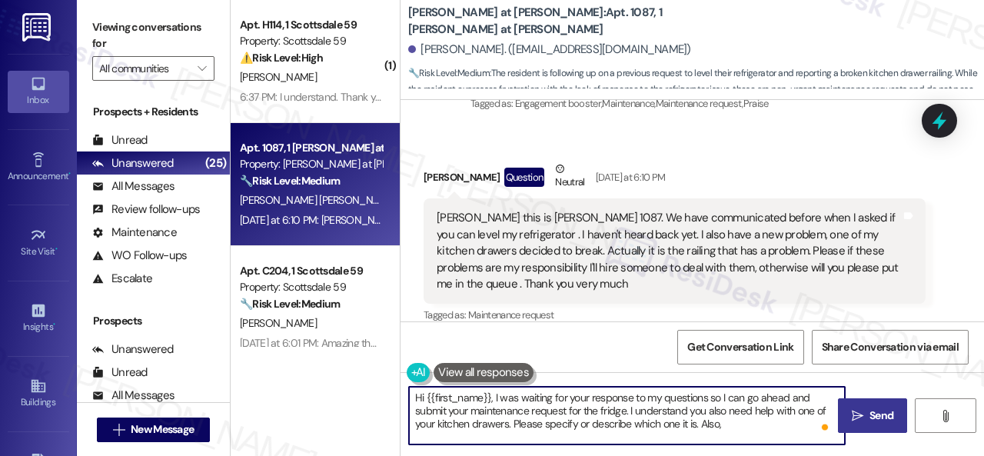
paste textarea "Can the maintenance team enter your apartment even if you are not home? Are the…"
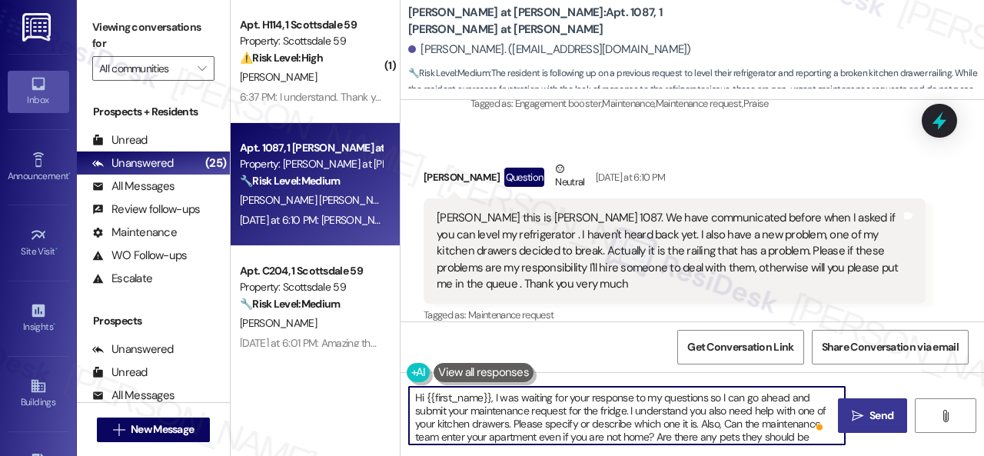
scroll to position [12, 0]
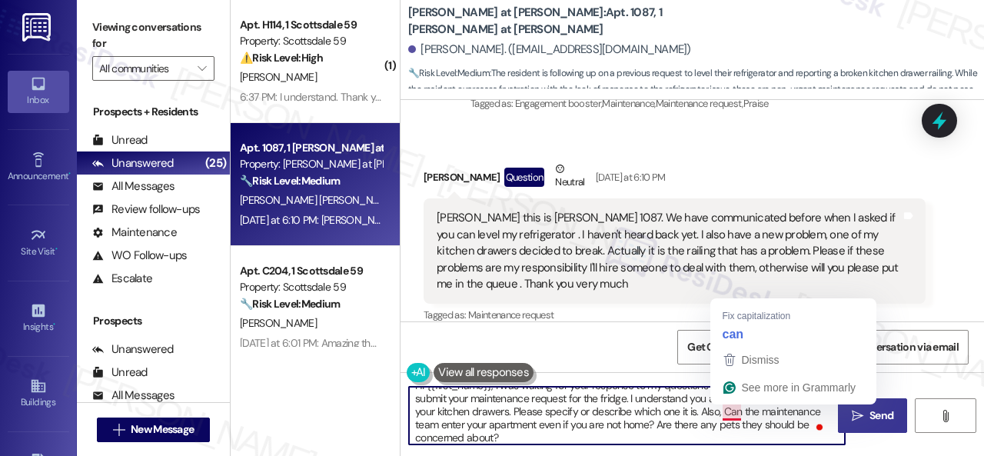
drag, startPoint x: 729, startPoint y: 411, endPoint x: 724, endPoint y: 405, distance: 8.3
click at [724, 411] on textarea "Hi {{first_name}}, I was waiting for your response to my questions so I can go …" at bounding box center [627, 416] width 436 height 58
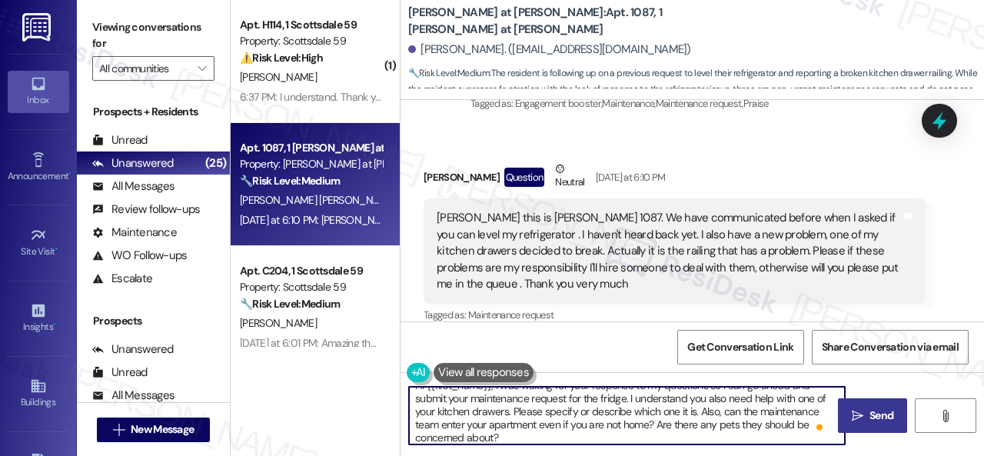
drag, startPoint x: 700, startPoint y: 407, endPoint x: 721, endPoint y: 411, distance: 22.0
click at [721, 411] on textarea "Hi {{first_name}}, I was waiting for your response to my questions so I can go …" at bounding box center [627, 416] width 436 height 58
click at [731, 411] on textarea "Hi {{first_name}}, I was waiting for your response to my questions so I can go …" at bounding box center [627, 416] width 436 height 58
drag, startPoint x: 726, startPoint y: 411, endPoint x: 737, endPoint y: 414, distance: 11.0
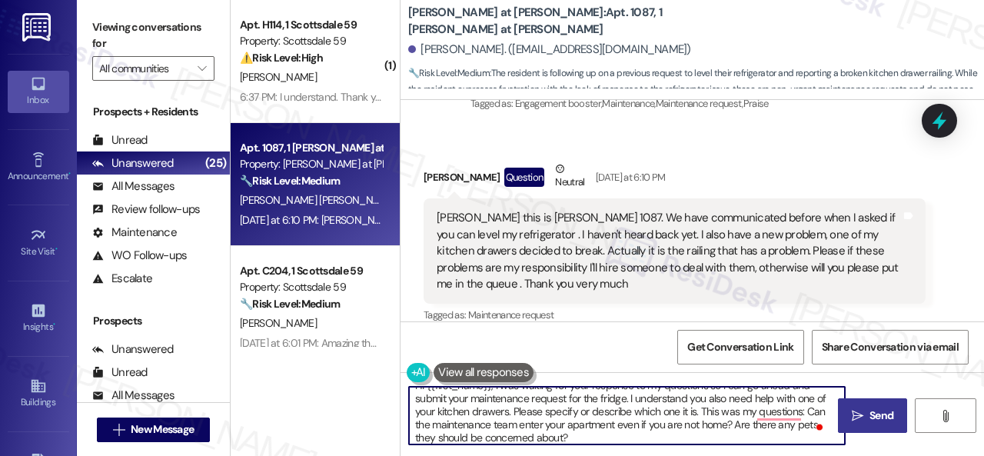
click at [737, 414] on textarea "Hi {{first_name}}, I was waiting for your response to my questions so I can go …" at bounding box center [627, 416] width 436 height 58
click at [724, 411] on textarea "Hi {{first_name}}, I was waiting for your response to my questions so I can go …" at bounding box center [627, 416] width 436 height 58
click at [714, 410] on textarea "Hi {{first_name}}, I was waiting for your response to my questions so I can go …" at bounding box center [627, 416] width 436 height 58
click at [658, 432] on textarea "Hi {{first_name}}, I was waiting for your response to my questions so I can go …" at bounding box center [627, 416] width 436 height 58
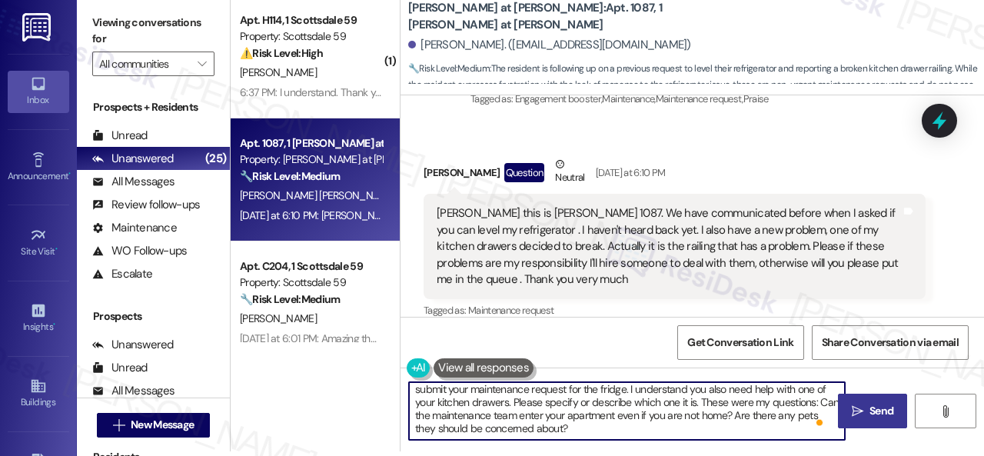
type textarea "Hi {{first_name}}, I was waiting for your response to my questions so I can go …"
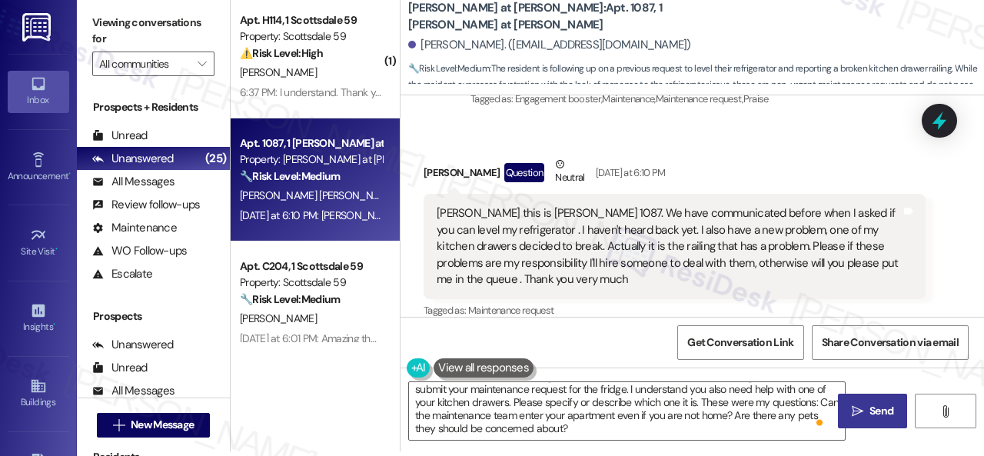
click at [871, 408] on span "Send" at bounding box center [882, 411] width 24 height 16
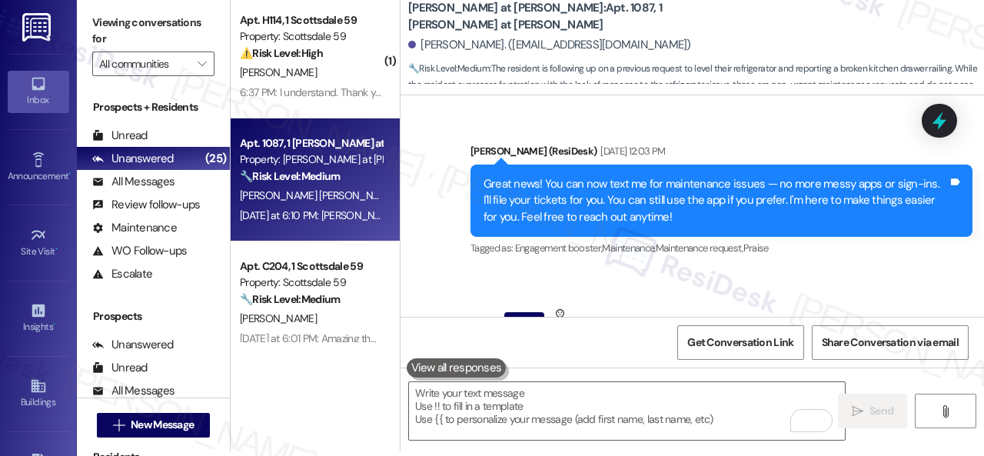
scroll to position [1191, 0]
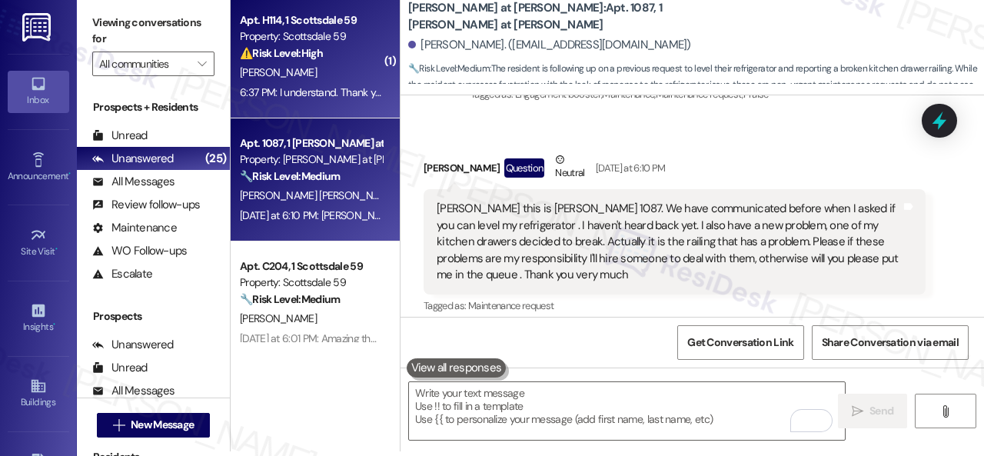
click at [340, 72] on div "T. Ficklin" at bounding box center [310, 72] width 145 height 19
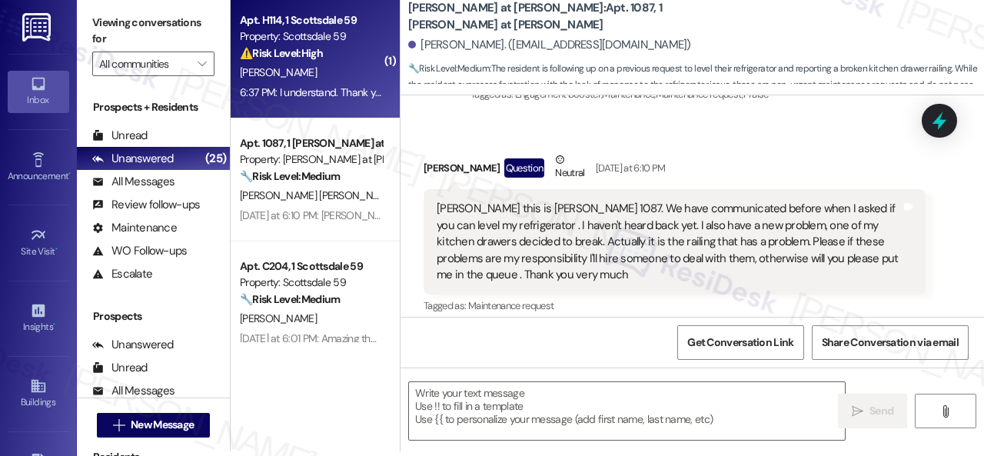
type textarea "Fetching suggested responses. Please feel free to read through the conversation…"
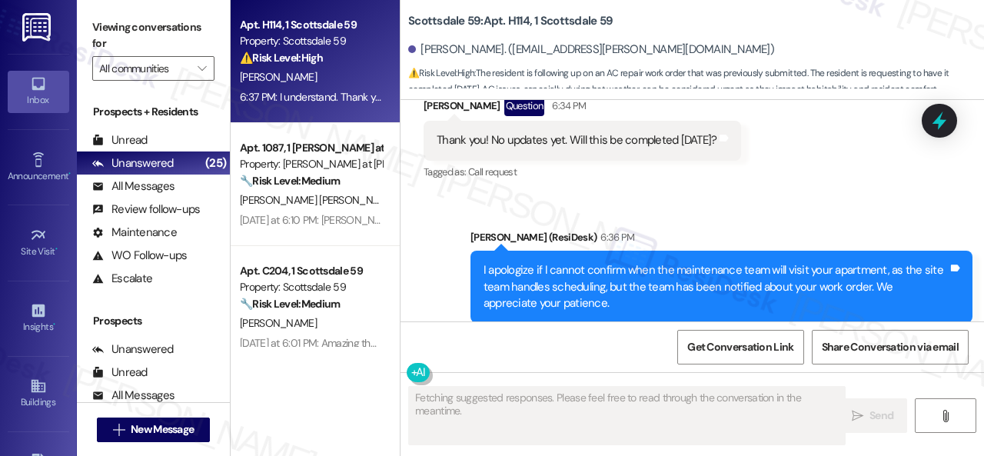
scroll to position [1677, 0]
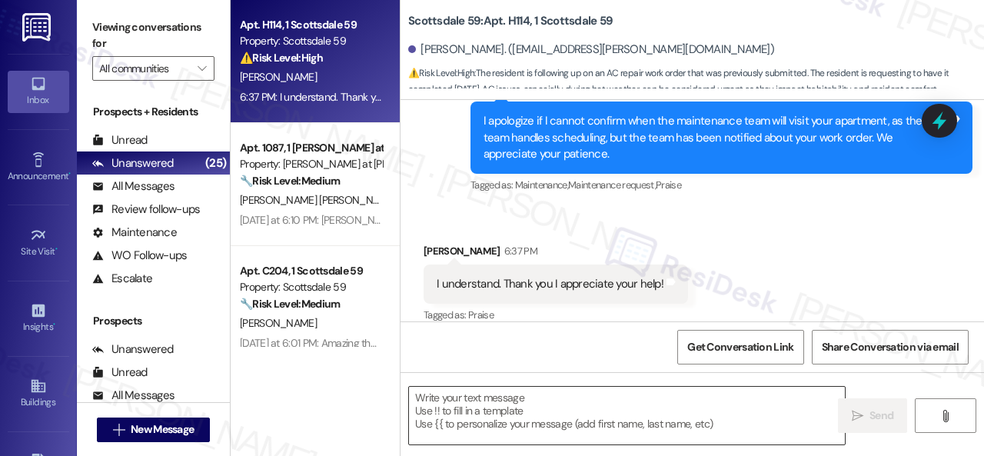
click at [527, 406] on textarea at bounding box center [627, 416] width 436 height 58
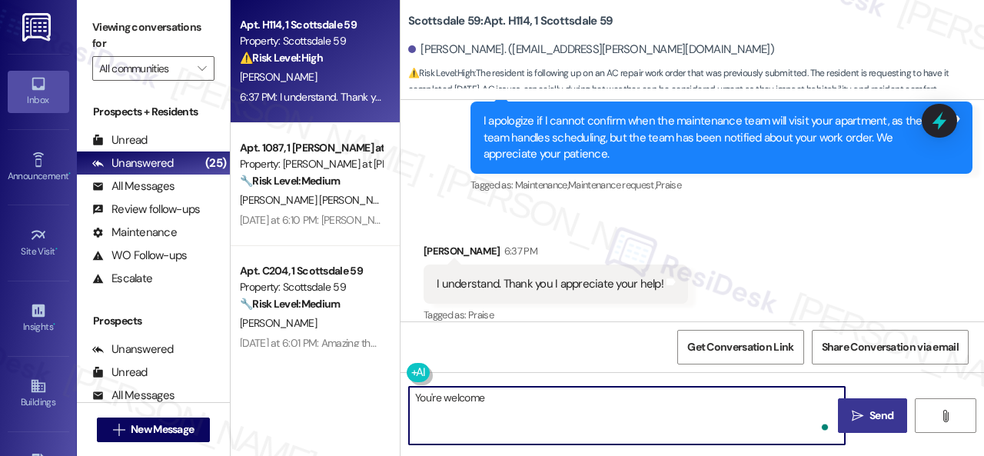
type textarea "You're welcome."
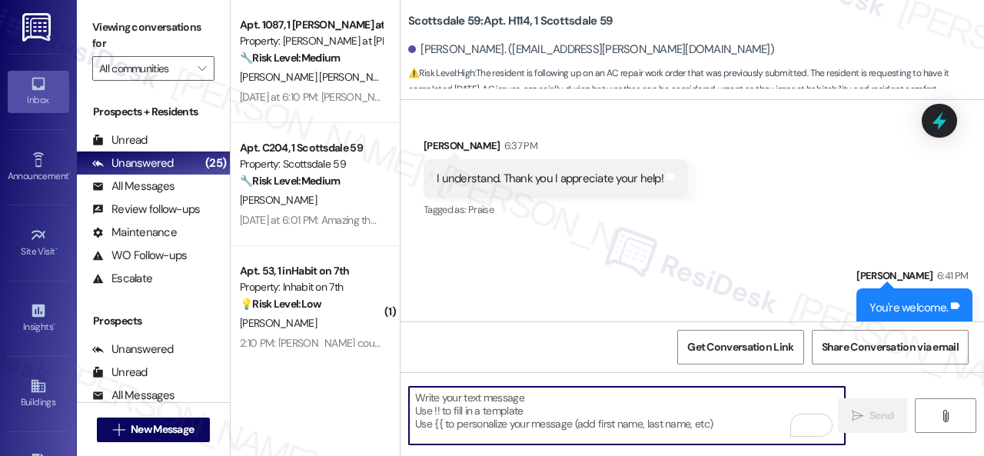
scroll to position [1784, 0]
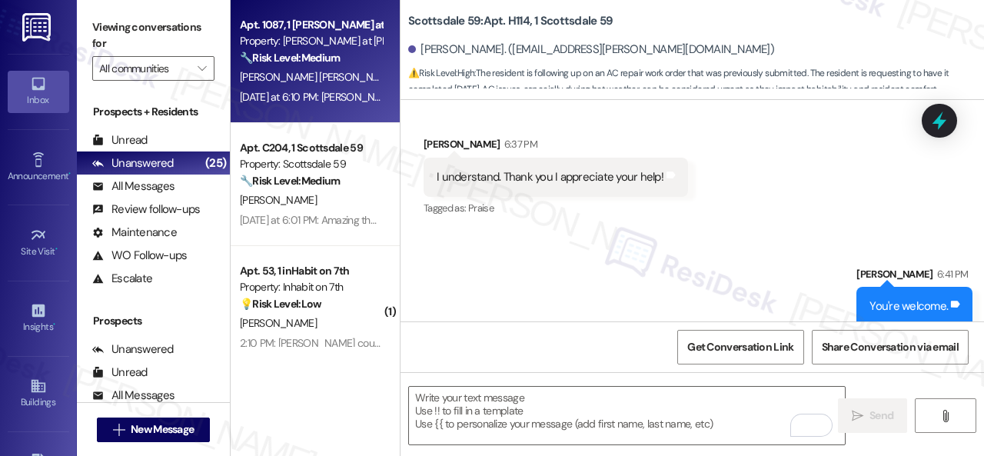
click at [340, 81] on div "[PERSON_NAME] [PERSON_NAME]" at bounding box center [310, 77] width 145 height 19
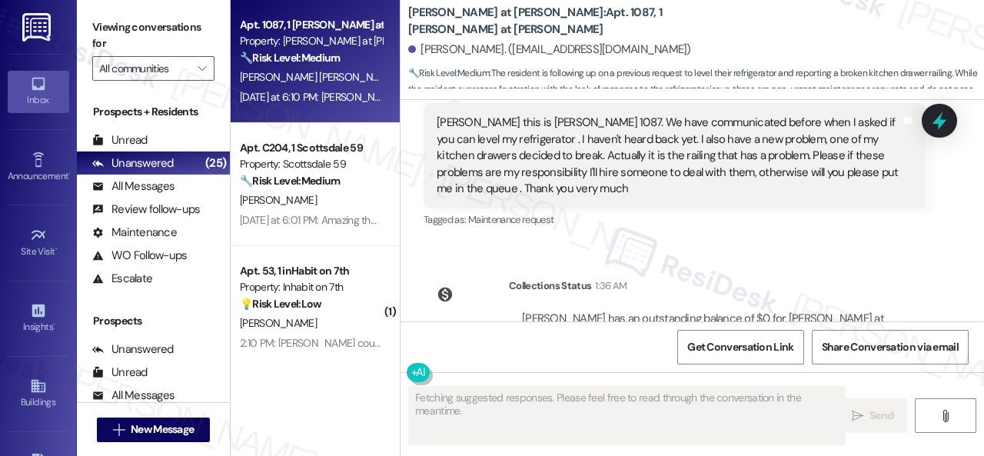
scroll to position [1191, 0]
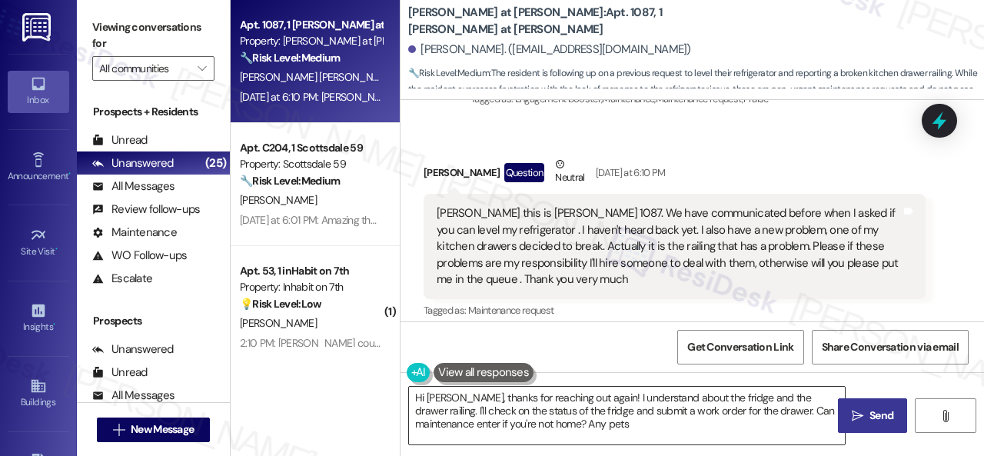
type textarea "Hi Maria, thanks for reaching out again! I understand about the fridge and the …"
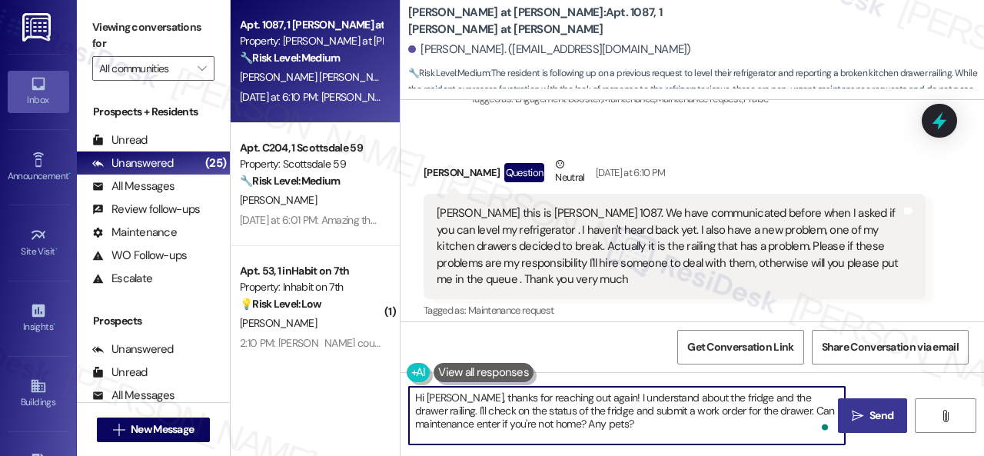
drag, startPoint x: 820, startPoint y: 395, endPoint x: 741, endPoint y: 408, distance: 79.4
click at [741, 408] on textarea "Hi Maria, thanks for reaching out again! I understand about the fridge and the …" at bounding box center [627, 416] width 436 height 58
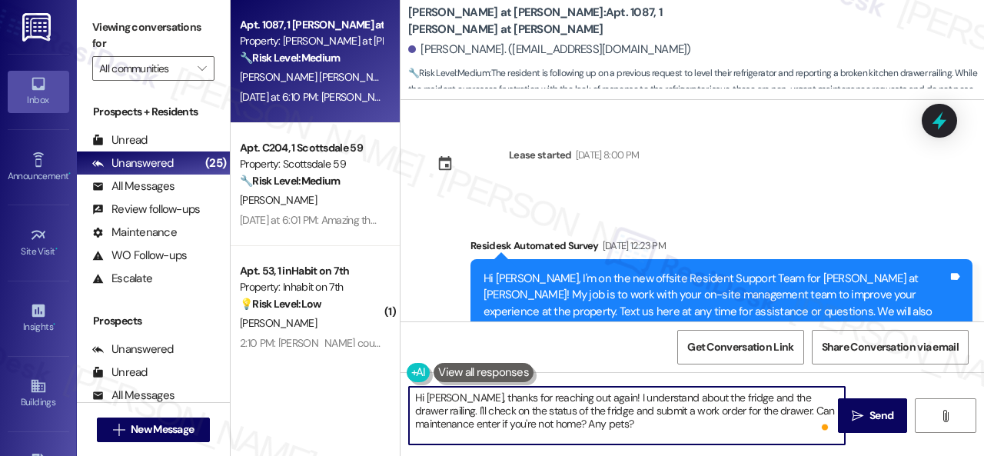
scroll to position [1191, 0]
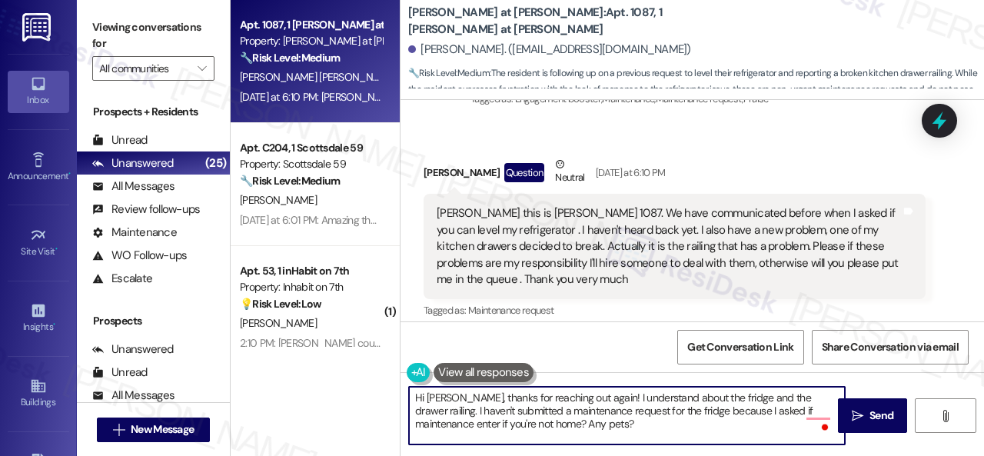
drag, startPoint x: 495, startPoint y: 425, endPoint x: 551, endPoint y: 424, distance: 55.4
click at [551, 424] on textarea "Hi [PERSON_NAME], thanks for reaching out again! I understand about the fridge …" at bounding box center [627, 416] width 436 height 58
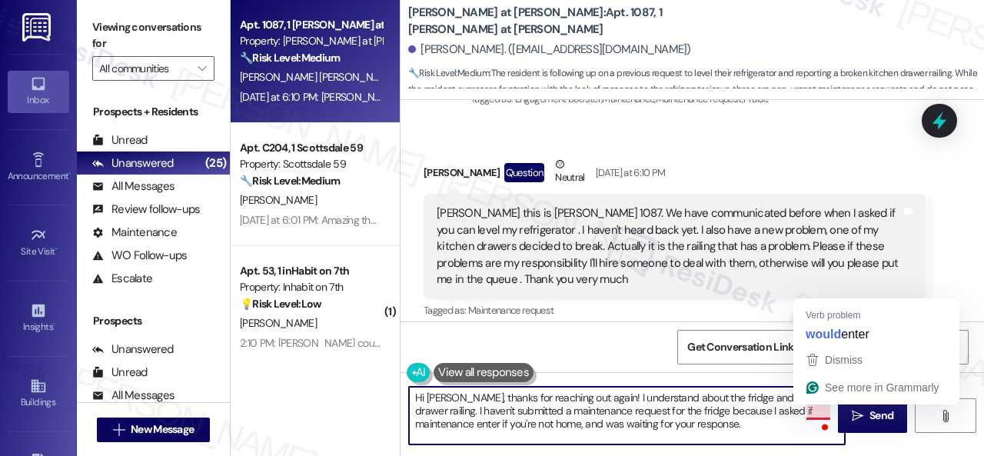
click at [814, 410] on textarea "Hi Maria, thanks for reaching out again! I understand about the fridge and the …" at bounding box center [627, 416] width 436 height 58
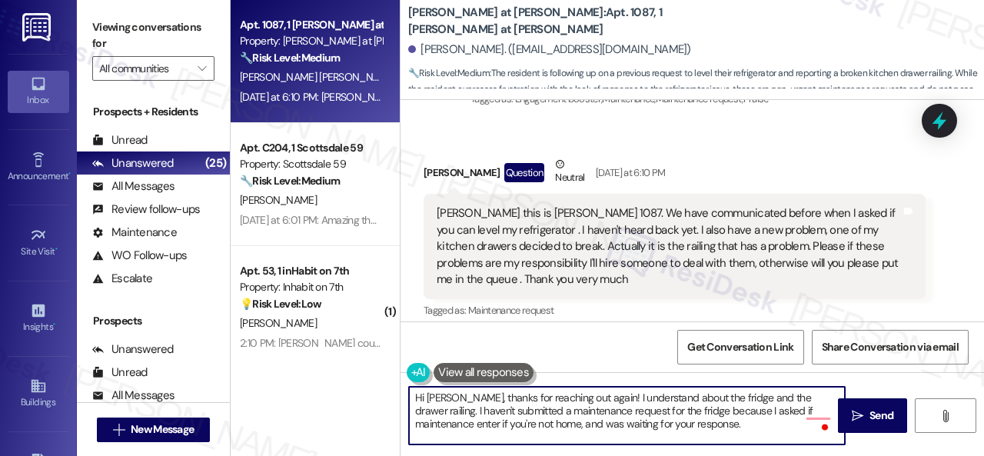
click at [728, 433] on textarea "Hi Maria, thanks for reaching out again! I understand about the fridge and the …" at bounding box center [627, 416] width 436 height 58
click at [809, 408] on textarea "Hi Maria, thanks for reaching out again! I understand about the fridge and the …" at bounding box center [627, 416] width 436 height 58
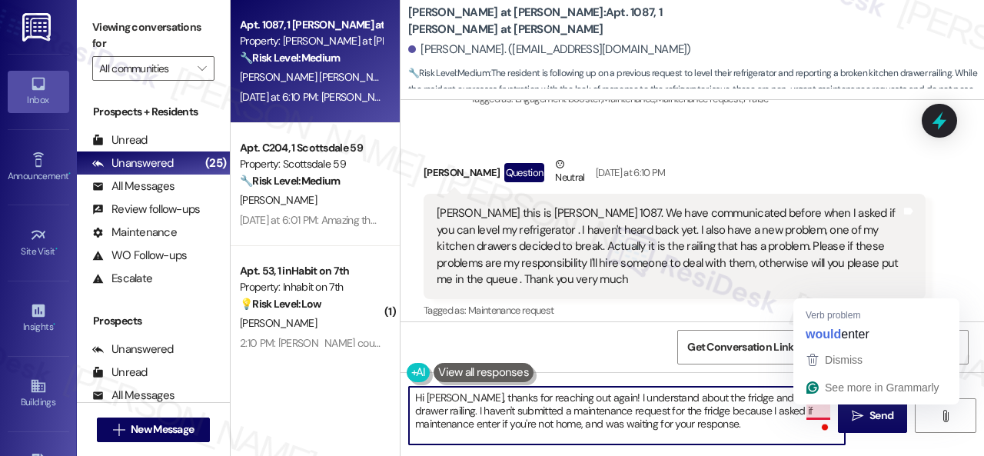
click at [802, 411] on textarea "Hi Maria, thanks for reaching out again! I understand about the fridge and the …" at bounding box center [627, 416] width 436 height 58
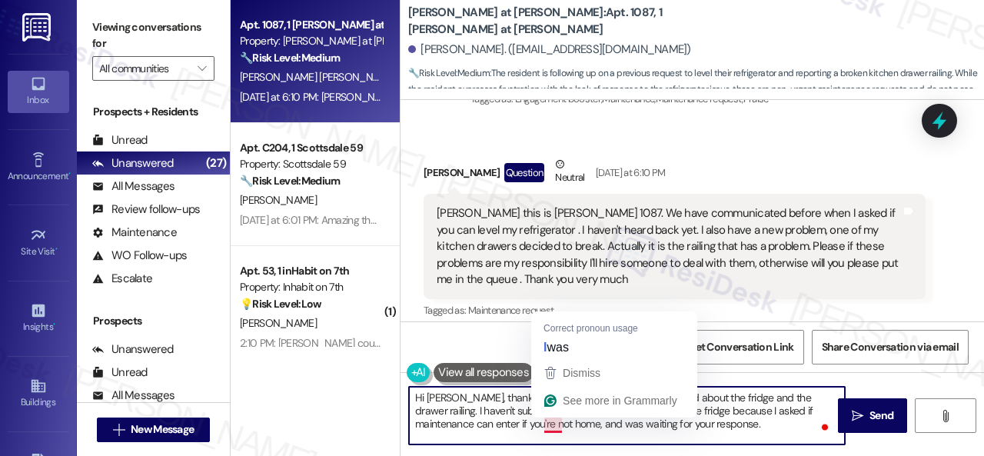
click at [550, 422] on textarea "Hi Maria, thanks for reaching out again! I understand about the fridge and the …" at bounding box center [627, 416] width 436 height 58
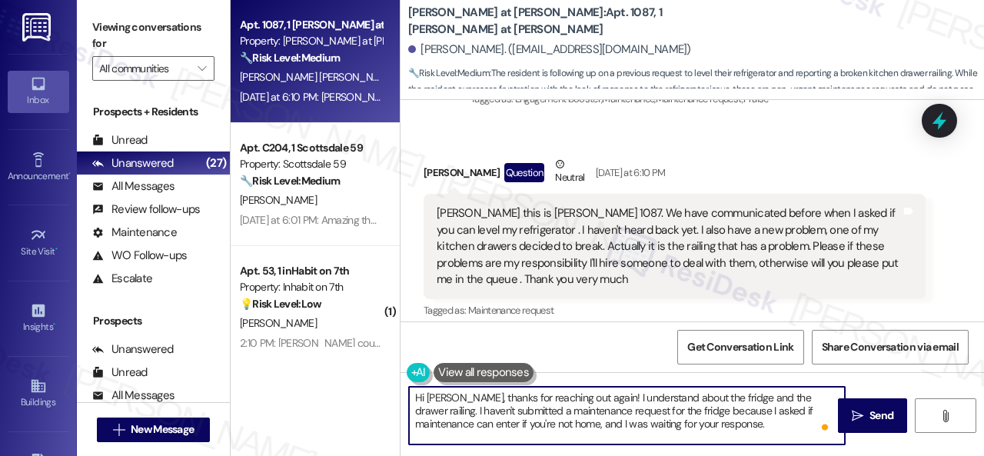
click at [728, 423] on textarea "Hi Maria, thanks for reaching out again! I understand about the fridge and the …" at bounding box center [627, 416] width 436 height 58
click at [683, 421] on textarea "Hi Maria, thanks for reaching out again! I understand about the fridge and the …" at bounding box center [627, 416] width 436 height 58
click at [749, 423] on textarea "Hi Maria, thanks for reaching out again! I understand about the fridge and the …" at bounding box center [627, 416] width 436 height 58
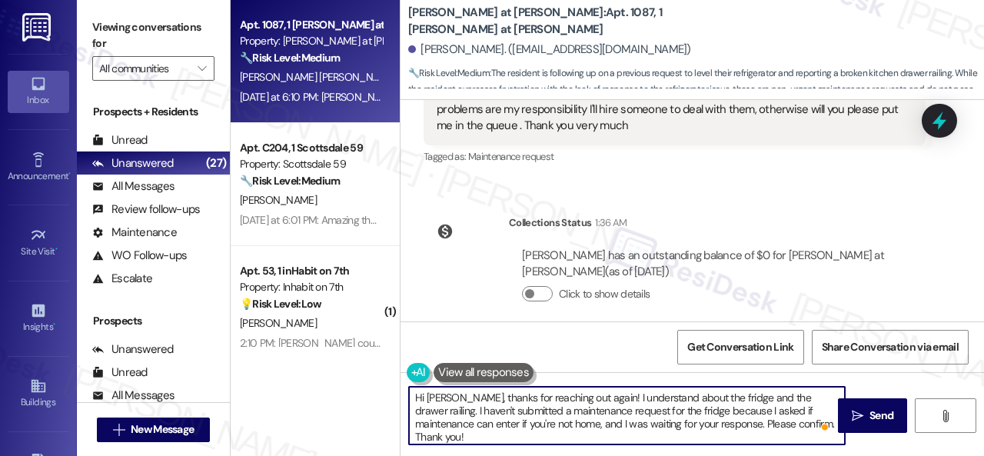
scroll to position [5, 0]
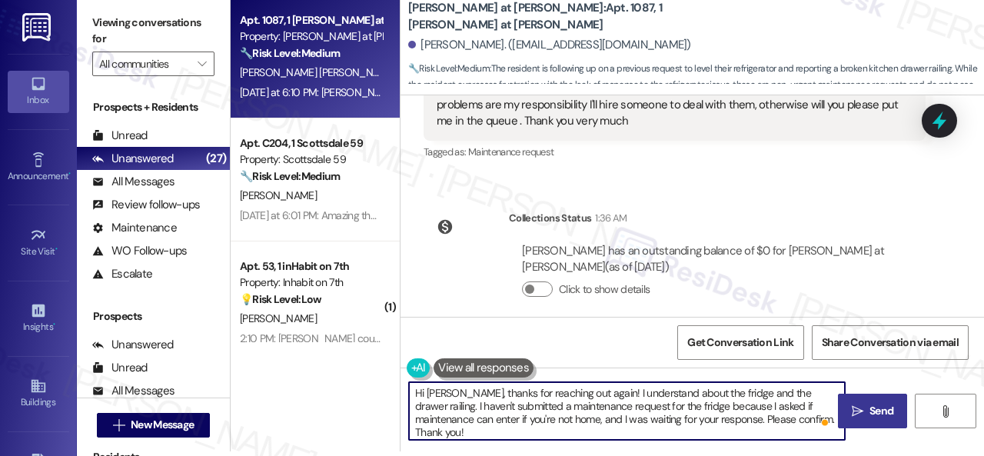
type textarea "Hi Maria, thanks for reaching out again! I understand about the fridge and the …"
click at [874, 415] on span "Send" at bounding box center [882, 411] width 24 height 16
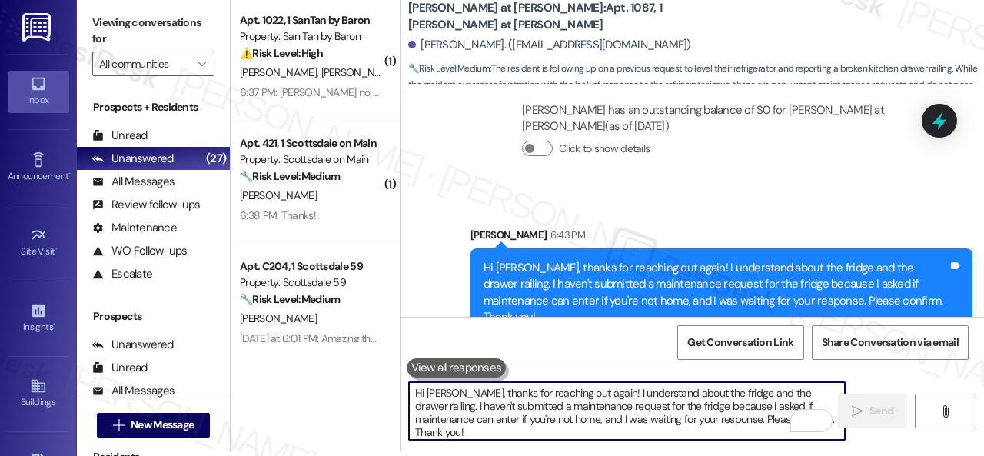
click at [541, 410] on textarea "Hi Maria, thanks for reaching out again! I understand about the fridge and the …" at bounding box center [627, 411] width 436 height 58
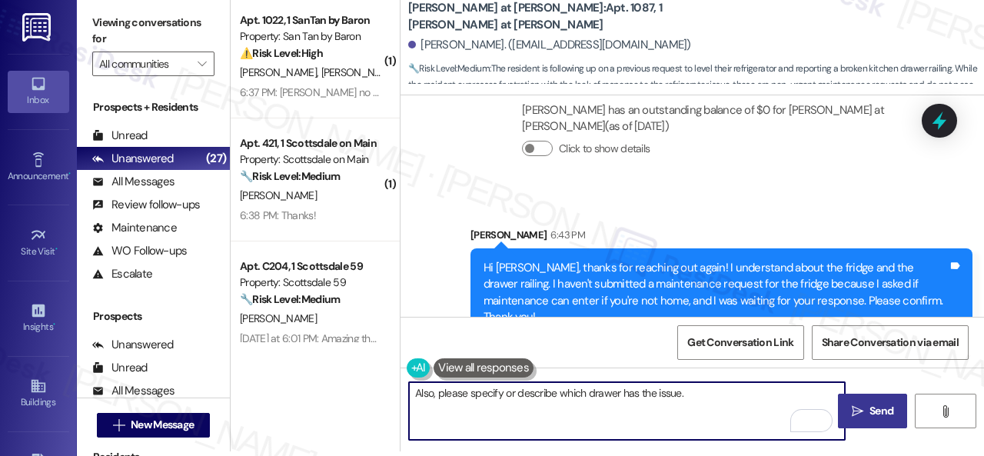
type textarea "Also, please specify or describe which drawer has the issue."
click at [883, 408] on span "Send" at bounding box center [882, 411] width 24 height 16
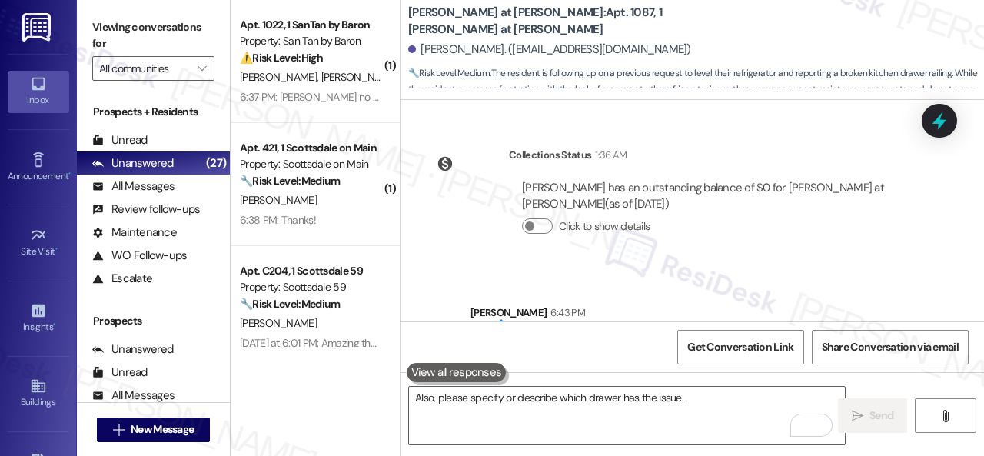
scroll to position [1592, 0]
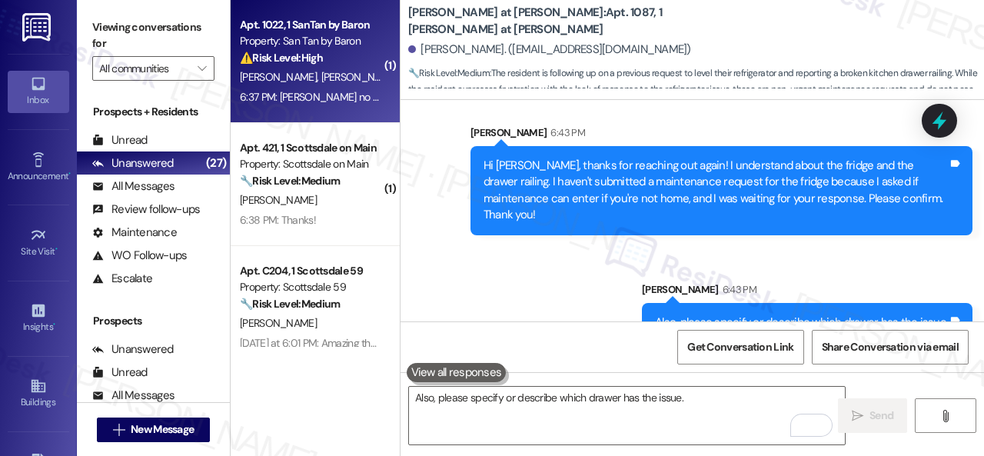
click at [364, 72] on div "A. Alemdar S. Alemdar" at bounding box center [310, 77] width 145 height 19
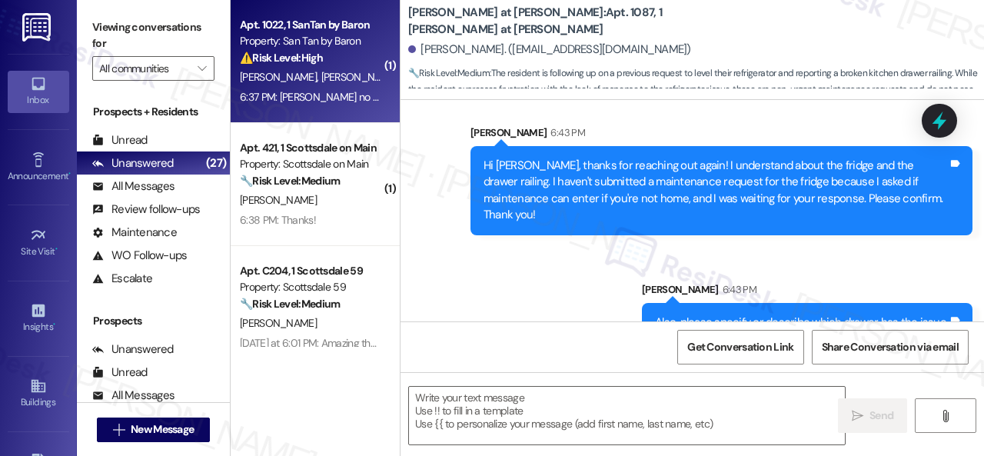
type textarea "Fetching suggested responses. Please feel free to read through the conversation…"
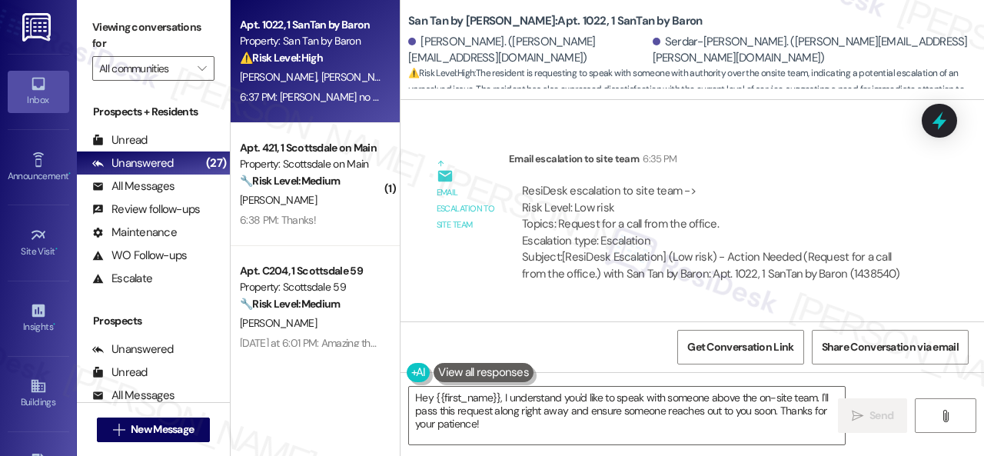
scroll to position [3050, 0]
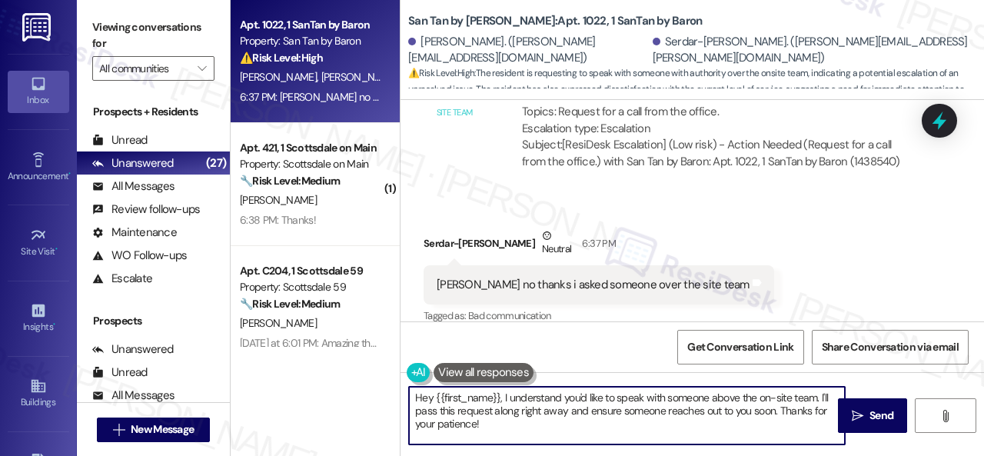
drag, startPoint x: 401, startPoint y: 387, endPoint x: 360, endPoint y: 379, distance: 41.5
click at [361, 375] on div "Apt. 1022, 1 SanTan by Baron Property: San Tan by Baron ⚠️ Risk Level: High The…" at bounding box center [608, 228] width 754 height 456
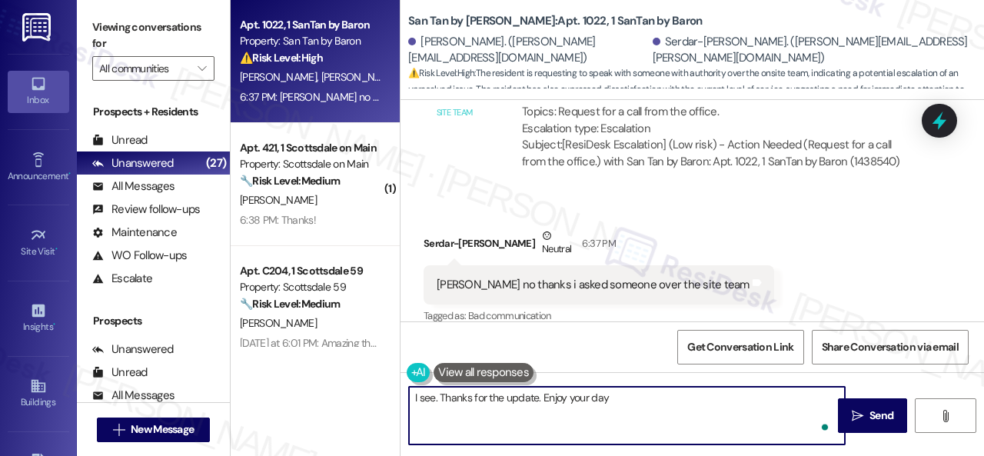
type textarea "I see. Thanks for the update. Enjoy your day!"
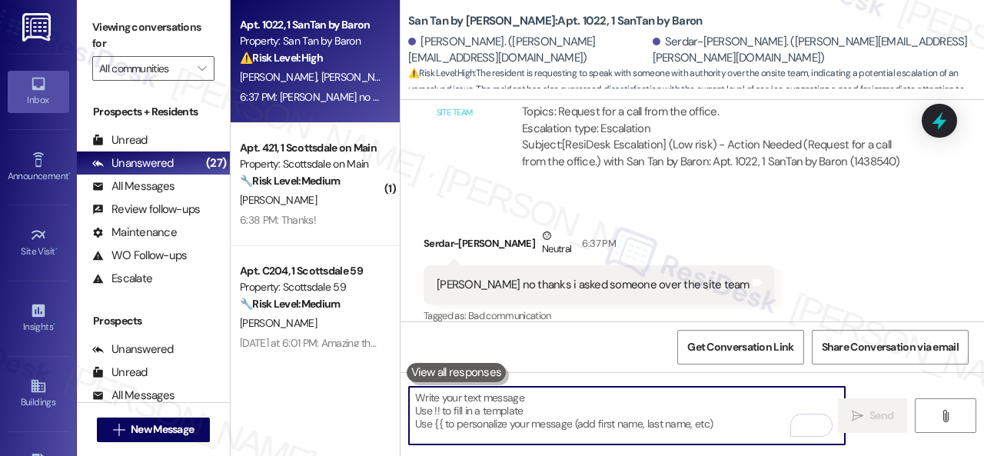
scroll to position [3049, 0]
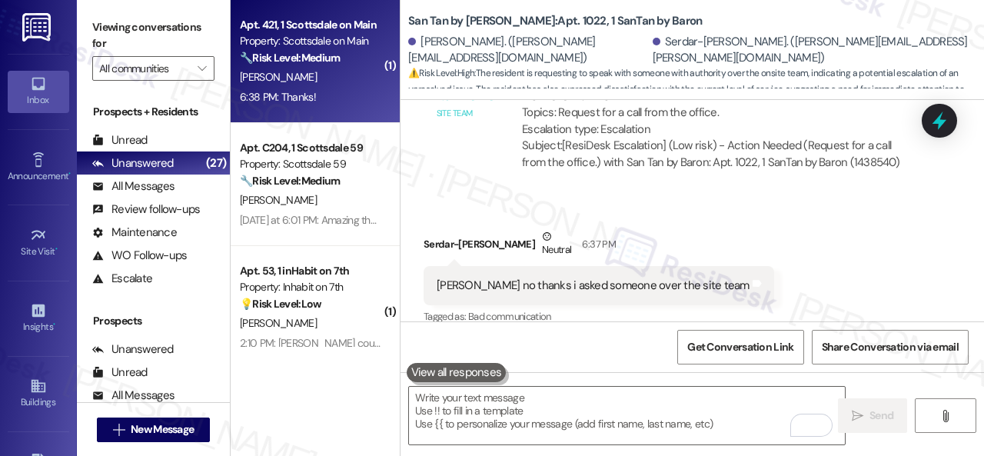
click at [318, 85] on div "R. Reder" at bounding box center [310, 77] width 145 height 19
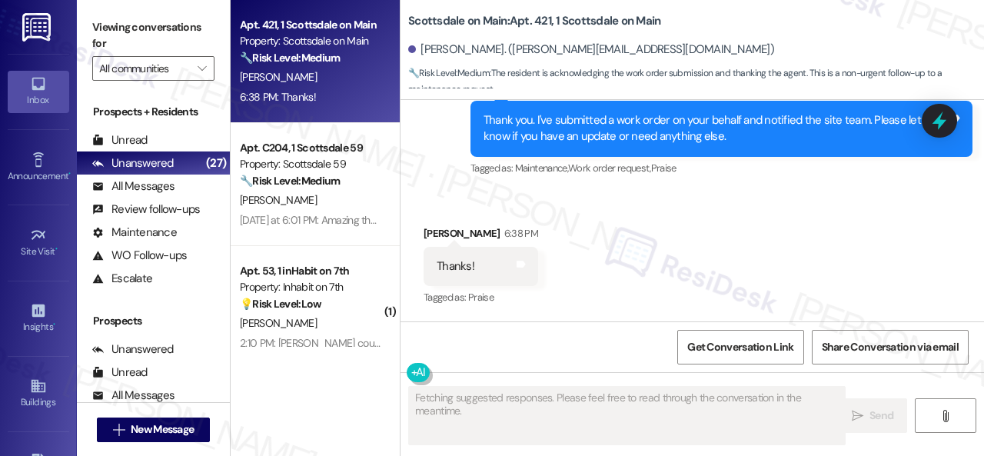
scroll to position [2344, 0]
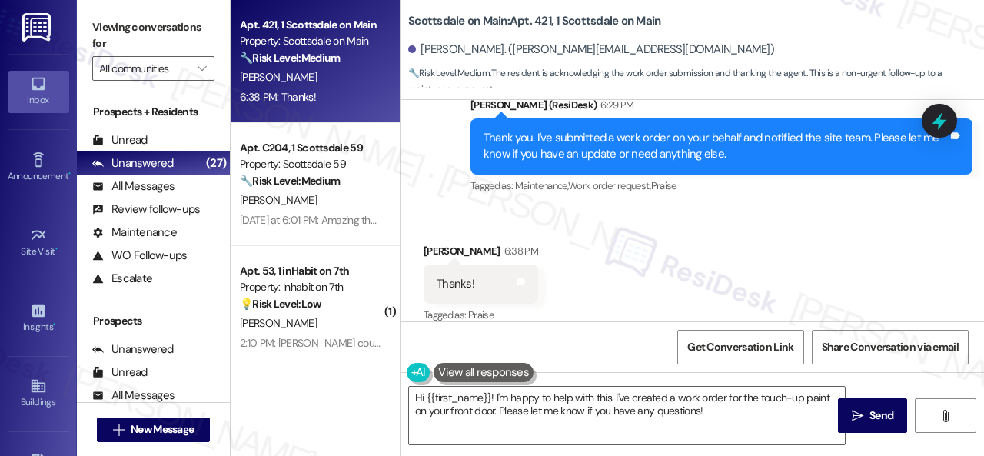
click at [338, 367] on div "Apt. 421, 1 Scottsdale on Main Property: Scottsdale on Main 🔧 Risk Level: Mediu…" at bounding box center [608, 228] width 754 height 456
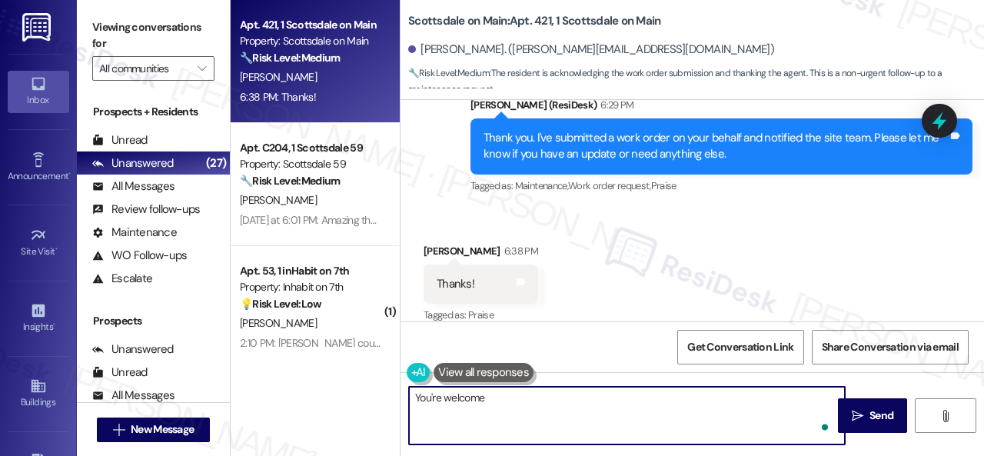
type textarea "You're welcome!"
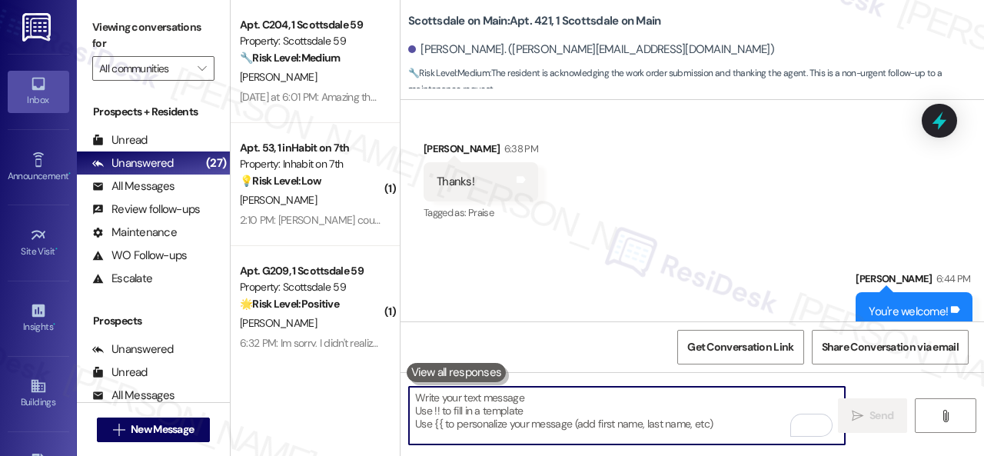
scroll to position [2451, 0]
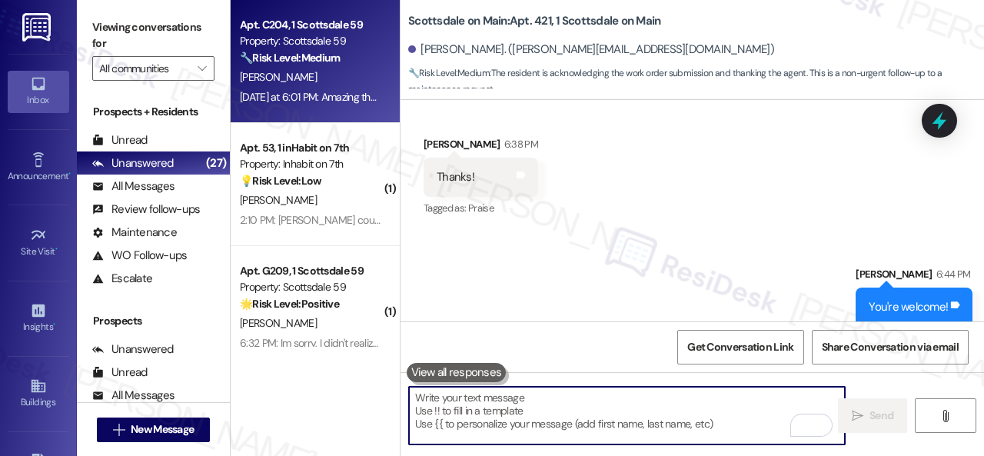
click at [349, 69] on div "R. Schlaefli" at bounding box center [310, 77] width 145 height 19
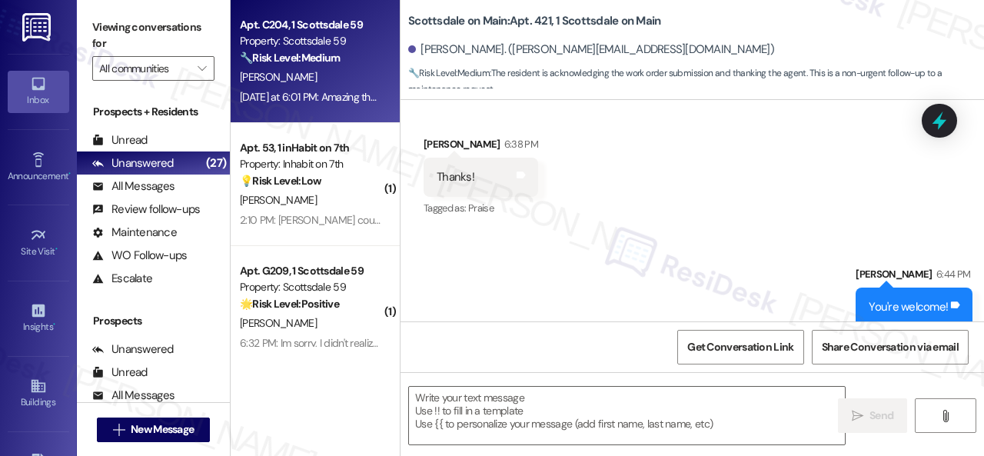
type textarea "Fetching suggested responses. Please feel free to read through the conversation…"
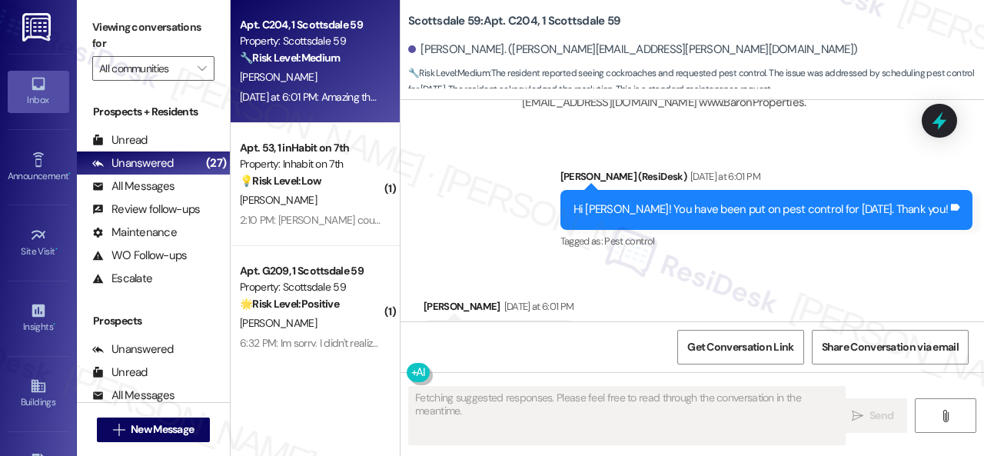
scroll to position [2112, 0]
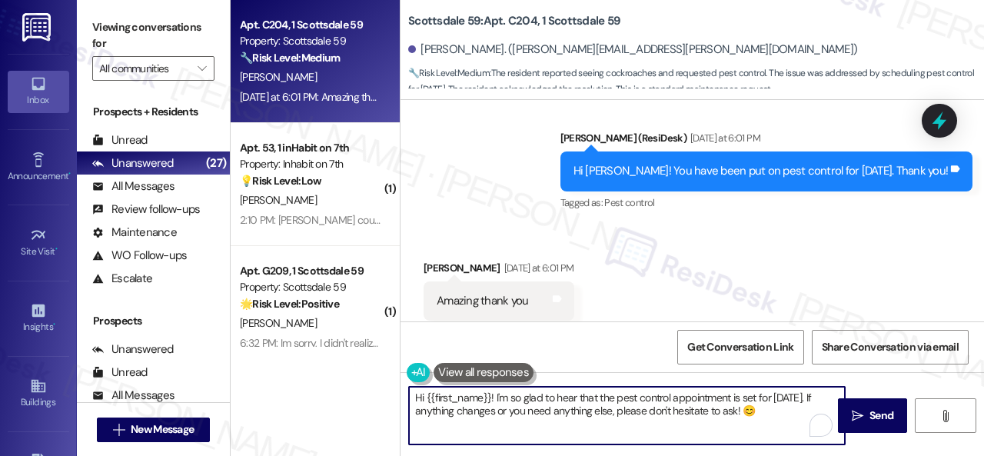
drag, startPoint x: 798, startPoint y: 408, endPoint x: 298, endPoint y: 350, distance: 504.0
click at [344, 350] on div "Apt. C204, 1 Scottsdale 59 Property: Scottsdale 59 🔧 Risk Level: Medium The res…" at bounding box center [608, 228] width 754 height 456
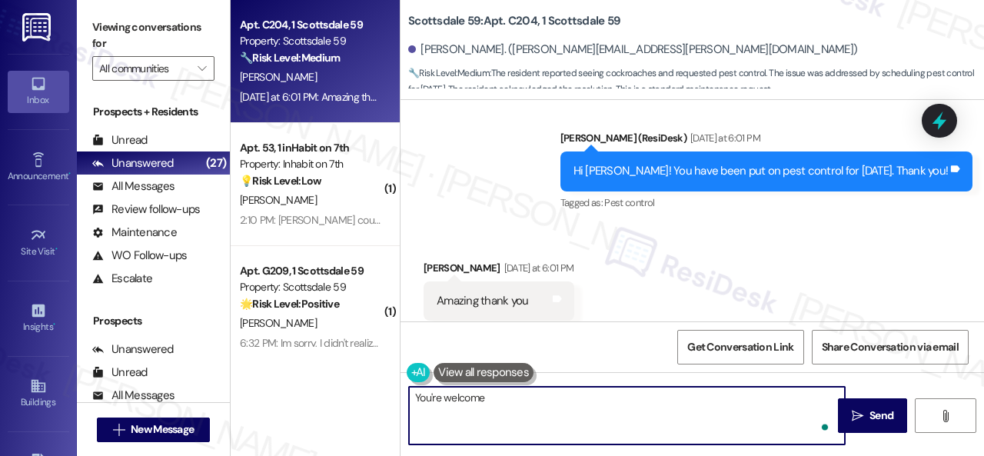
type textarea "You're welcome!"
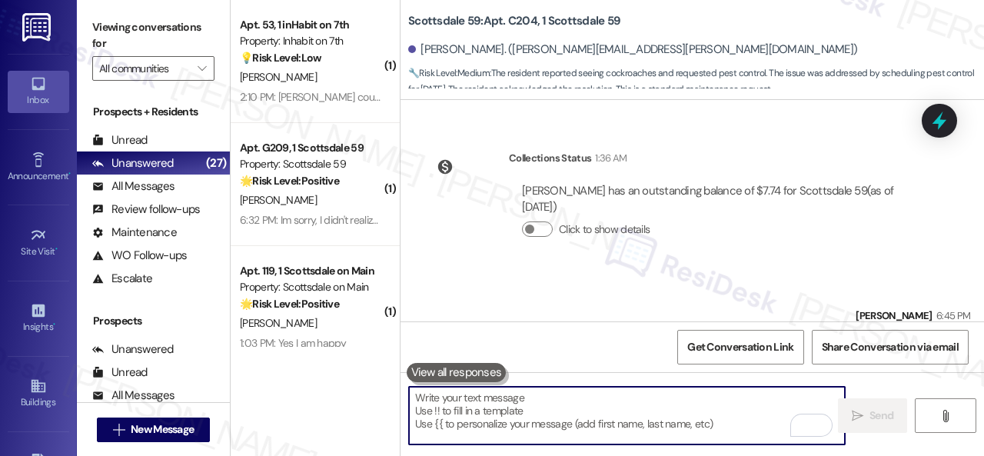
scroll to position [2378, 0]
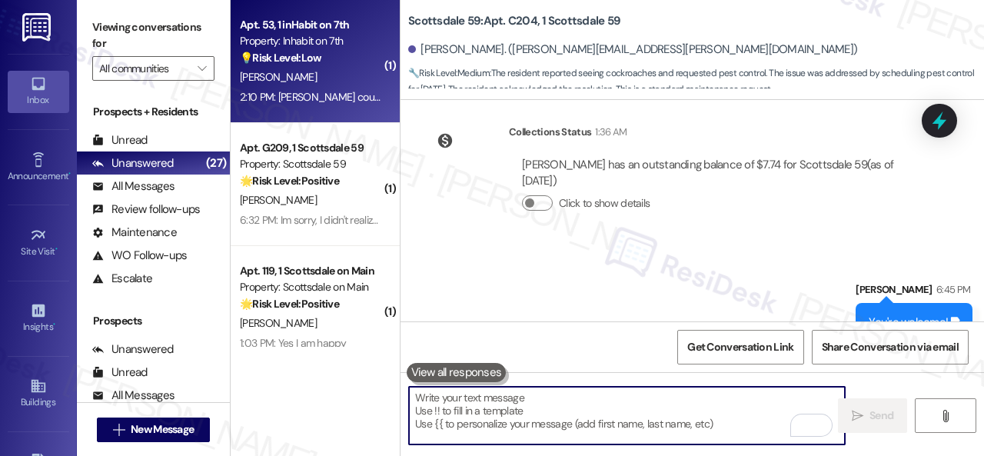
click at [331, 85] on div "T. Coslett" at bounding box center [310, 77] width 145 height 19
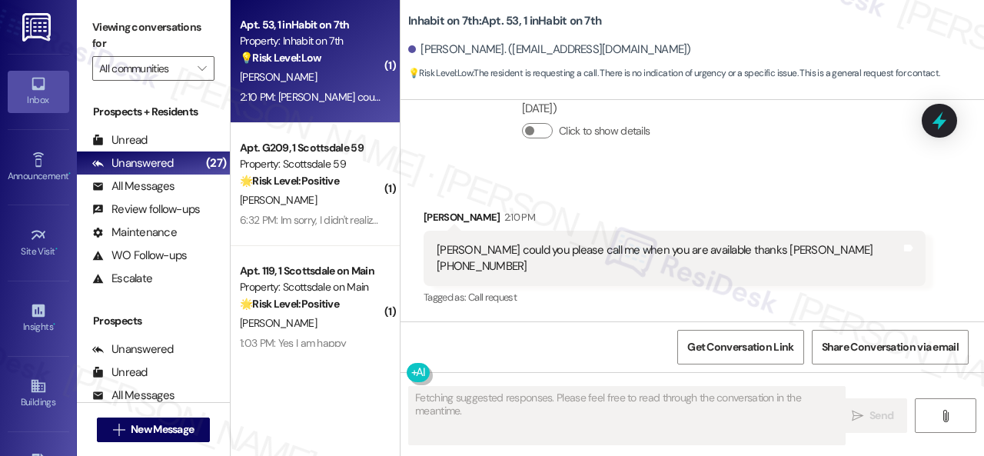
scroll to position [542, 0]
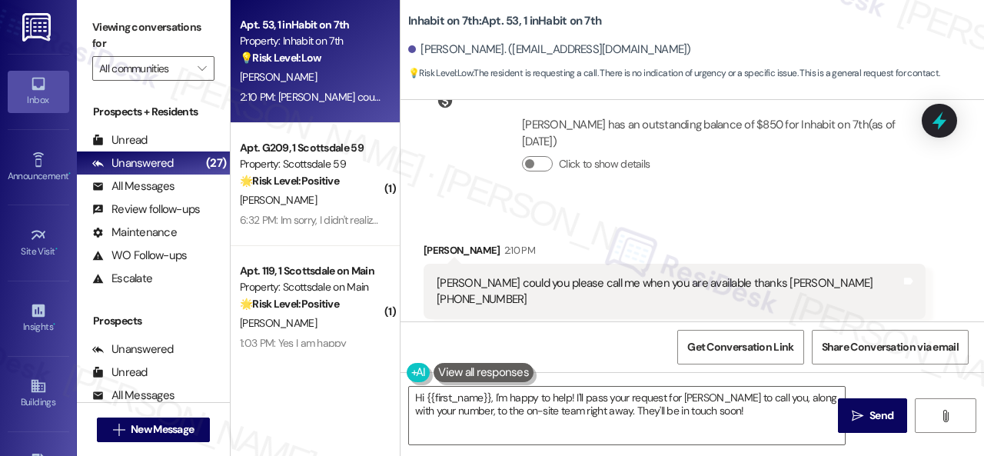
click at [752, 187] on div "Collections Status 1:36 AM Todd Coslett has an outstanding balance of $850 for …" at bounding box center [674, 139] width 525 height 135
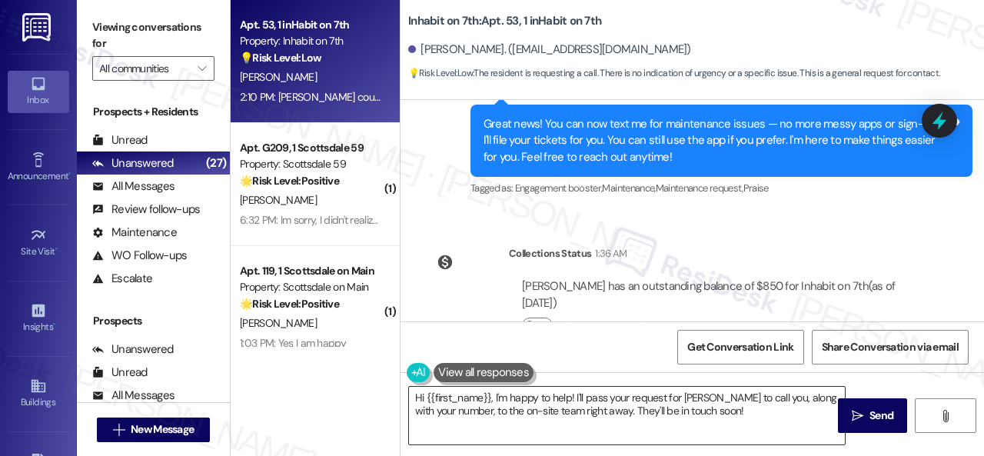
scroll to position [385, 0]
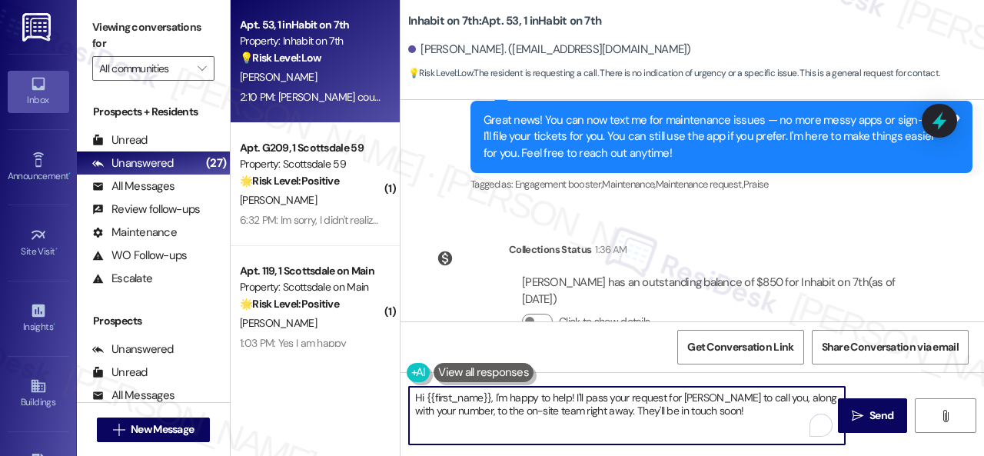
drag, startPoint x: 723, startPoint y: 415, endPoint x: 305, endPoint y: 395, distance: 418.1
click at [305, 395] on div "Apt. 53, 1 inHabit on 7th Property: Inhabit on 7th 💡 Risk Level: Low The reside…" at bounding box center [608, 228] width 754 height 456
paste textarea "! It's nice to meet you. I apologize if I cannot make or accept calls because m…"
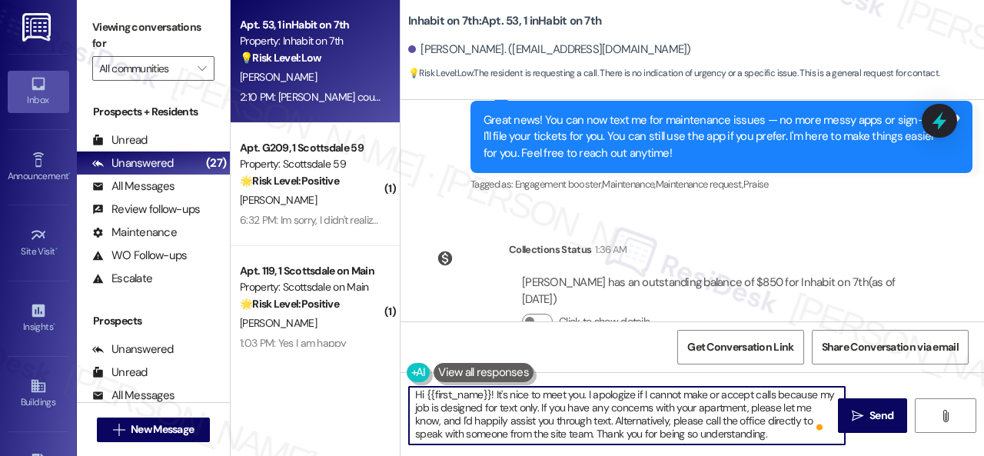
scroll to position [0, 0]
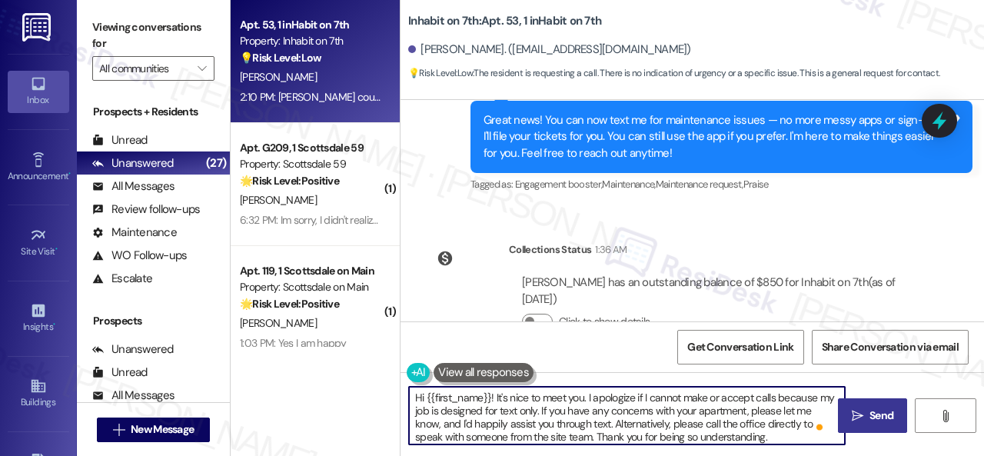
type textarea "Hi {{first_name}}! It's nice to meet you. I apologize if I cannot make or accep…"
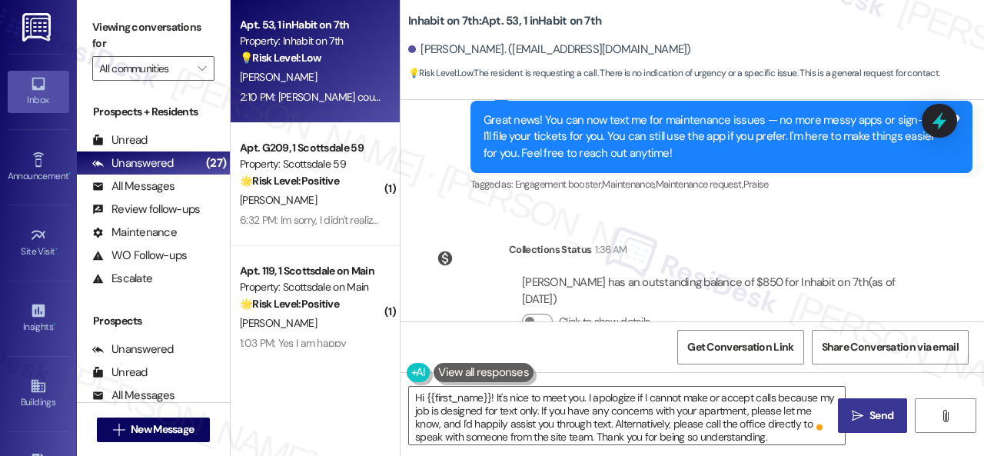
click at [870, 418] on span "Send" at bounding box center [882, 416] width 24 height 16
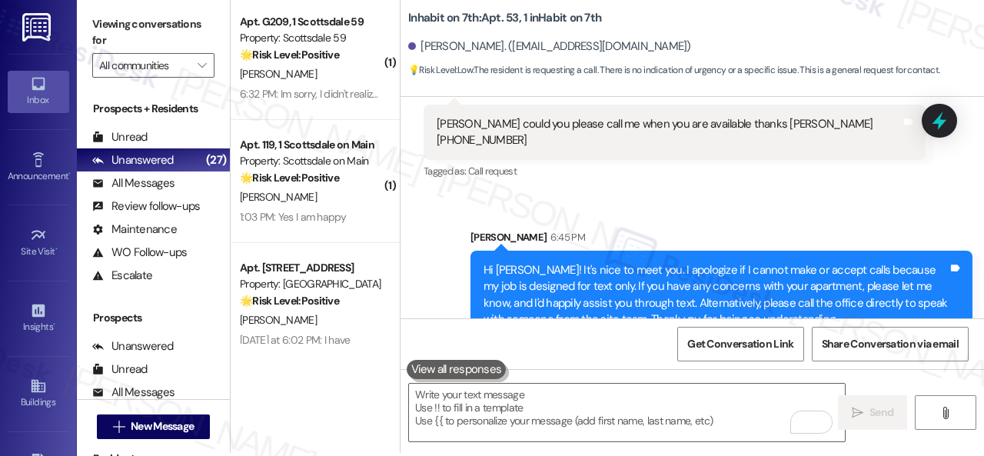
scroll to position [5, 0]
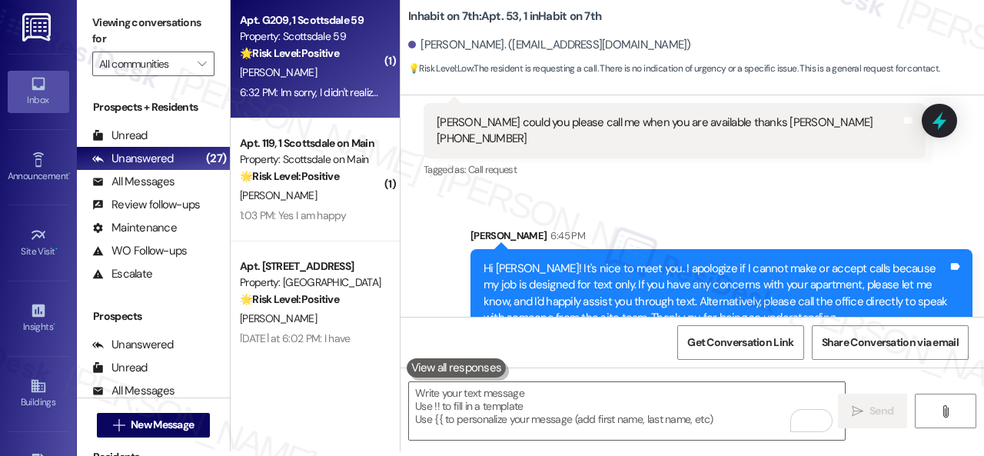
click at [327, 84] on div "6:32 PM: Im sorry, I didn't realize you were an actual person. The initial welc…" at bounding box center [310, 92] width 145 height 19
type textarea "Fetching suggested responses. Please feel free to read through the conversation…"
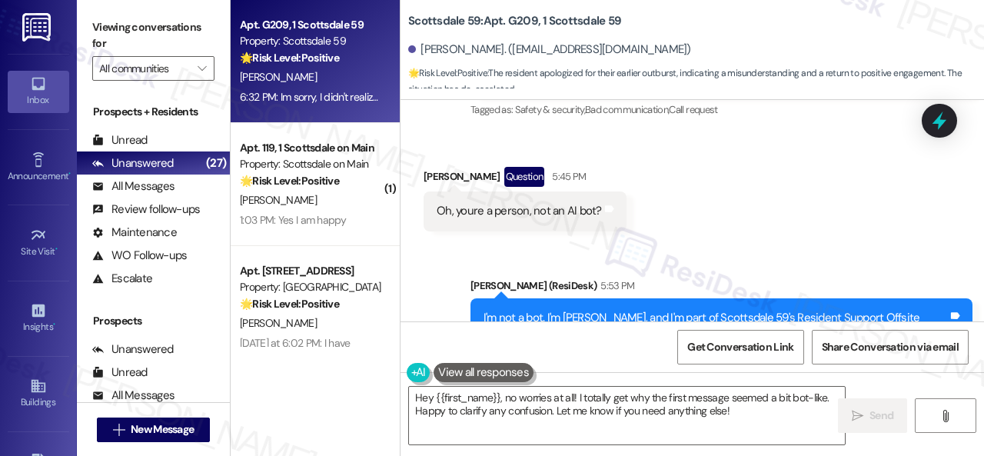
scroll to position [1104, 0]
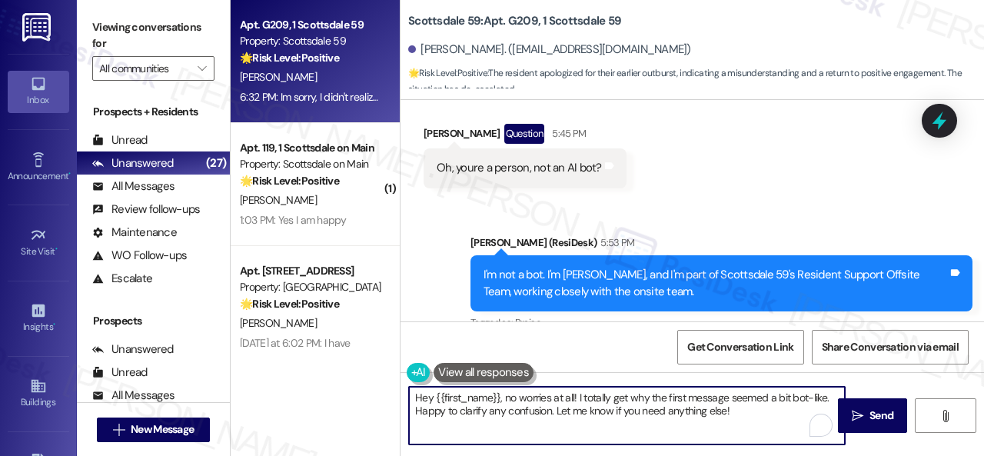
drag, startPoint x: 508, startPoint y: 398, endPoint x: 361, endPoint y: 398, distance: 146.9
click at [361, 398] on div "Apt. G209, 1 Scottsdale 59 Property: Scottsdale 59 🌟 Risk Level: Positive The r…" at bounding box center [608, 228] width 754 height 456
drag, startPoint x: 538, startPoint y: 395, endPoint x: 734, endPoint y: 395, distance: 195.3
click at [734, 395] on textarea "No worries at all! I totally get why the first message seemed a bit bot-like. H…" at bounding box center [627, 416] width 436 height 58
click at [696, 411] on textarea "No worries at all! I totally get it. Happy to clarify any confusion. Let me kno…" at bounding box center [627, 416] width 436 height 58
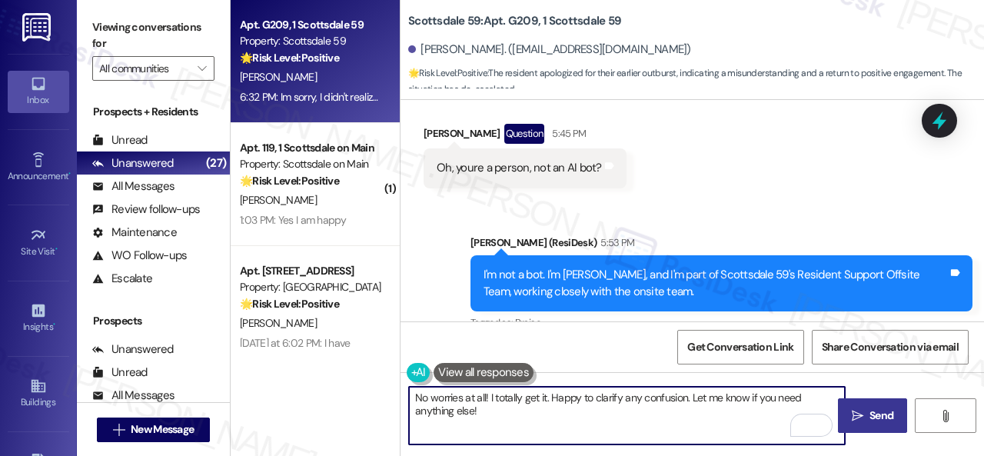
type textarea "No worries at all! I totally get it. Happy to clarify any confusion. Let me kno…"
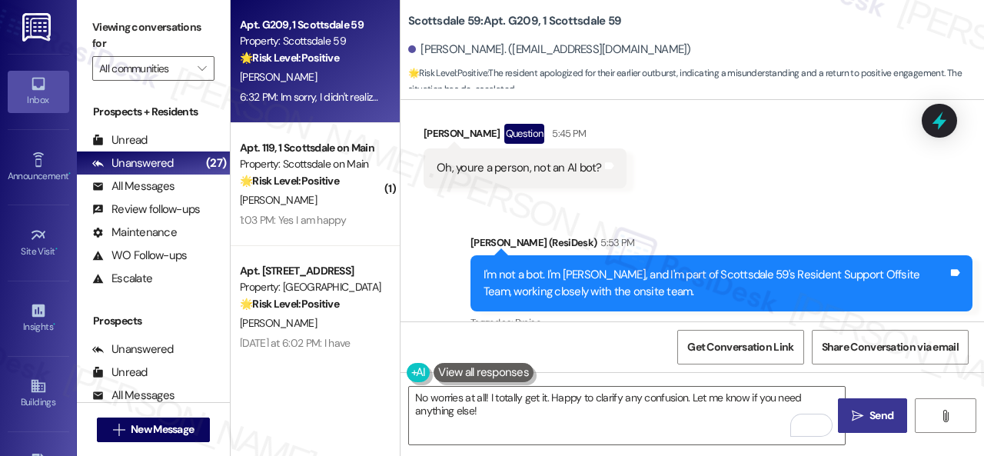
click at [870, 416] on span "Send" at bounding box center [882, 416] width 24 height 16
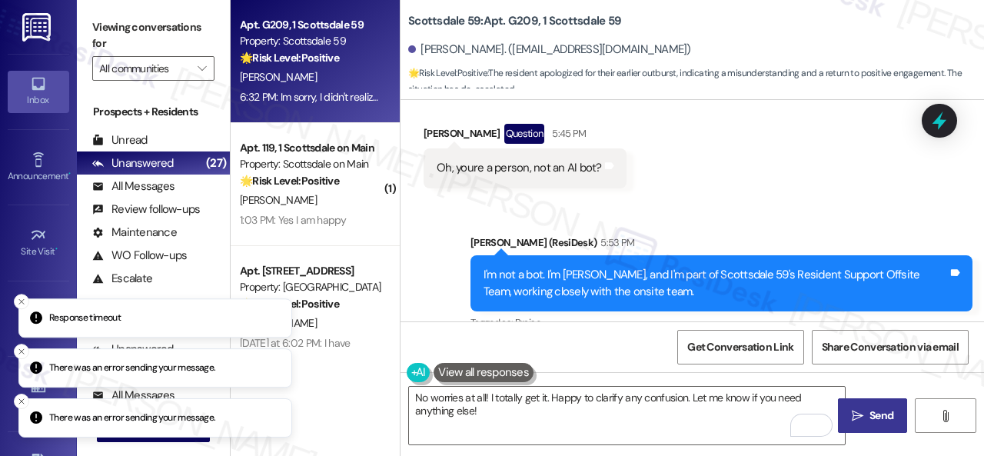
click at [878, 411] on span "Send" at bounding box center [882, 416] width 24 height 16
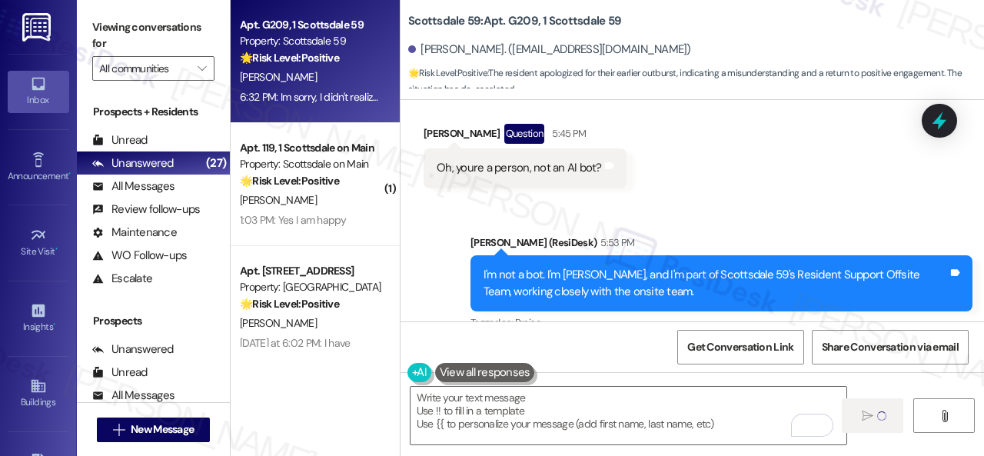
type textarea "Fetching suggested responses. Please feel free to read through the conversation…"
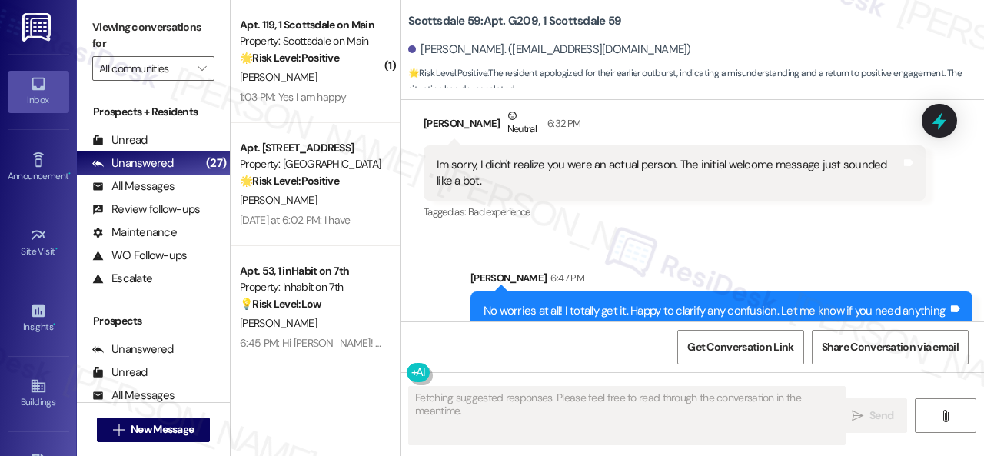
scroll to position [1383, 0]
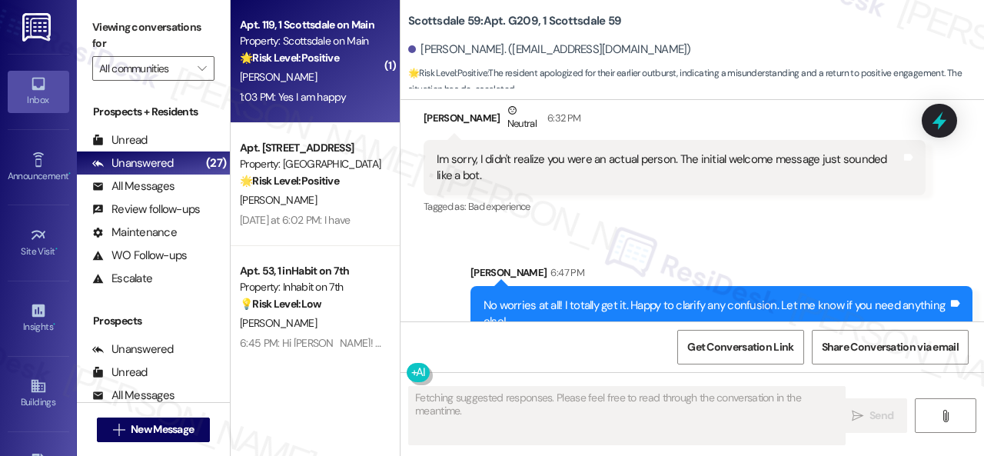
click at [331, 79] on div "J. Schwer" at bounding box center [310, 77] width 145 height 19
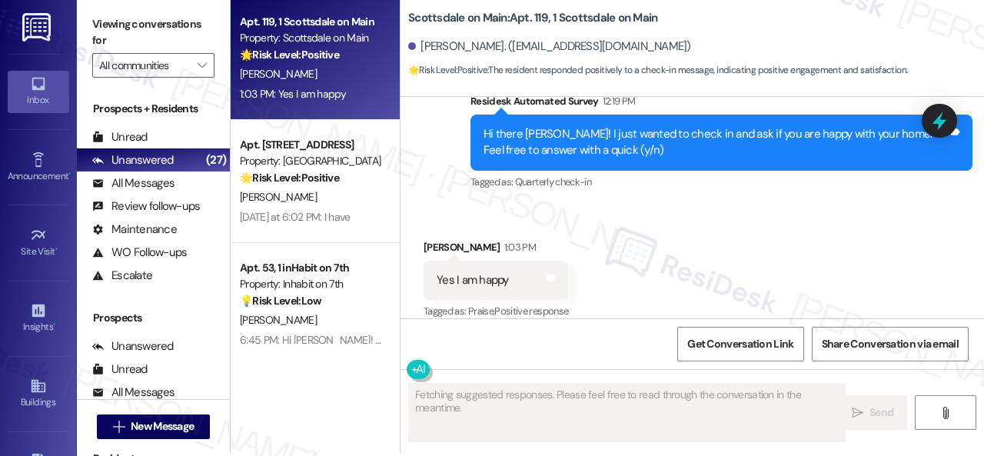
scroll to position [5, 0]
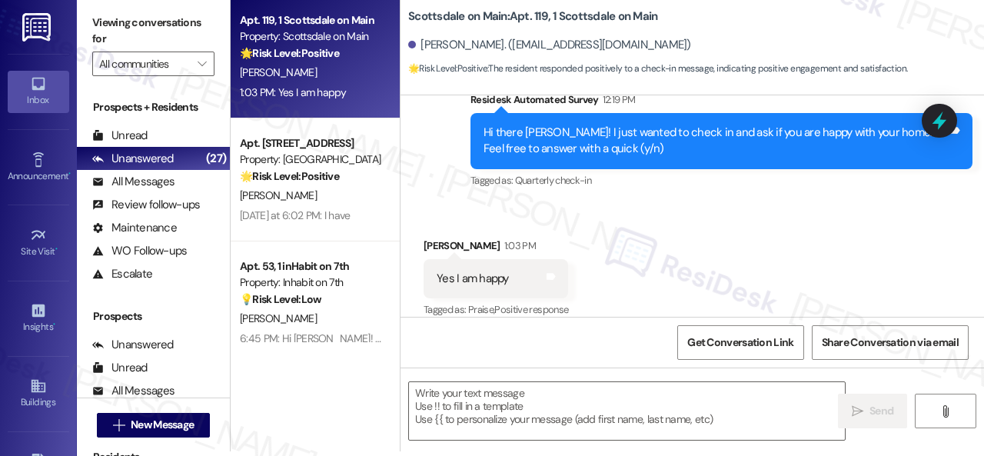
click at [456, 331] on div "Get Conversation Link Share Conversation via email" at bounding box center [693, 342] width 584 height 51
click at [534, 405] on textarea at bounding box center [627, 411] width 436 height 58
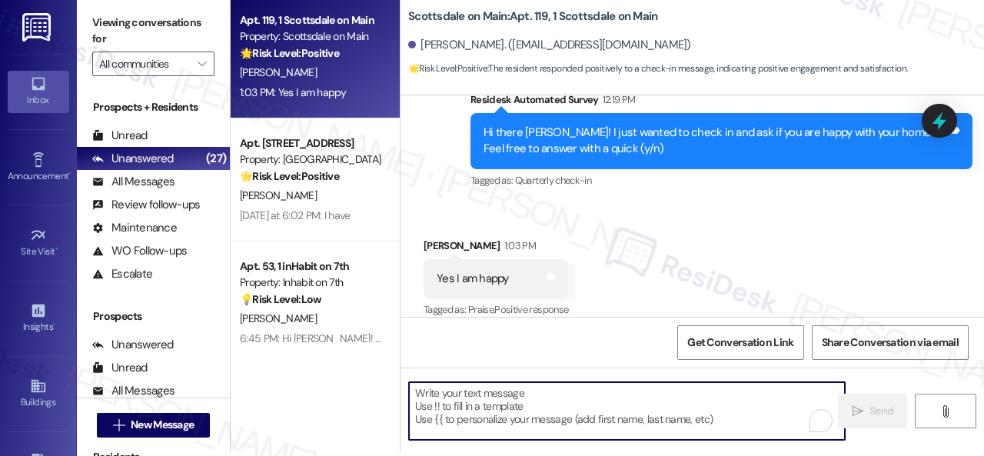
paste textarea "I'm glad you are satisfied with your home. Have you written a review for us bef…"
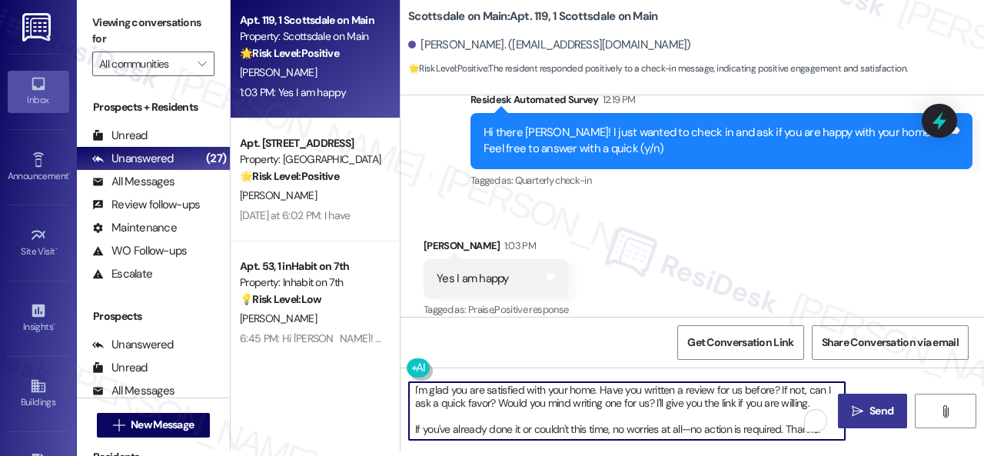
scroll to position [3, 0]
type textarea "I'm glad you are satisfied with your home. Have you written a review for us bef…"
click at [860, 418] on span " Send" at bounding box center [873, 411] width 48 height 16
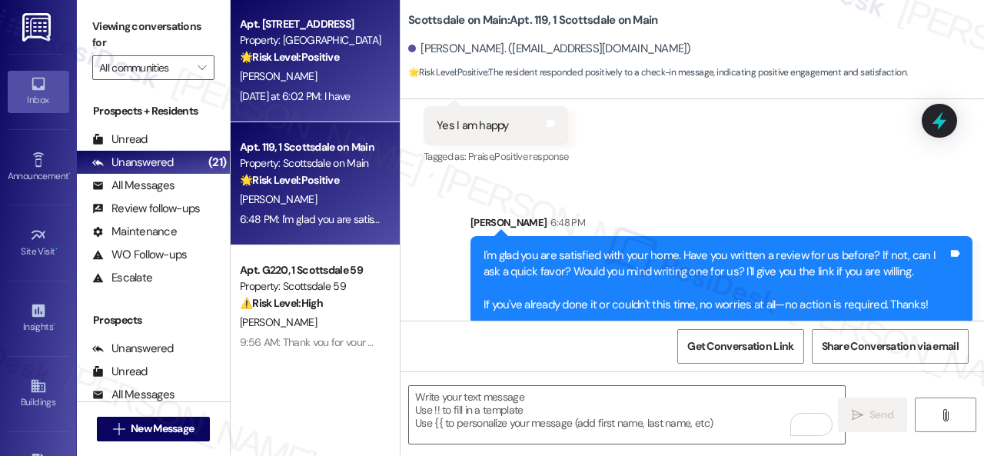
scroll to position [0, 0]
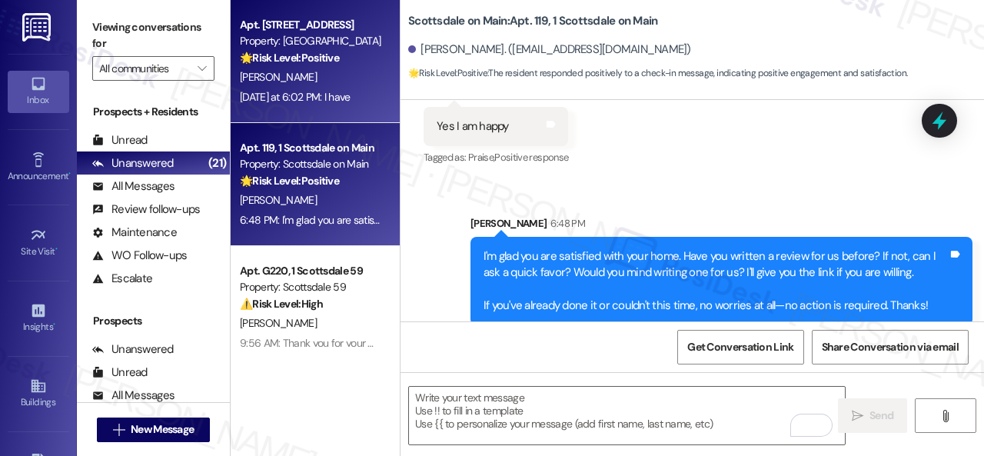
click at [378, 53] on div "Apt. 323, 1 Melrose 3130 Apts LLLP Property: Melrose 🌟 Risk Level: Positive The…" at bounding box center [310, 41] width 145 height 52
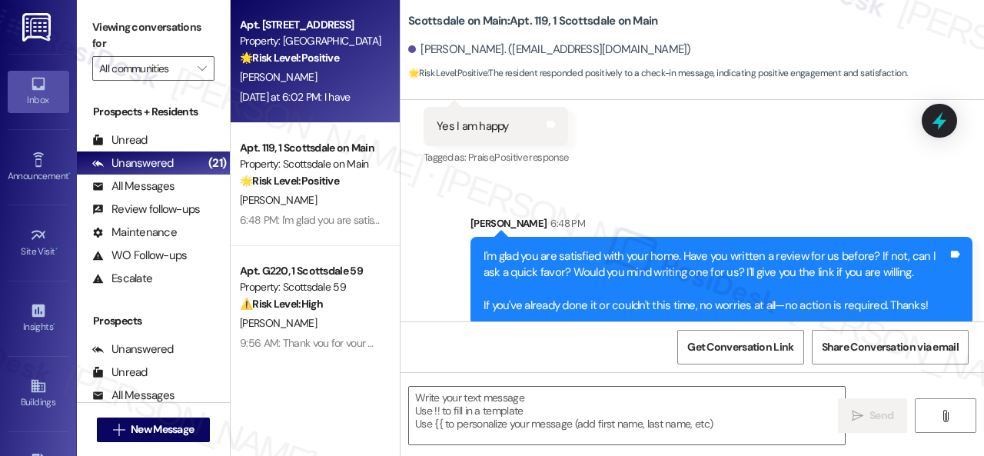
type textarea "Fetching suggested responses. Please feel free to read through the conversation…"
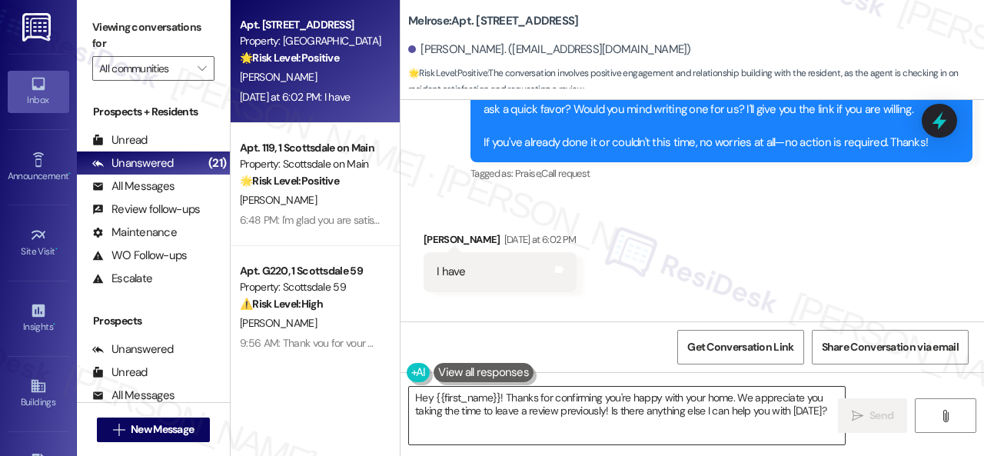
scroll to position [6568, 0]
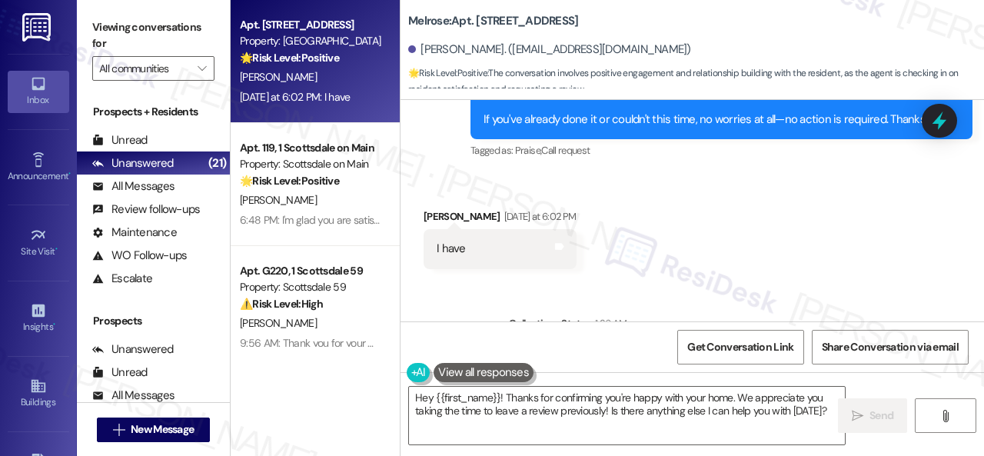
click at [466, 267] on div "Survey, sent via SMS Residesk Automated Survey Mar 17, 2025 at 12:19 PM Hi Jasm…" at bounding box center [693, 210] width 584 height 221
click at [477, 413] on textarea "Hey {{first_name}}! Thanks for confirming you're happy with your home. We appre…" at bounding box center [627, 416] width 436 height 58
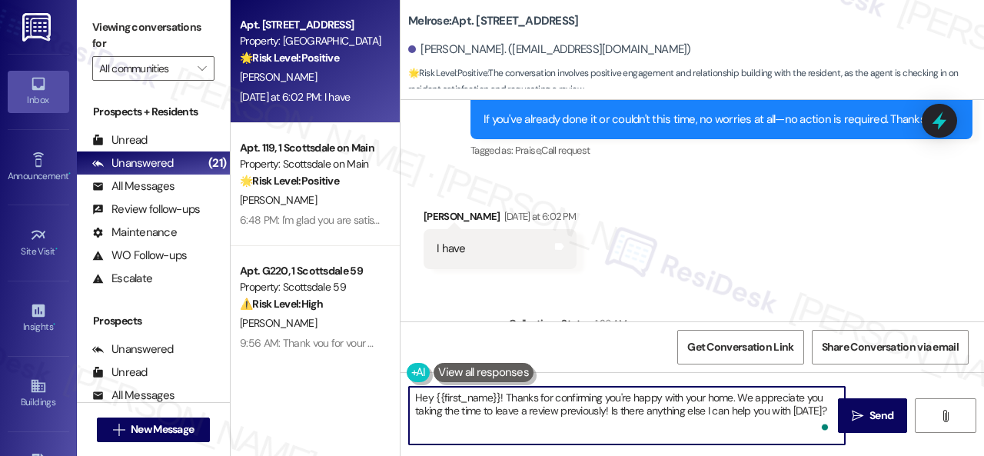
paste textarea "I see. Thank you so much! Enjoy your day!"
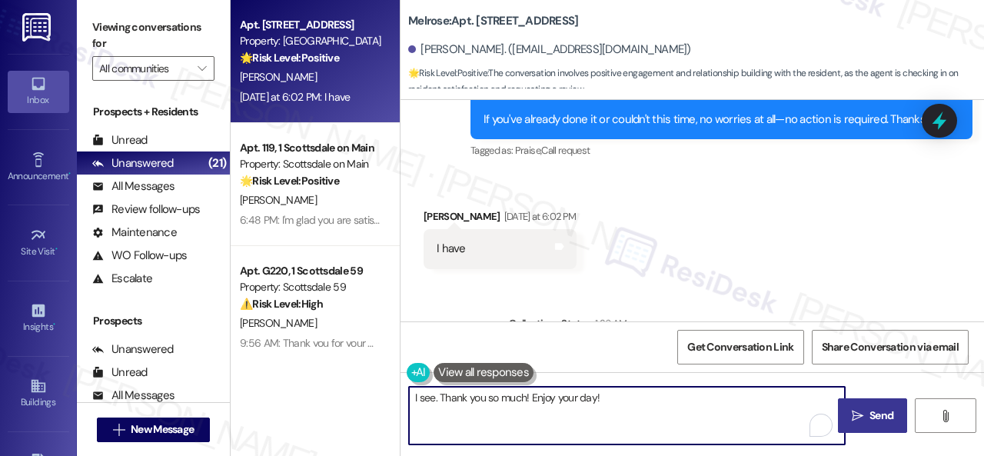
type textarea "I see. Thank you so much! Enjoy your day!"
click at [852, 410] on icon "" at bounding box center [858, 416] width 12 height 12
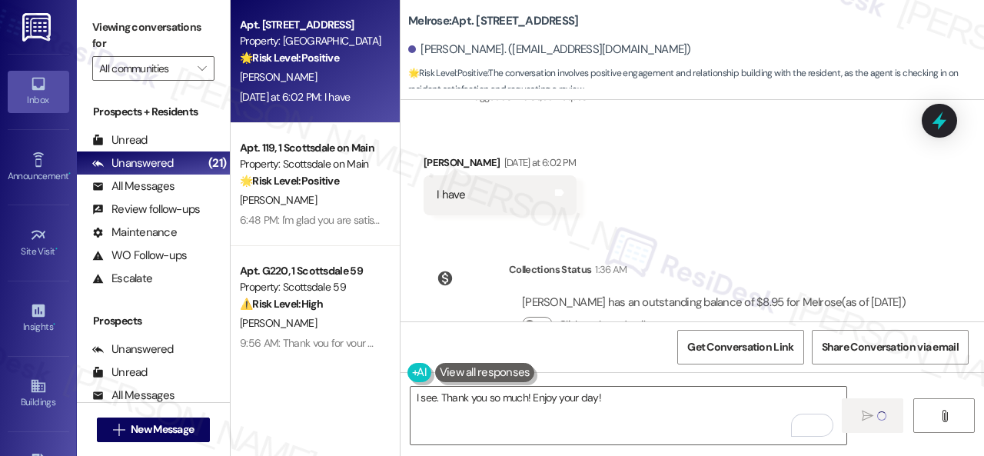
scroll to position [6650, 0]
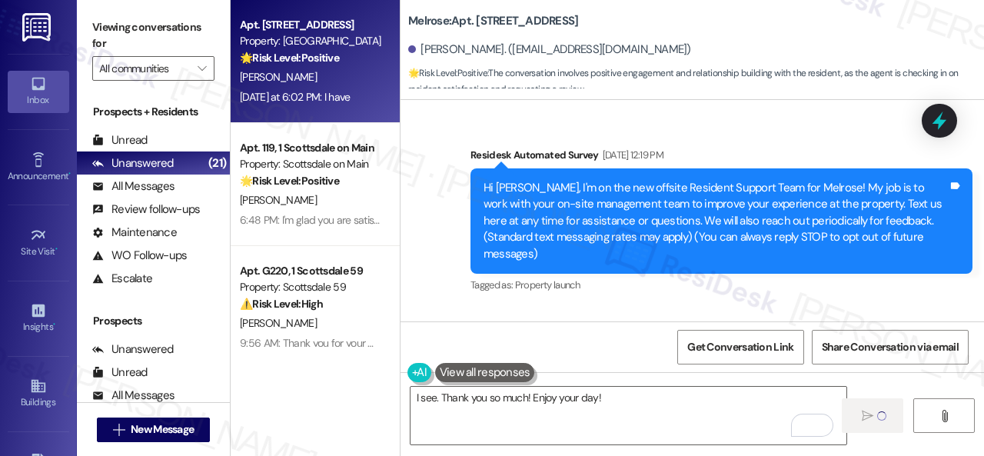
scroll to position [6650, 0]
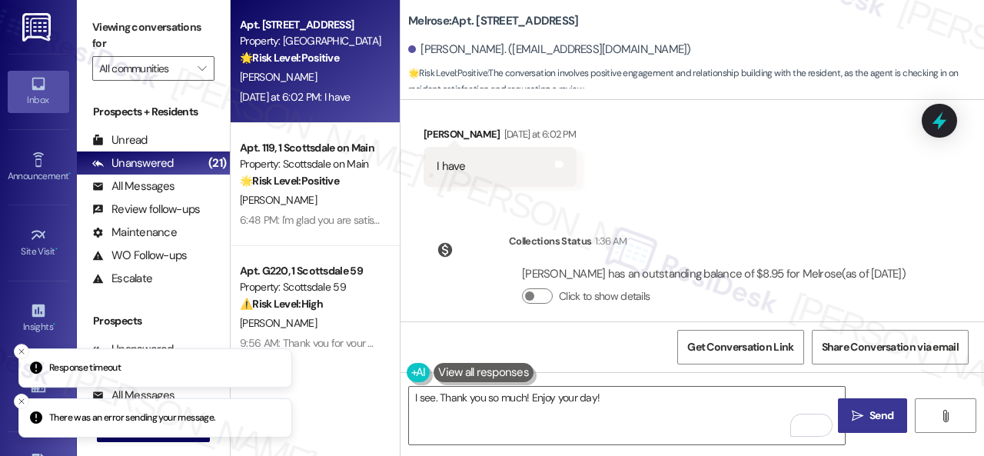
click at [878, 409] on span "Send" at bounding box center [882, 416] width 24 height 16
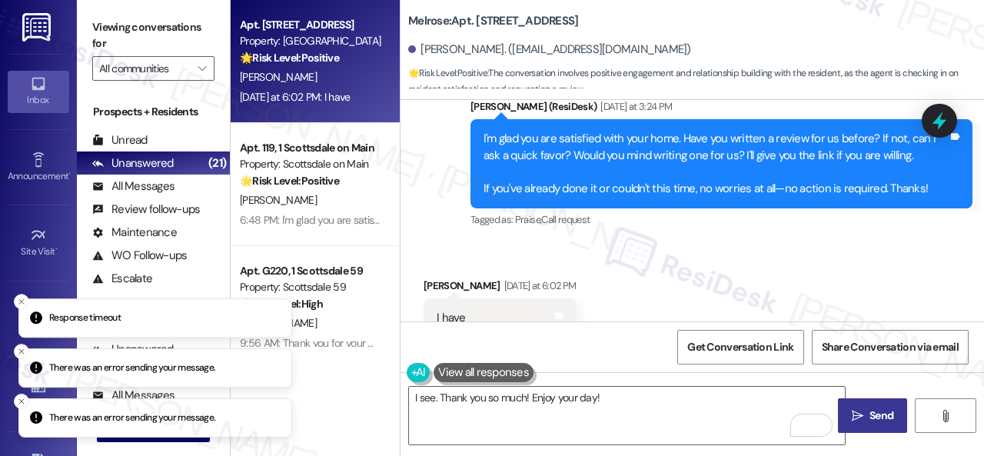
scroll to position [6491, 0]
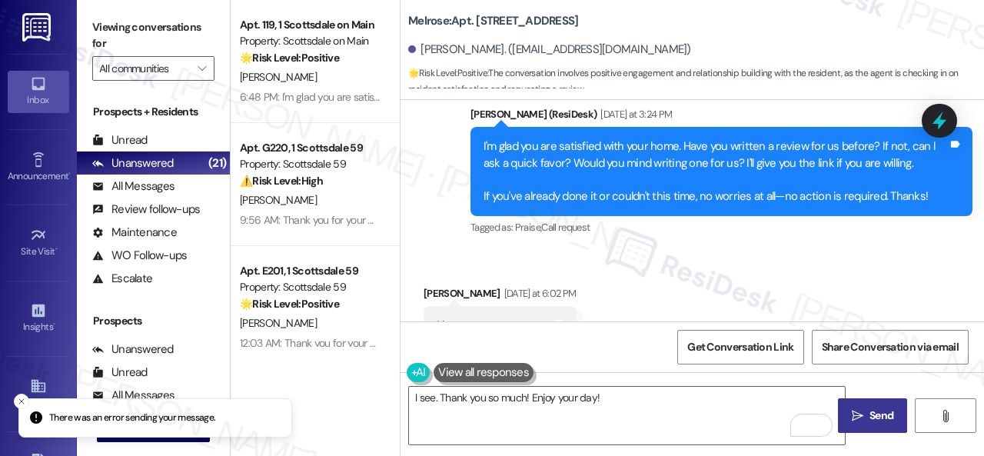
click at [870, 421] on span "Send" at bounding box center [882, 416] width 24 height 16
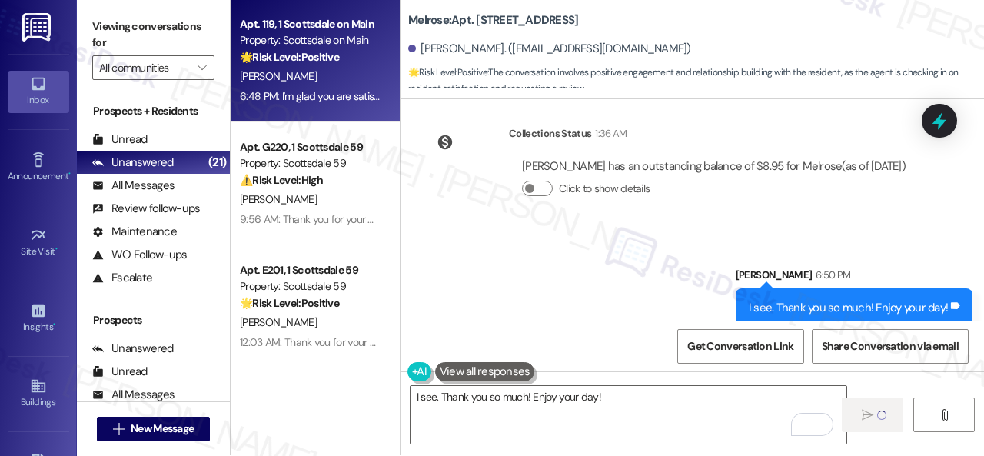
scroll to position [0, 0]
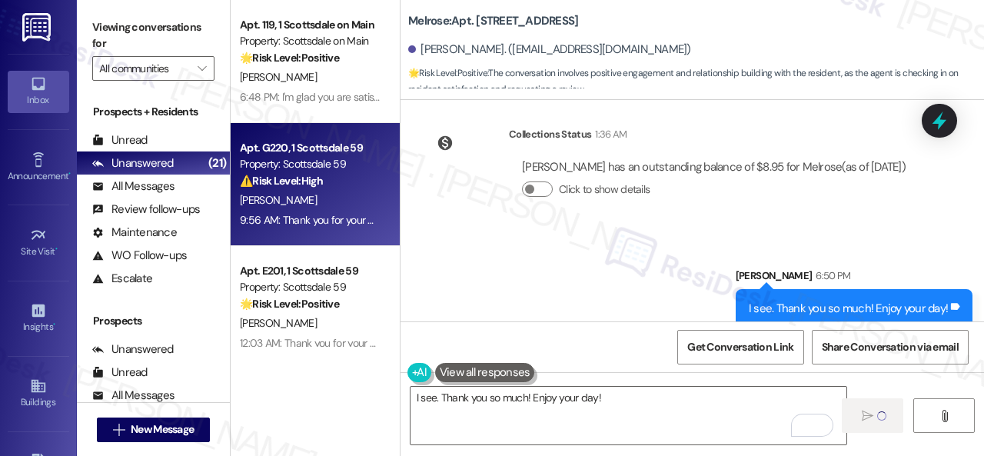
click at [313, 208] on div "[PERSON_NAME]" at bounding box center [310, 200] width 145 height 19
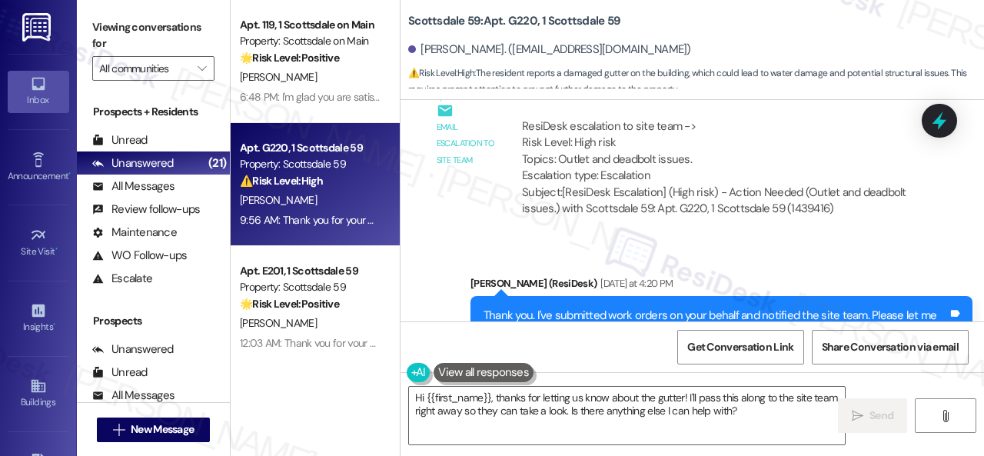
scroll to position [1684, 0]
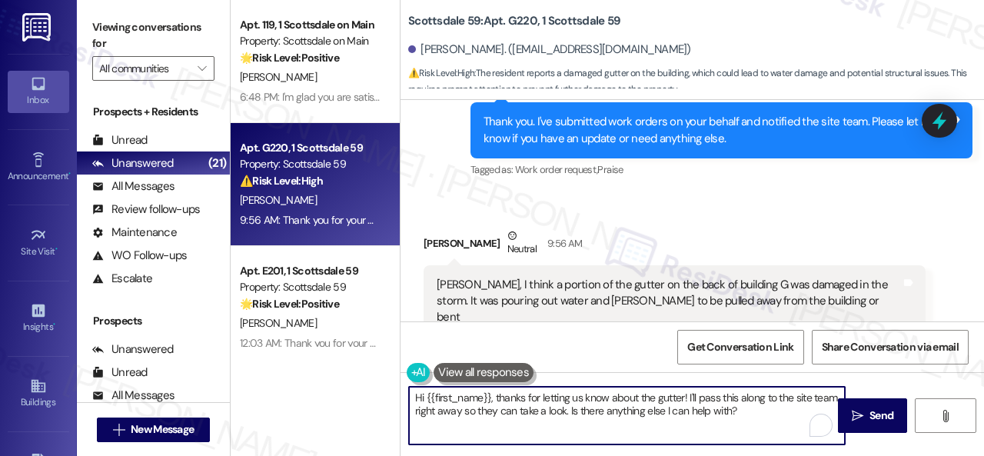
drag, startPoint x: 594, startPoint y: 410, endPoint x: 763, endPoint y: 410, distance: 169.2
click at [763, 410] on textarea "Hi {{first_name}}, thanks for letting us know about the gutter! I'll pass this …" at bounding box center [627, 416] width 436 height 58
type textarea "Hi {{first_name}}, thanks for letting us know about the gutter! I'll pass this …"
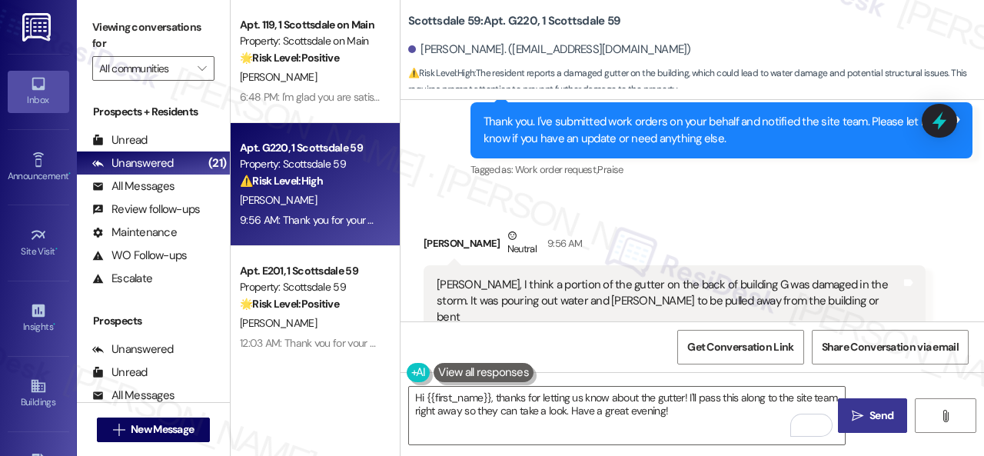
click at [870, 414] on span "Send" at bounding box center [882, 416] width 24 height 16
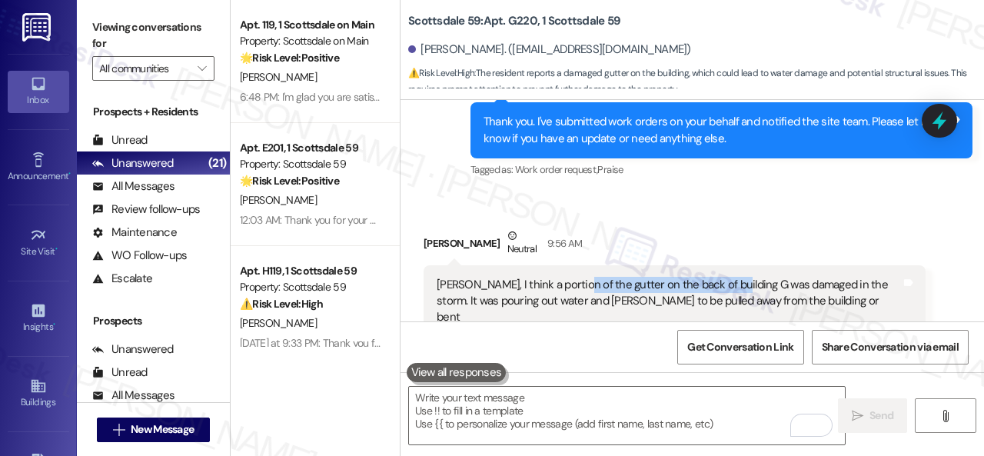
drag, startPoint x: 573, startPoint y: 251, endPoint x: 724, endPoint y: 251, distance: 151.5
click at [724, 277] on div "[PERSON_NAME], I think a portion of the gutter on the back of building G was da…" at bounding box center [669, 301] width 465 height 49
copy div "gutter on the back of building G"
click at [691, 216] on div "Received via SMS [PERSON_NAME] Neutral 9:56 AM [PERSON_NAME], I think a portion…" at bounding box center [674, 294] width 525 height 156
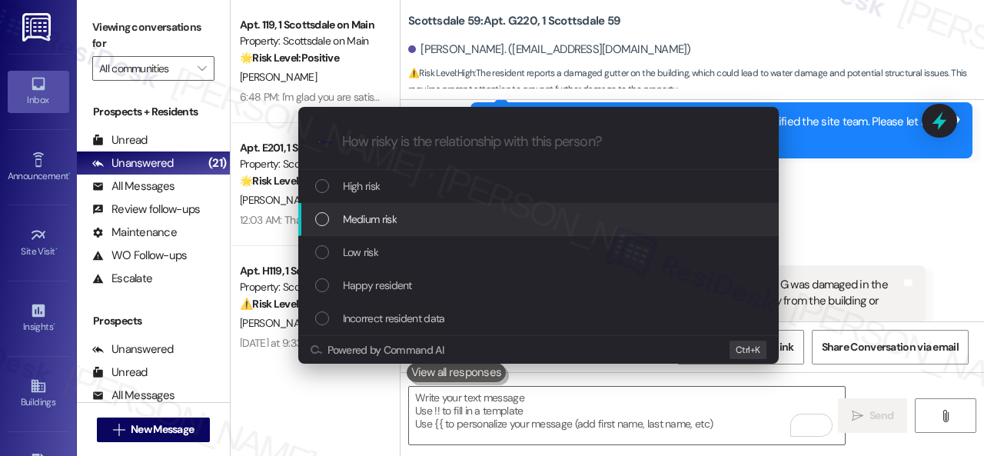
drag, startPoint x: 848, startPoint y: 216, endPoint x: 841, endPoint y: 202, distance: 15.5
click at [851, 211] on div "Escalate Conversation How risky is the relationship with this person? Topics (e…" at bounding box center [492, 228] width 984 height 456
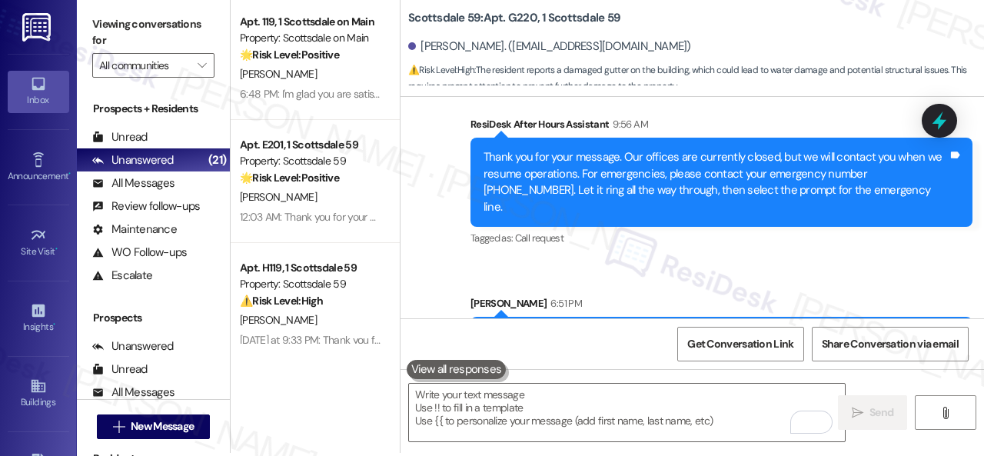
scroll to position [5, 0]
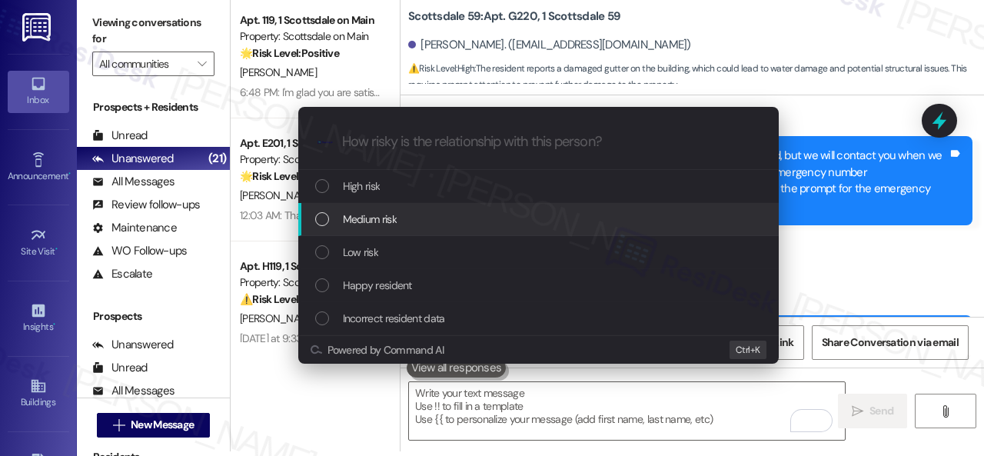
click at [828, 210] on div "Escalate Conversation How risky is the relationship with this person? Topics (e…" at bounding box center [492, 228] width 984 height 456
click at [361, 220] on span "Medium risk" at bounding box center [370, 219] width 54 height 17
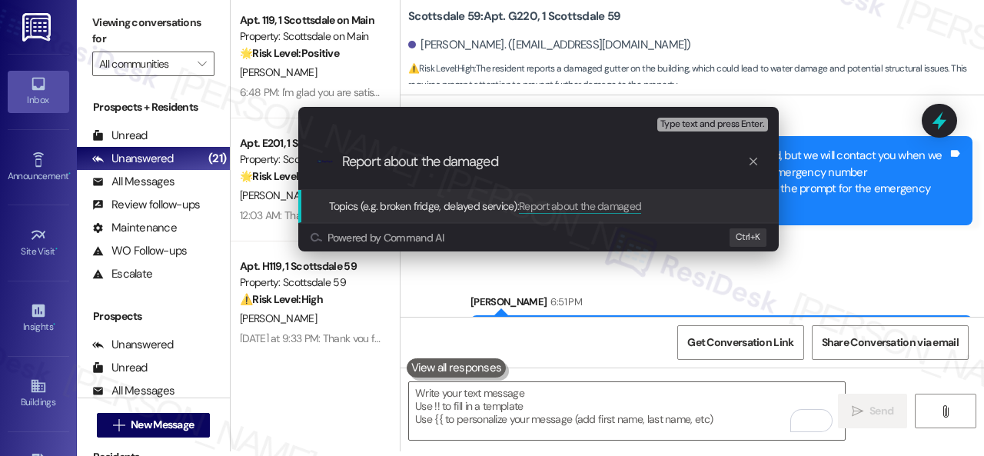
paste input "gutter on the back of building G"
click at [549, 170] on div ".cls-1{fill:#0a055f;}.cls-2{fill:#0cc4c4;} resideskLogoBlueOrange Report about …" at bounding box center [538, 162] width 481 height 55
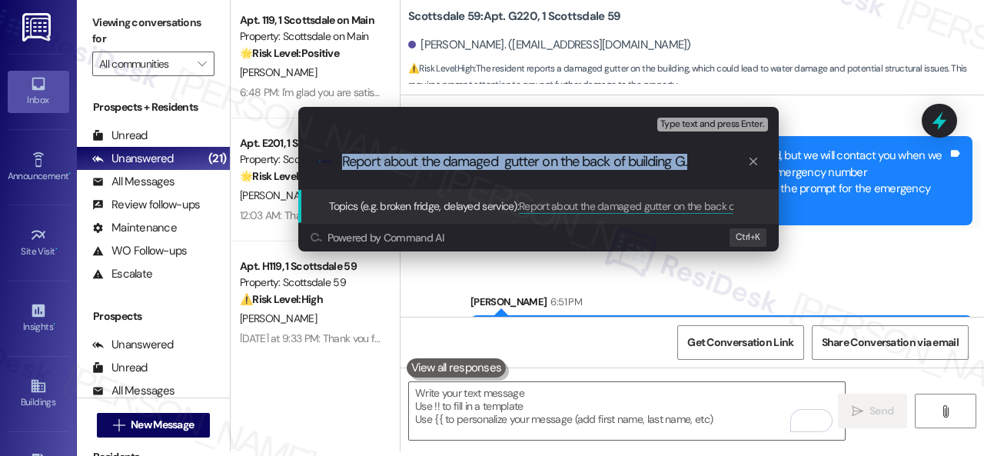
click at [549, 170] on div ".cls-1{fill:#0a055f;}.cls-2{fill:#0cc4c4;} resideskLogoBlueOrange Report about …" at bounding box center [538, 162] width 481 height 55
click at [552, 167] on input "Report about the damaged gutter on the back of building G." at bounding box center [544, 162] width 405 height 16
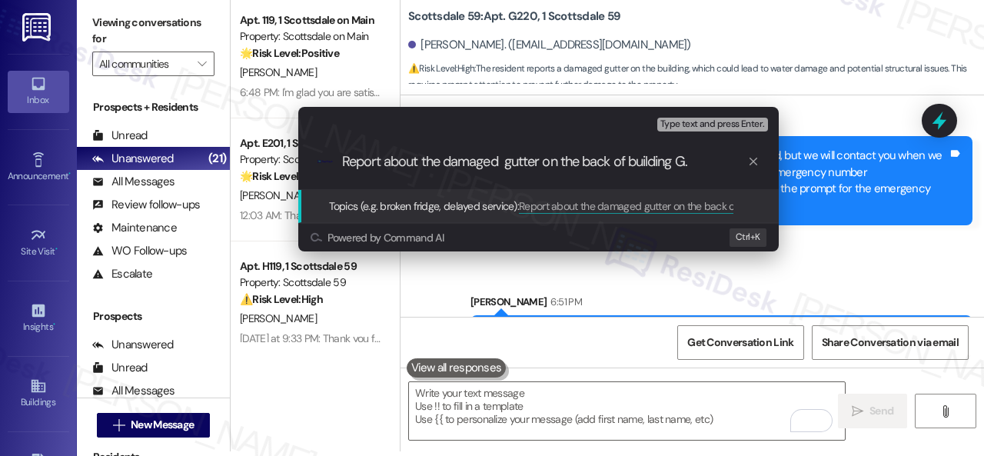
click at [552, 167] on input "Report about the damaged gutter on the back of building G." at bounding box center [544, 162] width 405 height 16
type input "Report about the damaged gutter at the back of building G."
click at [704, 161] on input "Report about the damaged gutter at the back of building G." at bounding box center [544, 162] width 405 height 16
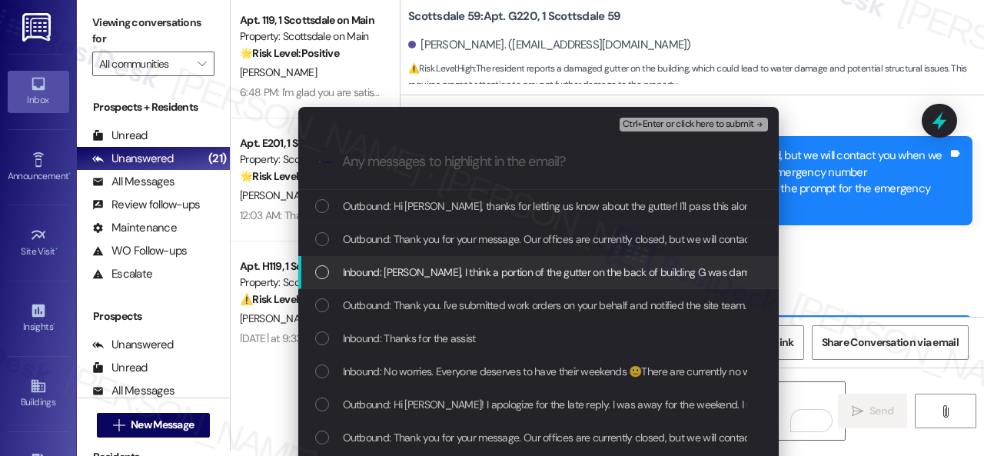
click at [391, 278] on span "Inbound: [PERSON_NAME], I think a portion of the gutter on the back of building…" at bounding box center [790, 272] width 894 height 17
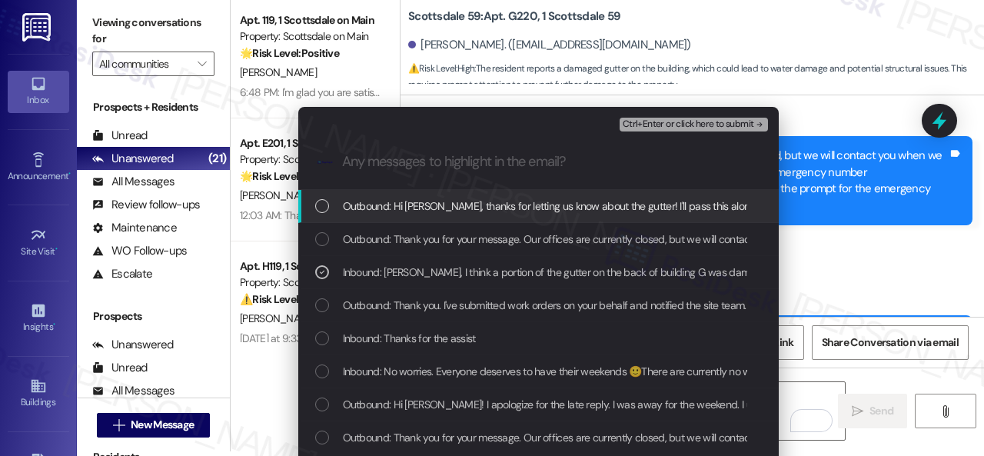
click at [680, 125] on span "Ctrl+Enter or click here to submit" at bounding box center [689, 124] width 132 height 11
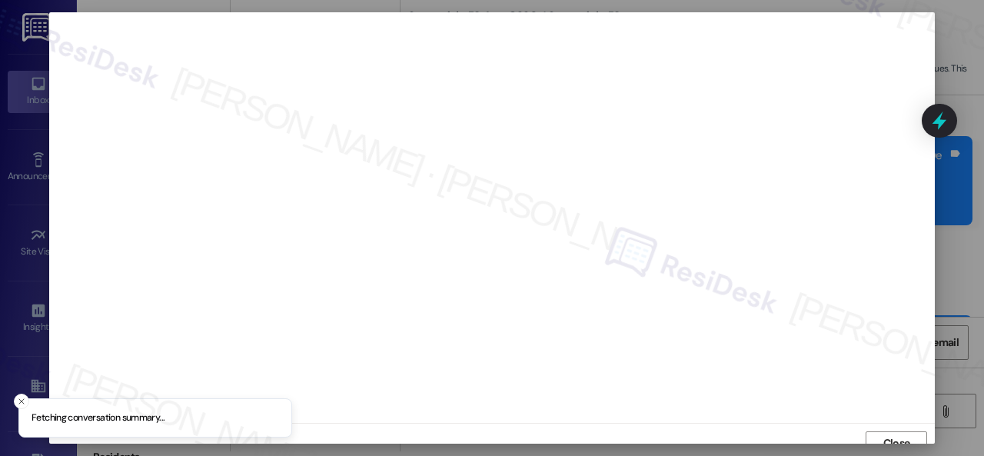
scroll to position [12, 0]
click at [911, 428] on span "Close" at bounding box center [897, 432] width 33 height 16
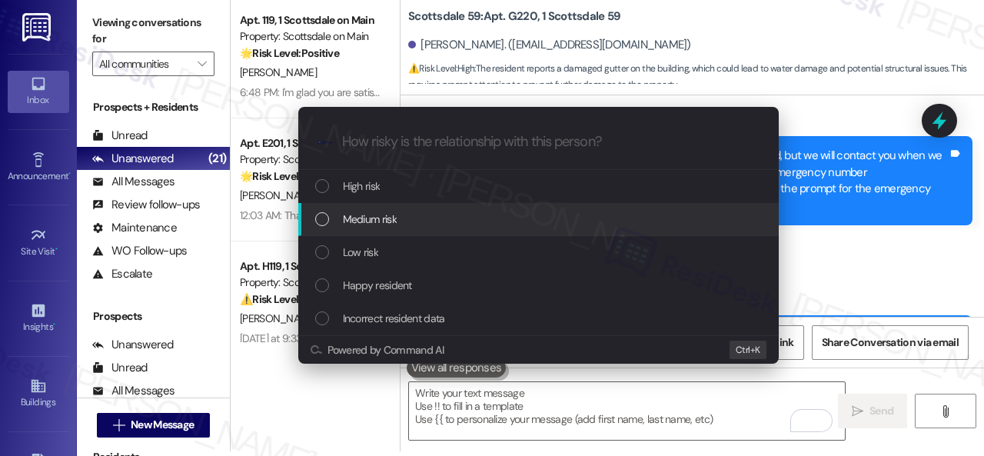
click at [353, 225] on span "Medium risk" at bounding box center [370, 219] width 54 height 17
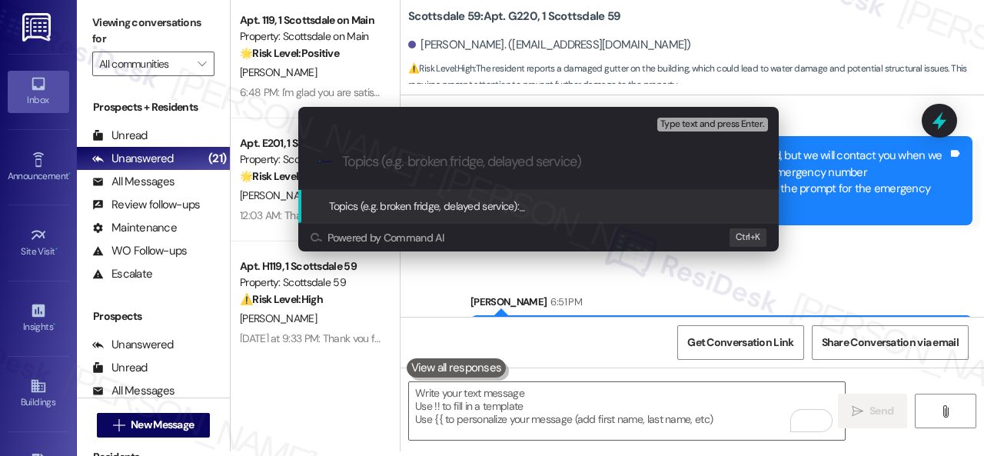
paste input "Report about the damaged gutter at the back of building G."
type input "Report about the damaged gutter at the back of building G."
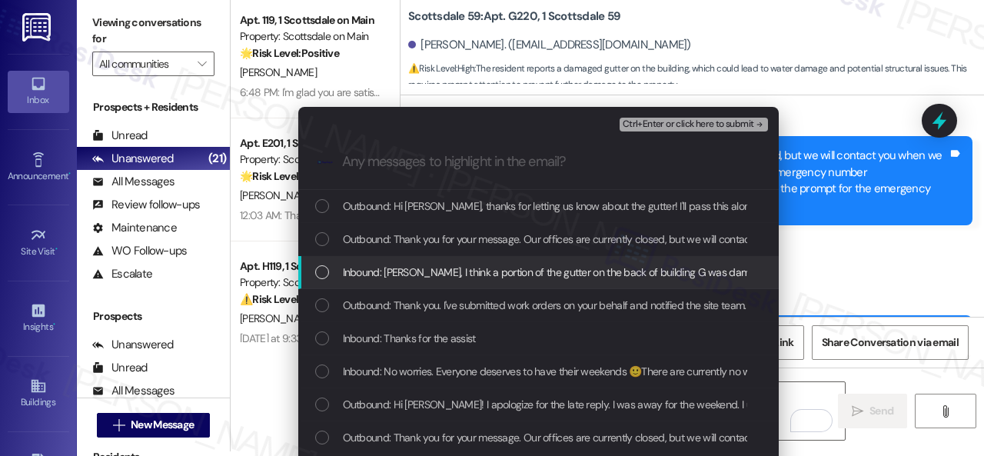
click at [410, 266] on span "Inbound: [PERSON_NAME], I think a portion of the gutter on the back of building…" at bounding box center [790, 272] width 894 height 17
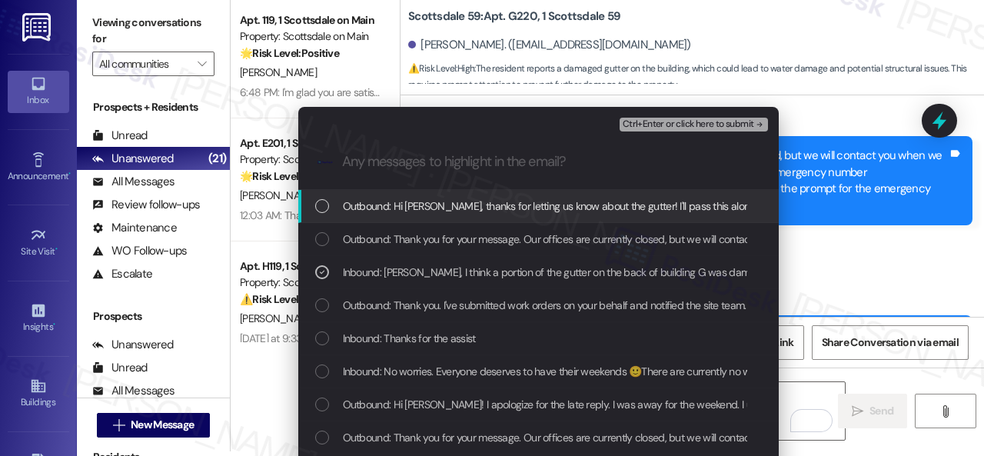
click at [637, 121] on span "Ctrl+Enter or click here to submit" at bounding box center [689, 124] width 132 height 11
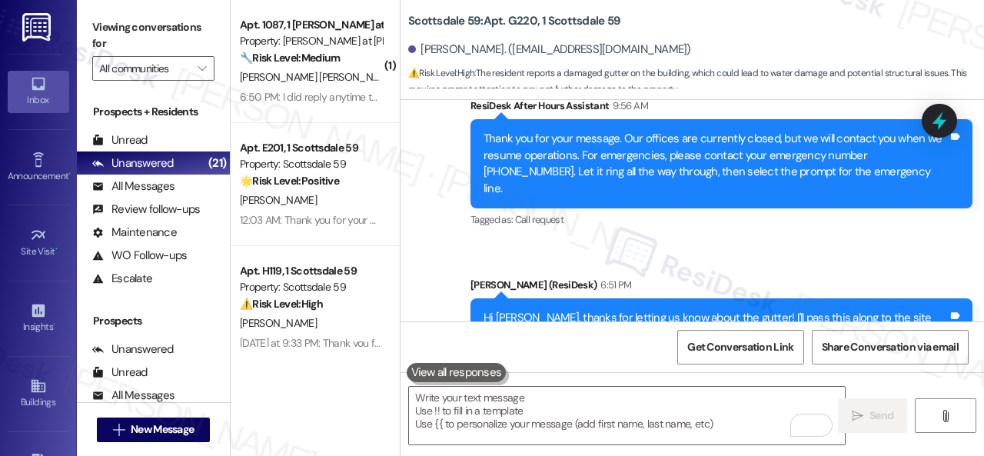
scroll to position [1993, 0]
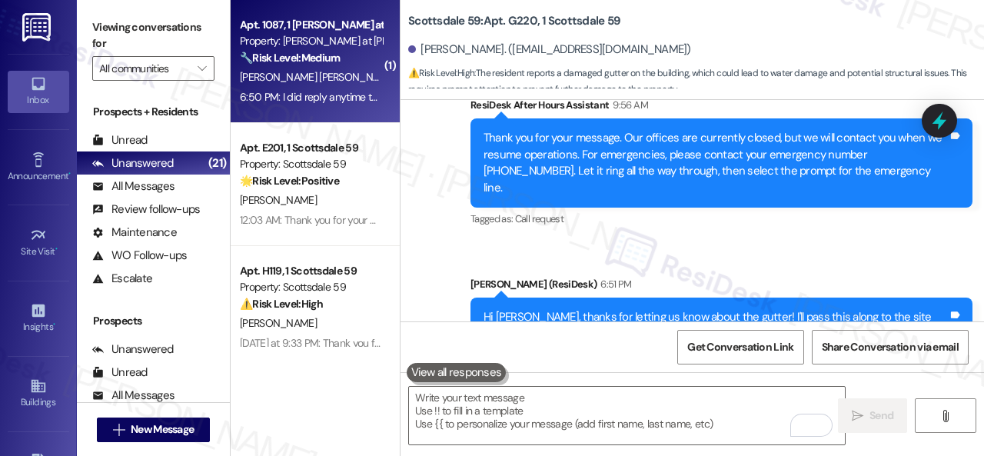
click at [344, 79] on div "[PERSON_NAME] [PERSON_NAME]" at bounding box center [310, 77] width 145 height 19
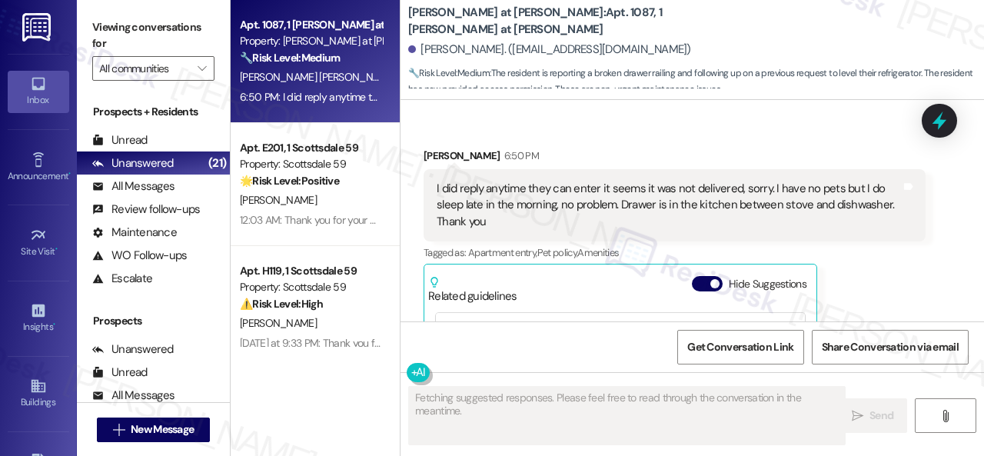
scroll to position [1852, 0]
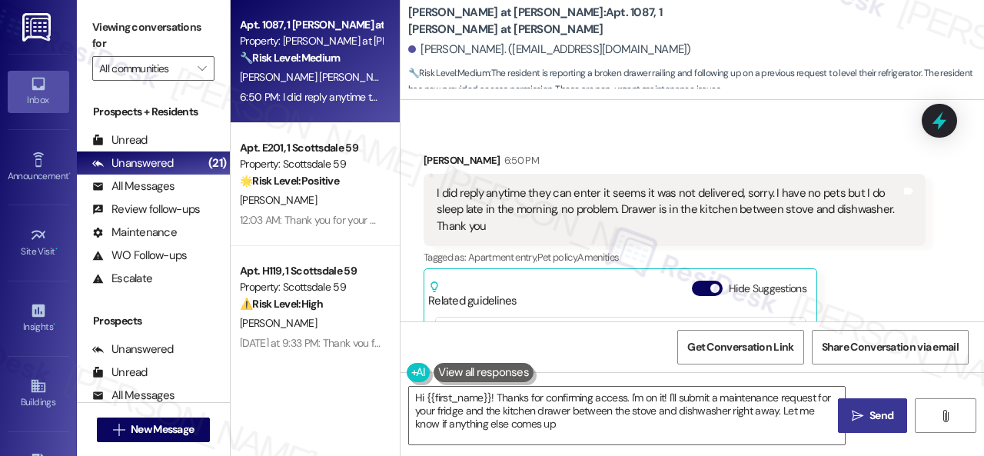
type textarea "Hi {{first_name}}! Thanks for confirming access. I'm on it! I'll submit a maint…"
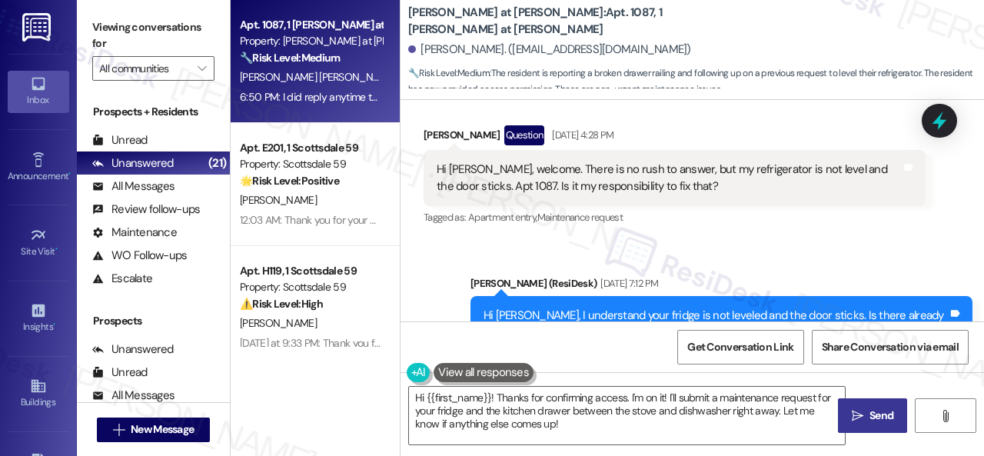
scroll to position [308, 0]
drag, startPoint x: 684, startPoint y: 167, endPoint x: 467, endPoint y: 182, distance: 218.2
click at [467, 182] on div "Hi [PERSON_NAME], welcome. There is no rush to answer, but my refrigerator is n…" at bounding box center [669, 178] width 465 height 33
copy div "y refrigerator is not level and the door sticks."
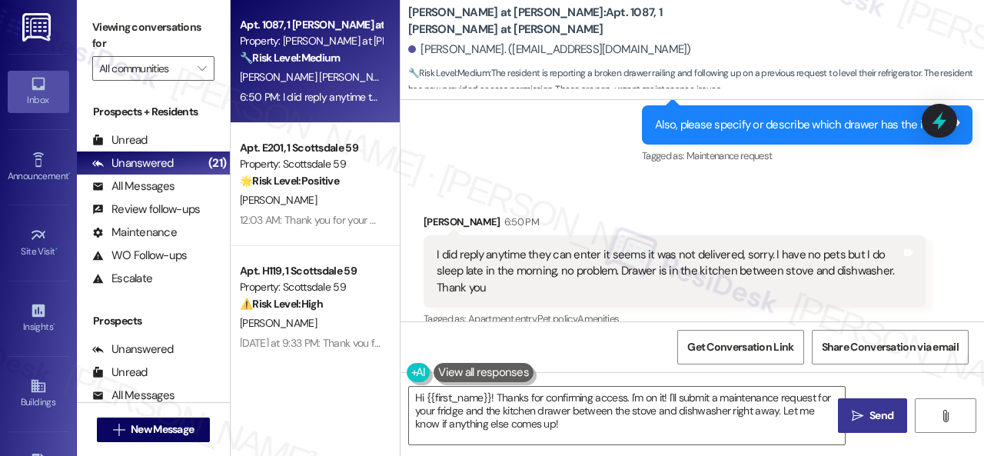
scroll to position [1846, 0]
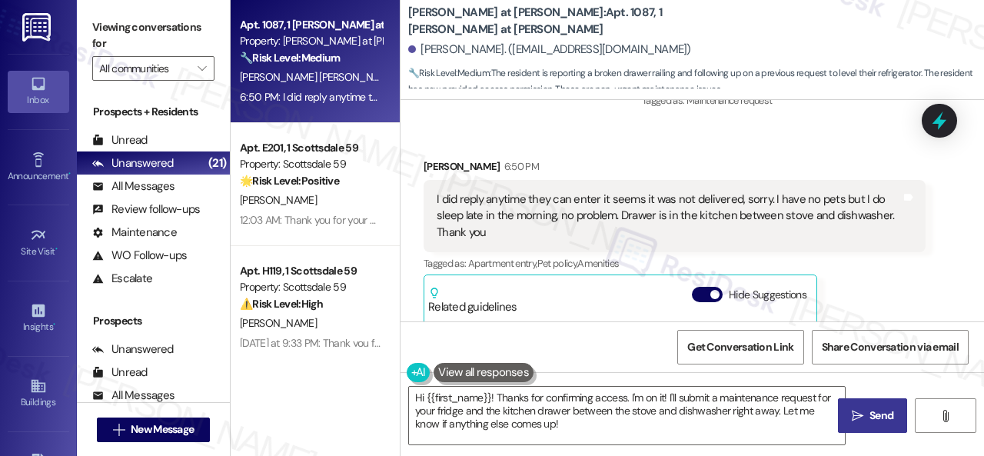
click at [664, 191] on div "I did reply anytime they can enter it seems it was not delivered, sorry. I have…" at bounding box center [669, 215] width 465 height 49
drag, startPoint x: 693, startPoint y: 185, endPoint x: 881, endPoint y: 181, distance: 188.5
click at [881, 191] on div "I did reply anytime they can enter it seems it was not delivered, sorry. I have…" at bounding box center [669, 215] width 465 height 49
copy div "kitchen between stove and dishwasher."
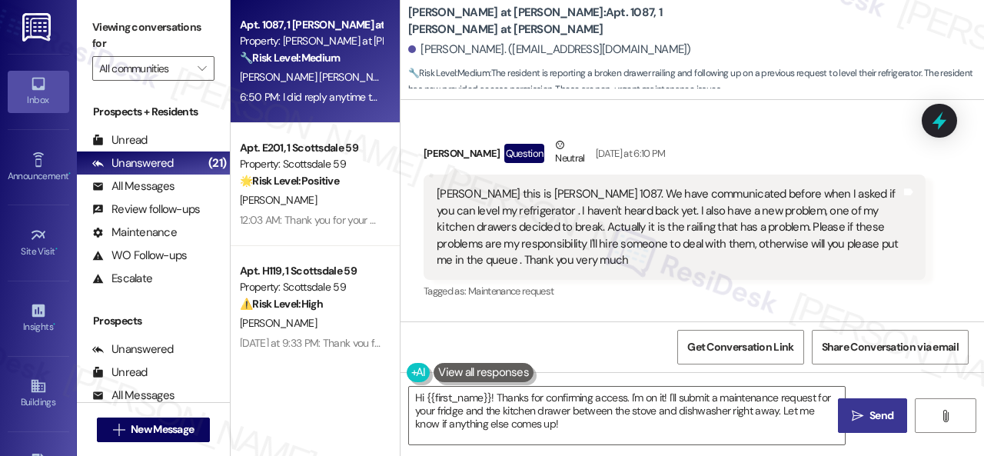
scroll to position [1154, 0]
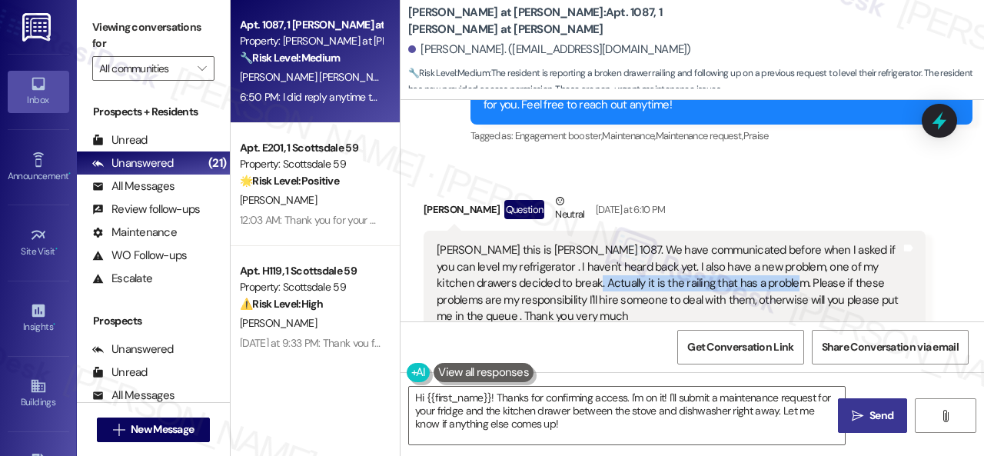
drag, startPoint x: 564, startPoint y: 270, endPoint x: 763, endPoint y: 268, distance: 199.2
click at [763, 268] on div "[PERSON_NAME] this is [PERSON_NAME] 1087. We have communicated before when I as…" at bounding box center [669, 283] width 465 height 82
copy div "Actually it is the railing that has a problem."
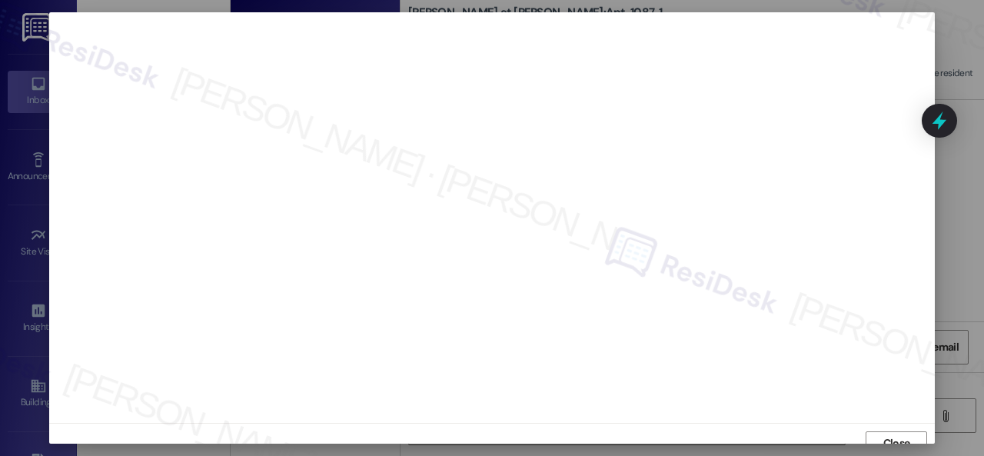
scroll to position [12, 0]
click at [895, 429] on span "Close" at bounding box center [897, 432] width 27 height 16
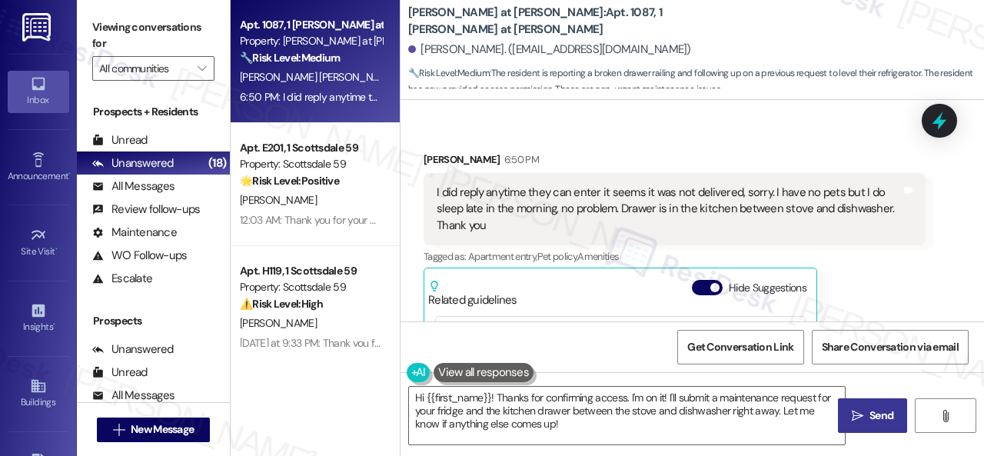
click at [894, 264] on div "[PERSON_NAME] 6:50 PM I did reply anytime they can enter it seems it was not de…" at bounding box center [675, 324] width 502 height 345
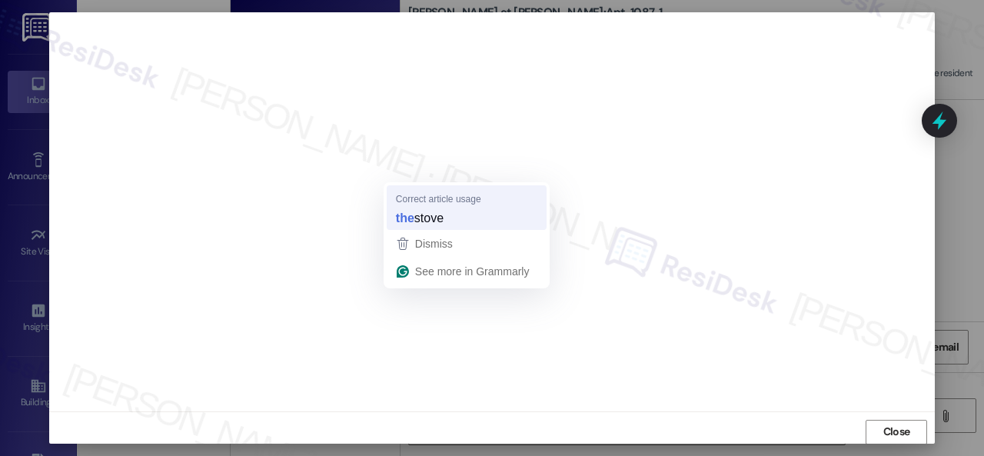
click at [408, 213] on strong "the" at bounding box center [405, 217] width 18 height 17
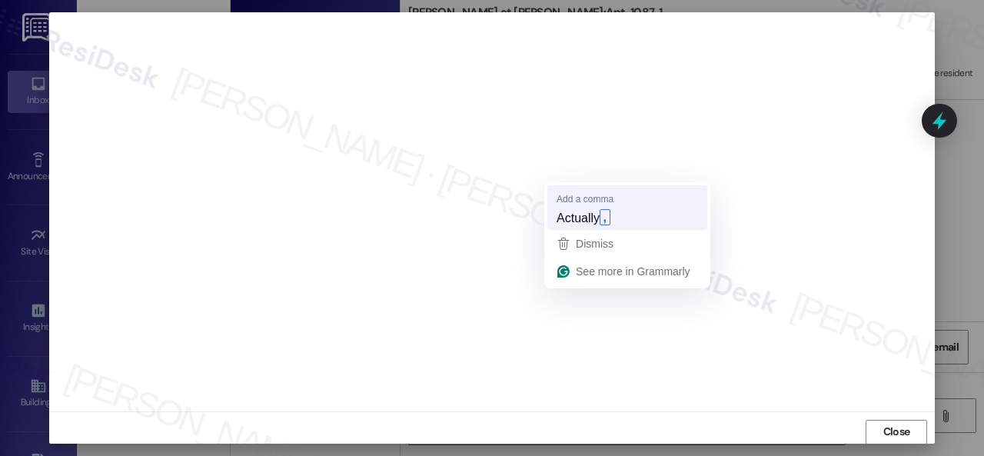
click at [581, 215] on span "Actually" at bounding box center [578, 217] width 43 height 17
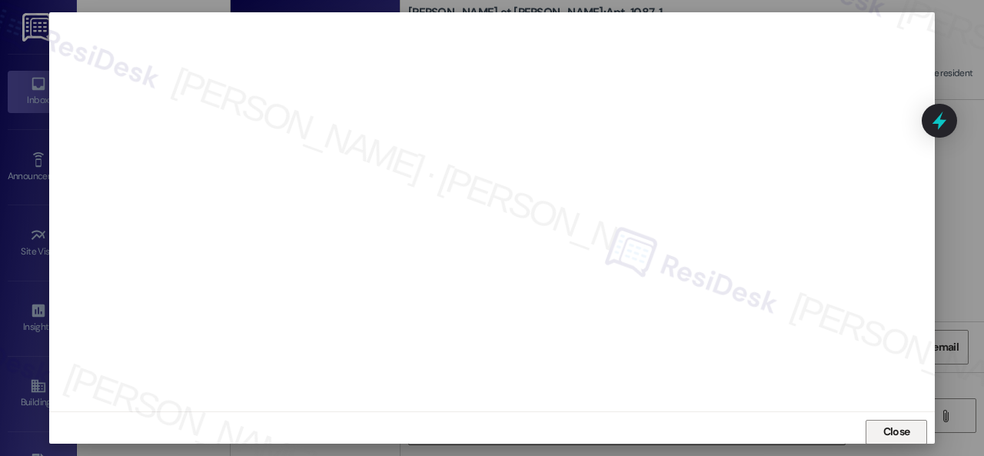
click at [892, 426] on span "Close" at bounding box center [897, 432] width 27 height 16
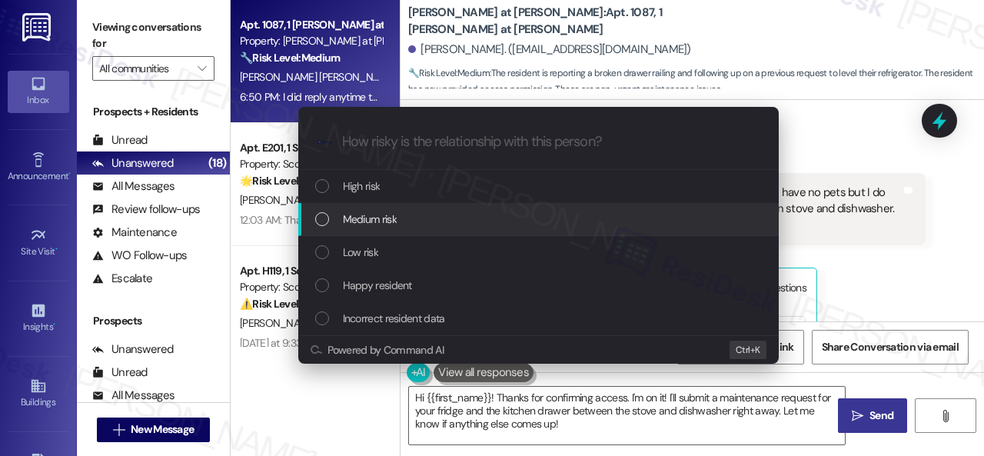
click at [352, 219] on span "Medium risk" at bounding box center [370, 219] width 54 height 17
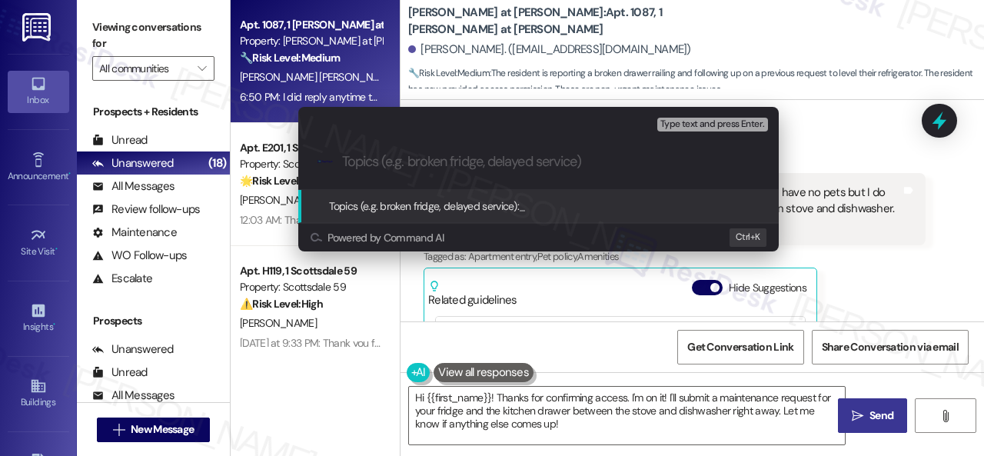
paste input "New work order/s submitted - Fridge and kitchen drawer issues"
type input "New work order/s submitted - Fridge and kitchen drawer issues"
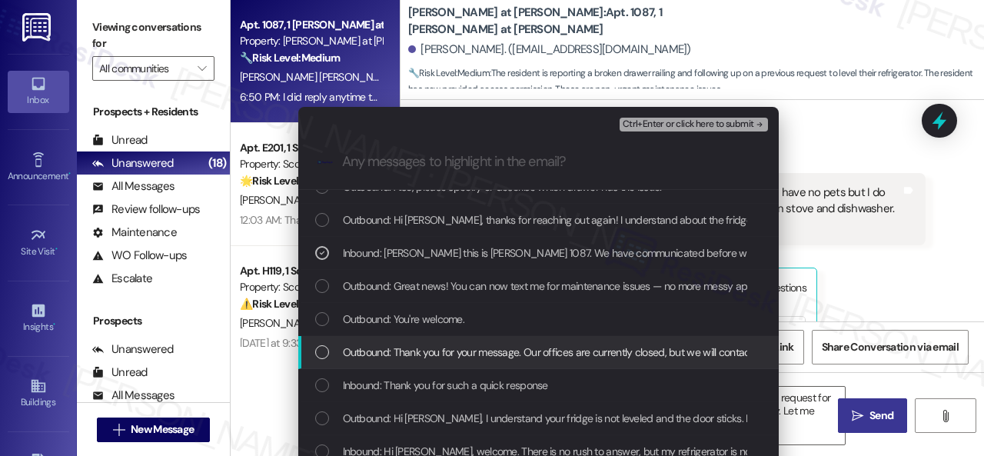
scroll to position [77, 0]
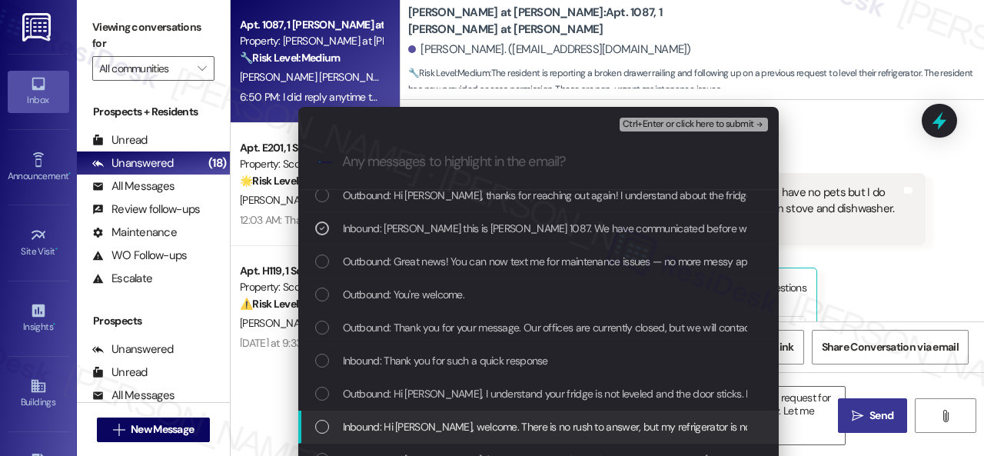
click at [418, 425] on span "Inbound: Hi [PERSON_NAME], welcome. There is no rush to answer, but my refriger…" at bounding box center [698, 426] width 711 height 17
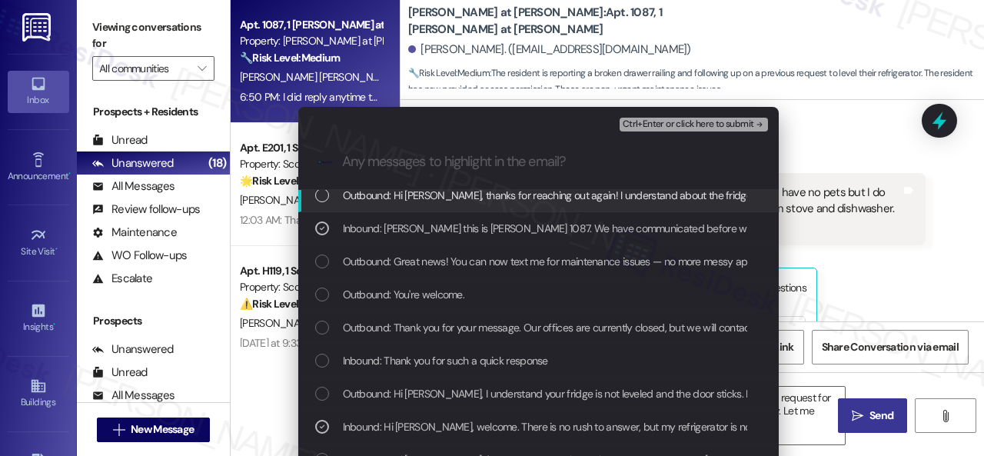
click at [648, 125] on span "Ctrl+Enter or click here to submit" at bounding box center [689, 124] width 132 height 11
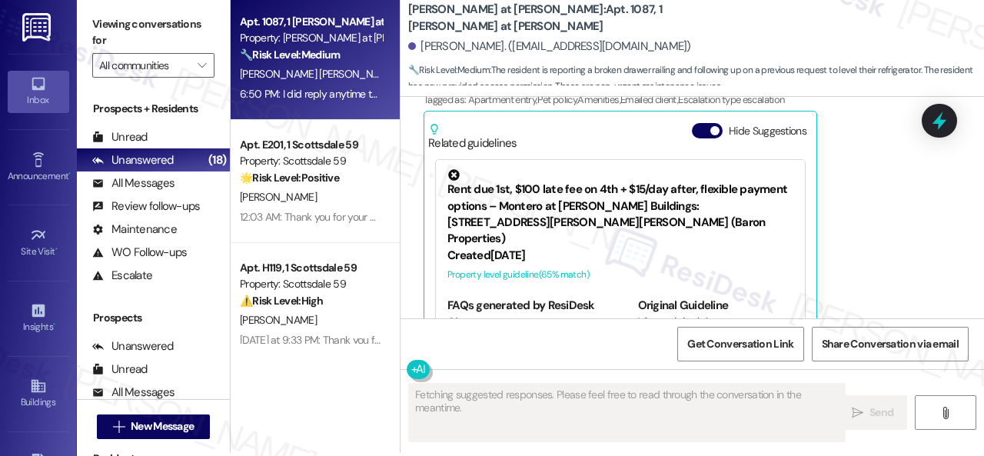
scroll to position [5, 0]
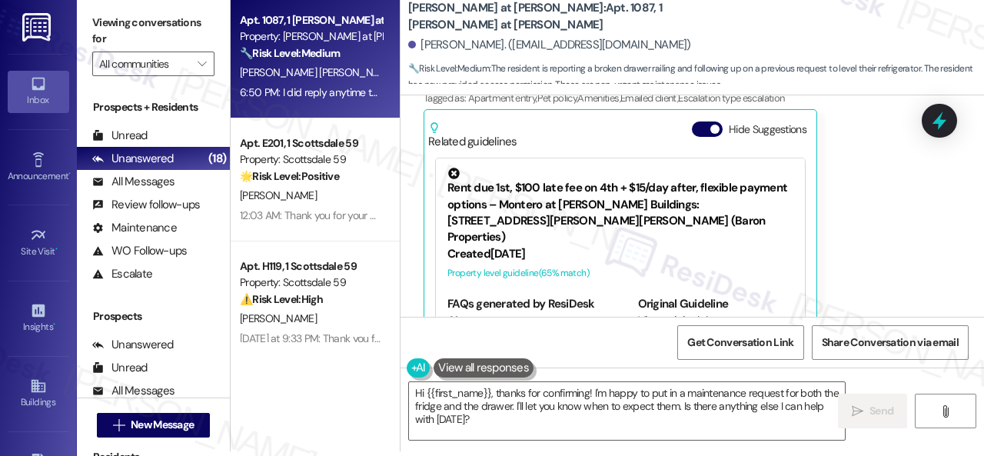
drag, startPoint x: 864, startPoint y: 238, endPoint x: 855, endPoint y: 243, distance: 10.7
click at [864, 238] on div "[PERSON_NAME] 6:50 PM I did reply anytime they can enter it seems it was not de…" at bounding box center [675, 165] width 502 height 345
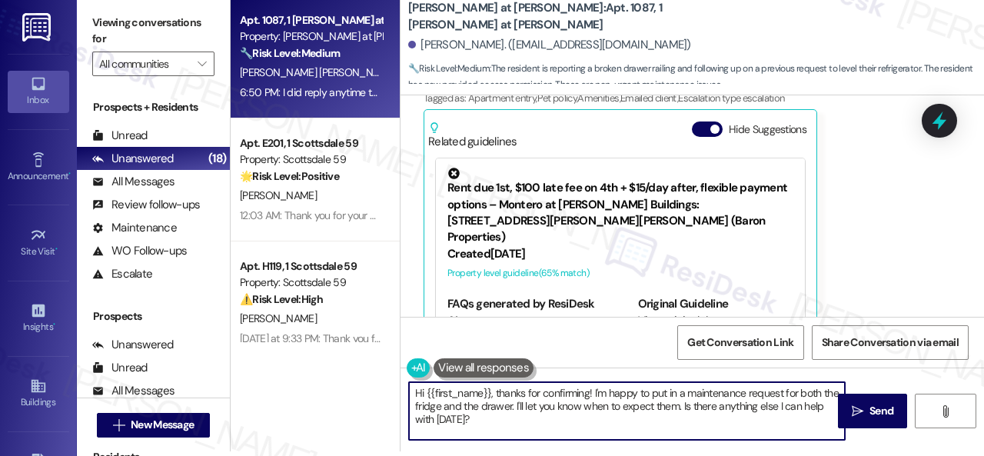
drag, startPoint x: 366, startPoint y: 388, endPoint x: 318, endPoint y: 361, distance: 55.8
click at [318, 361] on div "Apt. 1087, 1 [PERSON_NAME] at [PERSON_NAME] Property: [PERSON_NAME] at [PERSON_…" at bounding box center [608, 223] width 754 height 456
paste textarea "Thank you. I've submitted work orders on your behalf and notified the site team…"
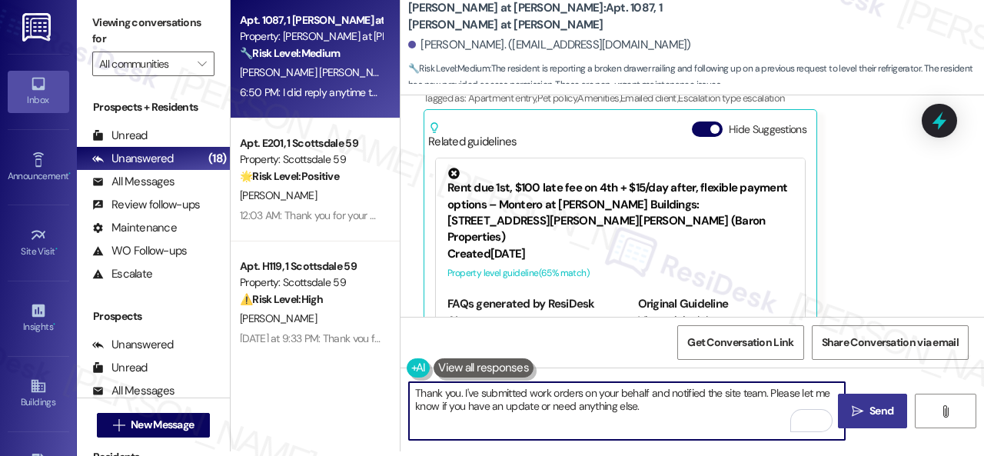
type textarea "Thank you. I've submitted work orders on your behalf and notified the site team…"
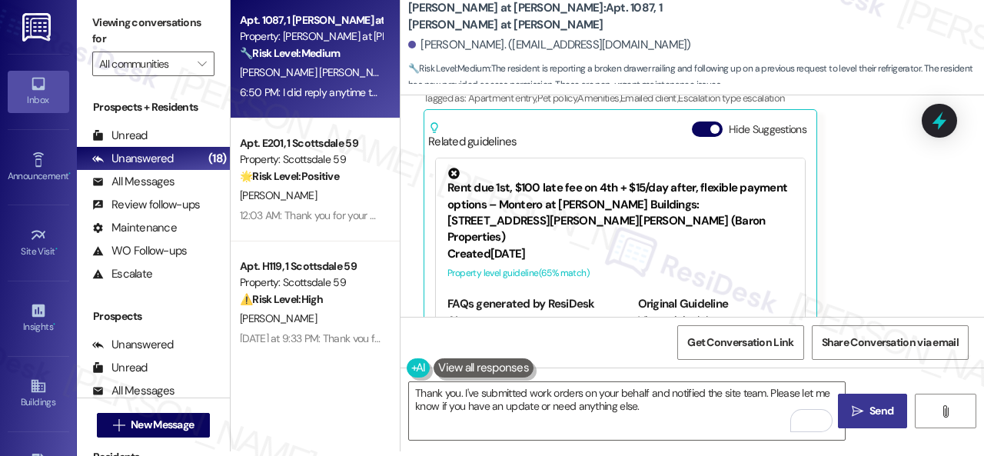
click at [870, 407] on span "Send" at bounding box center [882, 411] width 24 height 16
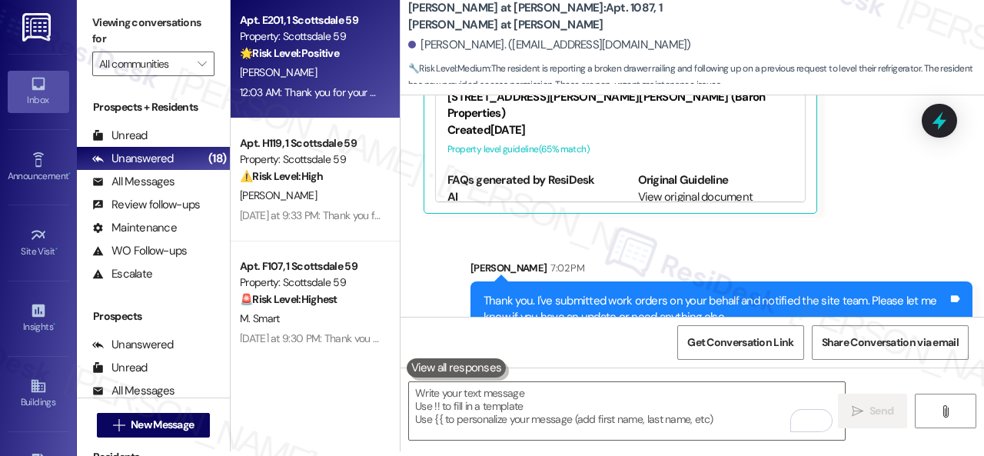
click at [325, 79] on div "[PERSON_NAME]" at bounding box center [310, 72] width 145 height 19
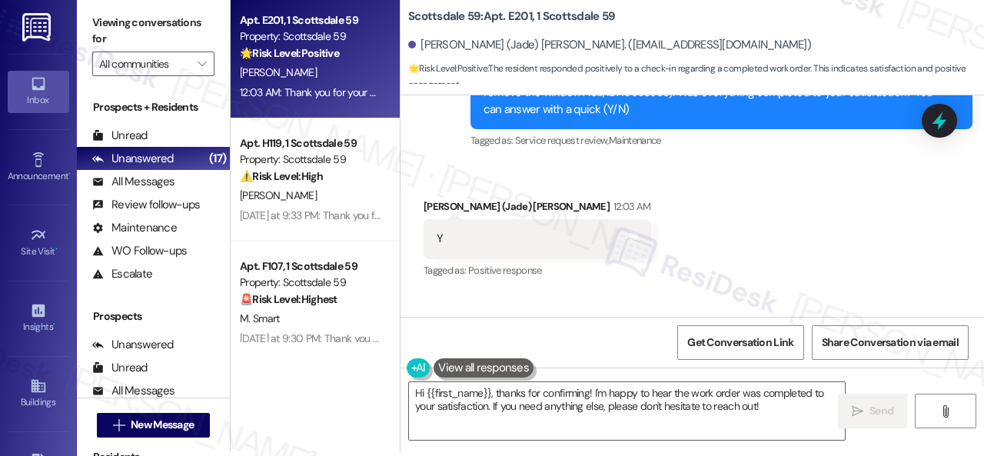
scroll to position [846, 0]
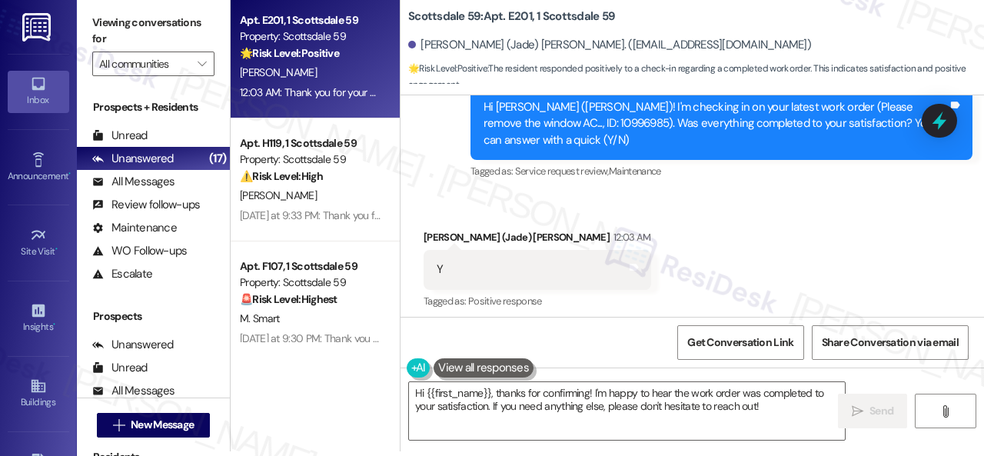
click at [488, 195] on div "Received via SMS [PERSON_NAME] (Jade) [PERSON_NAME] 12:03 AM Y Tags and notes T…" at bounding box center [693, 260] width 584 height 130
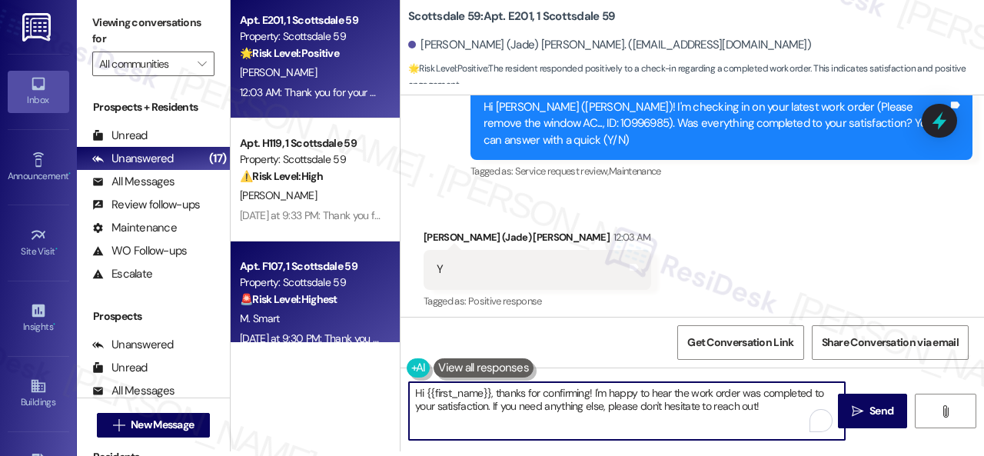
drag, startPoint x: 764, startPoint y: 409, endPoint x: 392, endPoint y: 339, distance: 378.8
click at [368, 336] on div "Apt. E201, 1 Scottsdale 59 Property: Scottsdale 59 🌟 Risk Level: Positive The r…" at bounding box center [608, 223] width 754 height 456
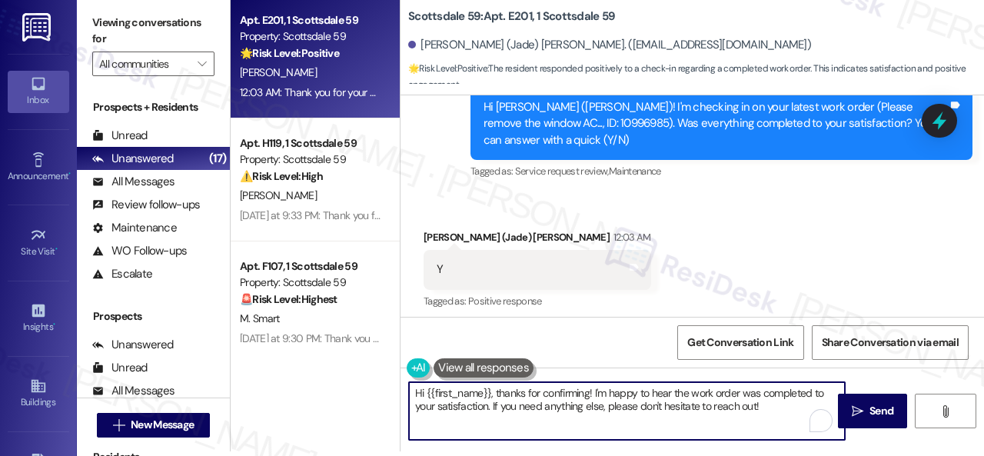
paste textarea "We're glad to hear everything’s taken care of. If your experience at {{property…"
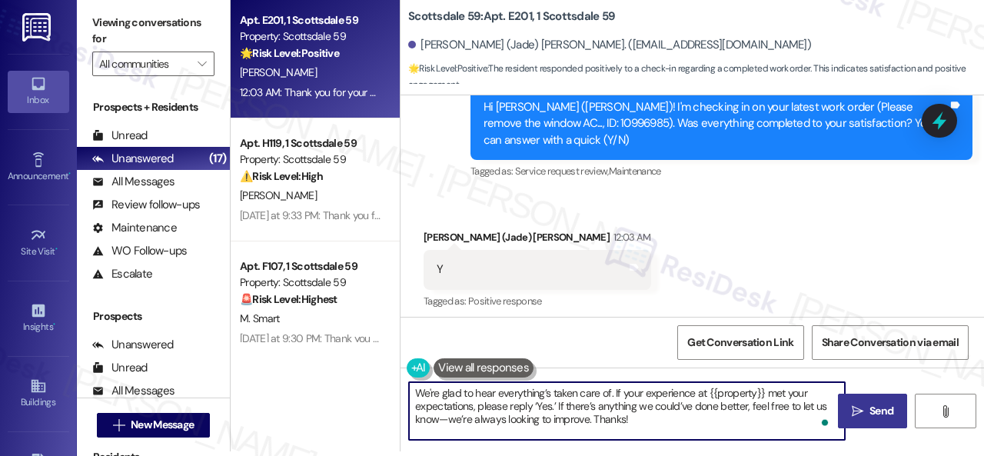
type textarea "We're glad to hear everything’s taken care of. If your experience at {{property…"
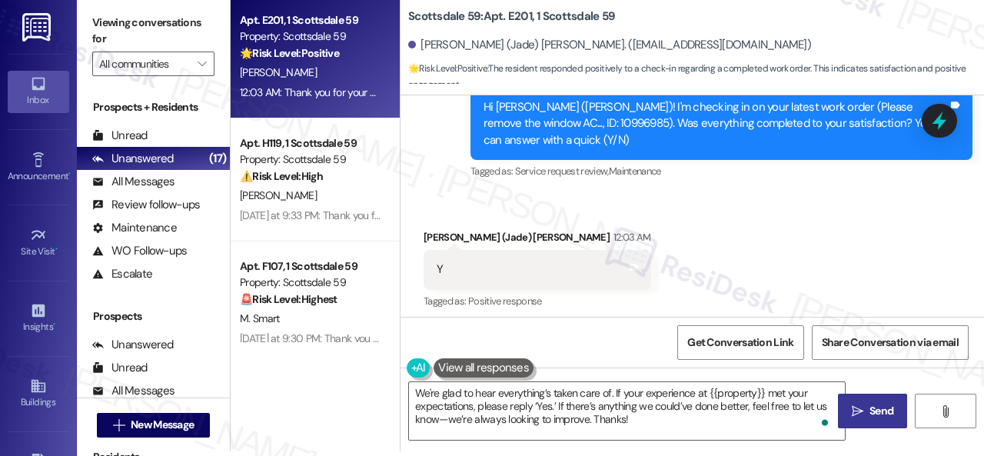
click at [874, 408] on span "Send" at bounding box center [882, 411] width 24 height 16
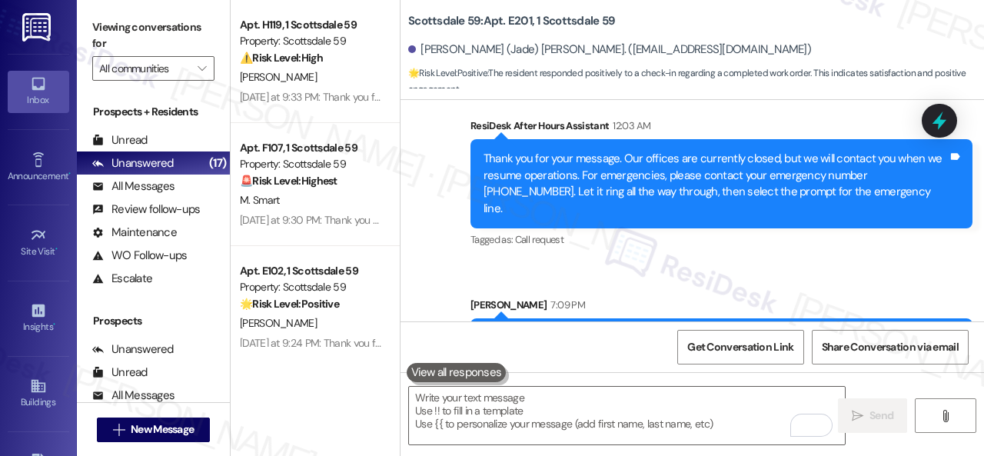
scroll to position [1063, 0]
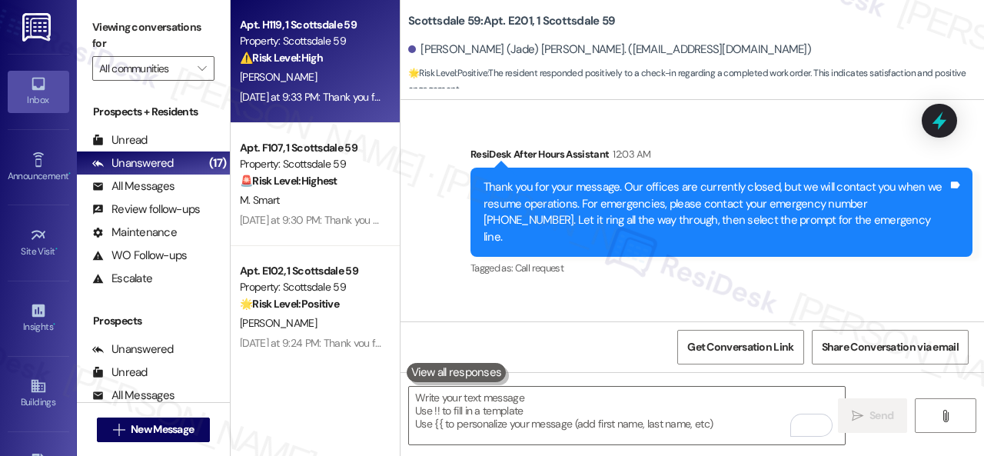
click at [321, 79] on div "[PERSON_NAME]" at bounding box center [310, 77] width 145 height 19
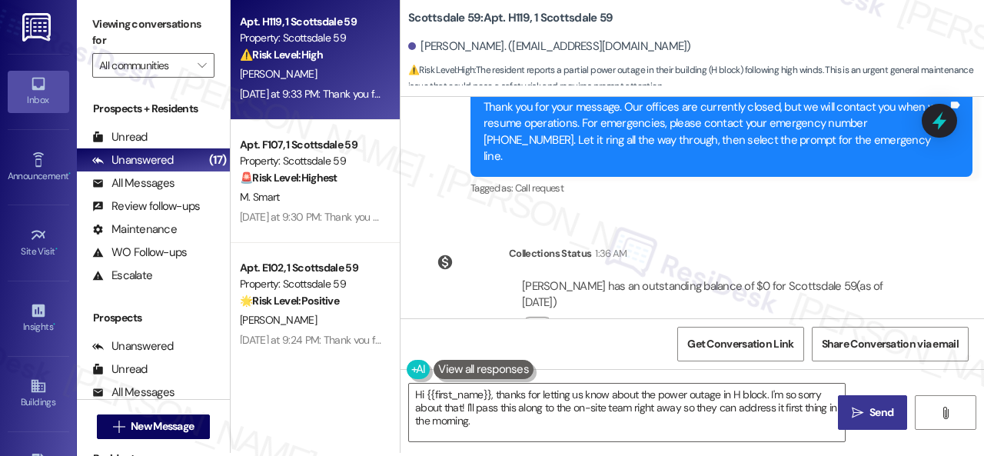
scroll to position [5, 0]
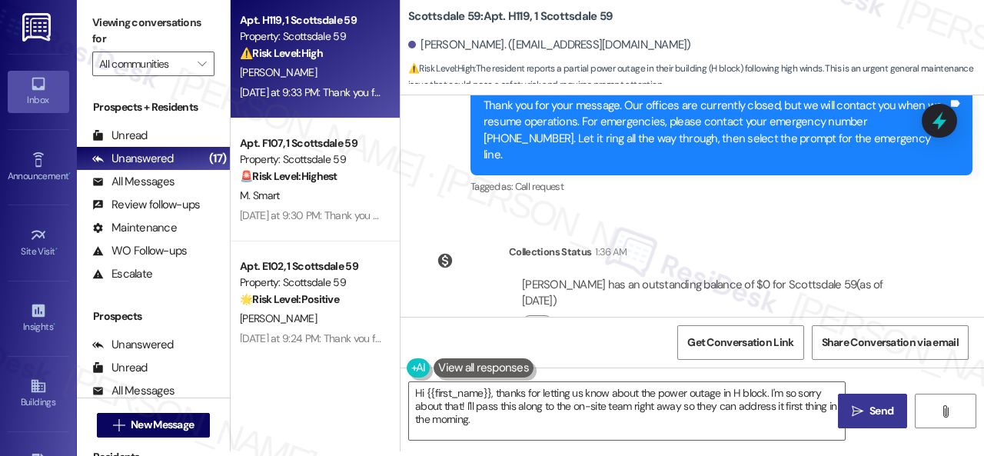
click at [857, 309] on div "Collections Status 1:36 AM [PERSON_NAME] has an outstanding balance of $0 for S…" at bounding box center [674, 299] width 525 height 135
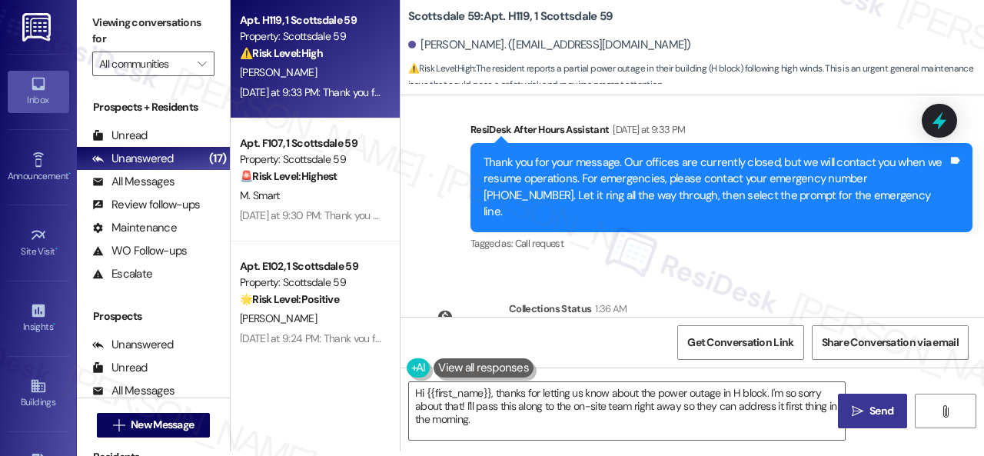
scroll to position [2559, 0]
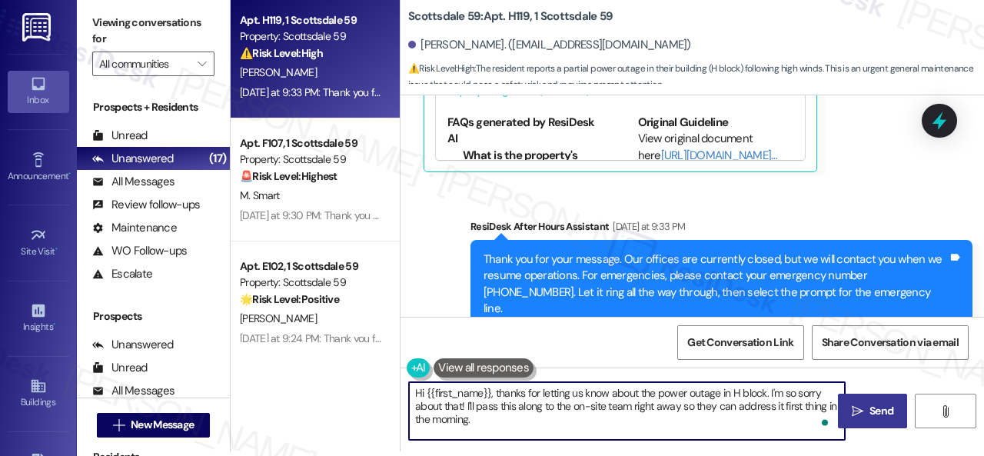
drag, startPoint x: 495, startPoint y: 387, endPoint x: 505, endPoint y: 416, distance: 30.6
click at [505, 416] on textarea "Hi {{first_name}}, thanks for letting us know about the power outage in H block…" at bounding box center [627, 411] width 436 height 58
paste textarea "I'm sorry for the delayed response. Please don’t hesitate to let me know if you…"
click at [654, 406] on textarea "Hi {{first_name}}, I'm sorry for the delayed response. Please don’t hesitate to…" at bounding box center [627, 411] width 436 height 58
type textarea "Hi {{first_name}}, I'm sorry for the delayed response. Please don’t hesitate to…"
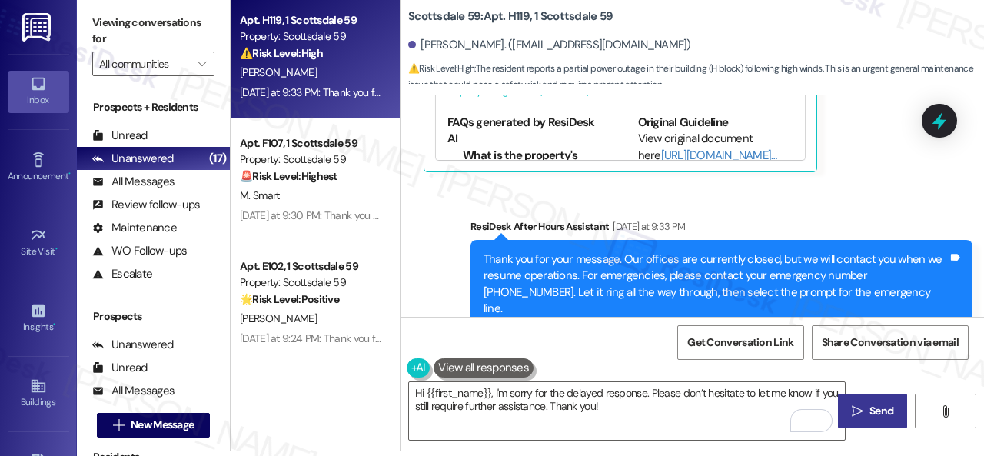
click at [854, 405] on icon "" at bounding box center [858, 411] width 12 height 12
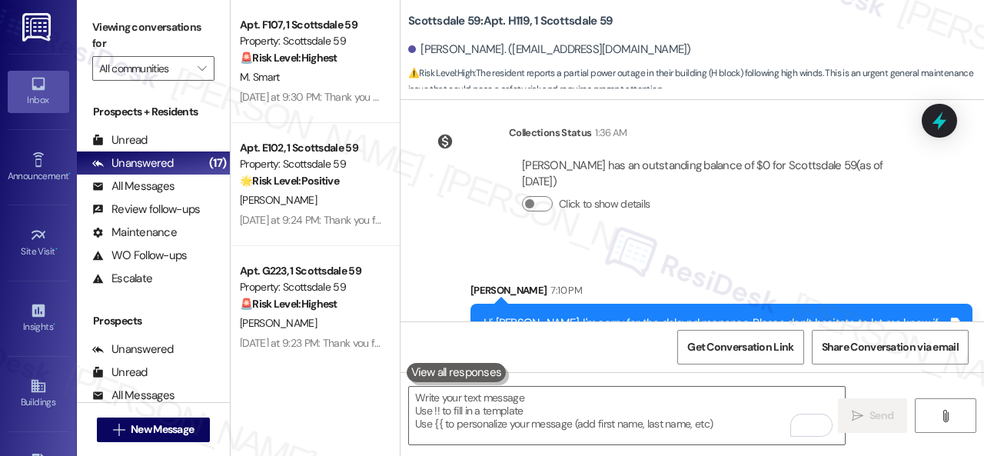
scroll to position [5, 0]
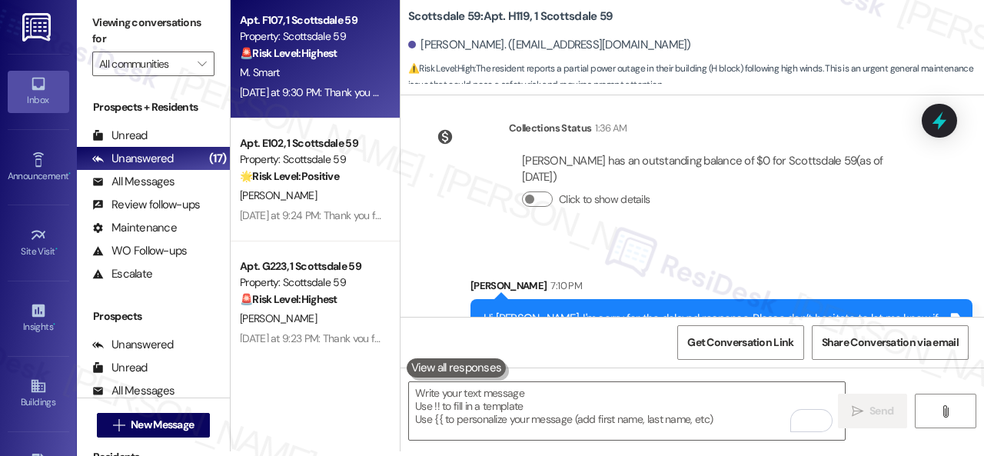
click at [343, 81] on div "M. Smart" at bounding box center [310, 72] width 145 height 19
type textarea "Fetching suggested responses. Please feel free to read through the conversation…"
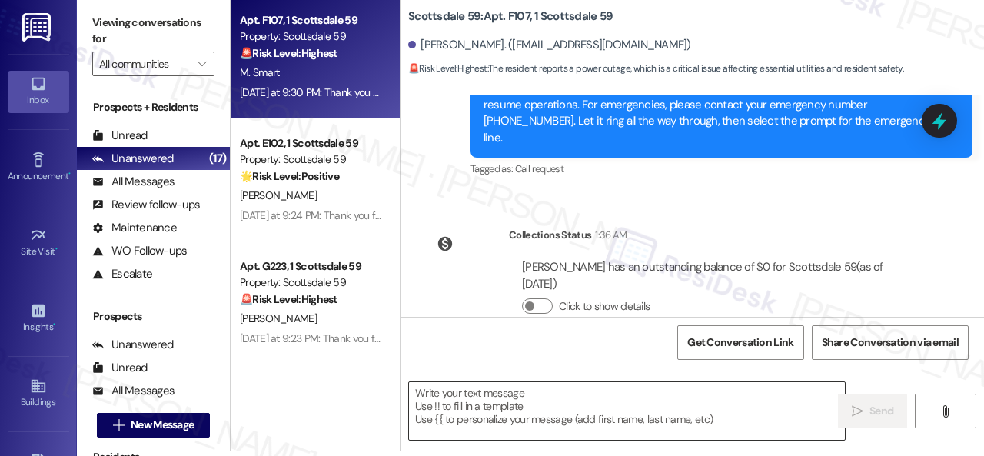
click at [478, 404] on textarea at bounding box center [627, 411] width 436 height 58
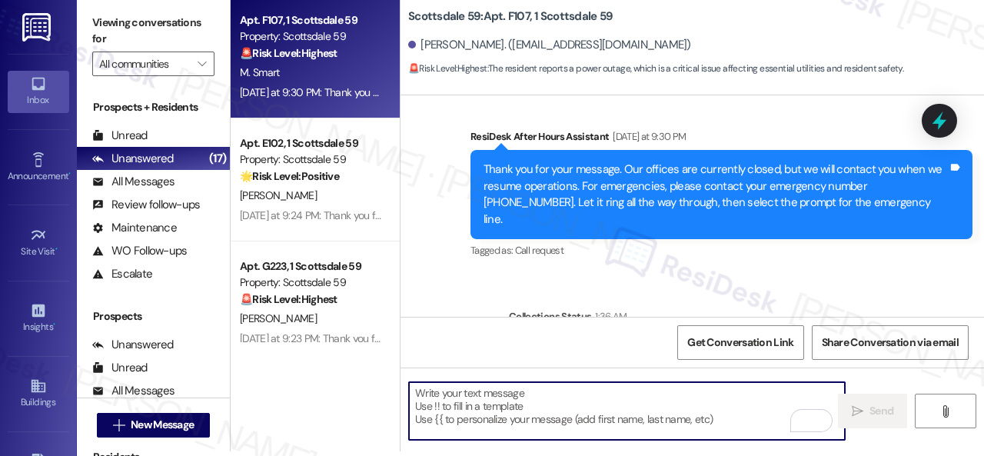
scroll to position [2226, 0]
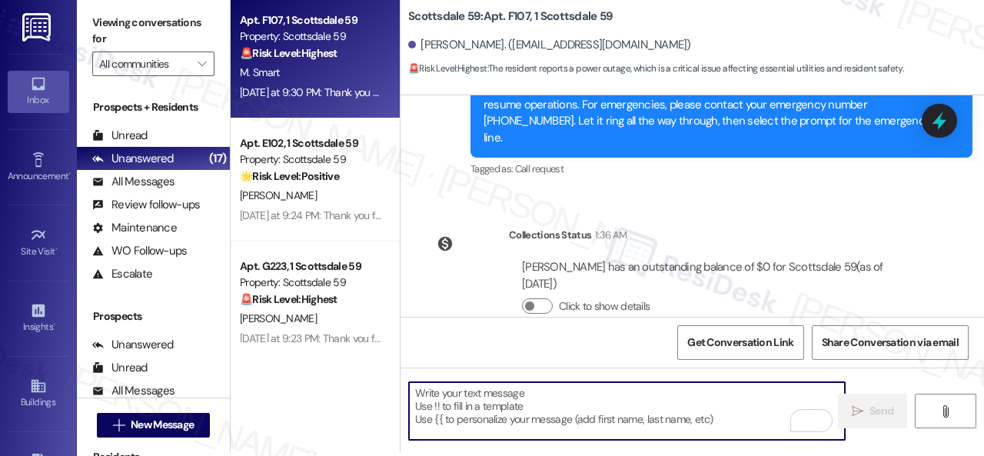
click at [501, 396] on textarea "To enrich screen reader interactions, please activate Accessibility in Grammarl…" at bounding box center [627, 411] width 436 height 58
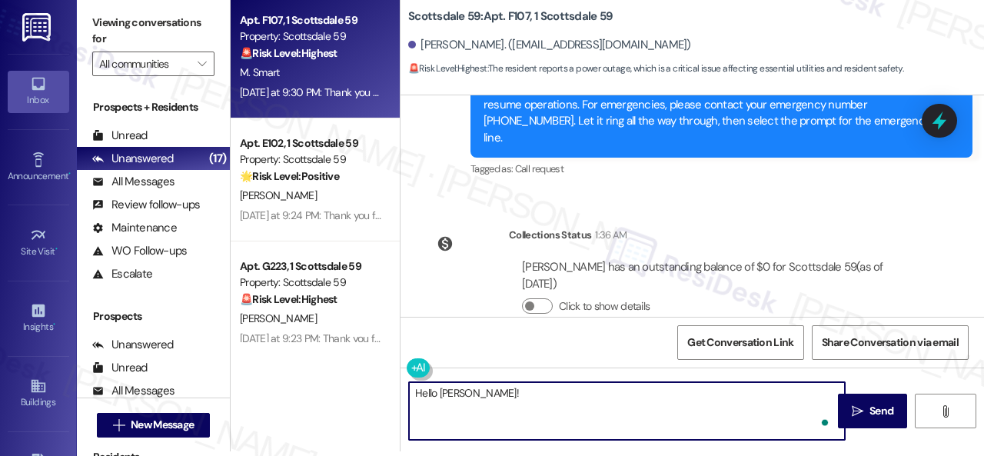
paste textarea "I'm sorry for the delayed response. Please don’t hesitate to let me know if you…"
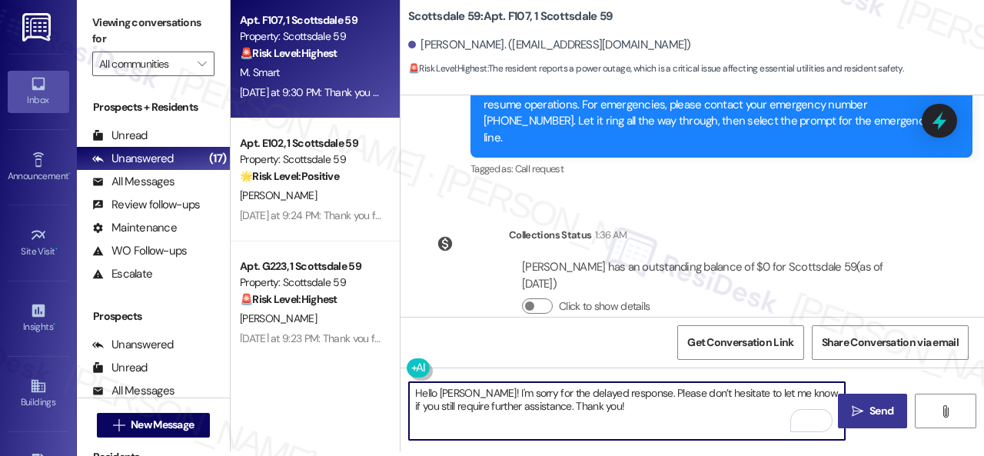
type textarea "Hello [PERSON_NAME]! I'm sorry for the delayed response. Please don’t hesitate …"
click at [871, 415] on span "Send" at bounding box center [882, 411] width 24 height 16
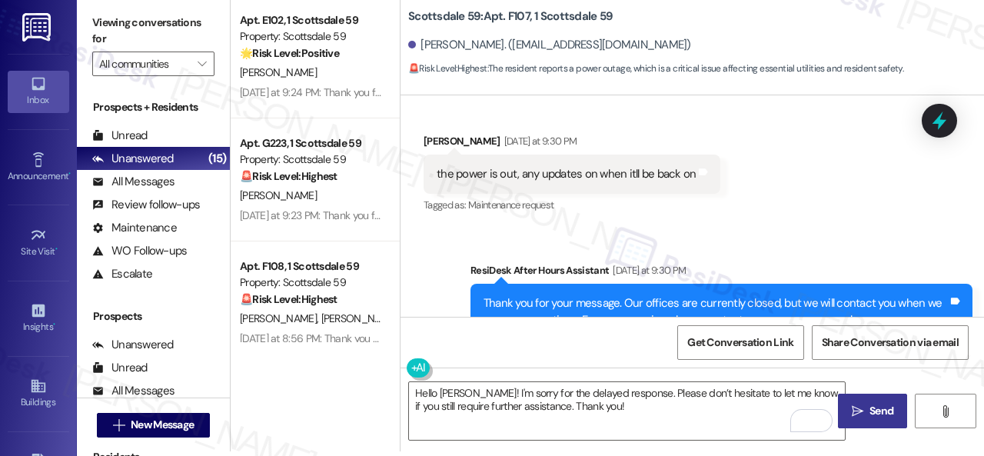
scroll to position [1888, 0]
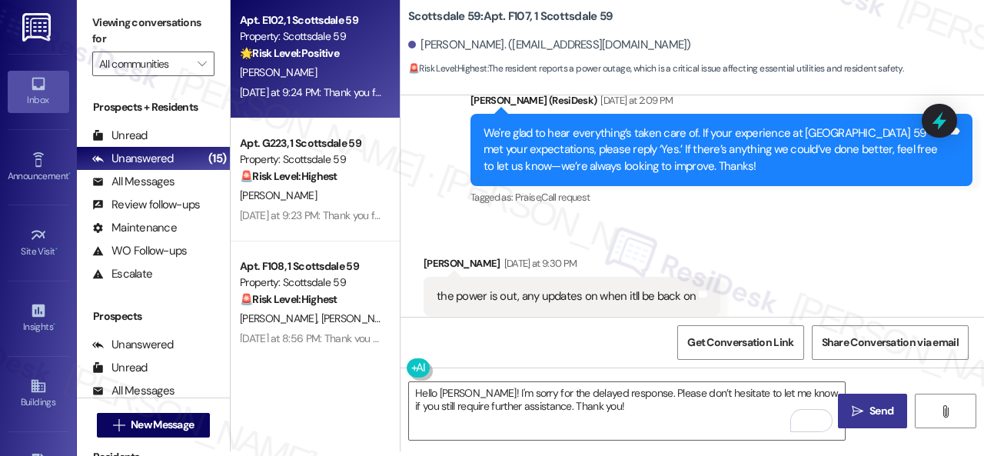
click at [317, 67] on div "[PERSON_NAME]" at bounding box center [310, 72] width 145 height 19
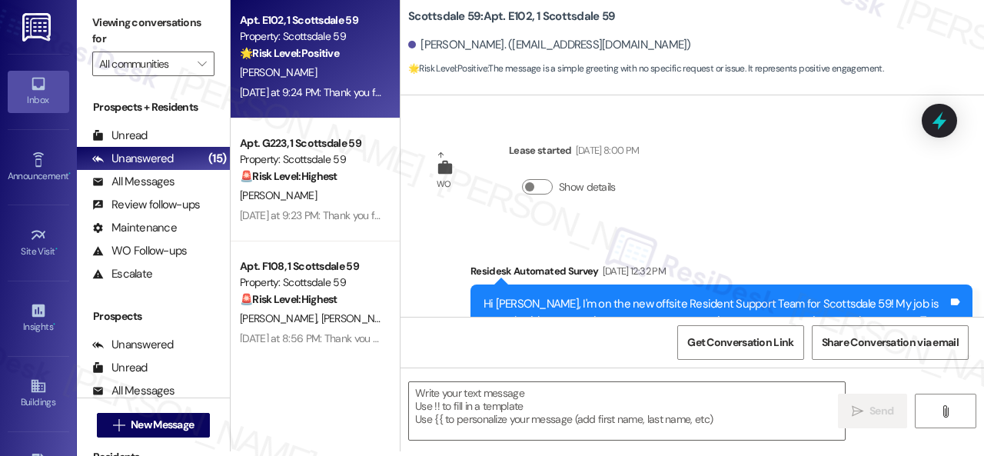
scroll to position [0, 0]
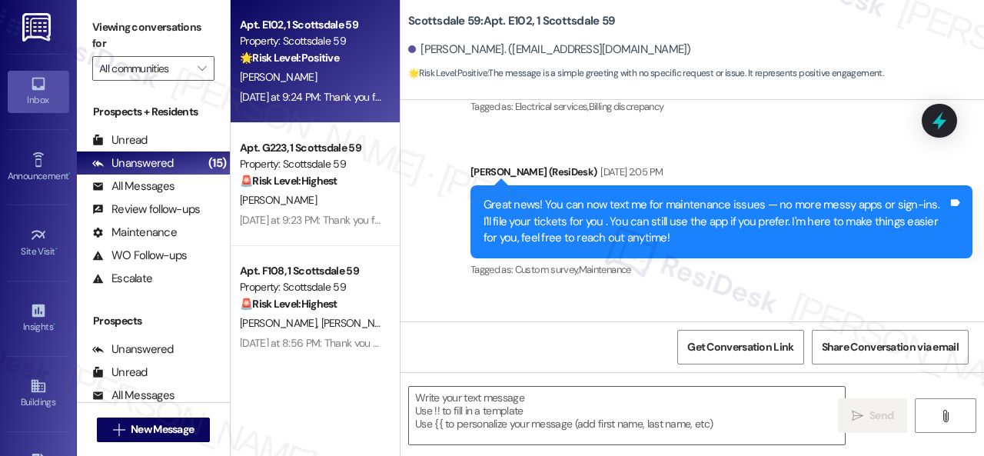
type textarea "Fetching suggested responses. Please feel free to read through the conversation…"
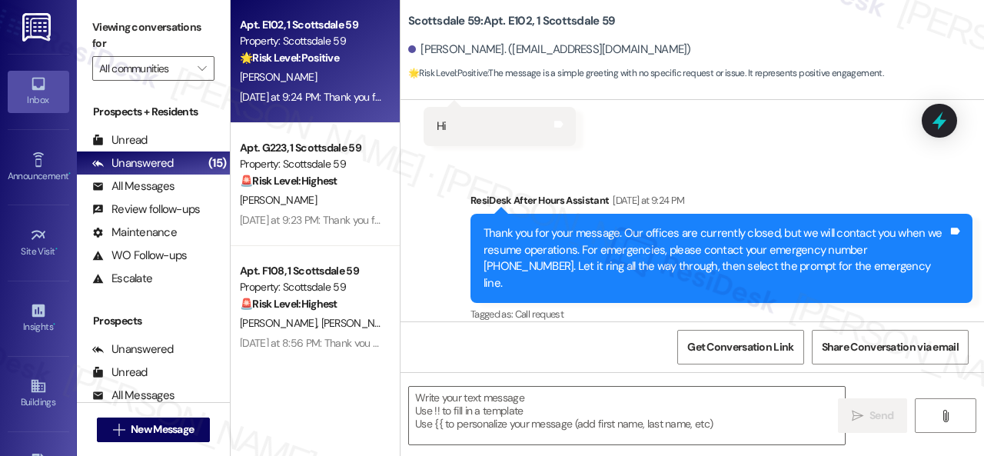
scroll to position [5, 0]
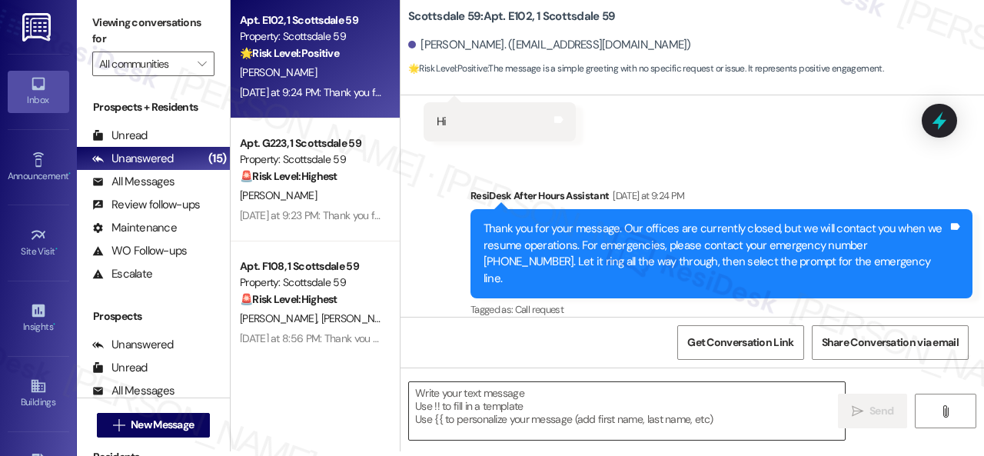
drag, startPoint x: 754, startPoint y: 398, endPoint x: 661, endPoint y: 394, distance: 92.4
click at [754, 398] on textarea at bounding box center [627, 411] width 436 height 58
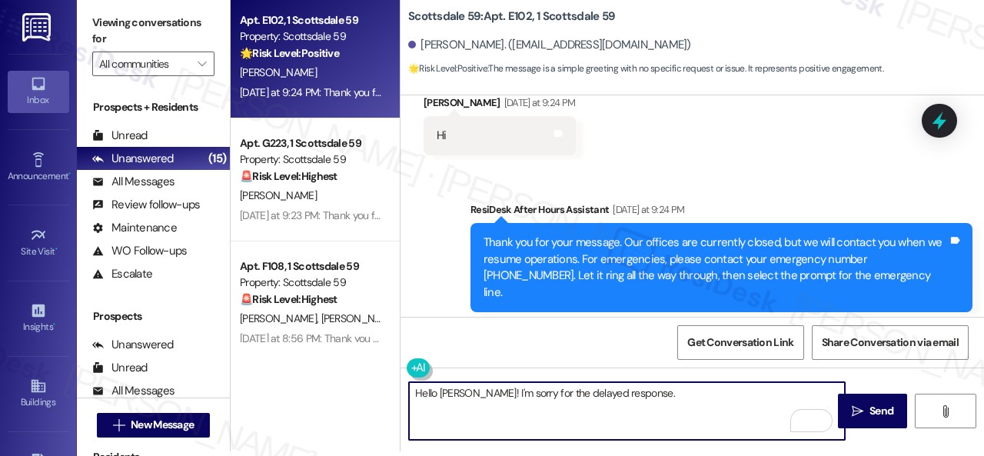
scroll to position [1064, 0]
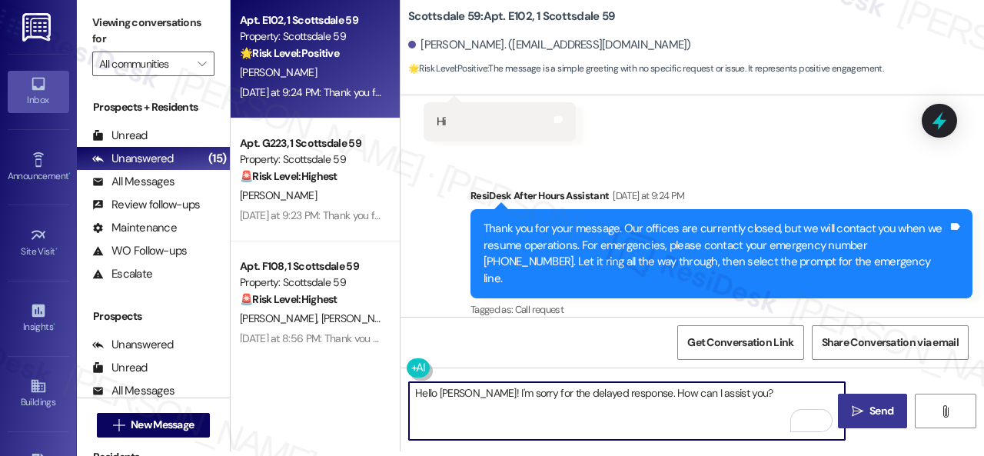
type textarea "Hello [PERSON_NAME]! I'm sorry for the delayed response. How can I assist you?"
click at [870, 417] on span "Send" at bounding box center [882, 411] width 24 height 16
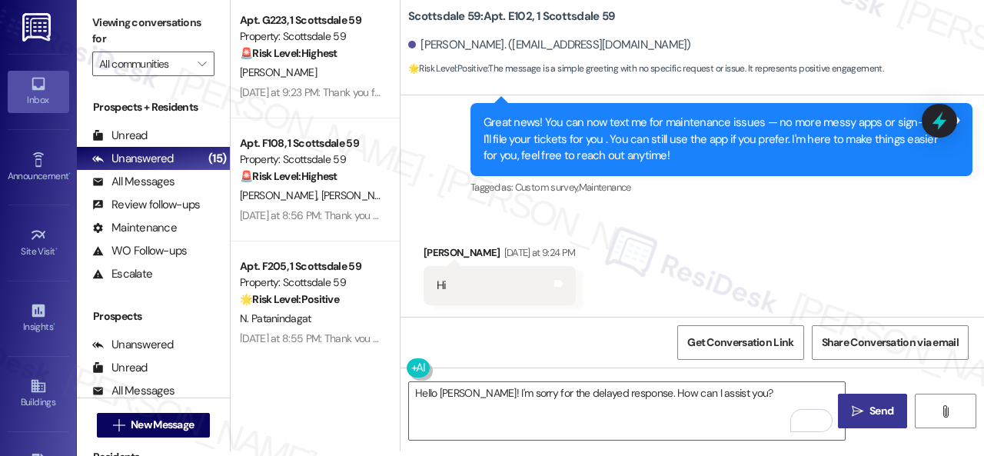
scroll to position [1171, 0]
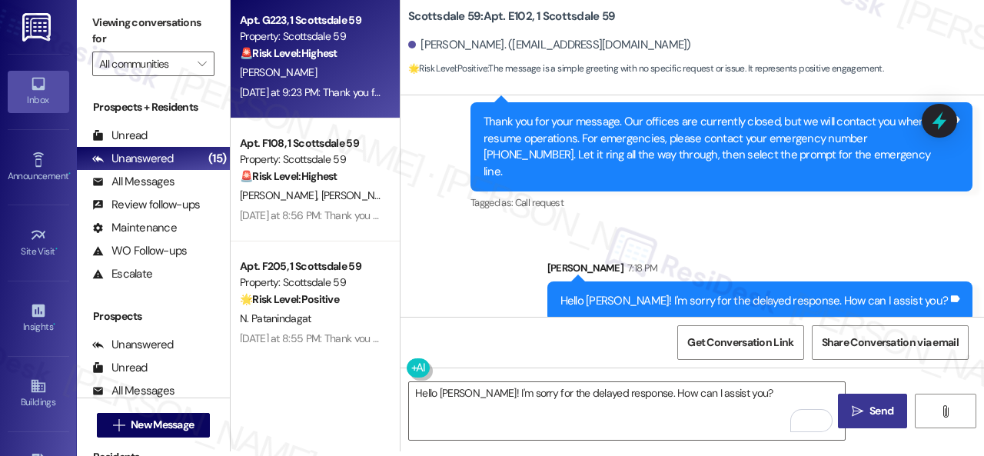
click at [329, 69] on div "[PERSON_NAME]" at bounding box center [310, 72] width 145 height 19
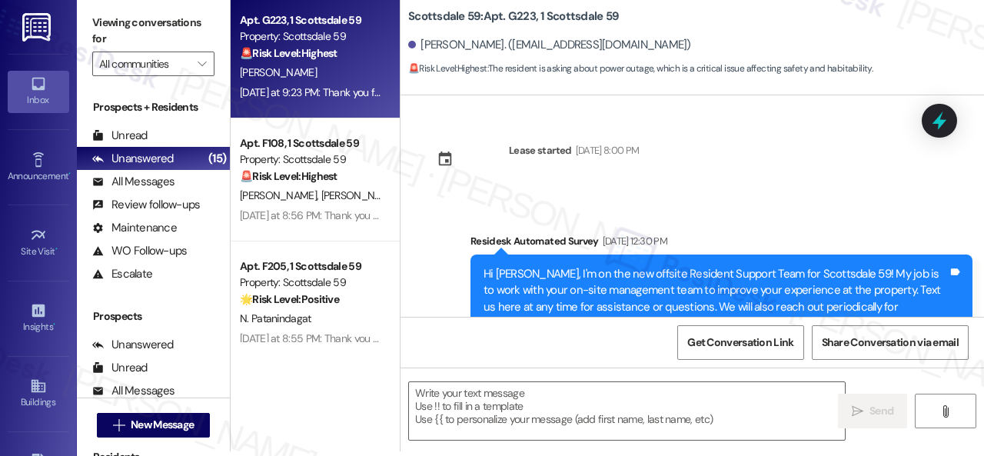
scroll to position [0, 0]
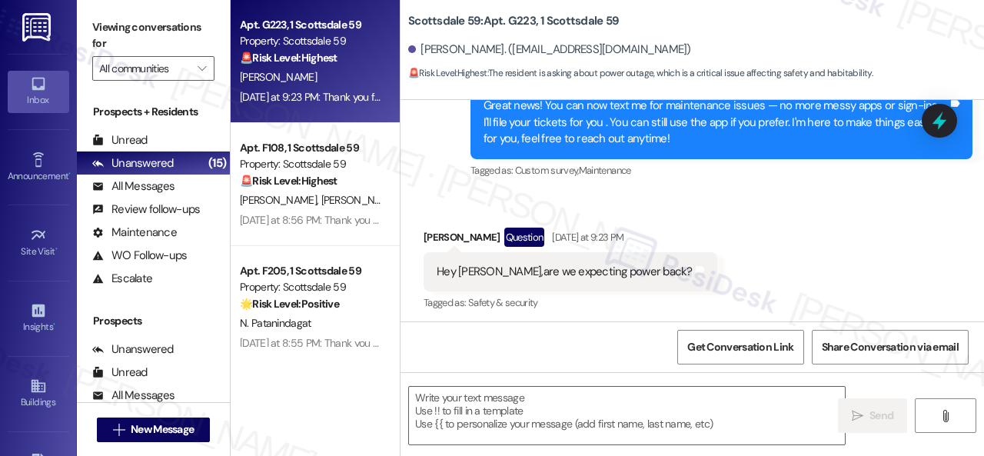
type textarea "Fetching suggested responses. Please feel free to read through the conversation…"
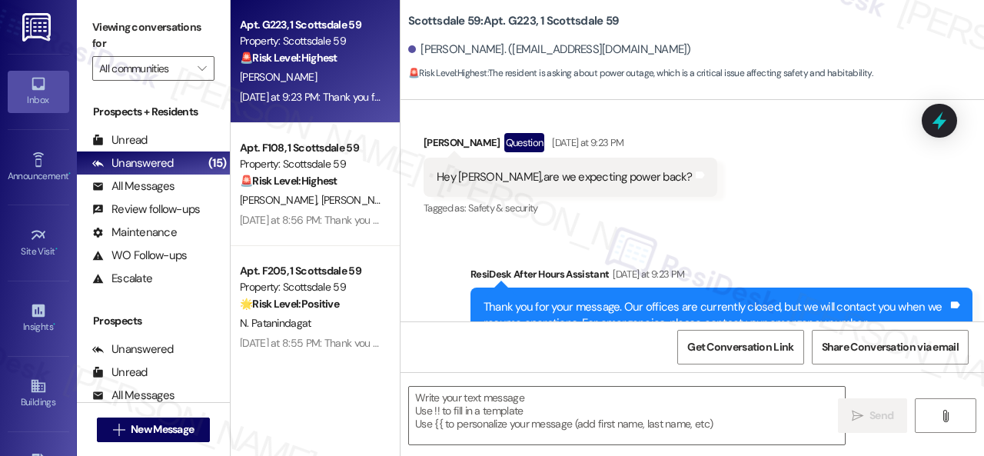
scroll to position [617, 0]
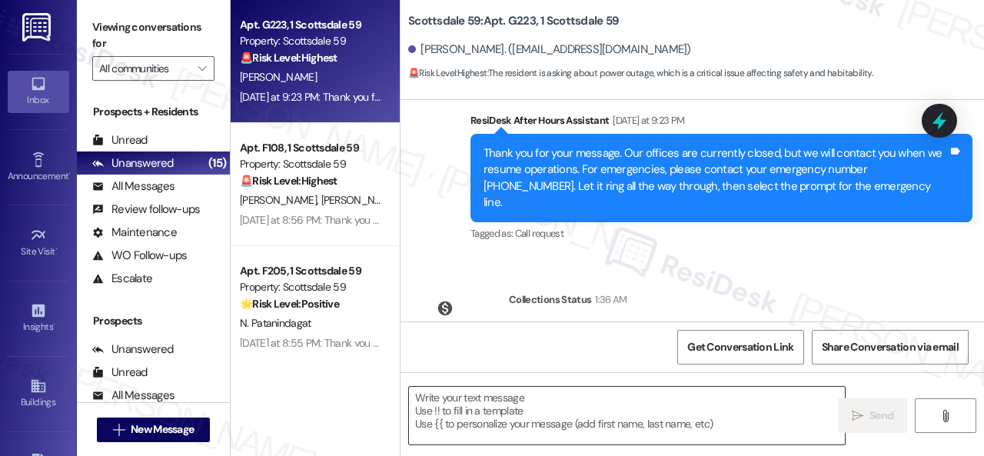
click at [488, 405] on textarea at bounding box center [627, 416] width 436 height 58
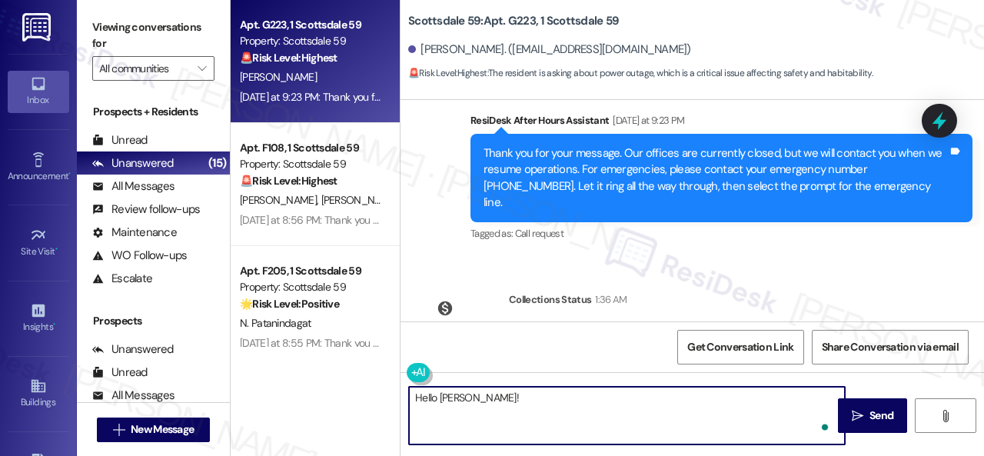
paste textarea "I'm sorry for the delayed response."
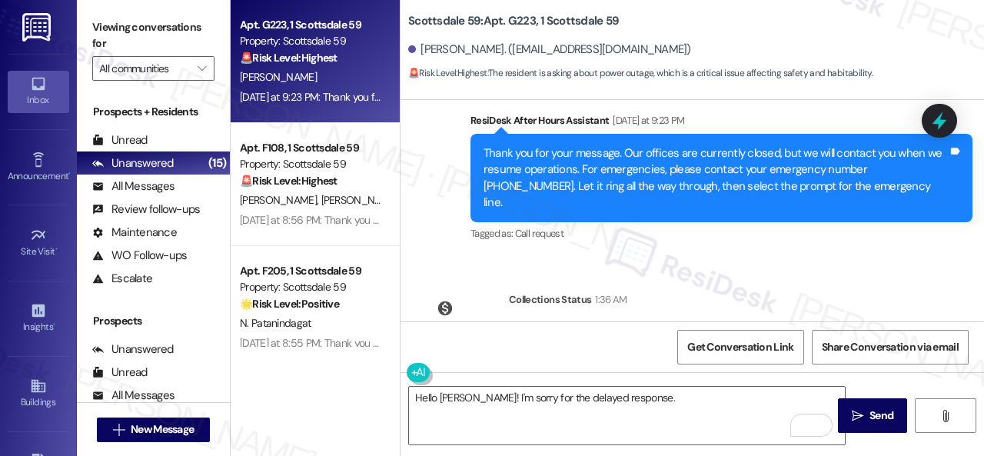
click at [800, 280] on div "Collections Status 1:36 AM [PERSON_NAME] has an outstanding balance of $0 for S…" at bounding box center [674, 347] width 525 height 135
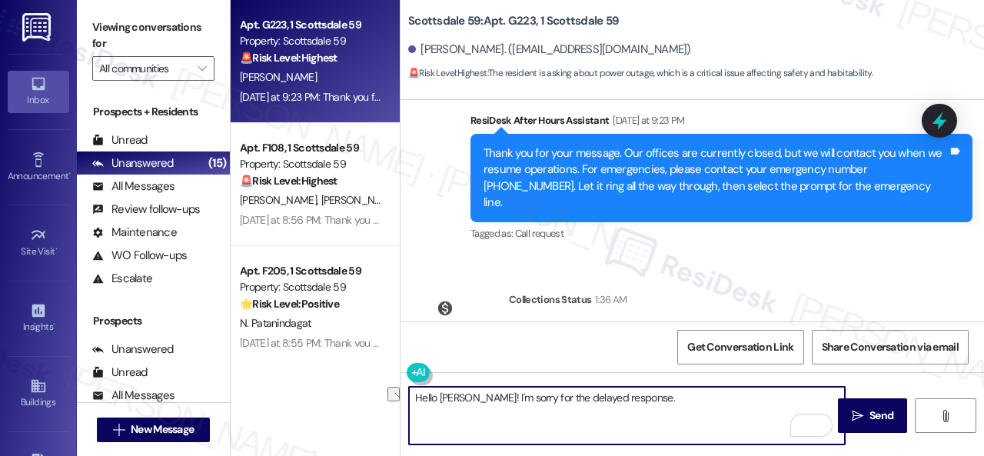
drag, startPoint x: 638, startPoint y: 399, endPoint x: 475, endPoint y: 398, distance: 163.0
click at [475, 398] on textarea "Hello [PERSON_NAME]! I'm sorry for the delayed response." at bounding box center [627, 416] width 436 height 58
paste textarea "Please don’t hesitate to let me know if you still require further assistance. T…"
click at [604, 415] on textarea "Hello [PERSON_NAME]! I'm sorry for the delayed response. Please don’t hesitate …" at bounding box center [627, 416] width 436 height 58
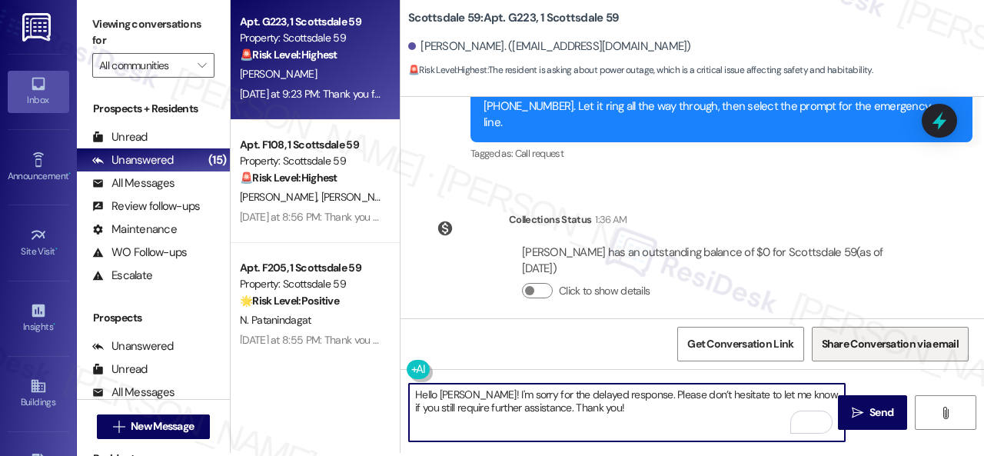
scroll to position [5, 0]
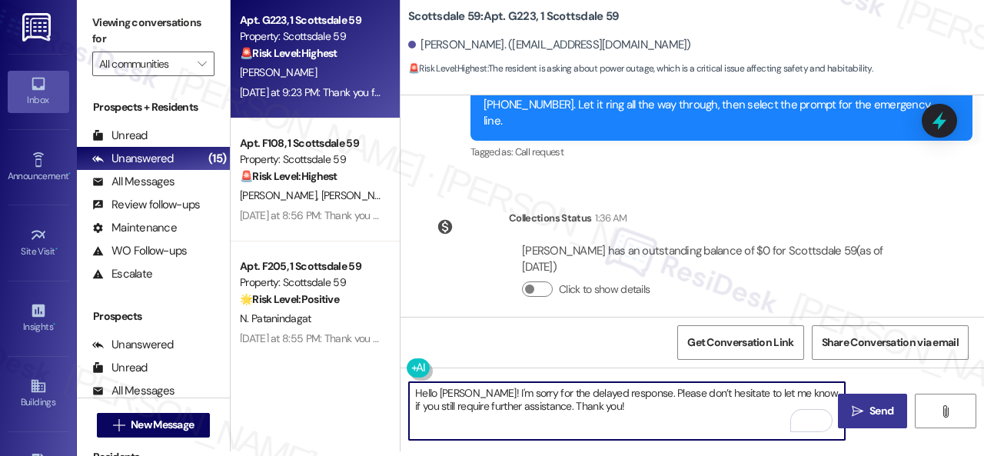
type textarea "Hello [PERSON_NAME]! I'm sorry for the delayed response. Please don’t hesitate …"
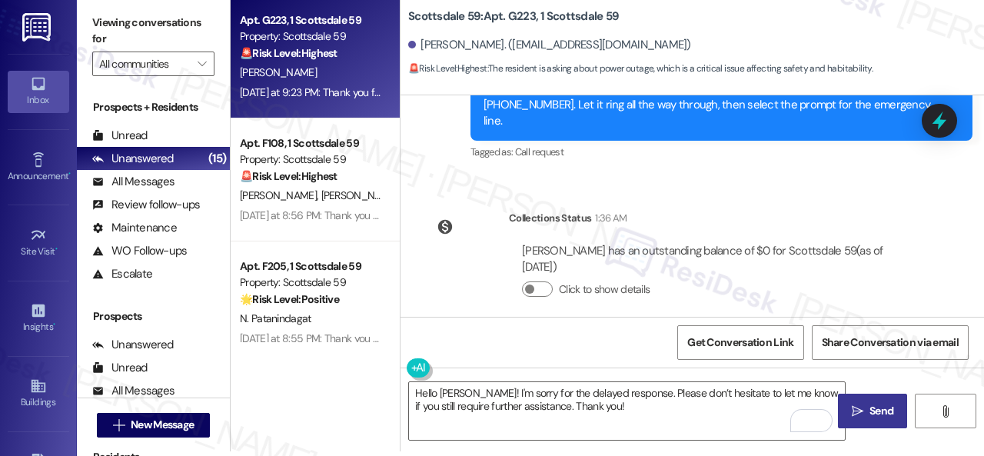
click at [867, 414] on span "Send" at bounding box center [882, 411] width 30 height 16
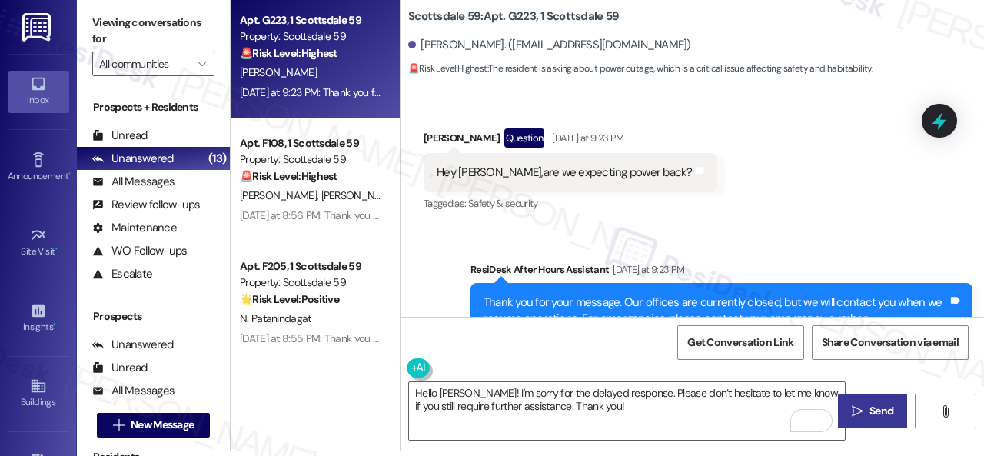
scroll to position [694, 0]
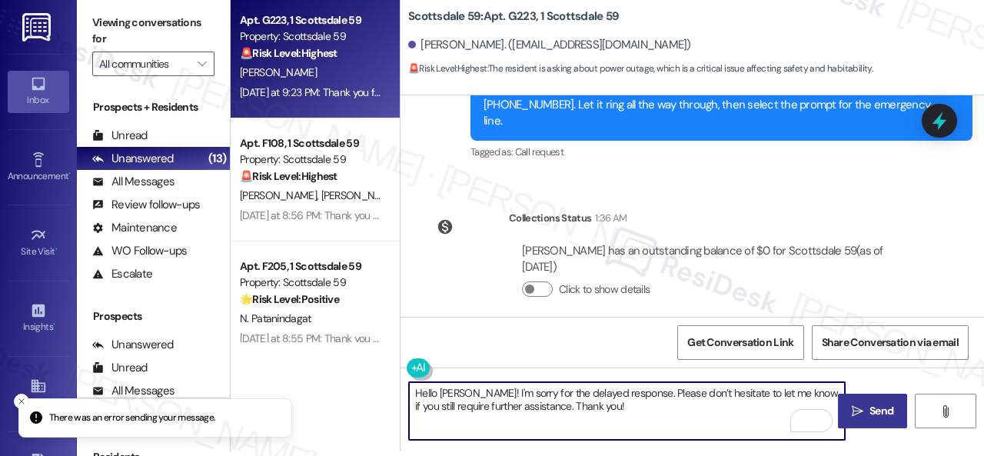
click at [643, 409] on textarea "Hello [PERSON_NAME]! I'm sorry for the delayed response. Please don’t hesitate …" at bounding box center [627, 411] width 436 height 58
click at [860, 410] on span " Send" at bounding box center [873, 411] width 48 height 16
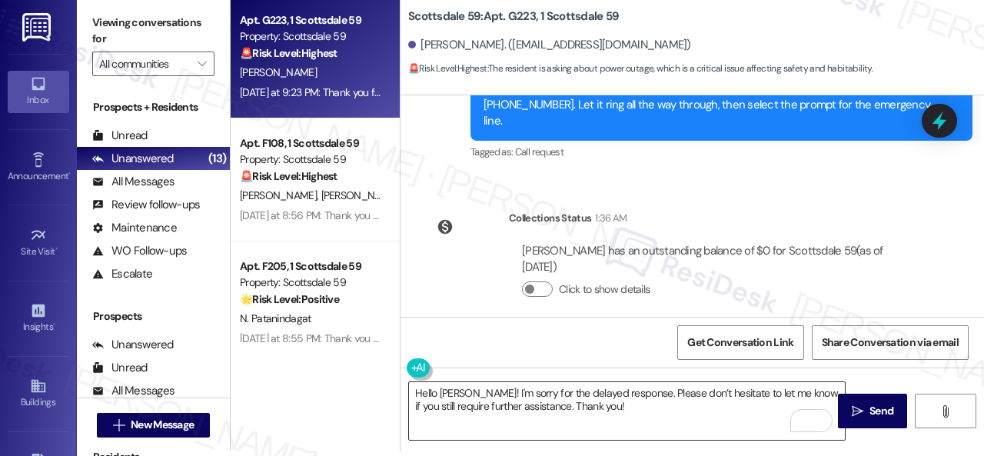
click at [621, 408] on textarea "Hello [PERSON_NAME]! I'm sorry for the delayed response. Please don’t hesitate …" at bounding box center [627, 411] width 436 height 58
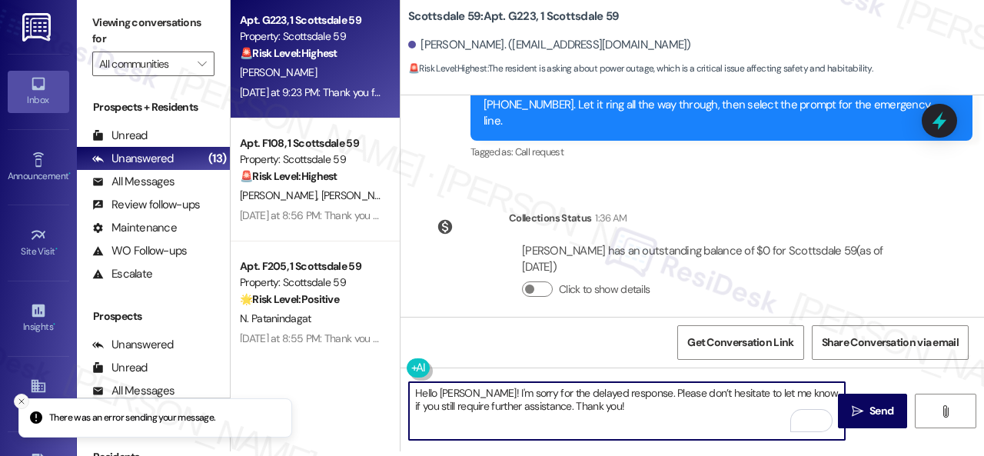
click at [22, 402] on line "Close toast" at bounding box center [21, 401] width 5 height 5
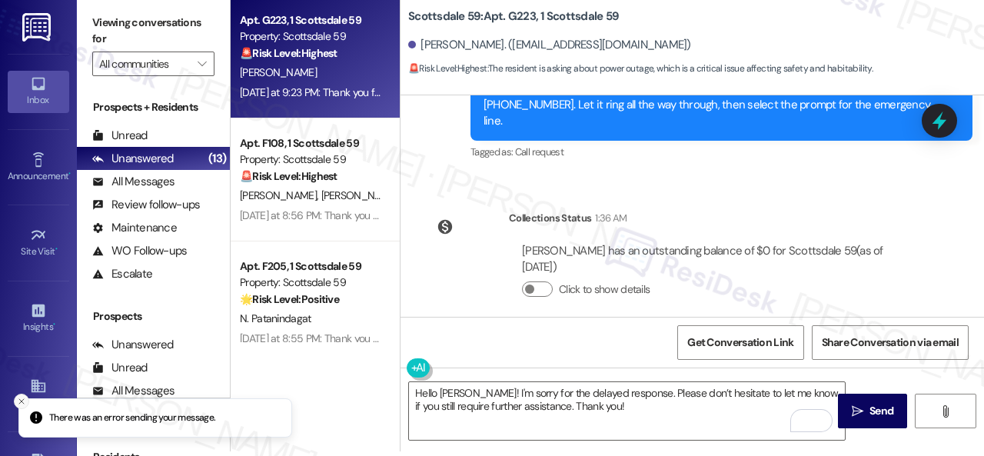
click at [17, 401] on icon "Close toast" at bounding box center [21, 401] width 9 height 9
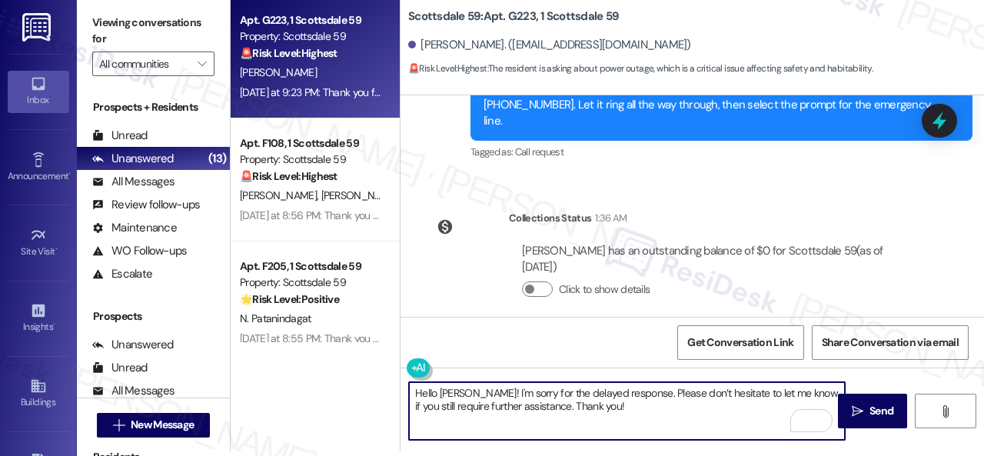
drag, startPoint x: 672, startPoint y: 405, endPoint x: 702, endPoint y: 405, distance: 30.0
click at [673, 405] on textarea "Hello [PERSON_NAME]! I'm sorry for the delayed response. Please don’t hesitate …" at bounding box center [627, 411] width 436 height 58
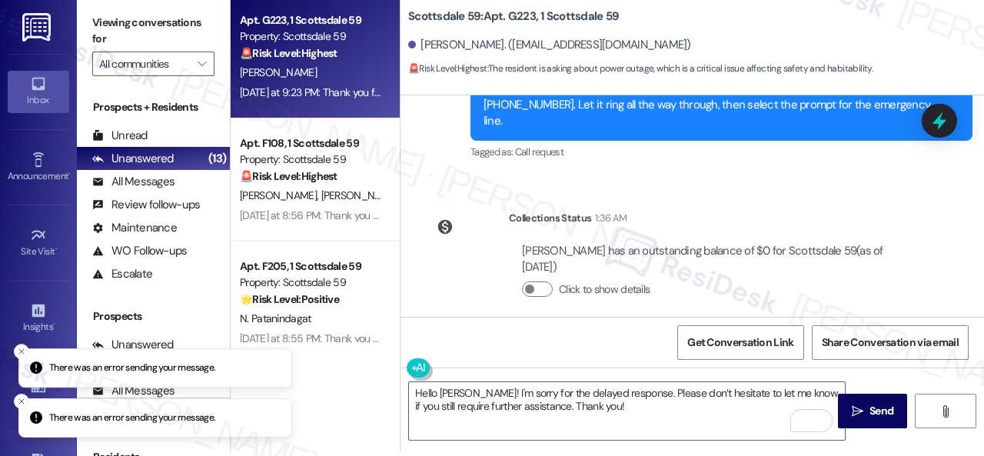
drag, startPoint x: 858, startPoint y: 401, endPoint x: 689, endPoint y: 322, distance: 186.8
click at [711, 398] on div "Hello [PERSON_NAME]! I'm sorry for the delayed response. Please don’t hesitate …" at bounding box center [693, 425] width 584 height 115
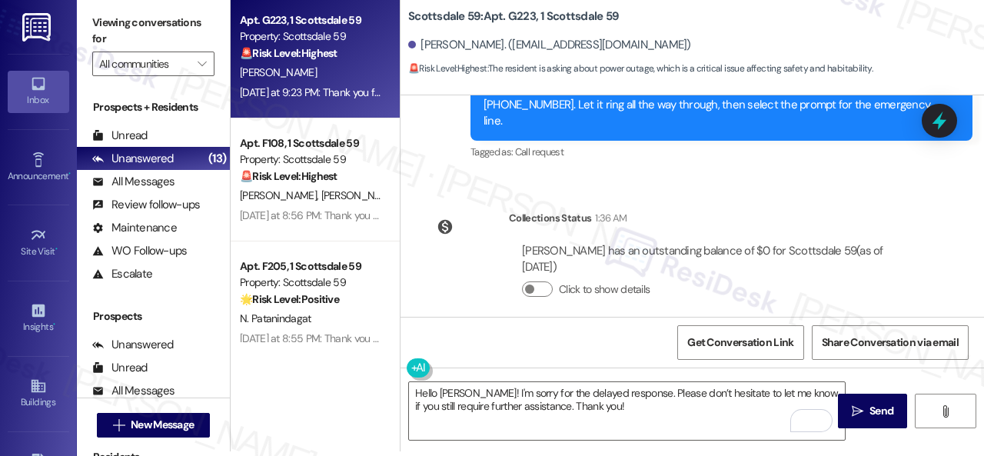
click at [752, 281] on div "Click to show details" at bounding box center [717, 289] width 391 height 16
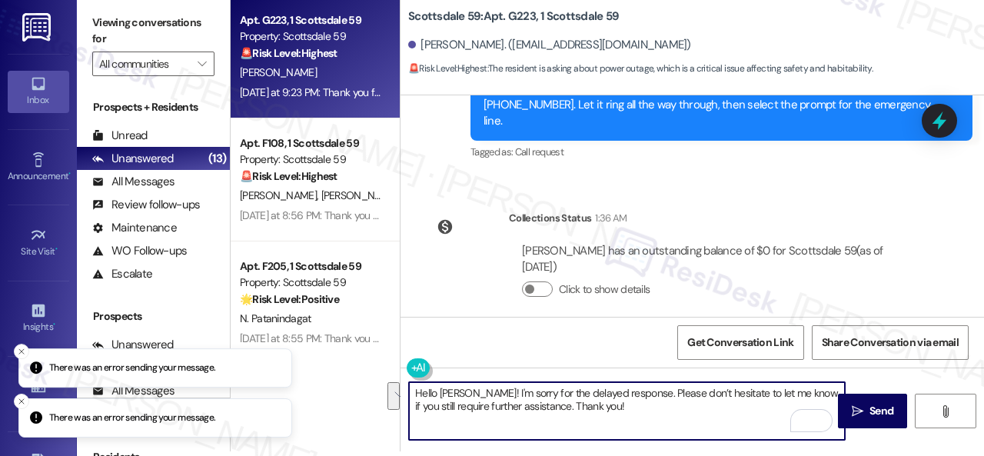
drag, startPoint x: 604, startPoint y: 411, endPoint x: 369, endPoint y: 387, distance: 236.5
click at [369, 387] on div "Apt. G223, 1 Scottsdale 59 Property: Scottsdale 59 🚨 Risk Level: Highest The re…" at bounding box center [608, 223] width 754 height 456
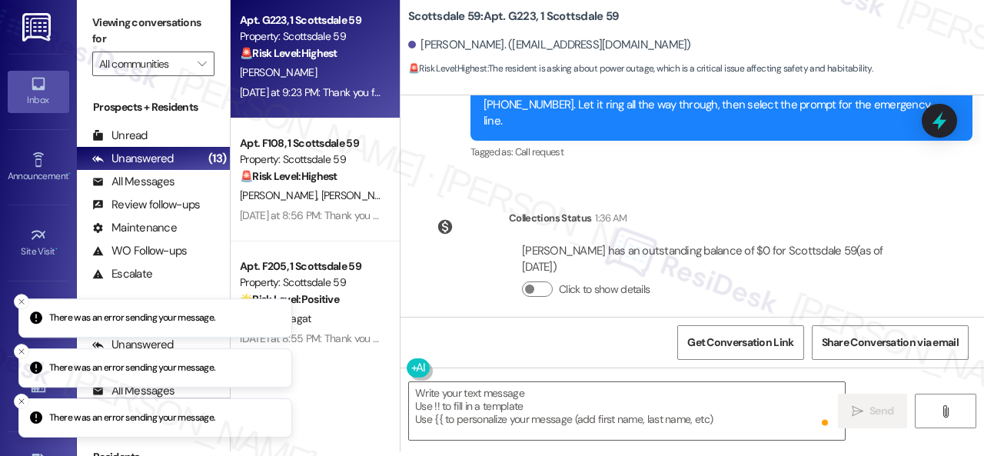
click at [466, 291] on div "Collections Status 1:36 AM [PERSON_NAME] has an outstanding balance of $0 for S…" at bounding box center [674, 265] width 525 height 135
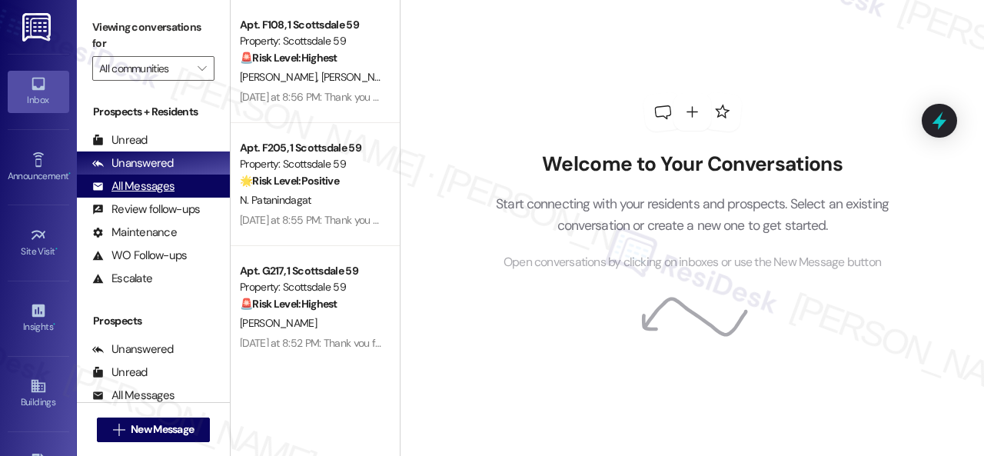
click at [158, 191] on div "All Messages" at bounding box center [133, 186] width 82 height 16
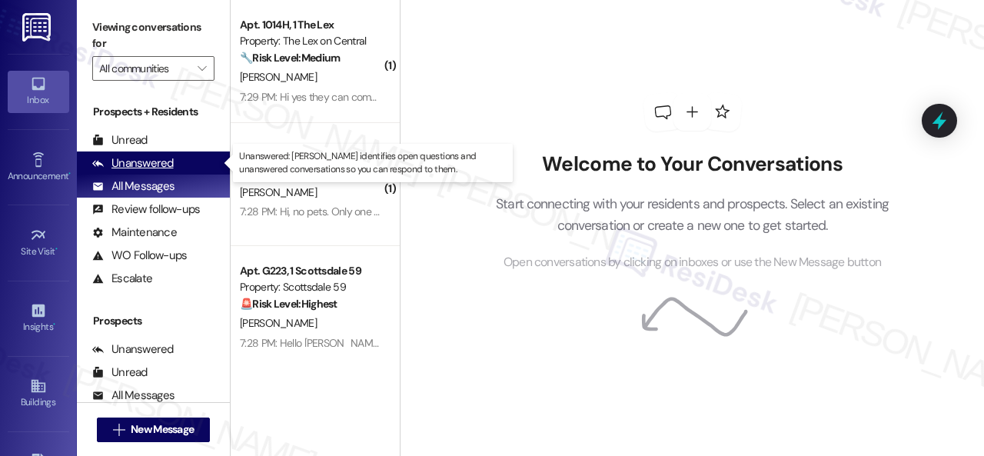
click at [145, 164] on div "Unanswered" at bounding box center [133, 163] width 82 height 16
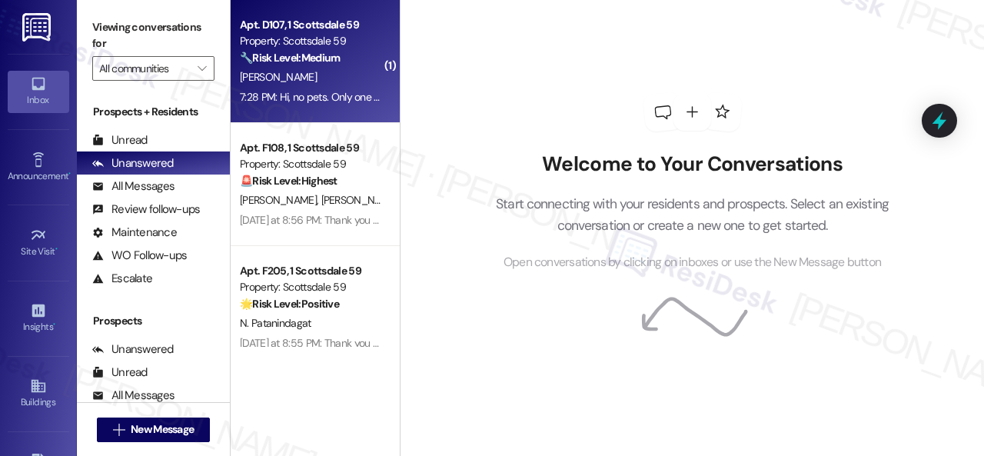
click at [351, 65] on div "🔧 Risk Level: Medium The resident is requesting a routine filter replacement. T…" at bounding box center [311, 58] width 142 height 16
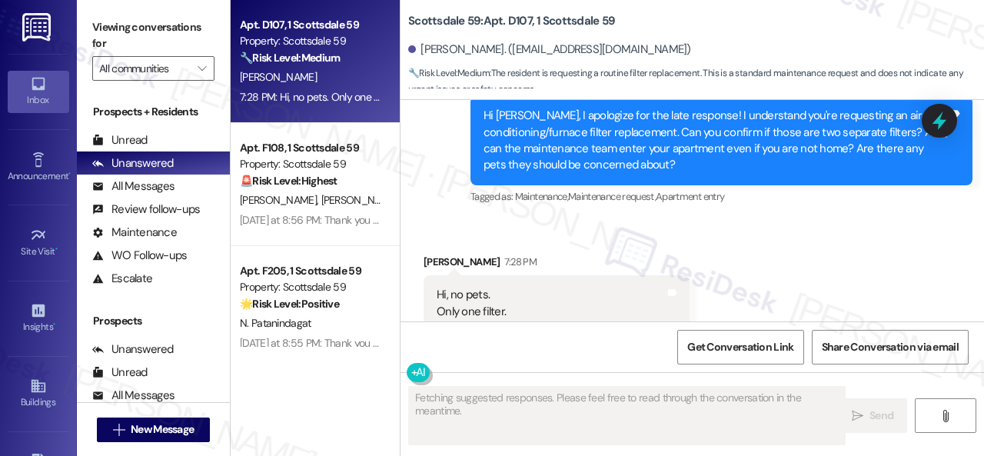
scroll to position [1063, 0]
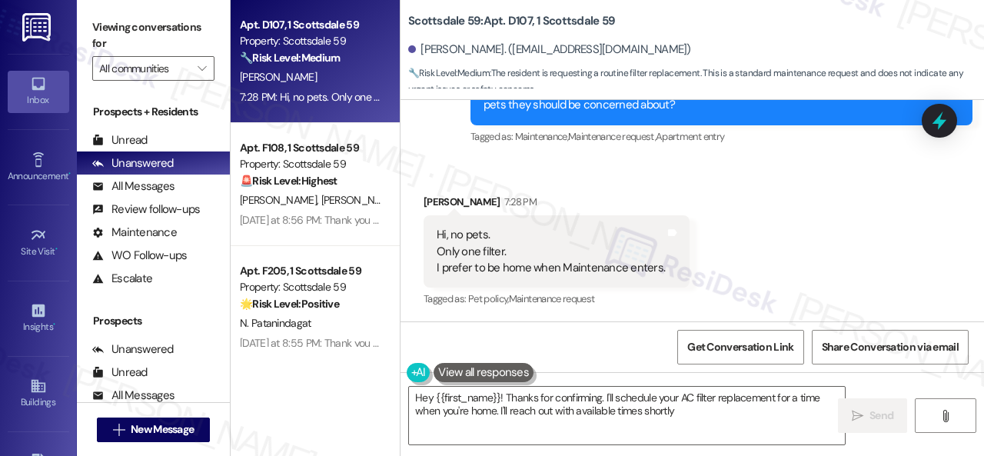
type textarea "Hey {{first_name}}! Thanks for confirming. I'll schedule your AC filter replace…"
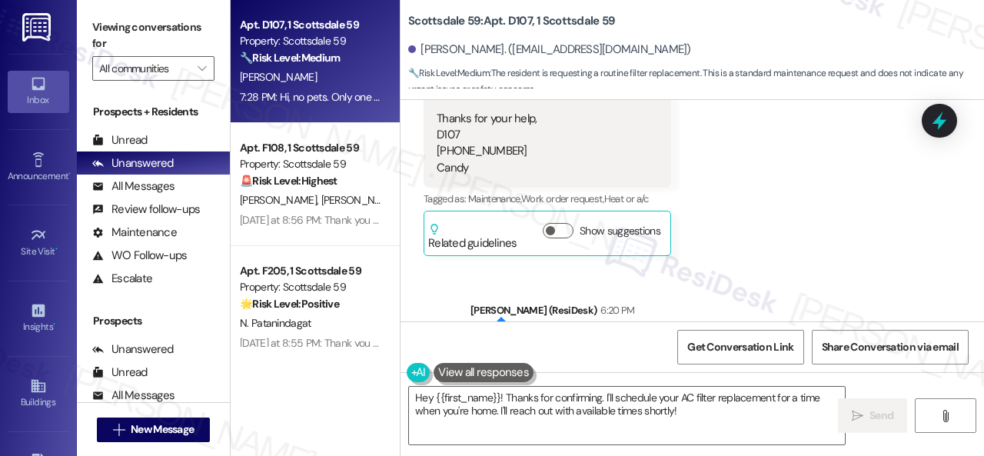
scroll to position [678, 0]
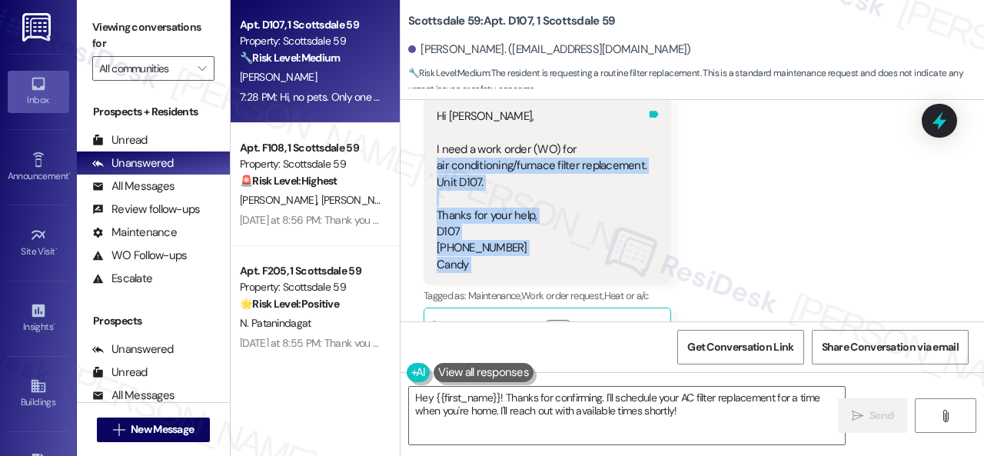
drag, startPoint x: 437, startPoint y: 164, endPoint x: 644, endPoint y: 170, distance: 207.7
click at [644, 170] on div "Hi [PERSON_NAME], I need a work order (WO) for air conditioning/furnace filter …" at bounding box center [548, 191] width 248 height 188
click at [648, 170] on div "Tags and notes" at bounding box center [654, 190] width 12 height 165
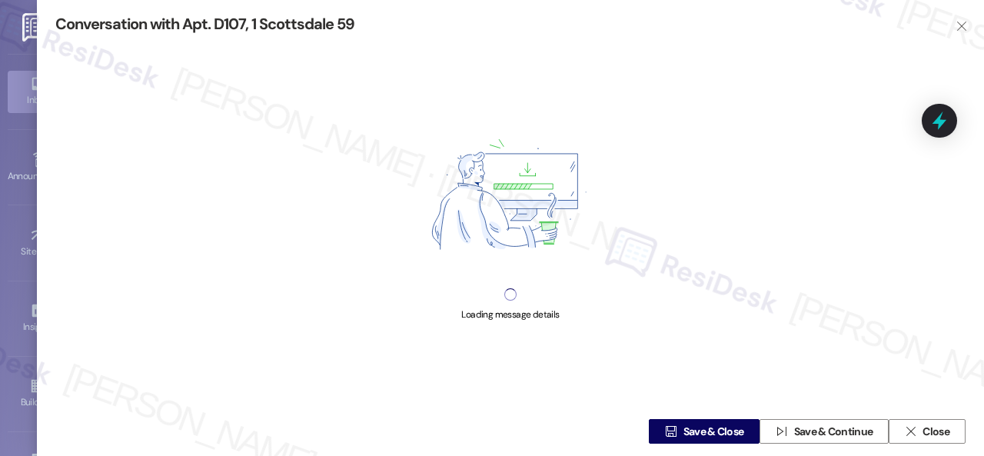
click at [644, 170] on div "Loading message details" at bounding box center [510, 214] width 911 height 352
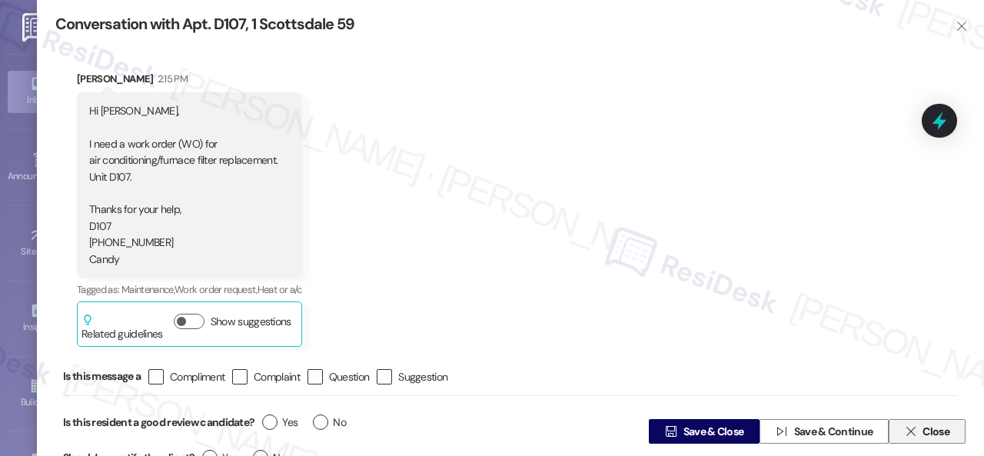
click at [925, 435] on span "Close" at bounding box center [936, 432] width 27 height 16
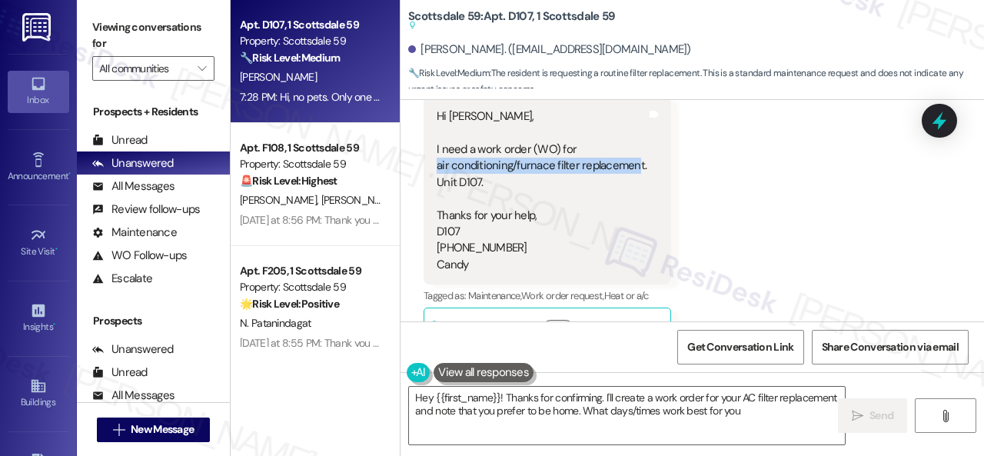
type textarea "Hey {{first_name}}! Thanks for confirming. I'll create a work order for your AC…"
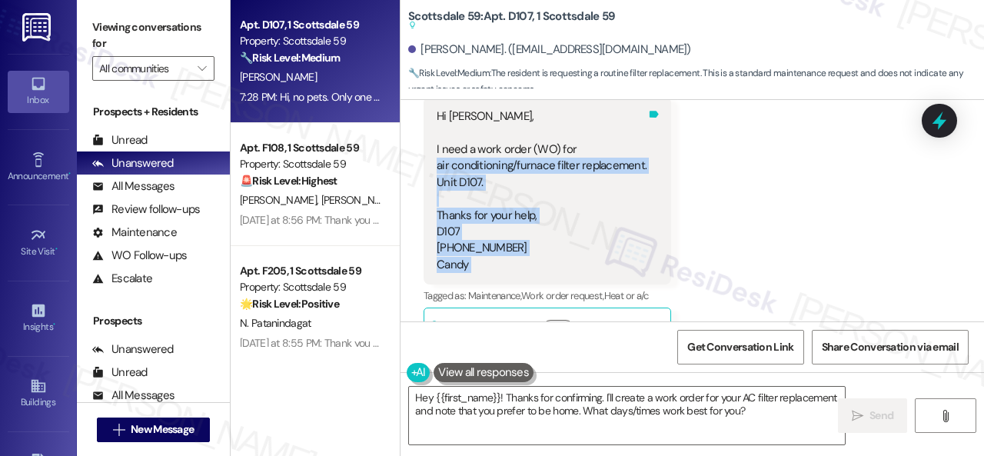
drag, startPoint x: 437, startPoint y: 168, endPoint x: 641, endPoint y: 165, distance: 204.6
click at [641, 165] on div "Hi [PERSON_NAME], I need a work order (WO) for air conditioning/furnace filter …" at bounding box center [548, 191] width 248 height 188
click at [631, 192] on div "Hi [PERSON_NAME], I need a work order (WO) for air conditioning/furnace filter …" at bounding box center [542, 190] width 210 height 165
drag, startPoint x: 649, startPoint y: 163, endPoint x: 538, endPoint y: 165, distance: 110.8
click at [538, 165] on div "Hi [PERSON_NAME], I need a work order (WO) for air conditioning/furnace filter …" at bounding box center [548, 191] width 248 height 188
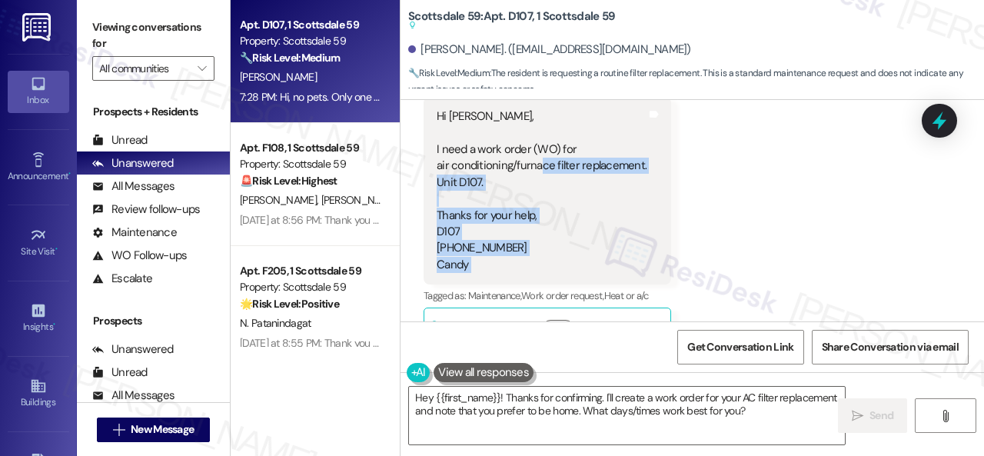
click at [591, 192] on div "Hi [PERSON_NAME], I need a work order (WO) for air conditioning/furnace filter …" at bounding box center [542, 190] width 210 height 165
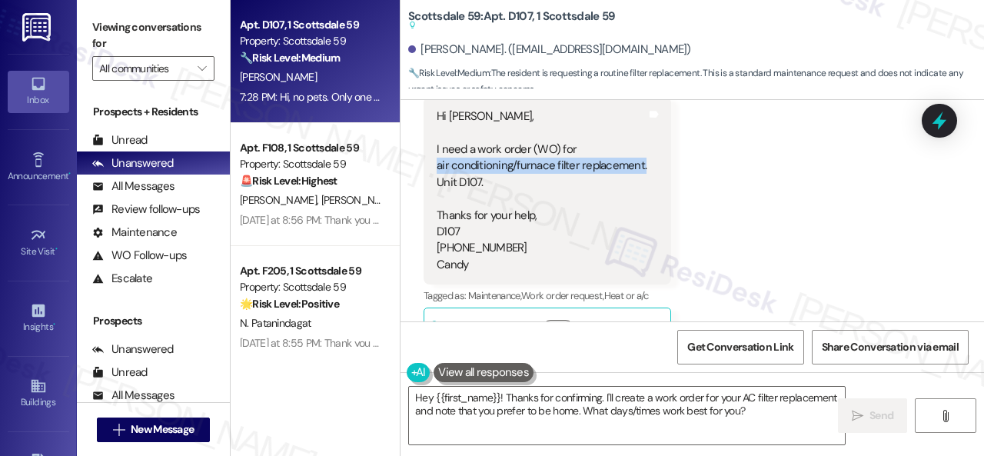
drag, startPoint x: 438, startPoint y: 168, endPoint x: 640, endPoint y: 165, distance: 201.5
click at [640, 165] on div "Hi [PERSON_NAME], I need a work order (WO) for air conditioning/furnace filter …" at bounding box center [541, 190] width 213 height 165
copy div "air conditioning/furnace filter replacement."
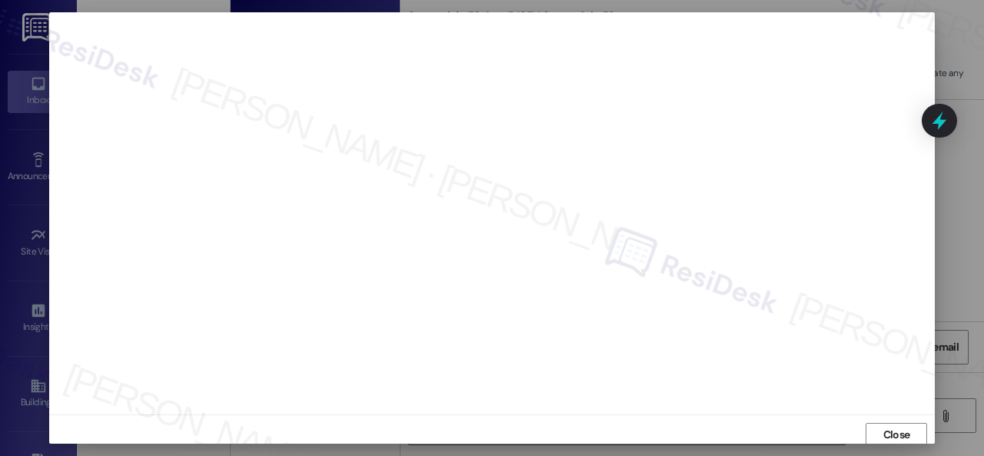
scroll to position [0, 0]
click at [884, 439] on span "Close" at bounding box center [897, 443] width 27 height 16
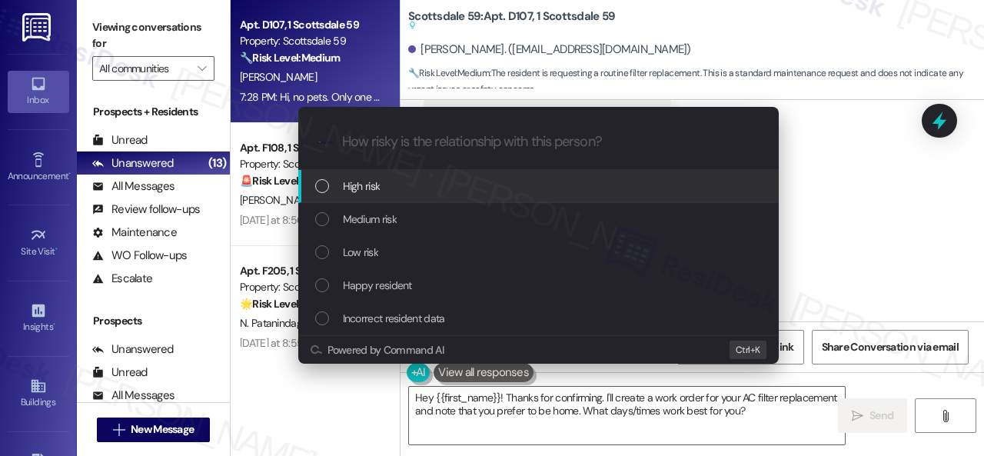
click at [351, 183] on span "High risk" at bounding box center [362, 186] width 38 height 17
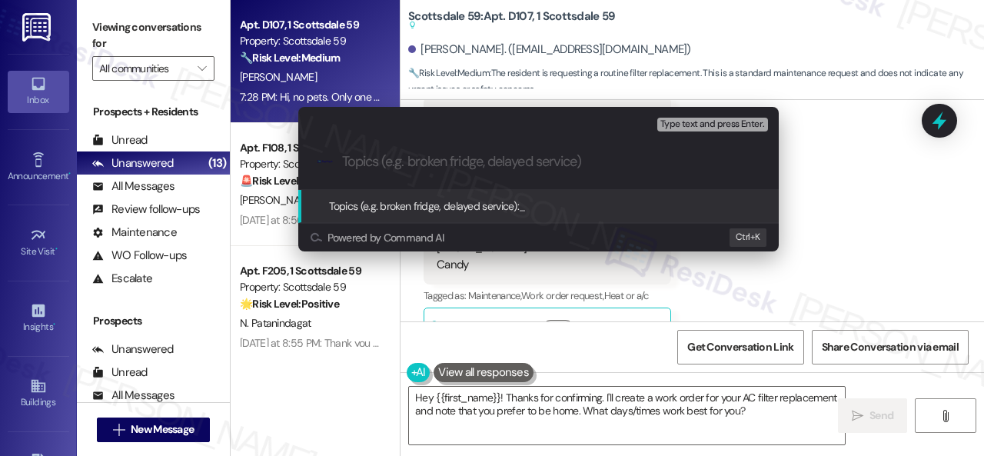
paste input "New work order/s submitted - AC filter replacement"
type input "New work order/s submitted - AC filter replacement"
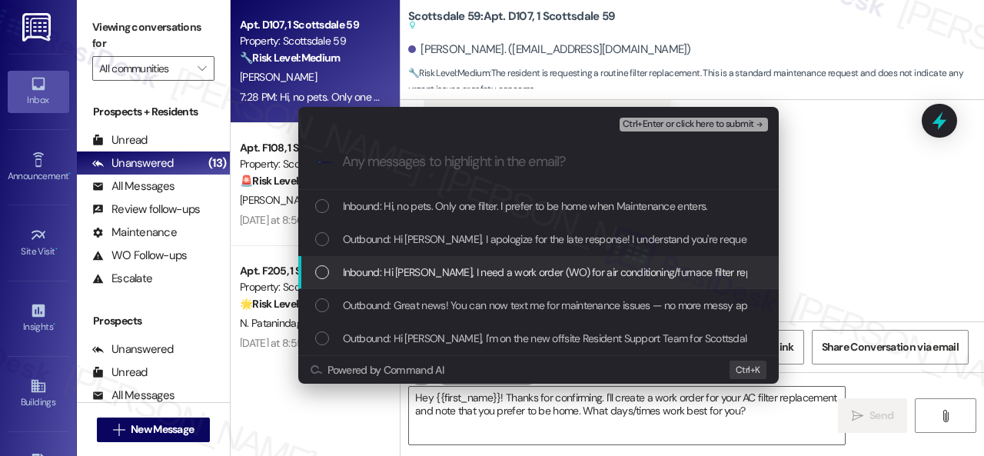
click at [409, 275] on span "Inbound: Hi [PERSON_NAME], I need a work order (WO) for air conditioning/furnac…" at bounding box center [711, 272] width 737 height 17
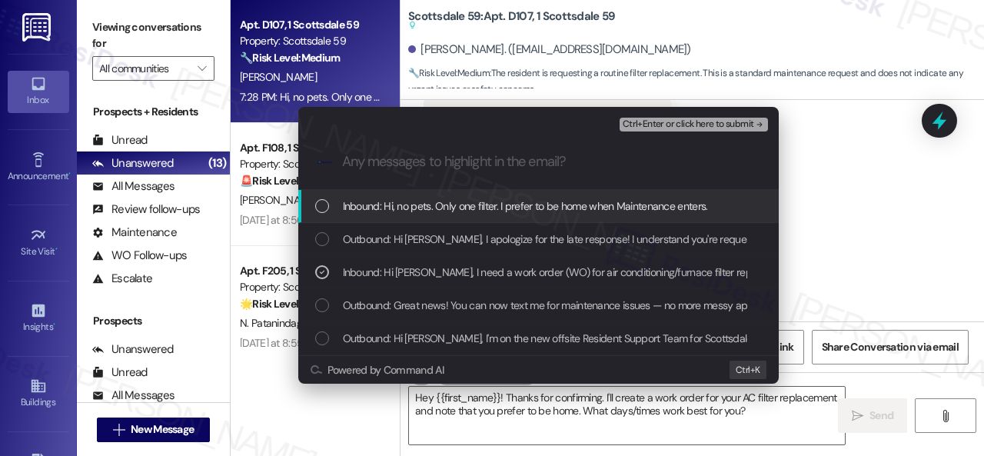
click at [452, 198] on span "Inbound: Hi, no pets. Only one filter. I prefer to be home when Maintenance ent…" at bounding box center [525, 206] width 365 height 17
click at [664, 120] on span "Ctrl+Enter or click here to submit" at bounding box center [689, 124] width 132 height 11
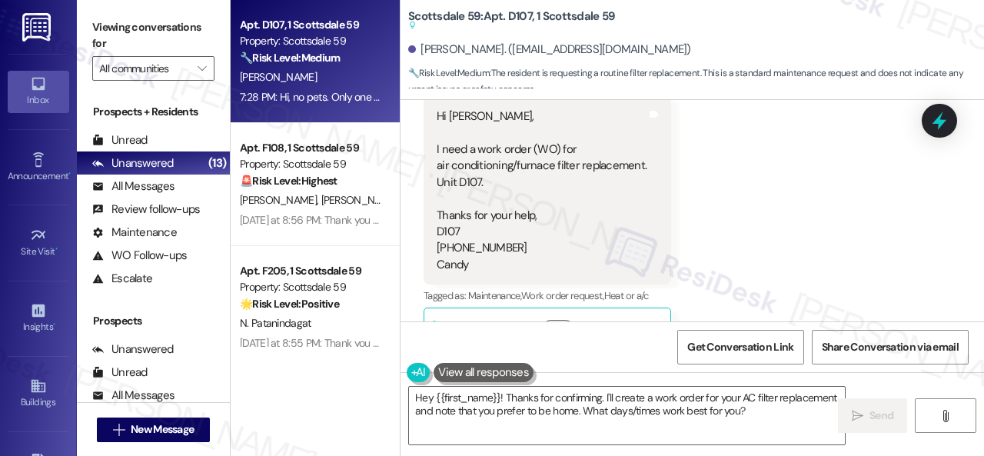
click at [804, 238] on div "Received via SMS [PERSON_NAME] 2:15 PM Hi [PERSON_NAME], I need a work order (W…" at bounding box center [693, 203] width 584 height 324
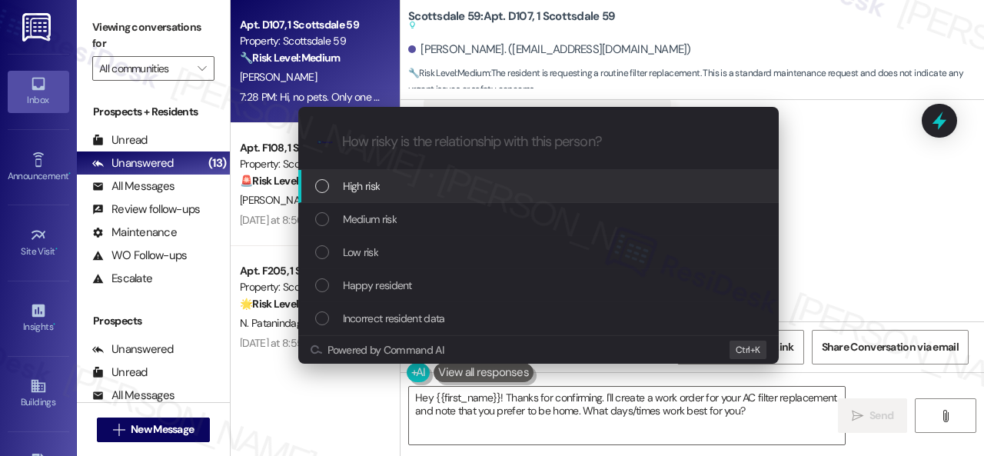
click at [366, 185] on span "High risk" at bounding box center [362, 186] width 38 height 17
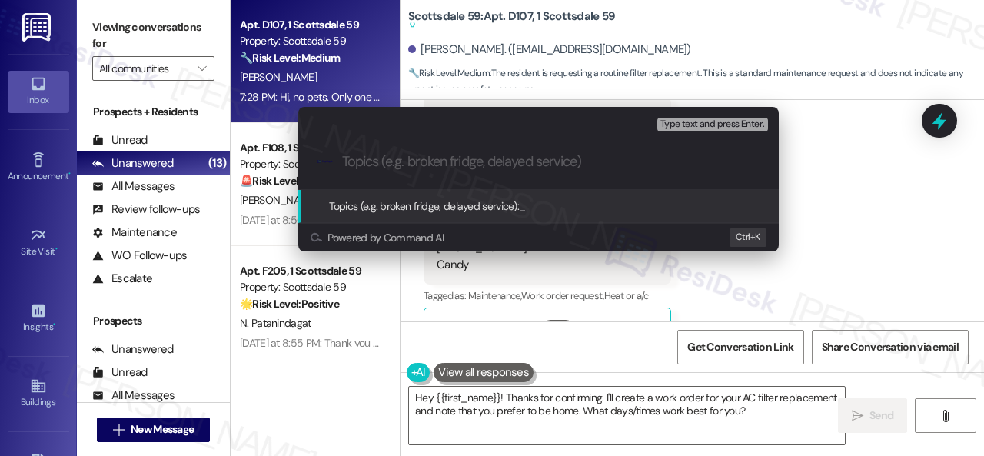
paste input "New work order/s submitted - AC filter replacement"
type input "New work order/s submitted - AC filter replacement"
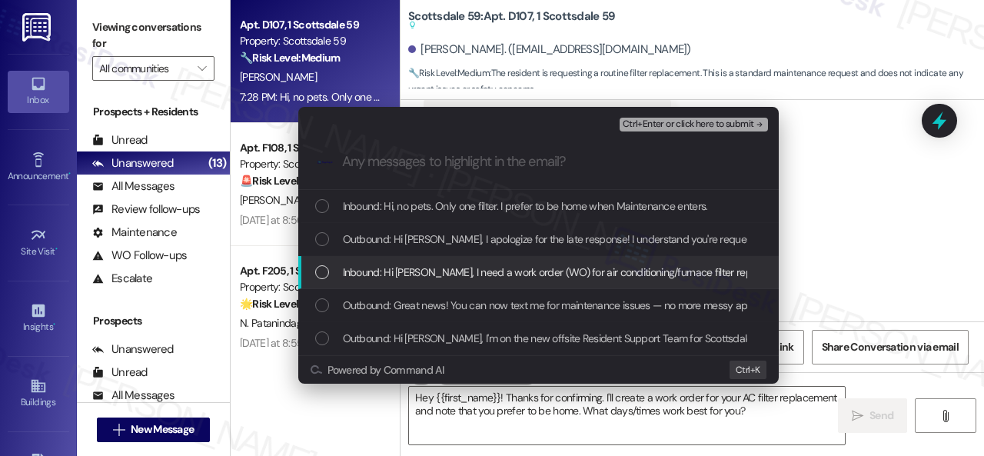
click at [422, 279] on span "Inbound: Hi [PERSON_NAME], I need a work order (WO) for air conditioning/furnac…" at bounding box center [711, 272] width 737 height 17
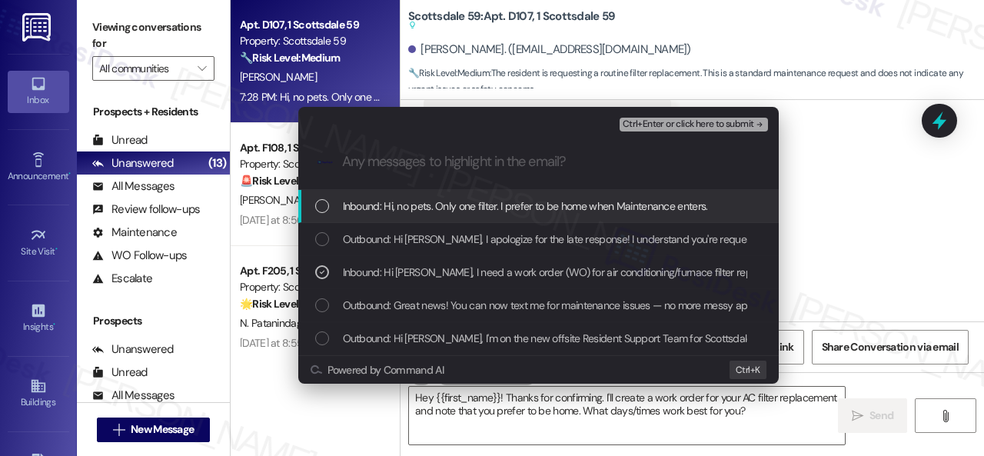
click at [452, 205] on span "Inbound: Hi, no pets. Only one filter. I prefer to be home when Maintenance ent…" at bounding box center [525, 206] width 365 height 17
click at [669, 124] on span "Ctrl+Enter or click here to submit" at bounding box center [689, 124] width 132 height 11
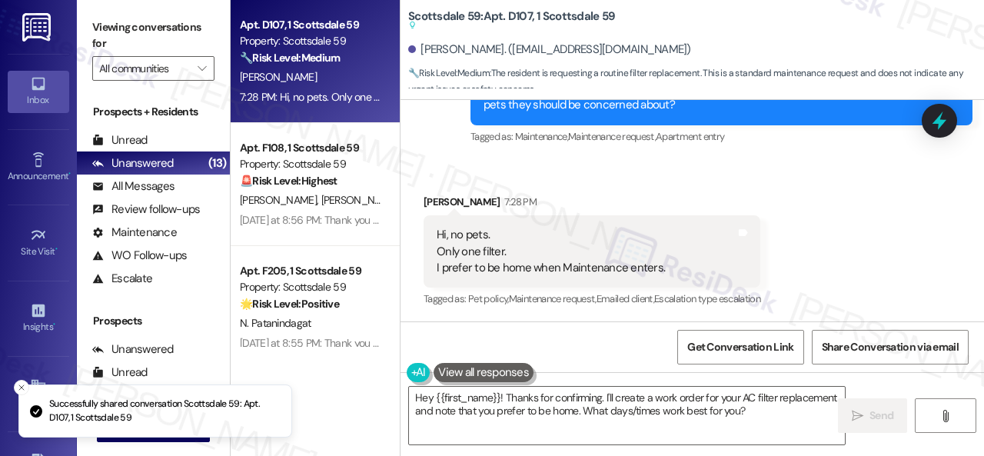
scroll to position [1064, 0]
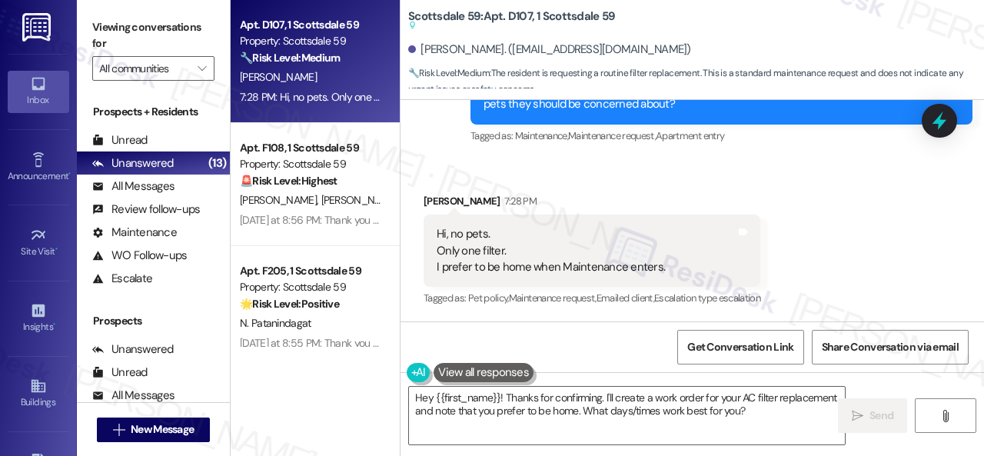
click at [821, 196] on div "Received via SMS [PERSON_NAME] 7:28 PM Hi, no pets. Only one filter. I prefer t…" at bounding box center [693, 239] width 584 height 163
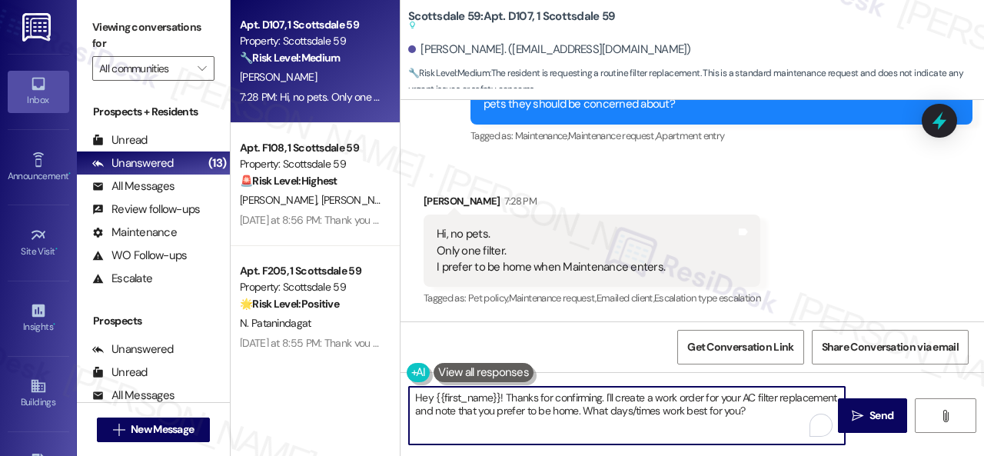
drag, startPoint x: 489, startPoint y: 408, endPoint x: 504, endPoint y: 387, distance: 26.0
click at [372, 387] on div "Apt. D107, 1 Scottsdale 59 Property: Scottsdale 59 🔧 Risk Level: Medium The res…" at bounding box center [608, 228] width 754 height 456
paste textarea "Thank you. I've submitted a work order on your behalf and notified the site tea…"
type textarea "Thank you. I've submitted a work order on your behalf and notified the site tea…"
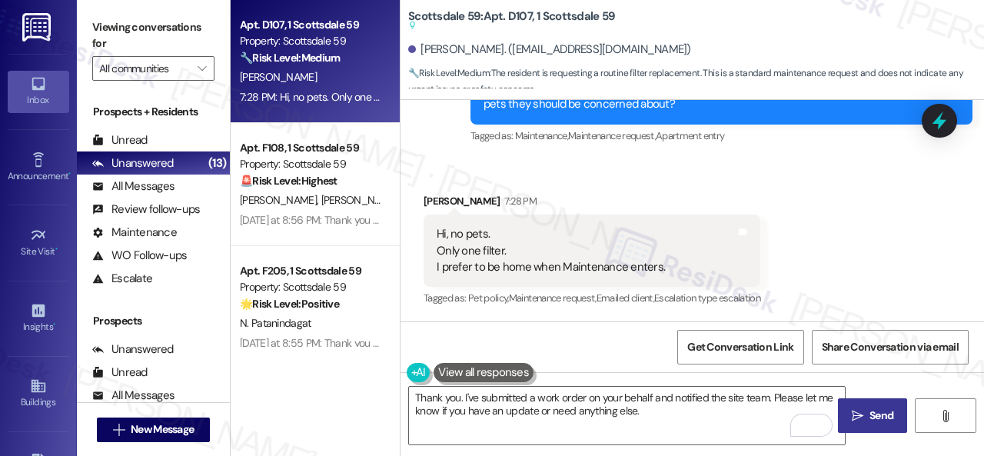
click at [870, 414] on span "Send" at bounding box center [882, 416] width 24 height 16
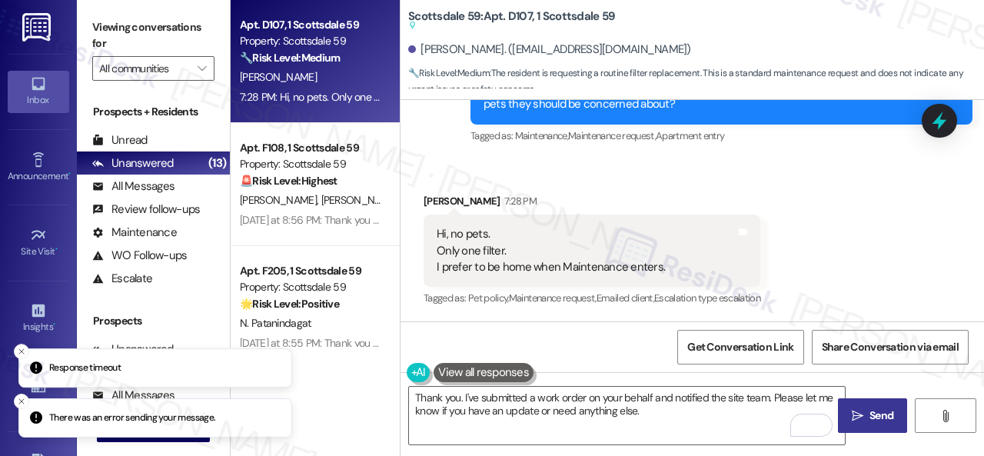
scroll to position [5, 0]
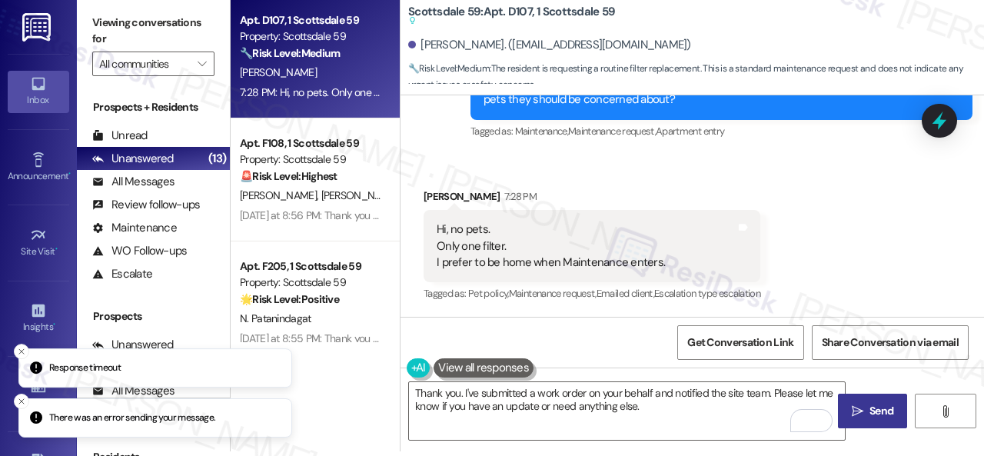
click at [871, 418] on span "Send" at bounding box center [882, 411] width 24 height 16
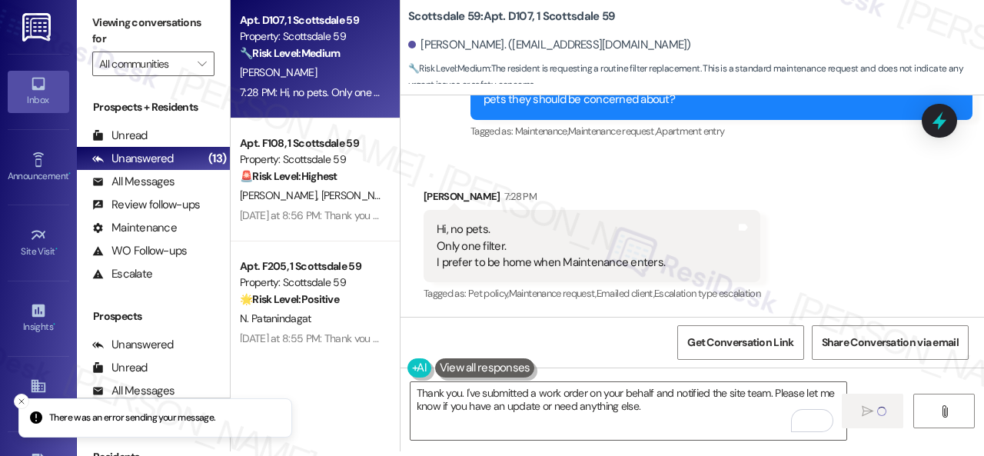
scroll to position [1063, 0]
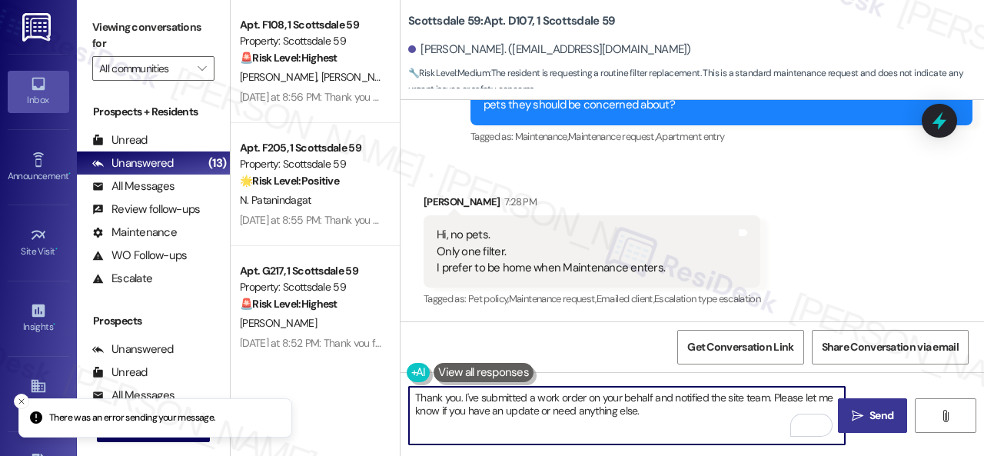
click at [704, 417] on textarea "Thank you. I've submitted a work order on your behalf and notified the site tea…" at bounding box center [627, 416] width 436 height 58
click at [19, 399] on line "Close toast" at bounding box center [21, 401] width 5 height 5
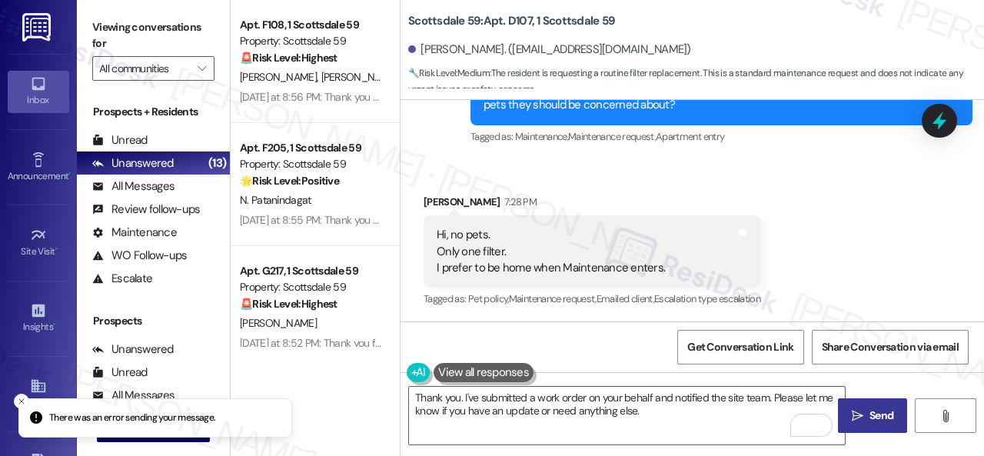
click at [880, 415] on span "Send" at bounding box center [882, 416] width 24 height 16
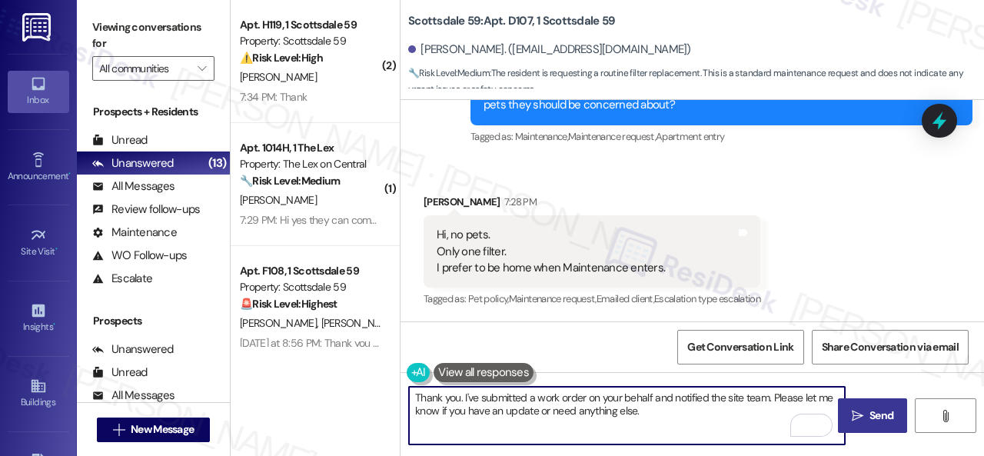
click at [874, 411] on span "Send" at bounding box center [882, 416] width 24 height 16
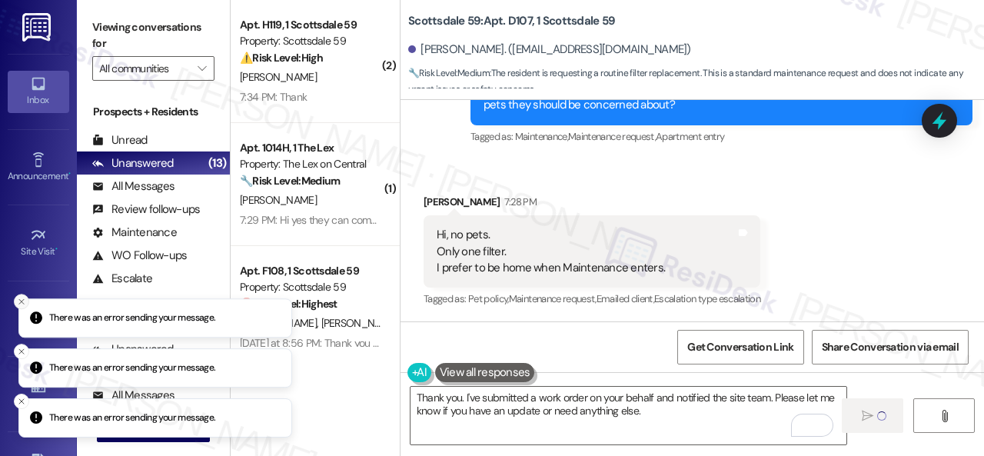
click at [21, 299] on icon "Close toast" at bounding box center [21, 301] width 9 height 9
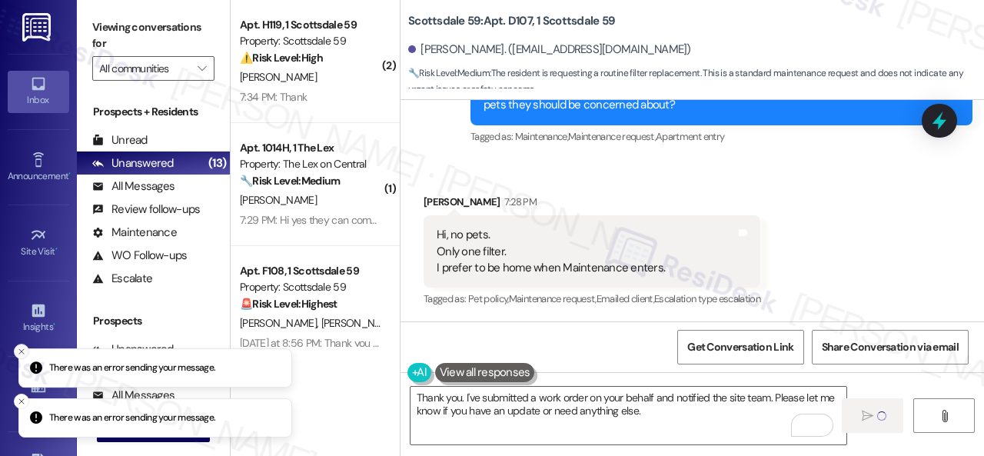
click at [22, 353] on icon "Close toast" at bounding box center [21, 351] width 9 height 9
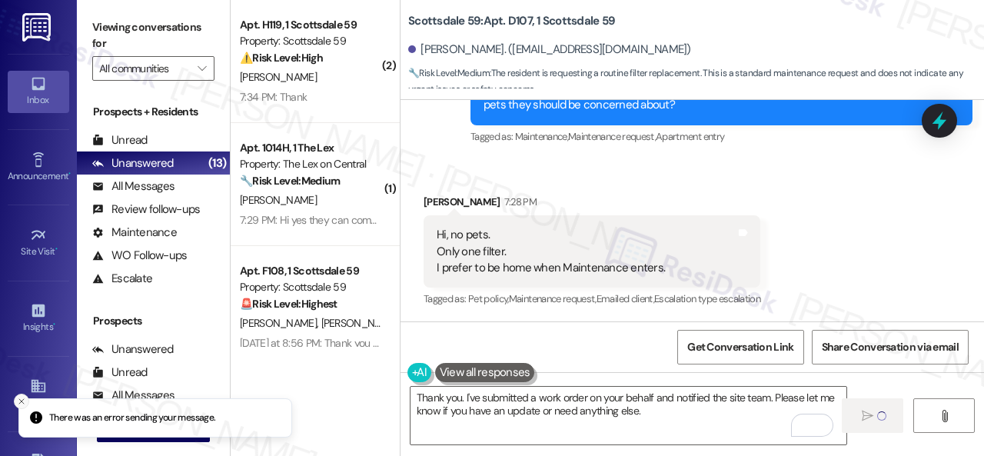
click at [25, 399] on icon "Close toast" at bounding box center [21, 401] width 9 height 9
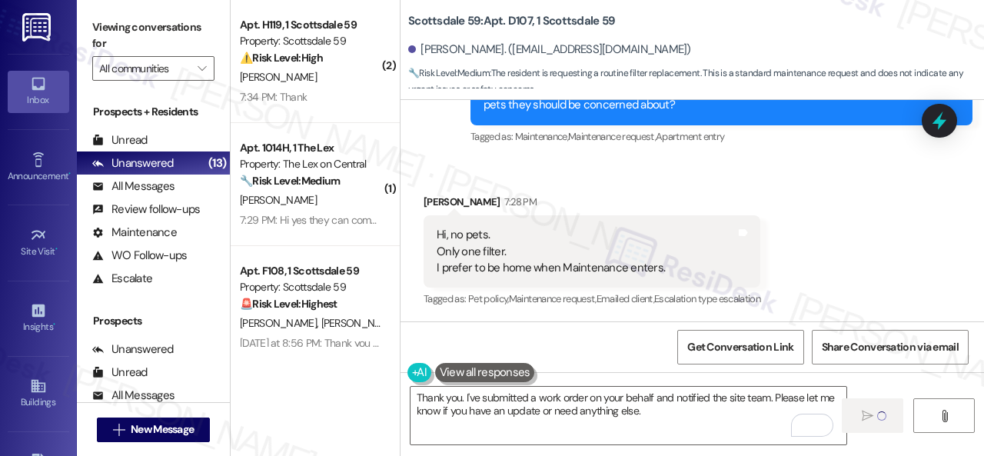
click at [849, 232] on div "Received via SMS [PERSON_NAME] 7:28 PM Hi, no pets. Only one filter. I prefer t…" at bounding box center [693, 240] width 584 height 163
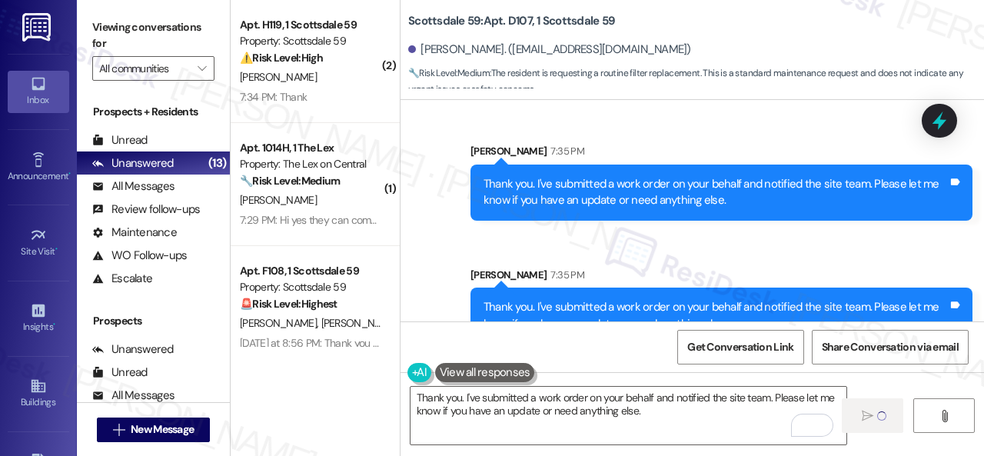
scroll to position [1281, 0]
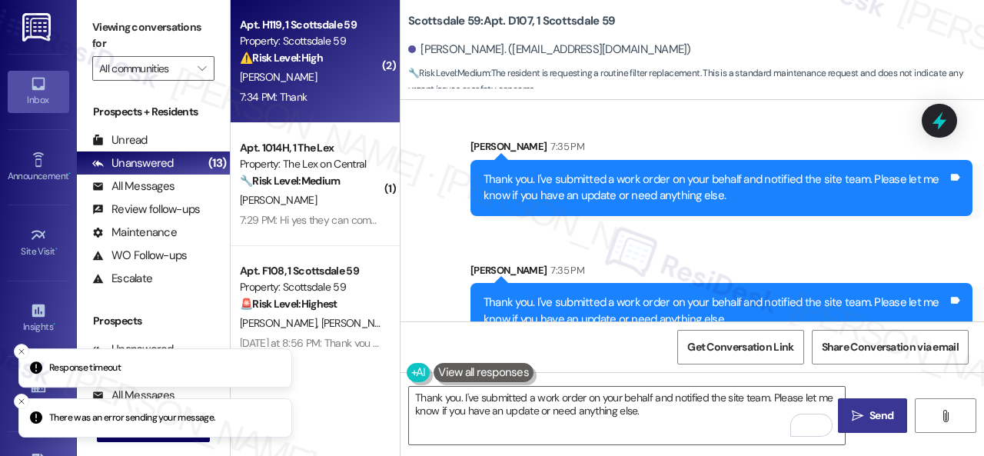
click at [321, 78] on div "[PERSON_NAME]" at bounding box center [310, 77] width 145 height 19
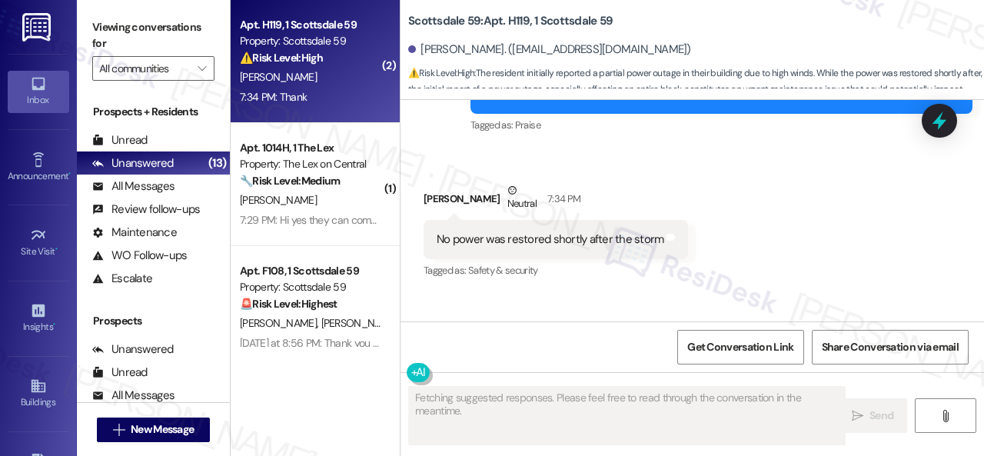
scroll to position [2930, 0]
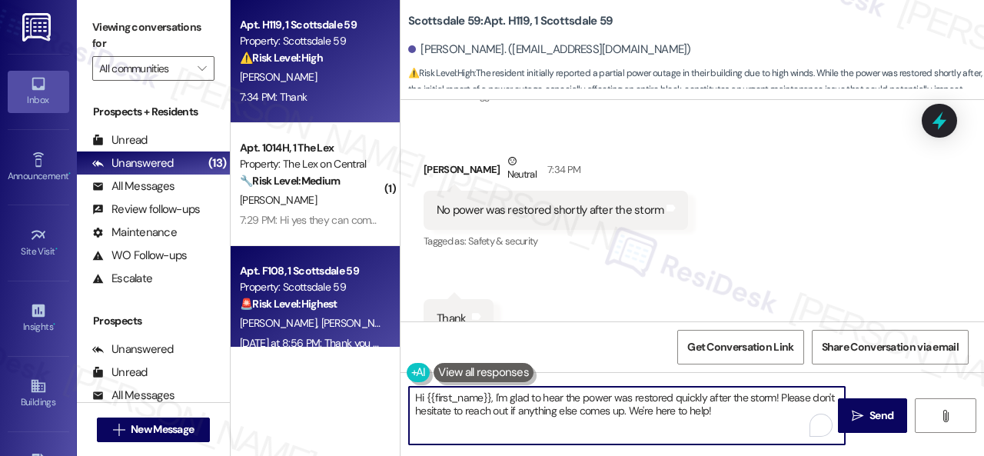
drag, startPoint x: 728, startPoint y: 411, endPoint x: 300, endPoint y: 328, distance: 436.4
click at [306, 334] on div "Apt. H119, 1 Scottsdale 59 Property: Scottsdale 59 ⚠️ Risk Level: High The resi…" at bounding box center [608, 228] width 754 height 456
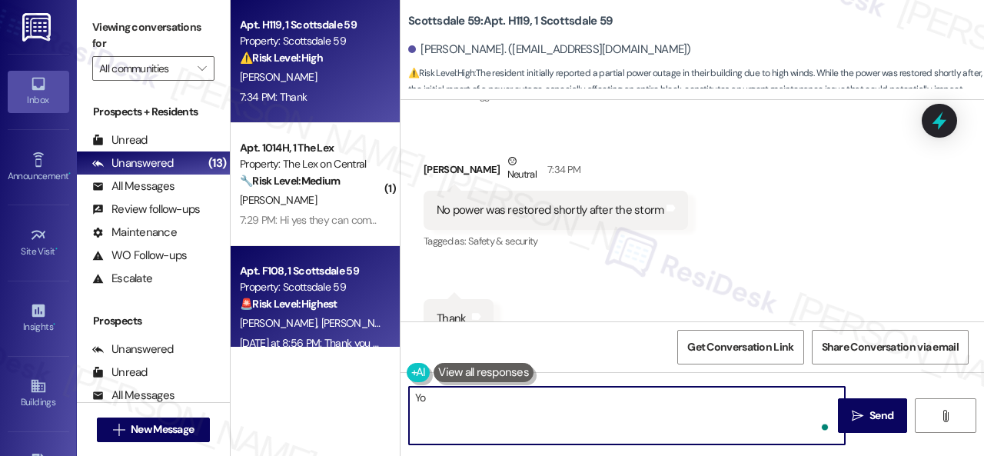
type textarea "Y"
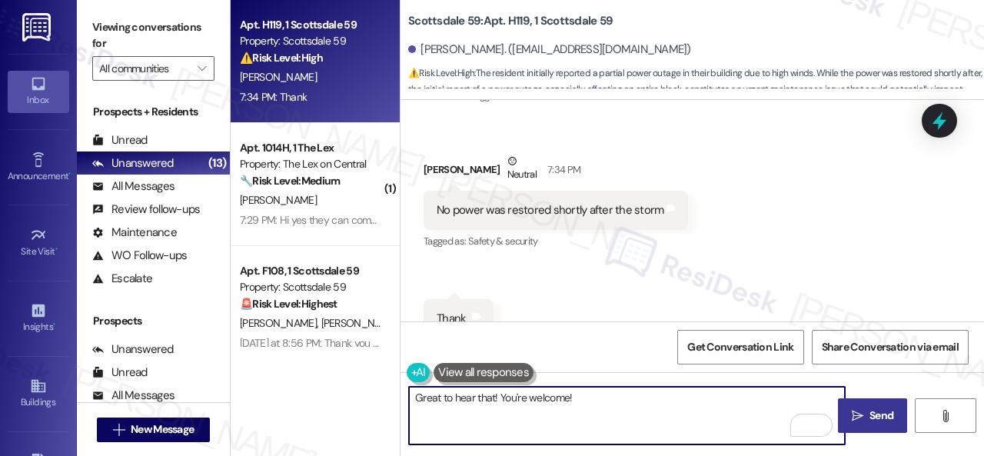
type textarea "Great to hear that! You're welcome!"
click at [883, 418] on span "Send" at bounding box center [882, 416] width 24 height 16
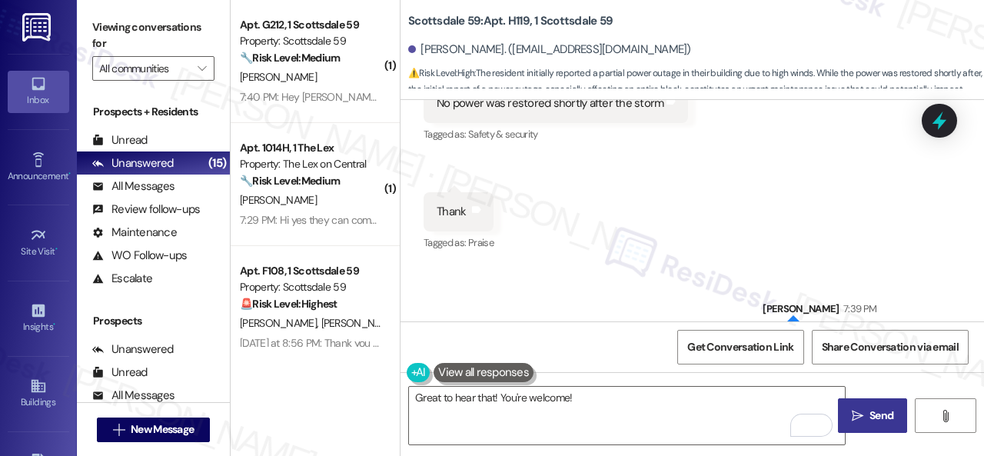
scroll to position [3039, 0]
click at [602, 265] on div "Sent via SMS [PERSON_NAME] 7:39 PM Great to hear that! You're welcome! Tags and…" at bounding box center [693, 318] width 584 height 107
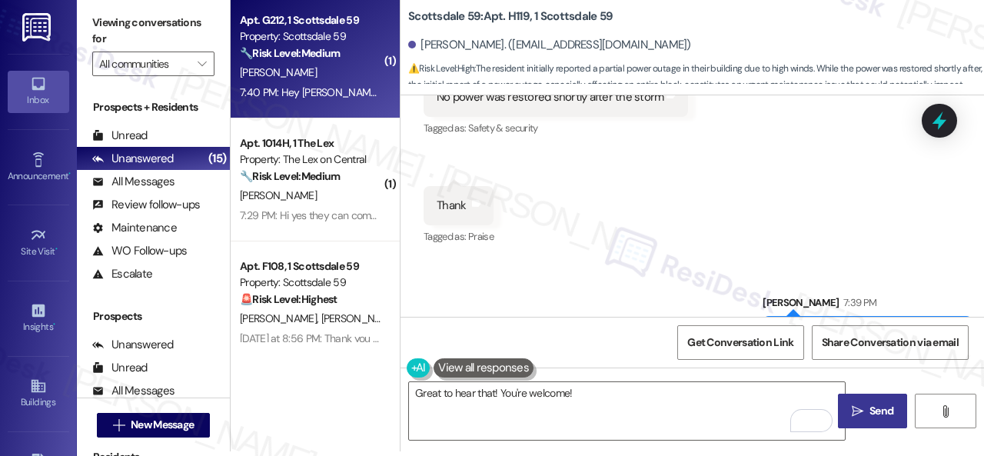
click at [341, 75] on div "[PERSON_NAME]" at bounding box center [310, 72] width 145 height 19
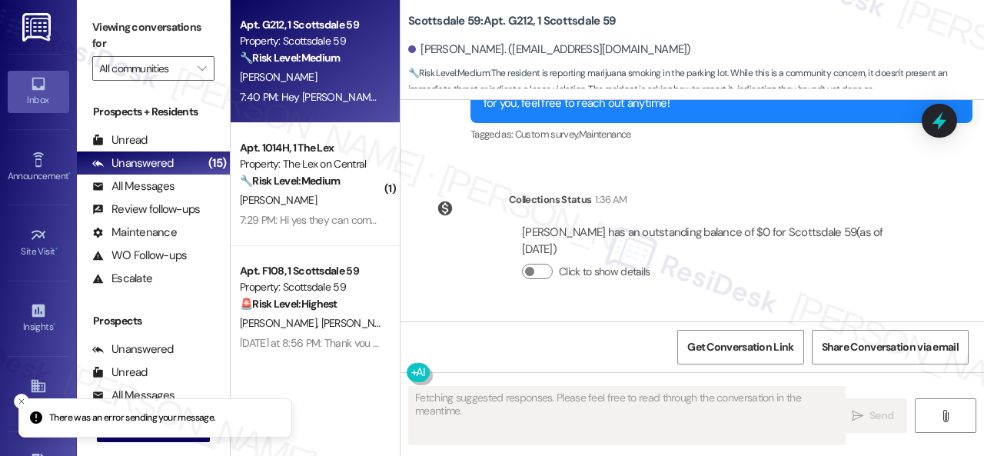
scroll to position [2246, 0]
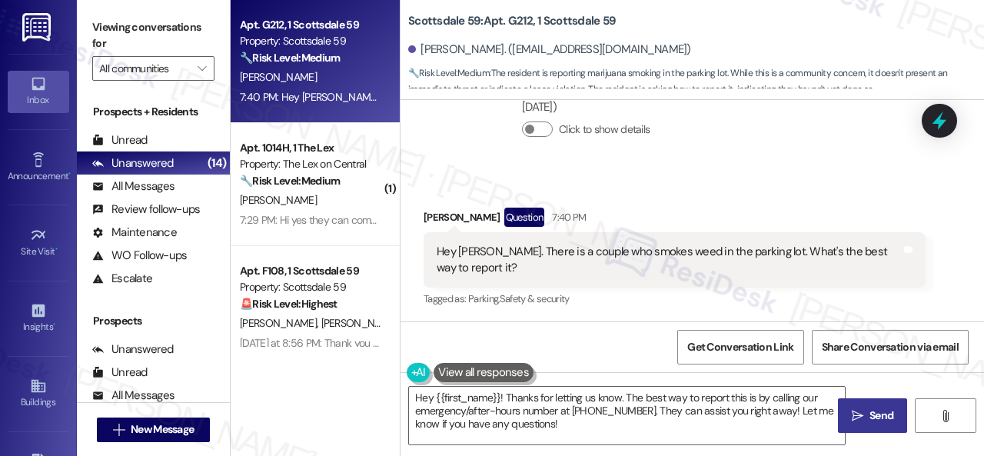
click at [447, 147] on div "Collections Status 1:36 AM [PERSON_NAME] has an outstanding balance of $0 for S…" at bounding box center [674, 105] width 525 height 135
click at [704, 193] on div "Received via SMS [PERSON_NAME] Question 7:40 PM Hey [PERSON_NAME]. There is a c…" at bounding box center [693, 247] width 584 height 149
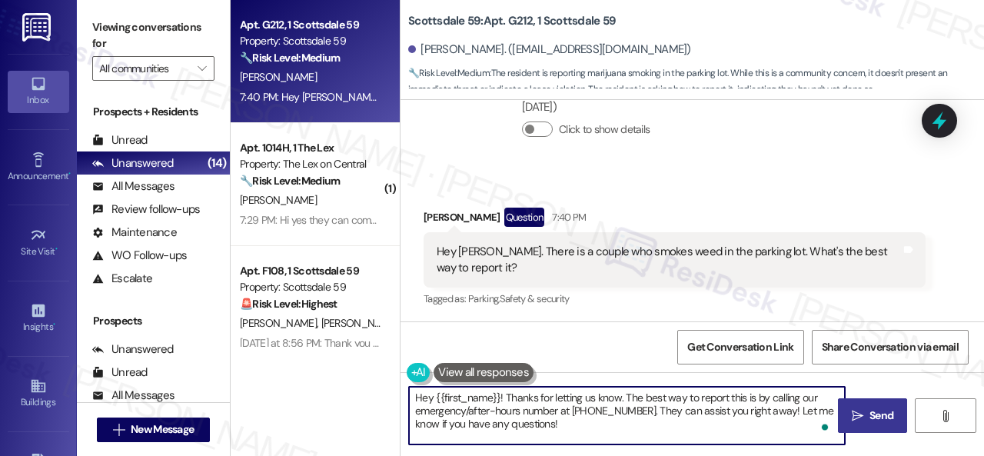
drag, startPoint x: 624, startPoint y: 398, endPoint x: 626, endPoint y: 427, distance: 29.3
click at [626, 425] on textarea "Hey {{first_name}}! Thanks for letting us know. The best way to report this is …" at bounding box center [627, 416] width 436 height 58
click at [771, 398] on textarea "Hey {{first_name}}! Thanks for letting us know about the people smoking weed. I…" at bounding box center [627, 416] width 436 height 58
click at [792, 425] on textarea "Hey {{first_name}}! Thanks for letting us know about the people smoking weed. I…" at bounding box center [627, 416] width 436 height 58
click at [787, 424] on textarea "Hey {{first_name}}! Thanks for letting us know about the people smoking weed. I…" at bounding box center [627, 416] width 436 height 58
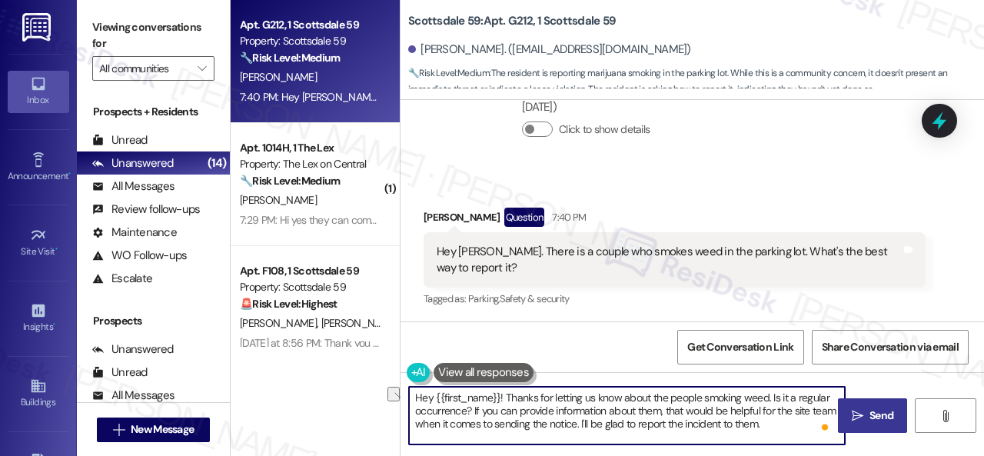
drag, startPoint x: 791, startPoint y: 425, endPoint x: 608, endPoint y: 421, distance: 183.1
click at [608, 421] on textarea "Hey {{first_name}}! Thanks for letting us know about the people smoking weed. I…" at bounding box center [627, 416] width 436 height 58
click at [769, 399] on textarea "Hey {{first_name}}! Thanks for letting us know about the people smoking weed. I…" at bounding box center [627, 416] width 436 height 58
paste textarea "I'll be glad to report the incident to them."
click at [515, 413] on textarea "Hey {{first_name}}! Thanks for letting us know about the people smoking weed. I…" at bounding box center [627, 416] width 436 height 58
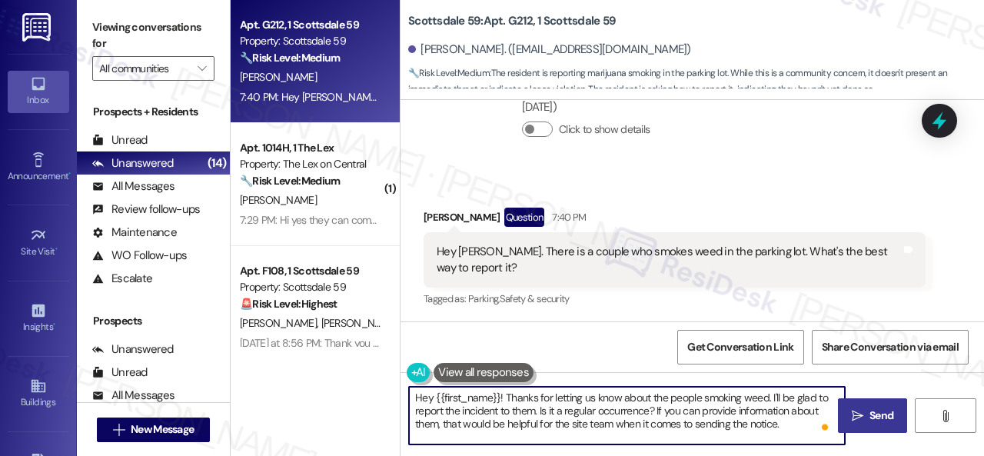
click at [515, 413] on textarea "Hey {{first_name}}! Thanks for letting us know about the people smoking weed. I…" at bounding box center [627, 416] width 436 height 58
click at [817, 426] on textarea "Hey {{first_name}}! Thanks for letting us know about the people smoking weed. I…" at bounding box center [627, 416] width 436 height 58
type textarea "Hey {{first_name}}! Thanks for letting us know about the people smoking weed. I…"
click at [867, 408] on span "Send" at bounding box center [882, 416] width 30 height 16
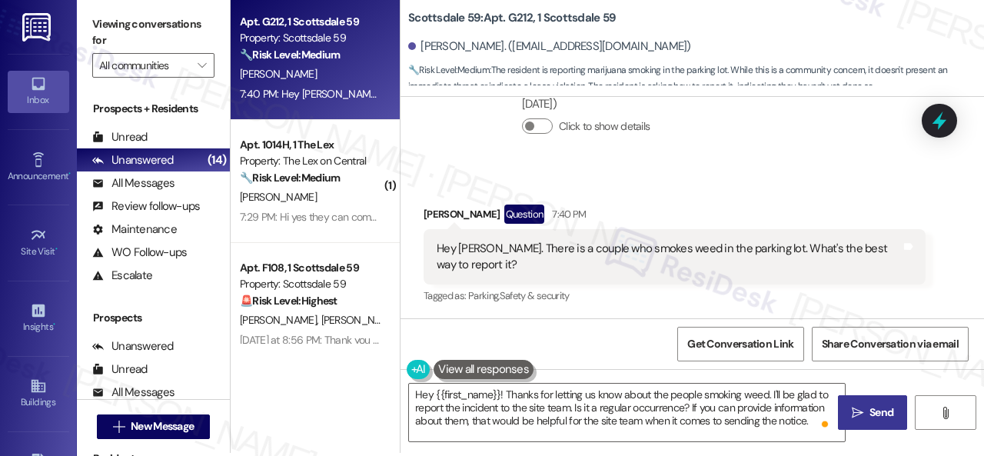
scroll to position [5, 0]
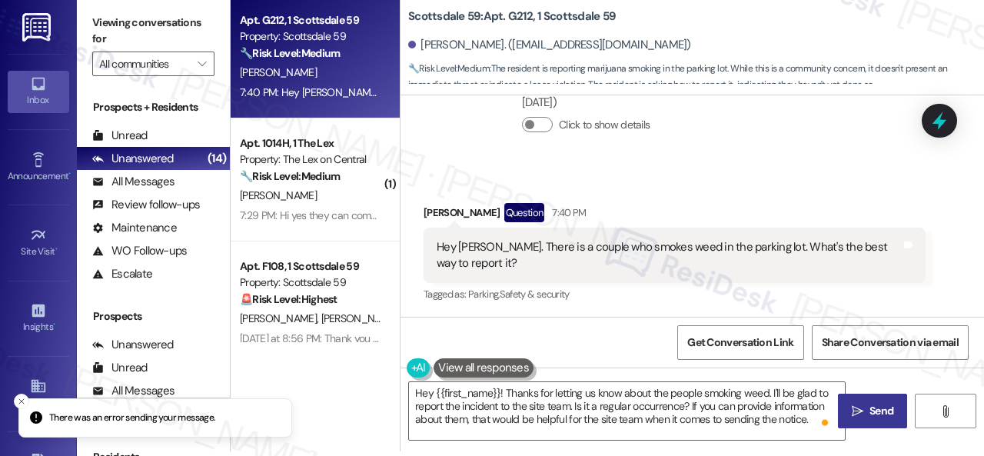
click at [857, 411] on icon "" at bounding box center [858, 411] width 12 height 12
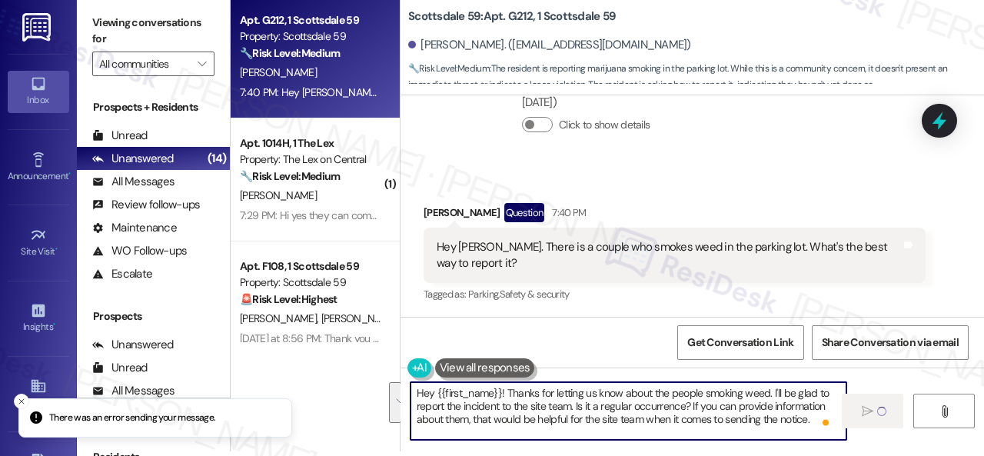
drag, startPoint x: 414, startPoint y: 391, endPoint x: 844, endPoint y: 472, distance: 438.2
click at [844, 455] on html "There was an error sending your message. Inbox Go to Inbox Announcement • Send …" at bounding box center [492, 228] width 984 height 456
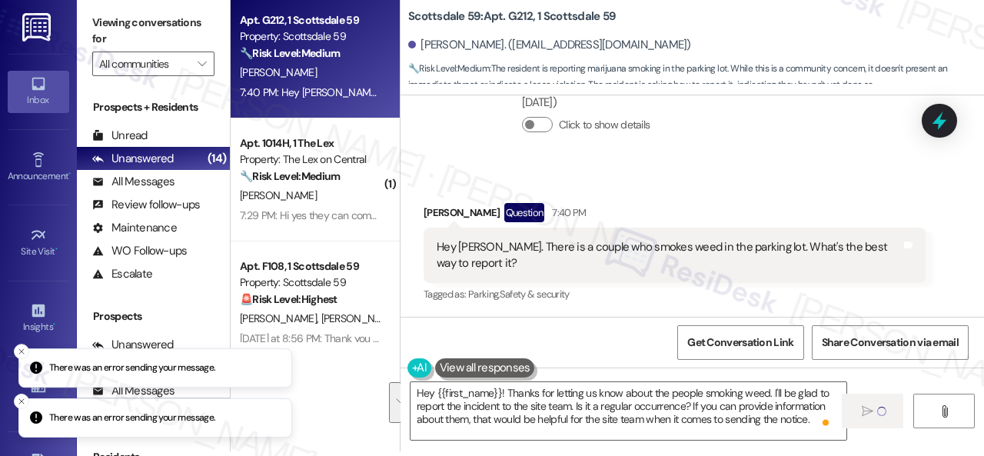
click at [742, 302] on div "Tagged as: Parking , Click to highlight conversations about Parking Safety & se…" at bounding box center [675, 294] width 502 height 22
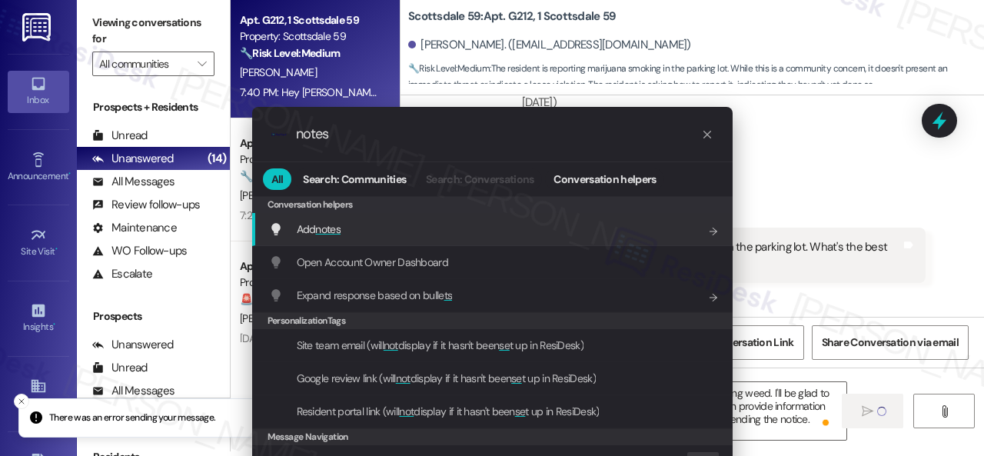
type input "notes"
click at [329, 224] on span "notes" at bounding box center [327, 229] width 25 height 14
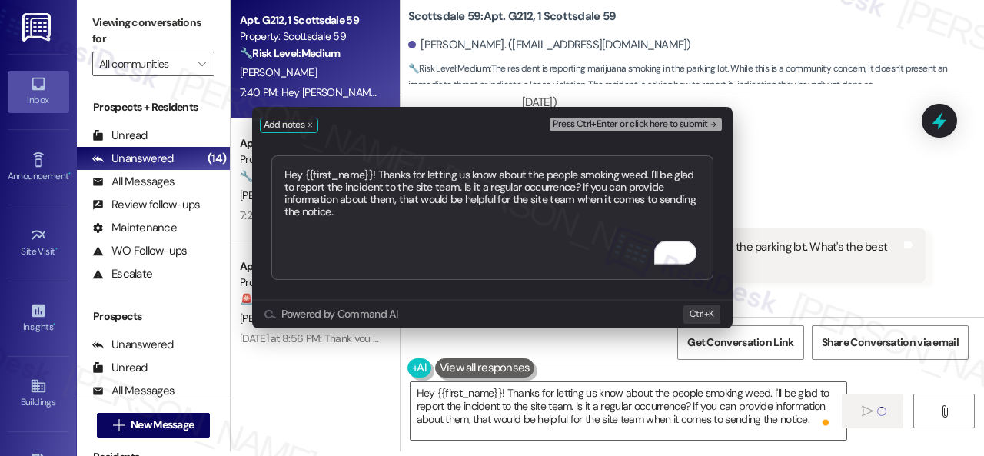
type textarea "Hey {{first_name}}! Thanks for letting us know about the people smoking weed. I…"
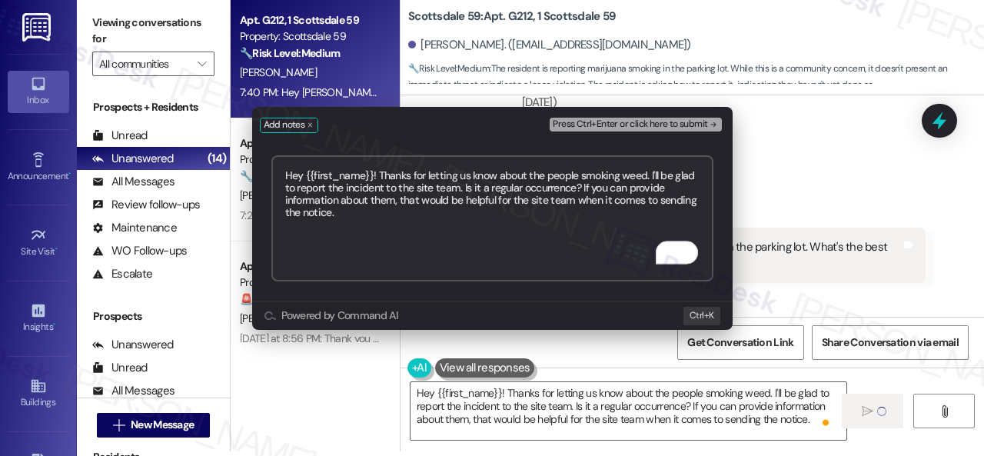
click at [638, 125] on span "Press Ctrl+Enter or click here to submit" at bounding box center [630, 124] width 155 height 11
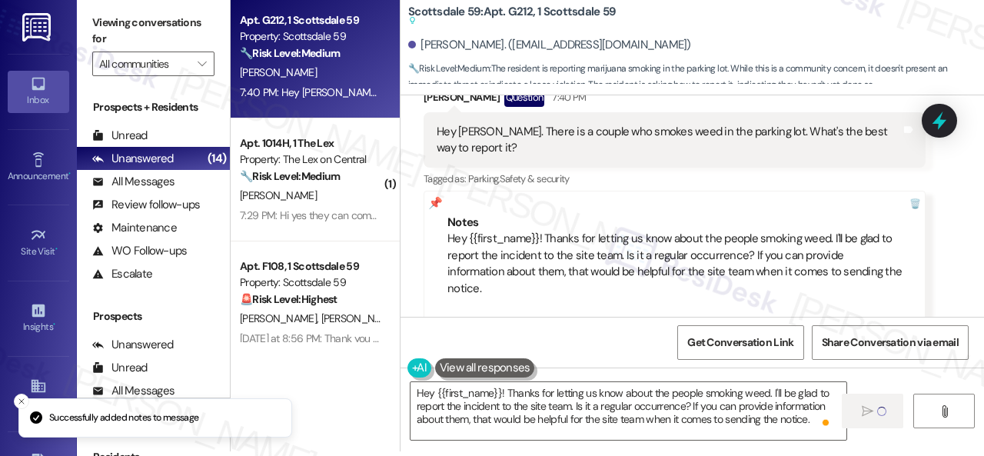
scroll to position [2424, 0]
